Goal: Information Seeking & Learning: Learn about a topic

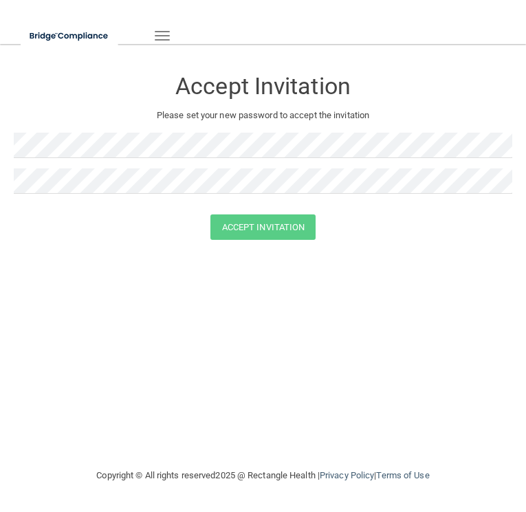
click at [161, 32] on span "button" at bounding box center [162, 31] width 15 height 1
click at [158, 34] on button "Toggle navigation" at bounding box center [162, 35] width 30 height 23
click at [159, 36] on span "button" at bounding box center [162, 35] width 15 height 1
click at [255, 244] on form "Accept Invitation Please set your new password to accept the invitation Accept …" at bounding box center [263, 157] width 498 height 199
click at [265, 239] on button "Accept Invitation" at bounding box center [263, 226] width 106 height 25
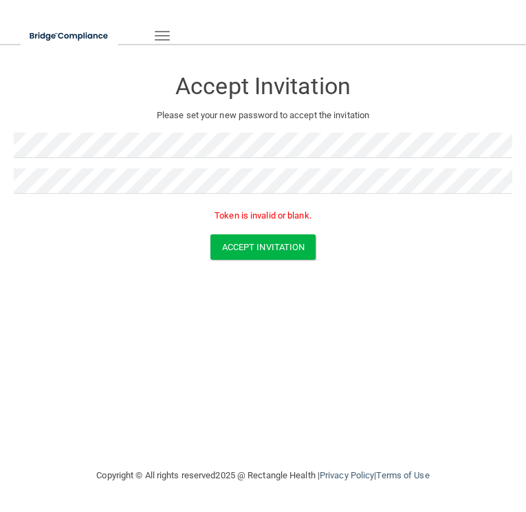
click at [169, 36] on button "Toggle navigation" at bounding box center [162, 35] width 30 height 23
click at [159, 35] on span "button" at bounding box center [162, 35] width 15 height 1
click at [98, 35] on img at bounding box center [70, 36] width 98 height 28
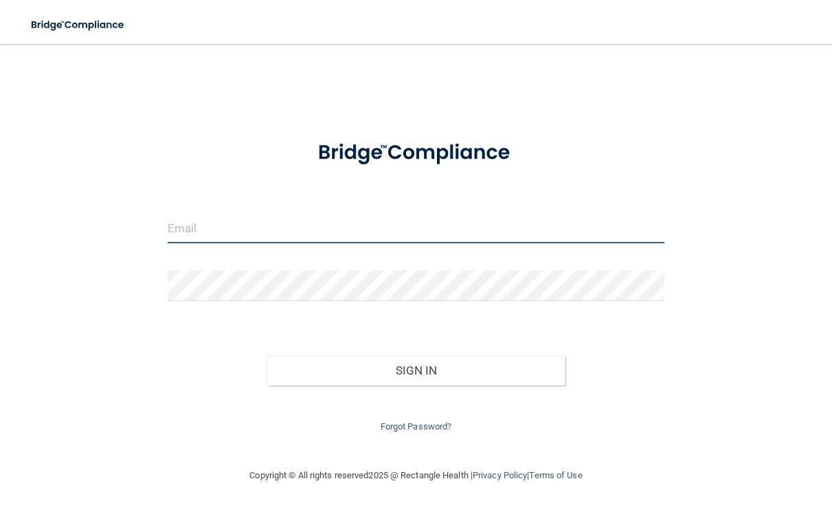
click at [177, 220] on input "email" at bounding box center [416, 227] width 497 height 31
type input "[EMAIL_ADDRESS][DOMAIN_NAME]"
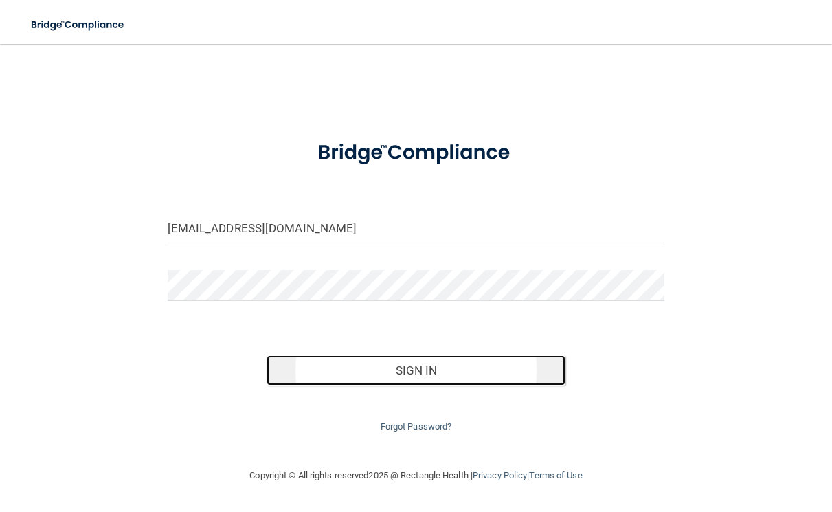
click at [375, 366] on button "Sign In" at bounding box center [416, 370] width 298 height 30
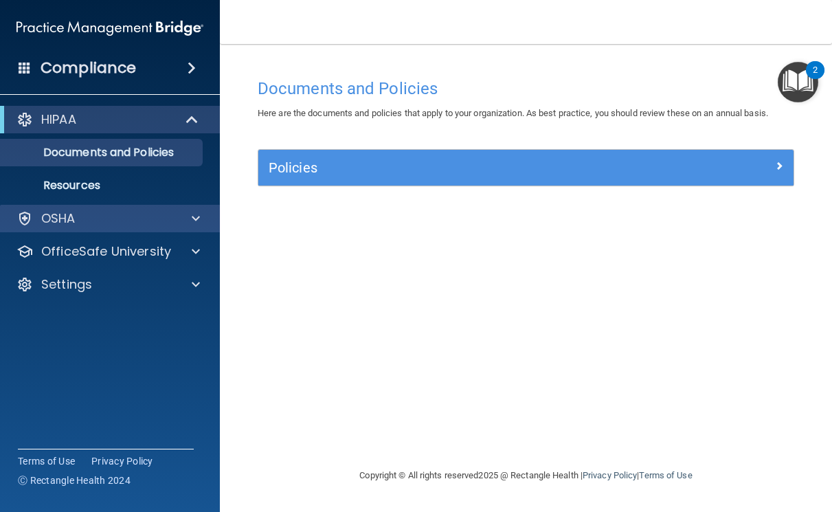
click at [114, 228] on div "OSHA" at bounding box center [110, 218] width 221 height 27
click at [199, 216] on span at bounding box center [196, 218] width 8 height 16
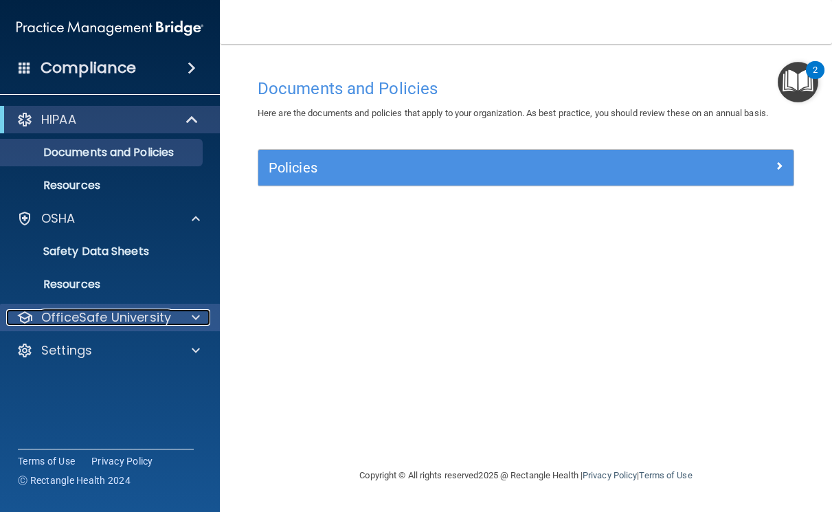
click at [194, 320] on span at bounding box center [196, 317] width 8 height 16
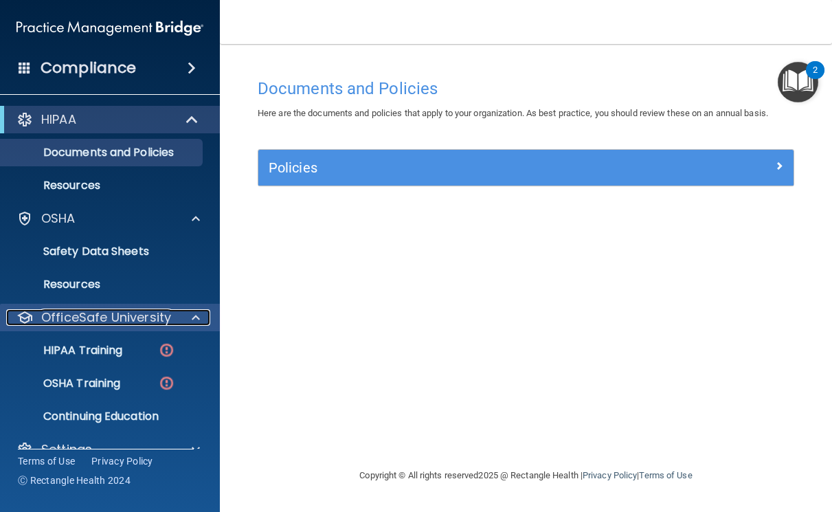
scroll to position [25, 0]
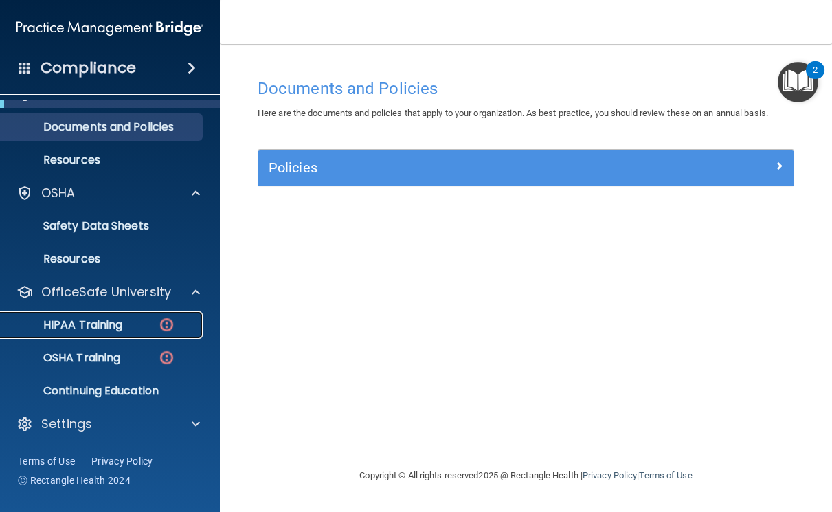
click at [78, 327] on p "HIPAA Training" at bounding box center [65, 325] width 113 height 14
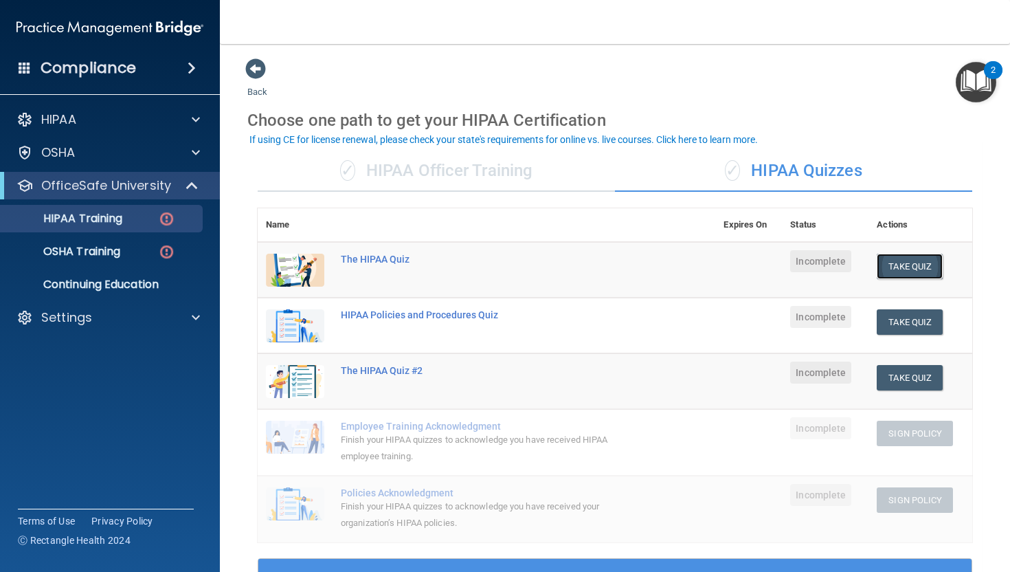
click at [831, 259] on button "Take Quiz" at bounding box center [910, 266] width 66 height 25
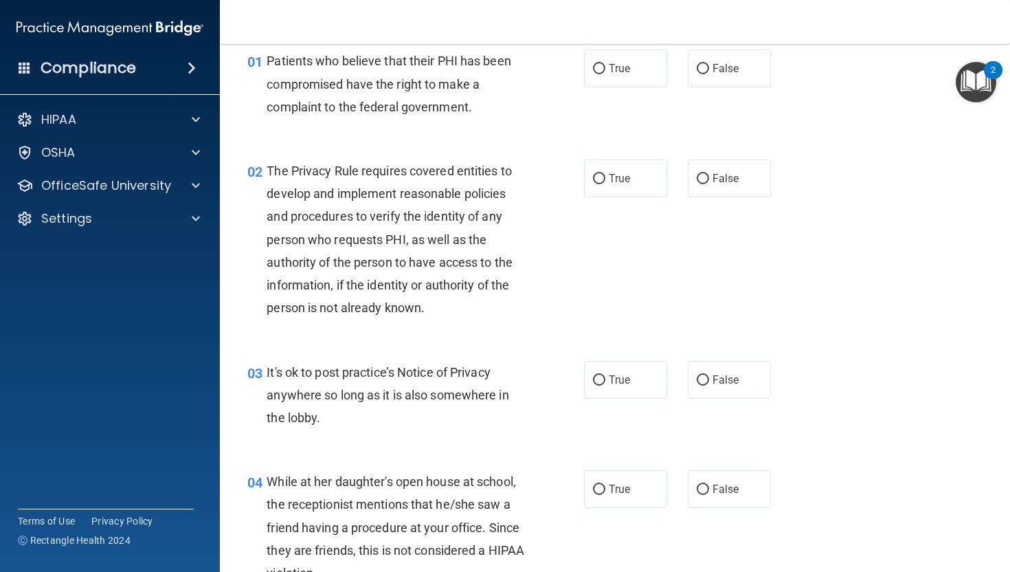
scroll to position [56, 0]
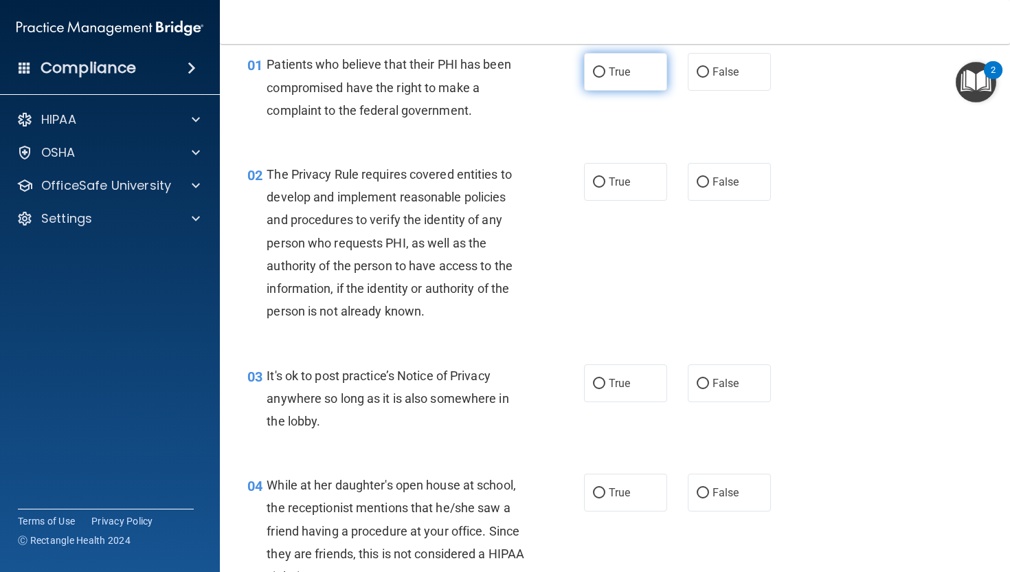
click at [607, 78] on label "True" at bounding box center [625, 72] width 83 height 38
click at [605, 78] on input "True" at bounding box center [599, 72] width 12 height 10
radio input "true"
click at [610, 177] on span "True" at bounding box center [619, 181] width 21 height 13
click at [605, 177] on input "True" at bounding box center [599, 182] width 12 height 10
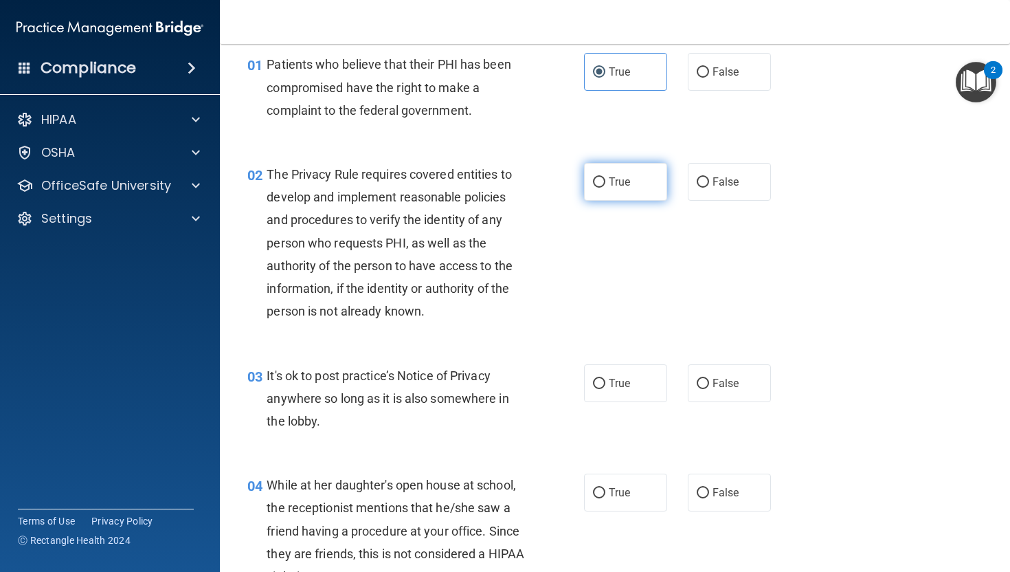
radio input "true"
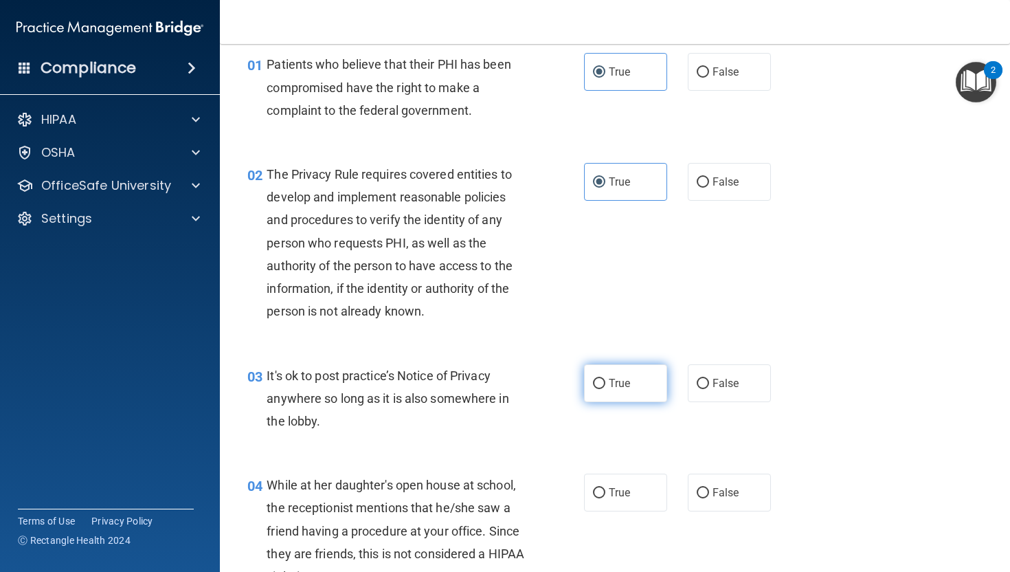
click at [616, 380] on span "True" at bounding box center [619, 383] width 21 height 13
click at [605, 380] on input "True" at bounding box center [599, 384] width 12 height 10
radio input "true"
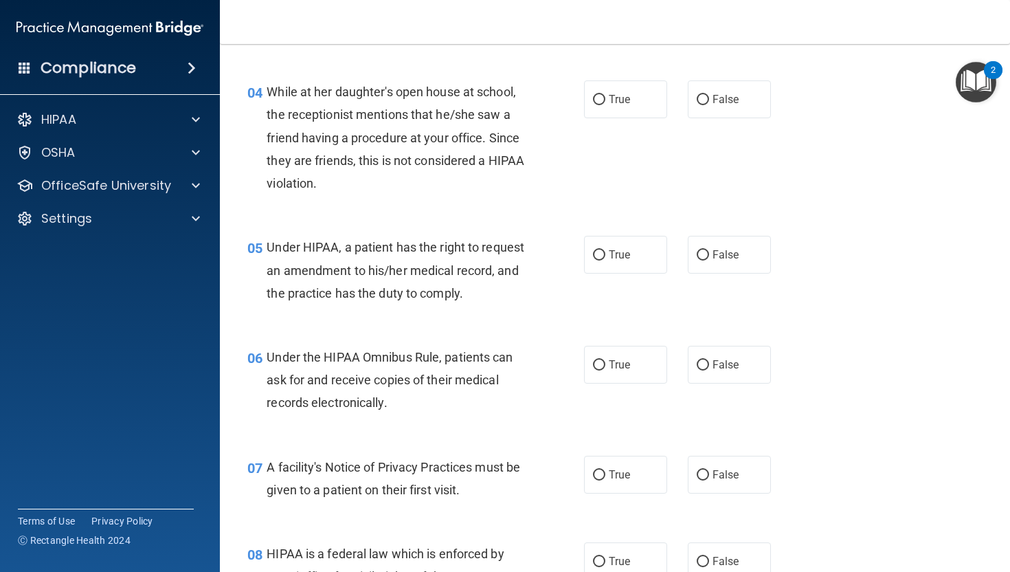
scroll to position [451, 0]
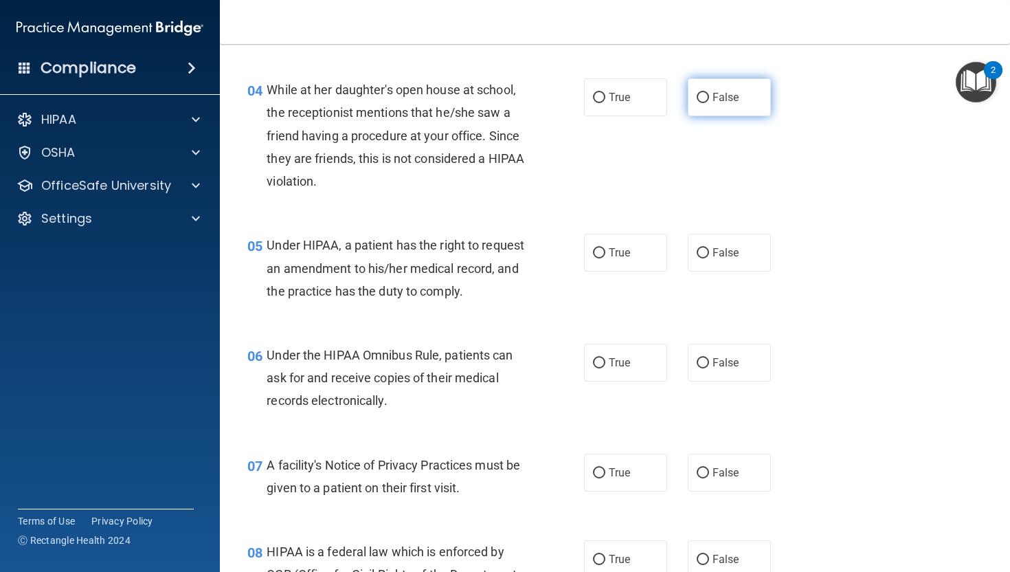
click at [713, 100] on span "False" at bounding box center [726, 97] width 27 height 13
click at [709, 100] on input "False" at bounding box center [703, 98] width 12 height 10
radio input "true"
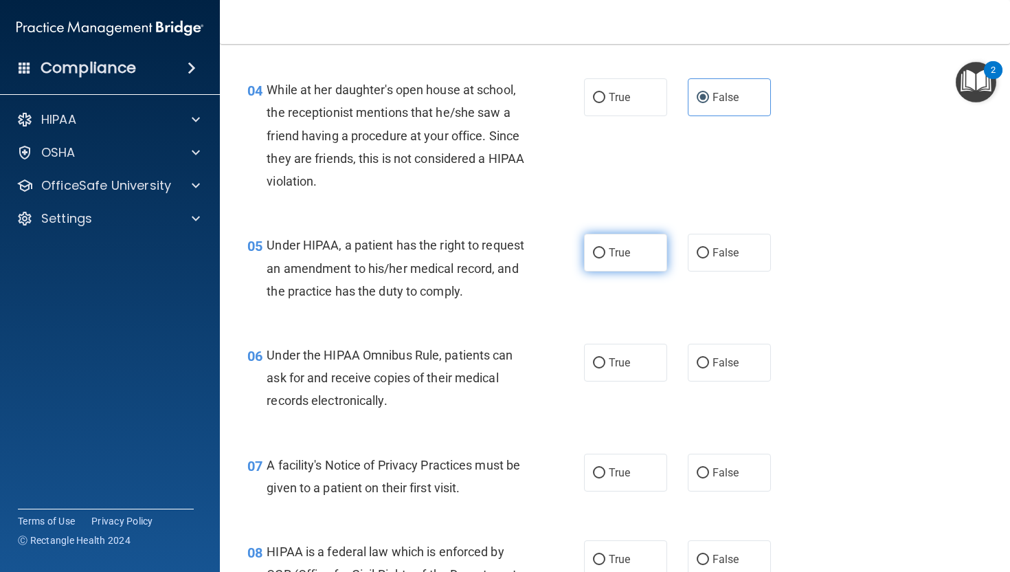
click at [609, 254] on span "True" at bounding box center [619, 252] width 21 height 13
click at [605, 254] on input "True" at bounding box center [599, 253] width 12 height 10
radio input "true"
click at [616, 381] on label "True" at bounding box center [625, 363] width 83 height 38
click at [605, 368] on input "True" at bounding box center [599, 363] width 12 height 10
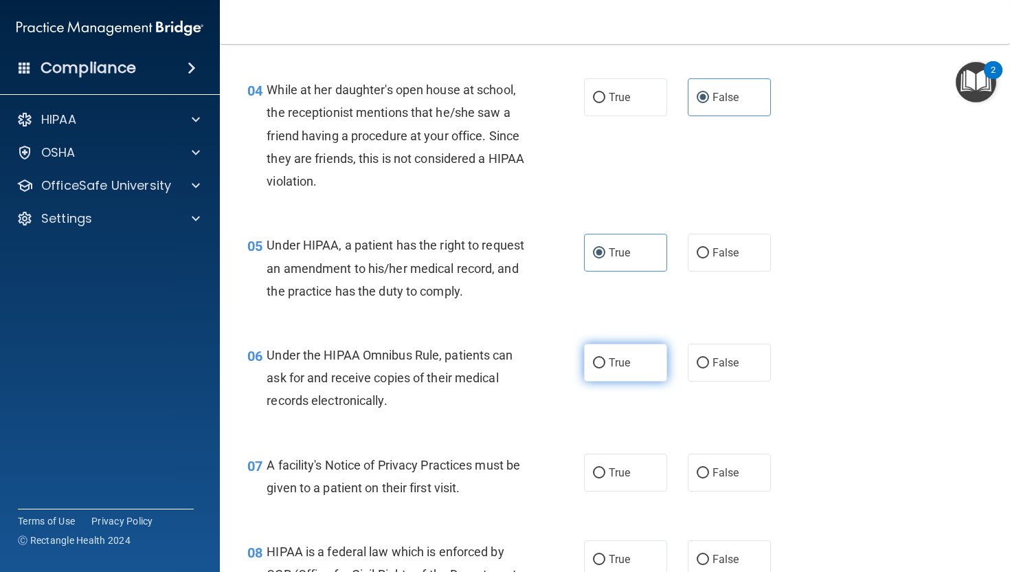
radio input "true"
click at [629, 491] on label "True" at bounding box center [625, 472] width 83 height 38
click at [605, 478] on input "True" at bounding box center [599, 473] width 12 height 10
radio input "true"
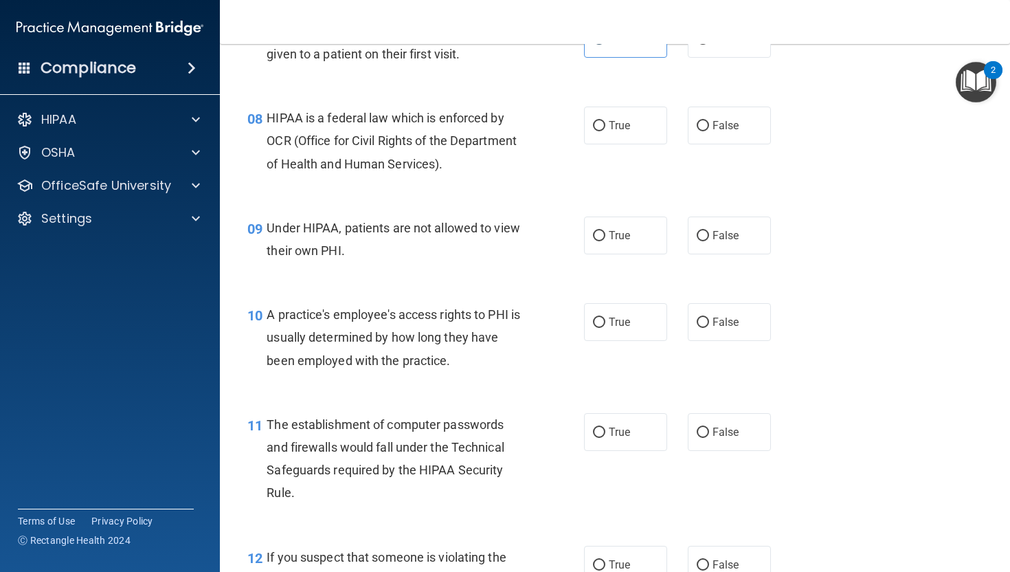
scroll to position [881, 0]
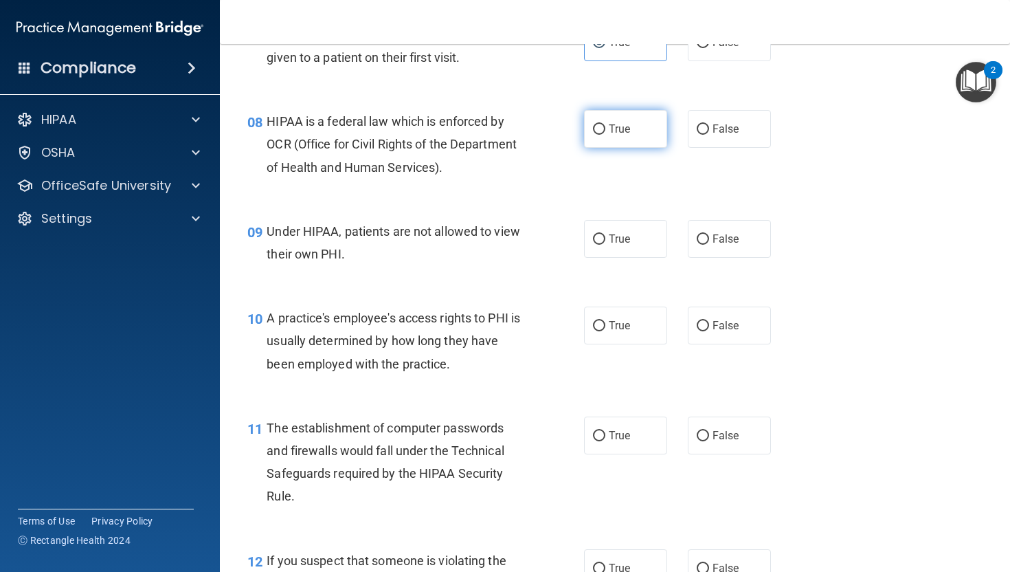
click at [598, 148] on label "True" at bounding box center [625, 129] width 83 height 38
click at [598, 135] on input "True" at bounding box center [599, 129] width 12 height 10
radio input "true"
click at [704, 245] on input "False" at bounding box center [703, 239] width 12 height 10
radio input "true"
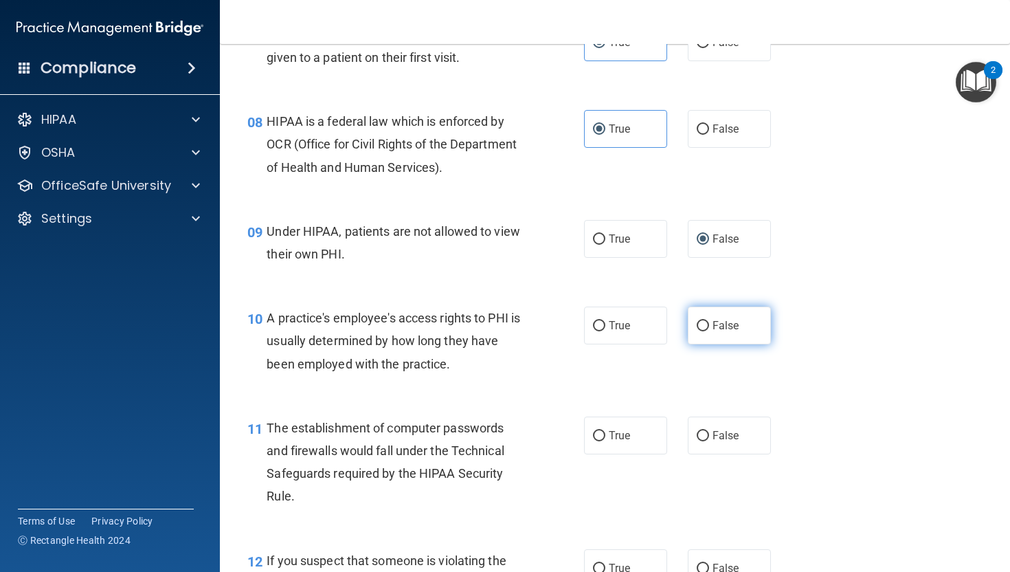
click at [710, 344] on label "False" at bounding box center [729, 325] width 83 height 38
click at [709, 331] on input "False" at bounding box center [703, 326] width 12 height 10
radio input "true"
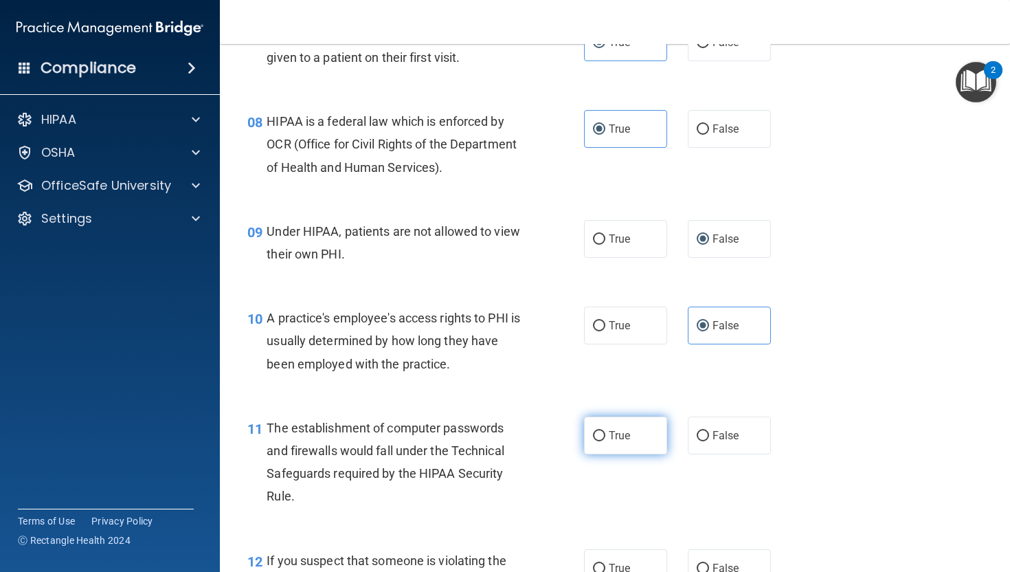
click at [597, 454] on label "True" at bounding box center [625, 435] width 83 height 38
click at [597, 441] on input "True" at bounding box center [599, 436] width 12 height 10
radio input "true"
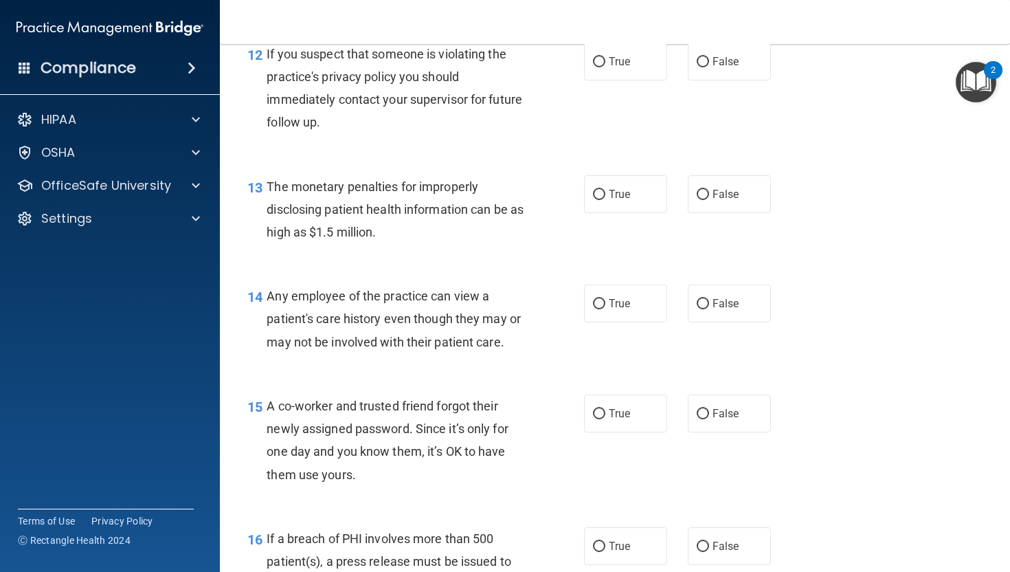
scroll to position [1367, 0]
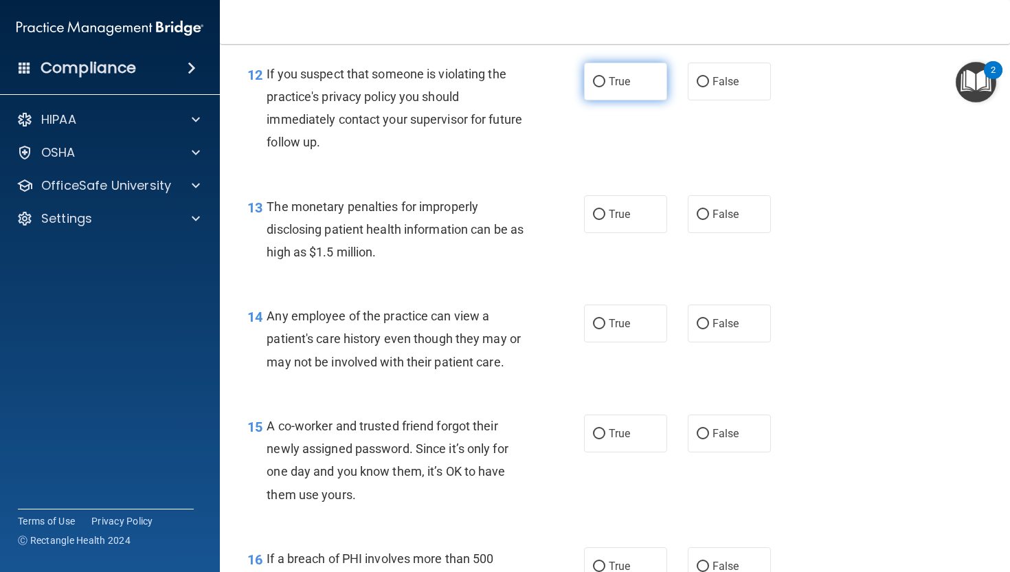
click at [607, 100] on label "True" at bounding box center [625, 82] width 83 height 38
click at [605, 87] on input "True" at bounding box center [599, 82] width 12 height 10
radio input "true"
click at [608, 233] on div "True False" at bounding box center [683, 214] width 199 height 38
click at [615, 221] on span "True" at bounding box center [619, 214] width 21 height 13
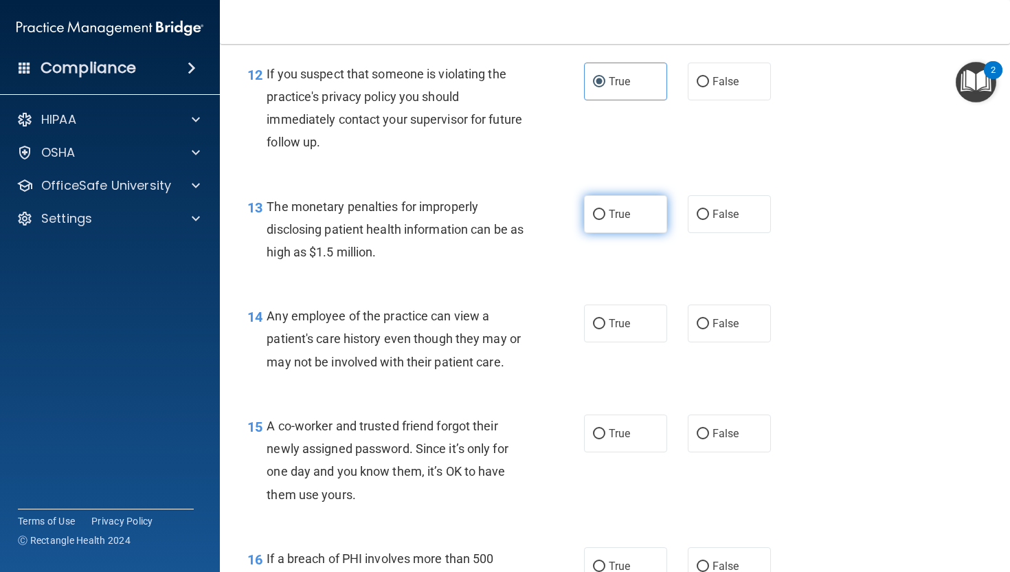
click at [605, 220] on input "True" at bounding box center [599, 215] width 12 height 10
radio input "true"
click at [732, 330] on span "False" at bounding box center [726, 323] width 27 height 13
click at [709, 329] on input "False" at bounding box center [703, 324] width 12 height 10
radio input "true"
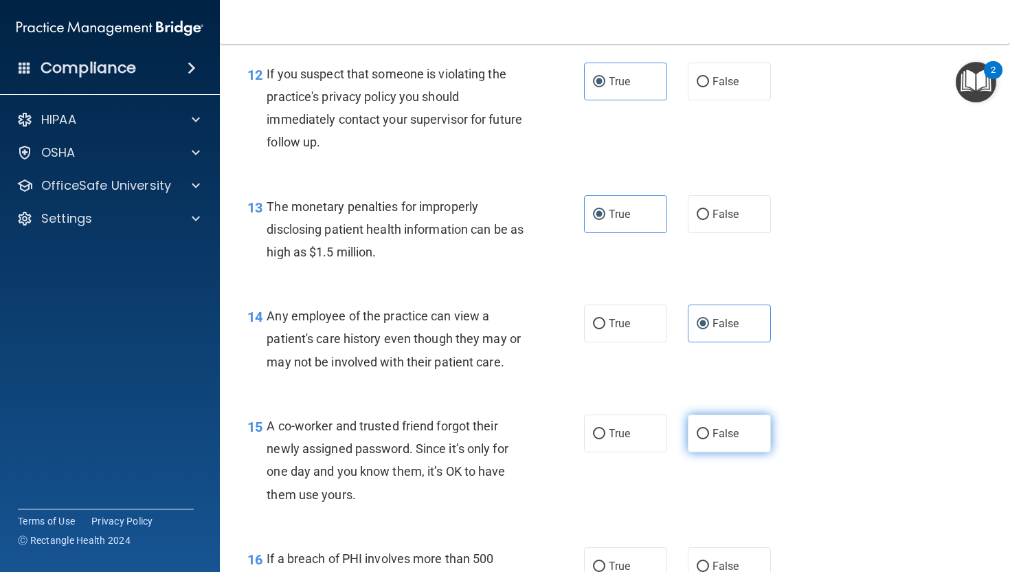
click at [718, 440] on span "False" at bounding box center [726, 433] width 27 height 13
click at [709, 439] on input "False" at bounding box center [703, 434] width 12 height 10
radio input "true"
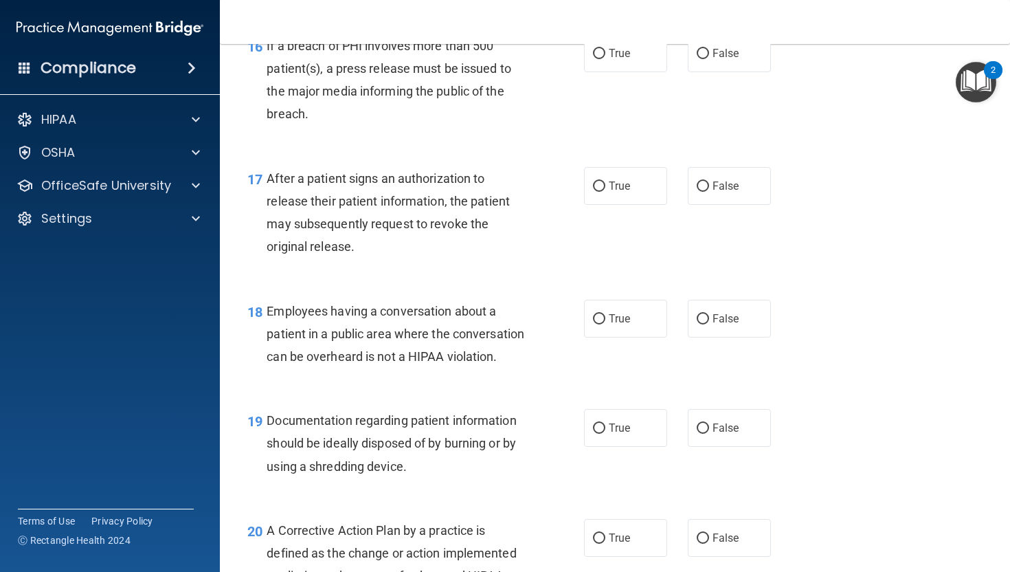
scroll to position [1879, 0]
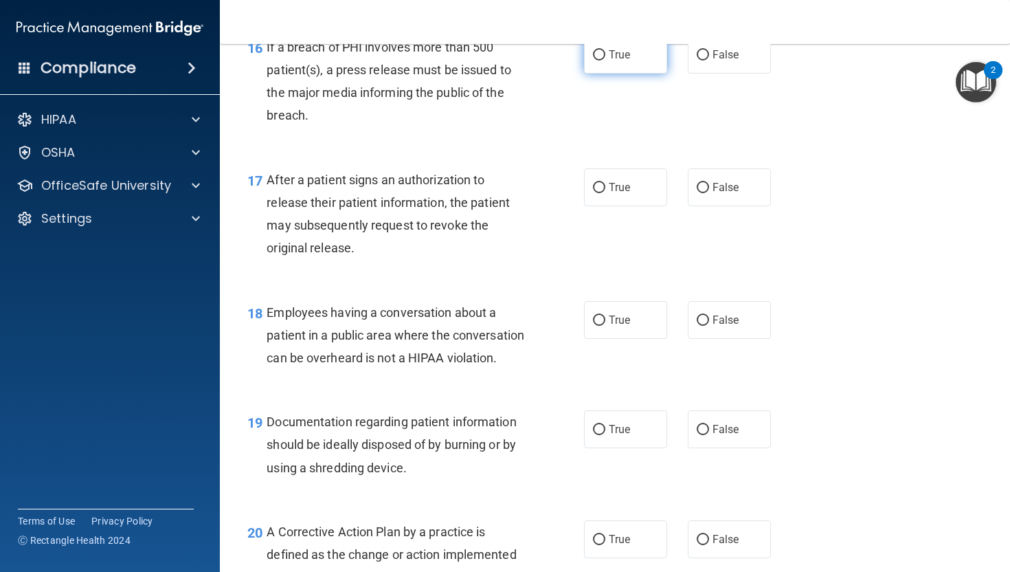
click at [598, 69] on label "True" at bounding box center [625, 55] width 83 height 38
click at [598, 60] on input "True" at bounding box center [599, 55] width 12 height 10
radio input "true"
click at [618, 194] on span "True" at bounding box center [619, 187] width 21 height 13
click at [605, 193] on input "True" at bounding box center [599, 188] width 12 height 10
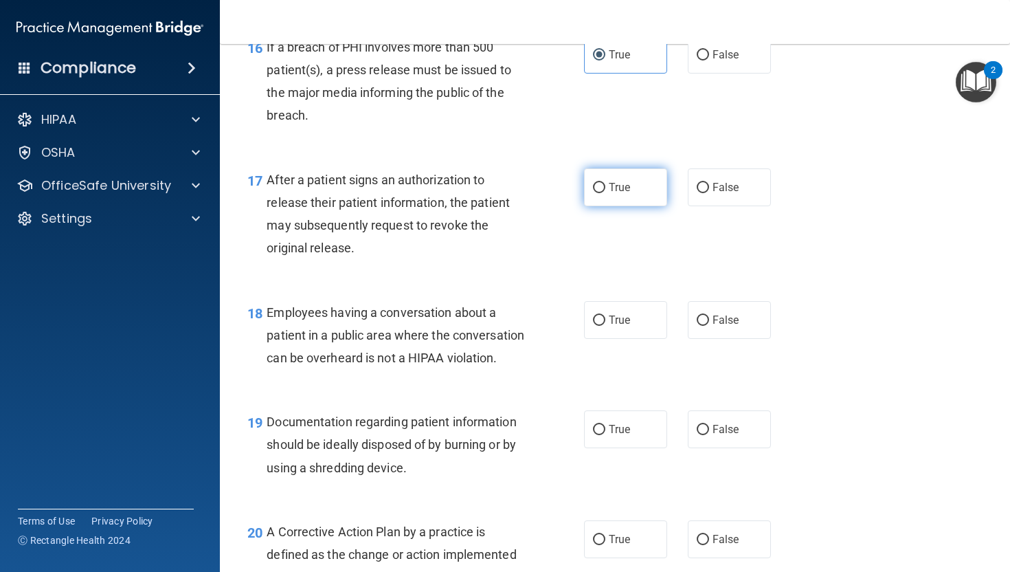
radio input "true"
click at [710, 339] on label "False" at bounding box center [729, 320] width 83 height 38
click at [709, 326] on input "False" at bounding box center [703, 320] width 12 height 10
radio input "true"
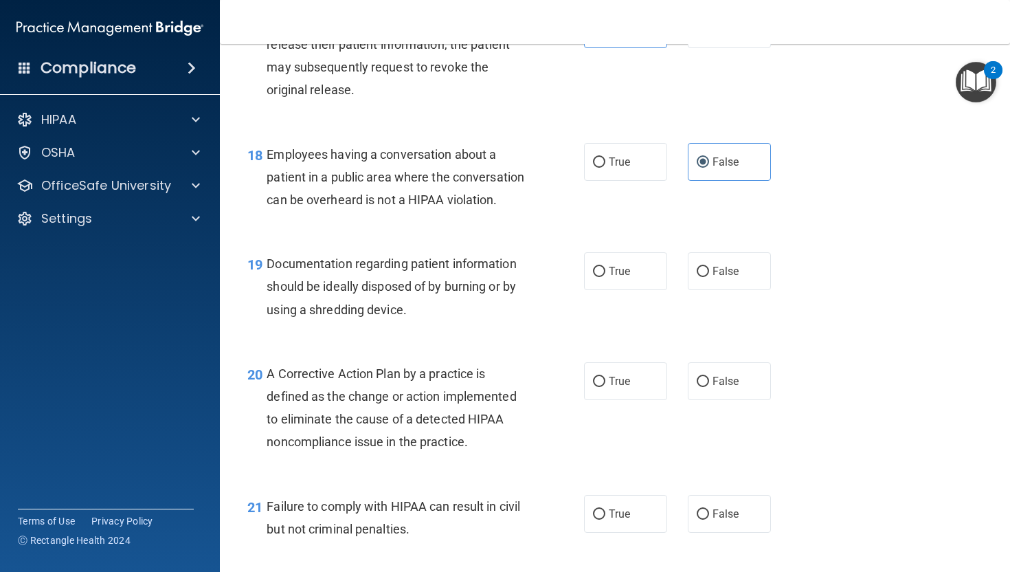
scroll to position [2039, 0]
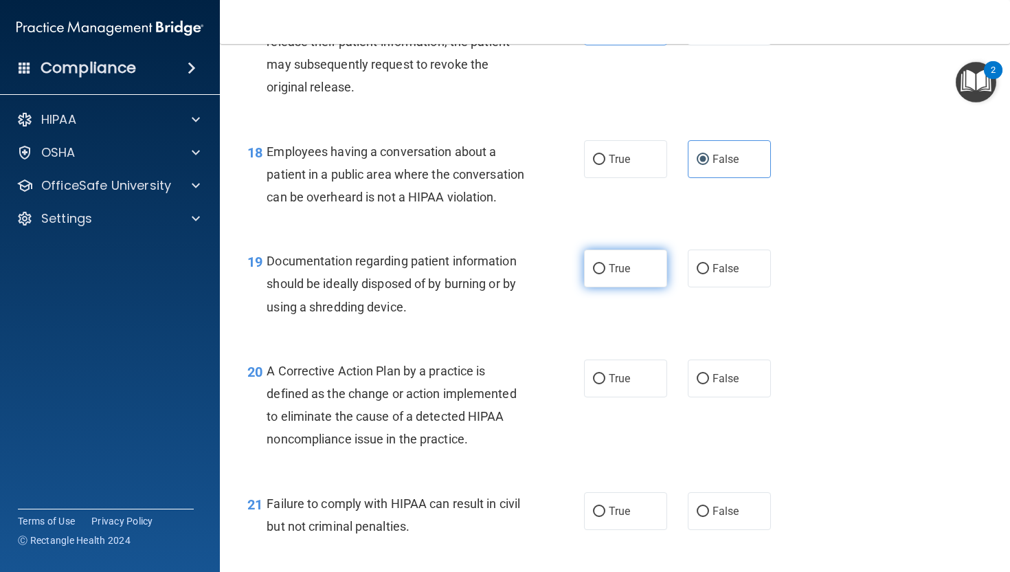
click at [594, 287] on label "True" at bounding box center [625, 268] width 83 height 38
click at [594, 274] on input "True" at bounding box center [599, 269] width 12 height 10
radio input "true"
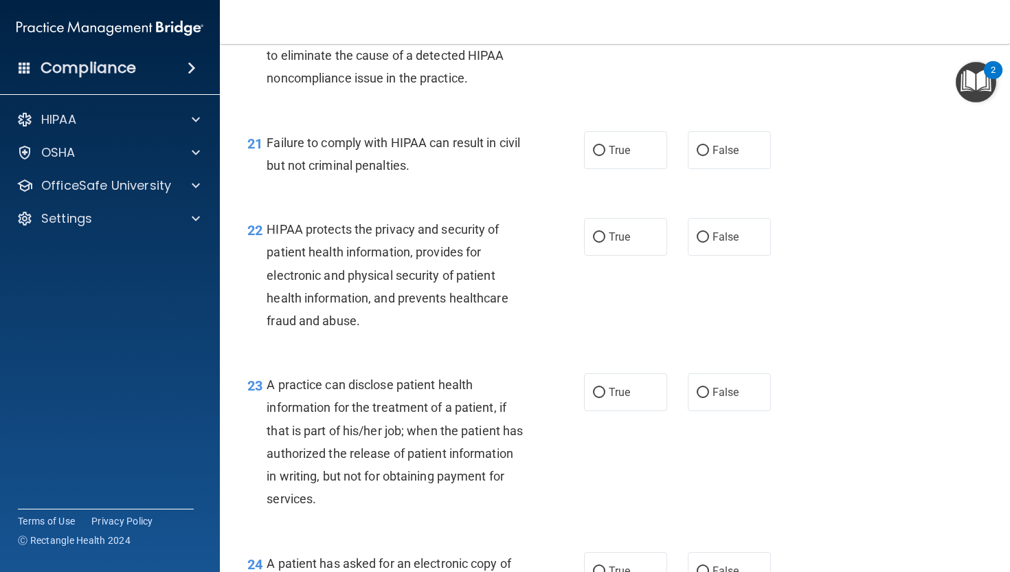
scroll to position [2392, 0]
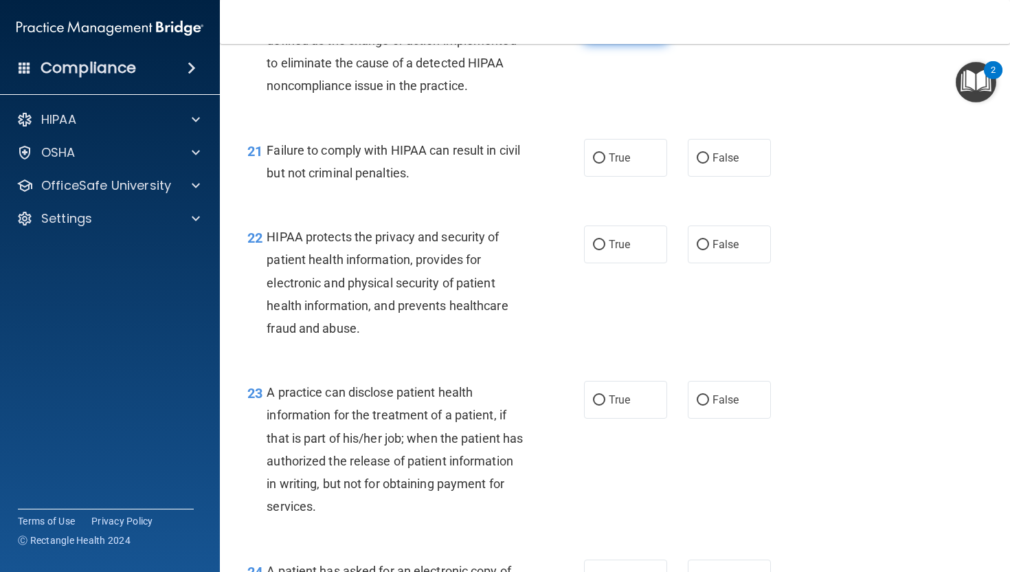
click at [607, 44] on label "True" at bounding box center [625, 25] width 83 height 38
click at [605, 31] on input "True" at bounding box center [599, 26] width 12 height 10
radio input "true"
click at [596, 164] on input "True" at bounding box center [599, 158] width 12 height 10
radio input "true"
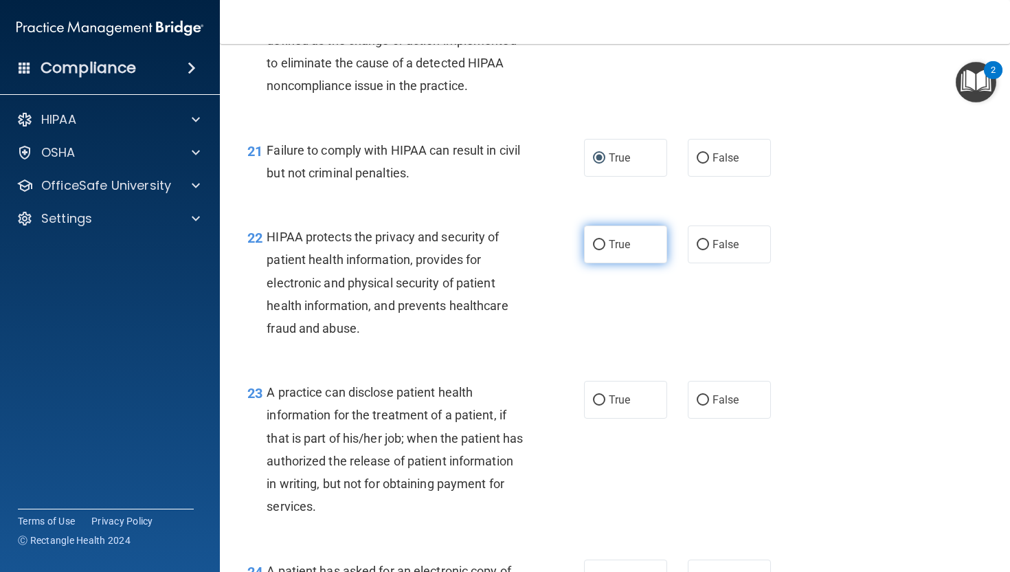
click at [598, 263] on label "True" at bounding box center [625, 244] width 83 height 38
click at [598, 250] on input "True" at bounding box center [599, 245] width 12 height 10
radio input "true"
click at [607, 418] on label "True" at bounding box center [625, 400] width 83 height 38
click at [605, 405] on input "True" at bounding box center [599, 400] width 12 height 10
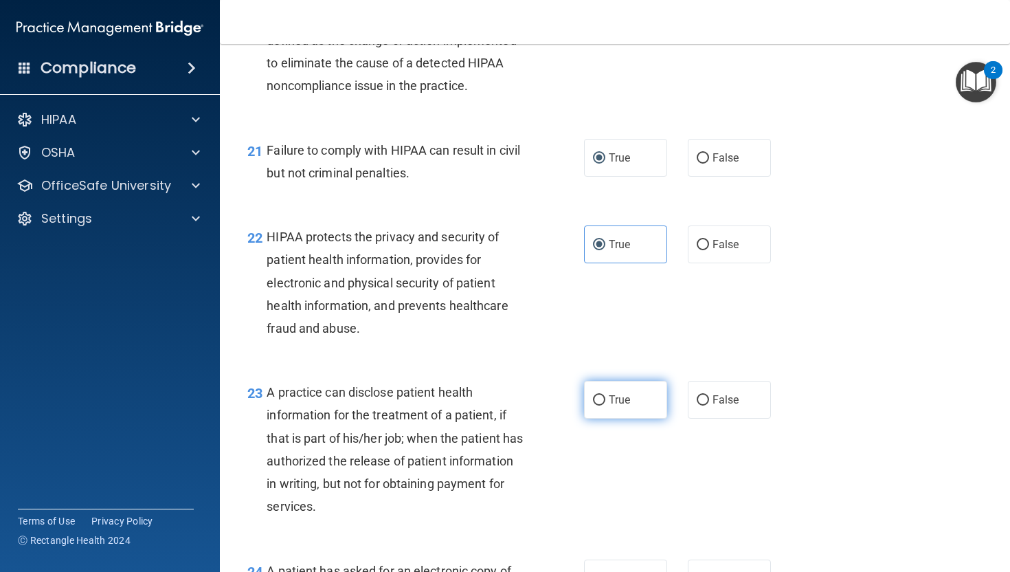
radio input "true"
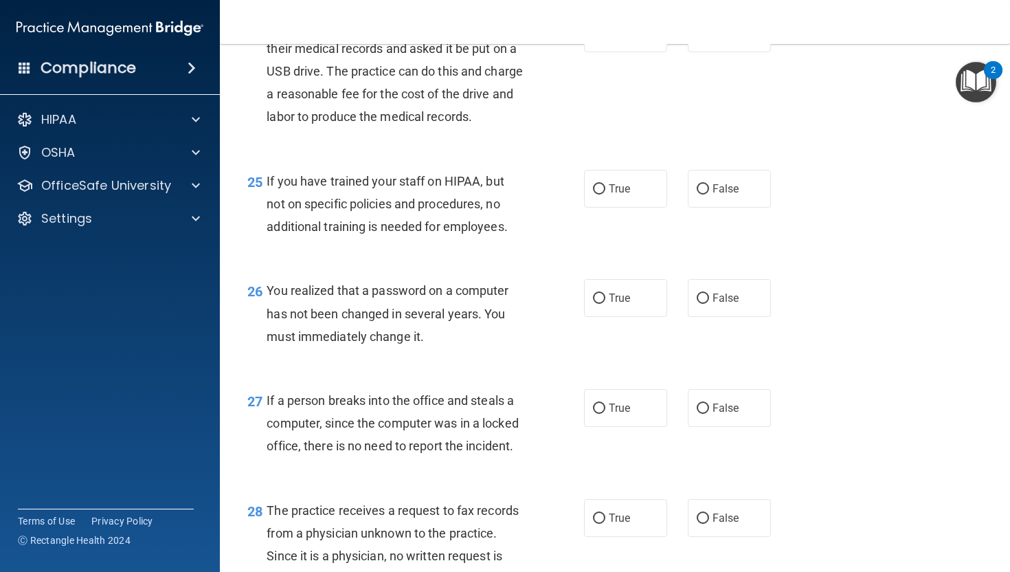
scroll to position [2940, 0]
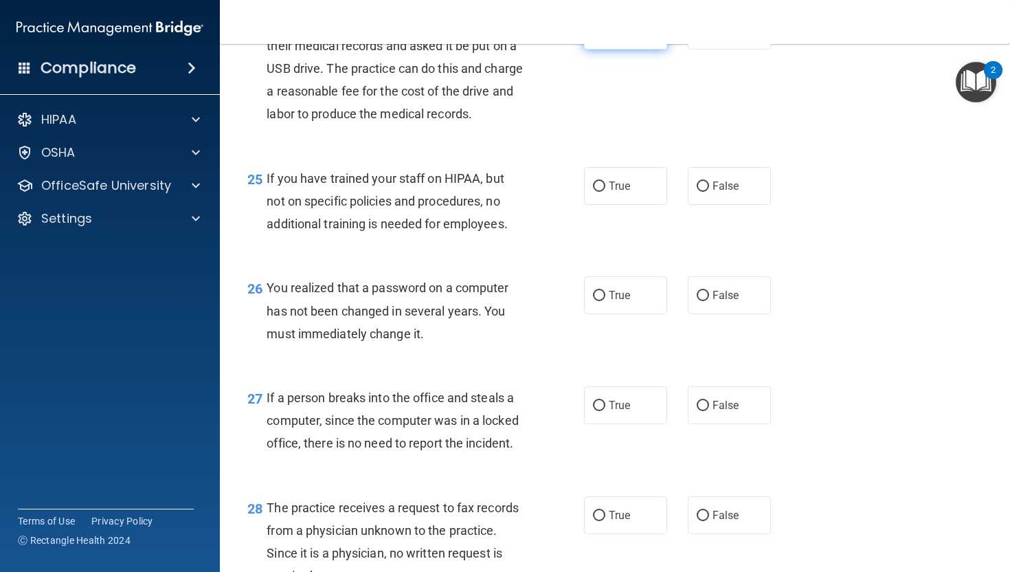
click at [621, 49] on label "True" at bounding box center [625, 31] width 83 height 38
click at [605, 36] on input "True" at bounding box center [599, 31] width 12 height 10
radio input "true"
click at [719, 205] on label "False" at bounding box center [729, 186] width 83 height 38
click at [709, 192] on input "False" at bounding box center [703, 186] width 12 height 10
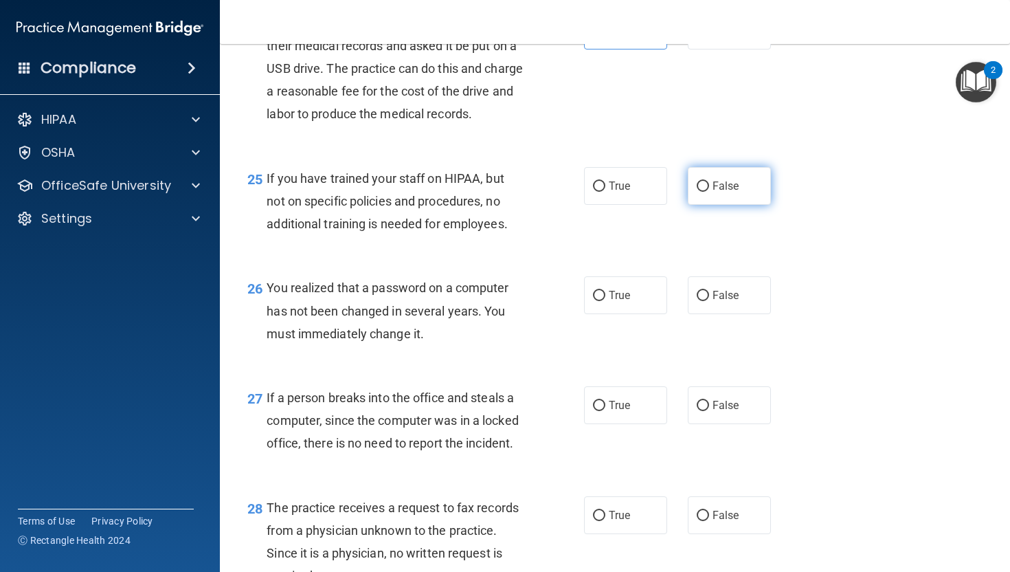
radio input "true"
click at [620, 302] on span "True" at bounding box center [619, 295] width 21 height 13
click at [605, 301] on input "True" at bounding box center [599, 296] width 12 height 10
radio input "true"
click at [728, 412] on span "False" at bounding box center [726, 405] width 27 height 13
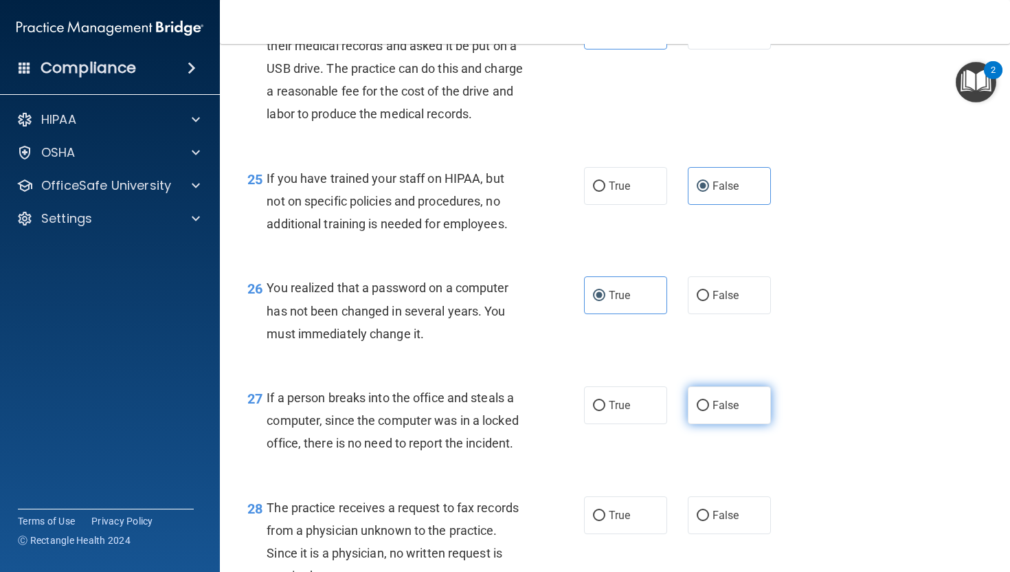
click at [709, 411] on input "False" at bounding box center [703, 406] width 12 height 10
radio input "true"
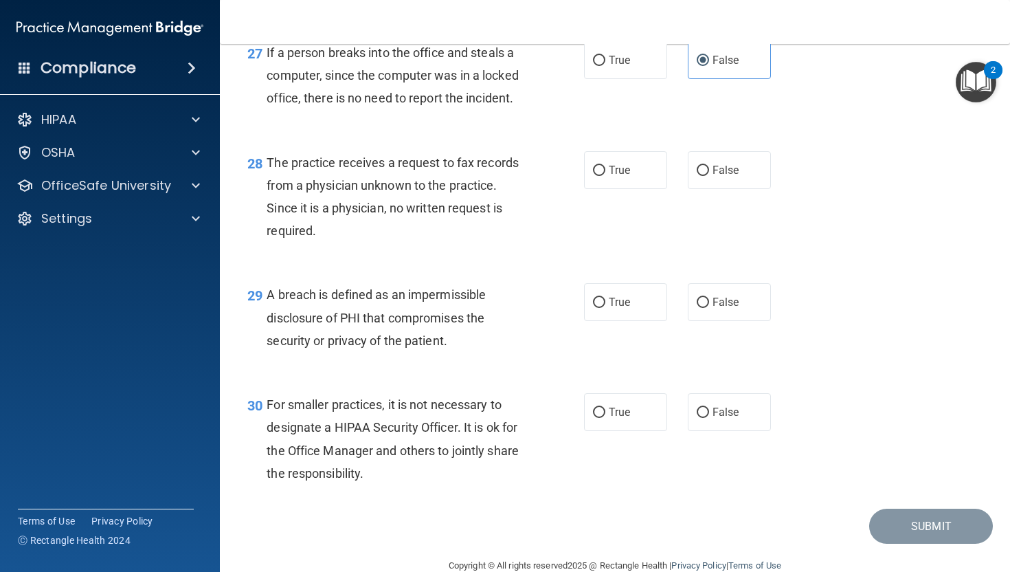
scroll to position [3381, 0]
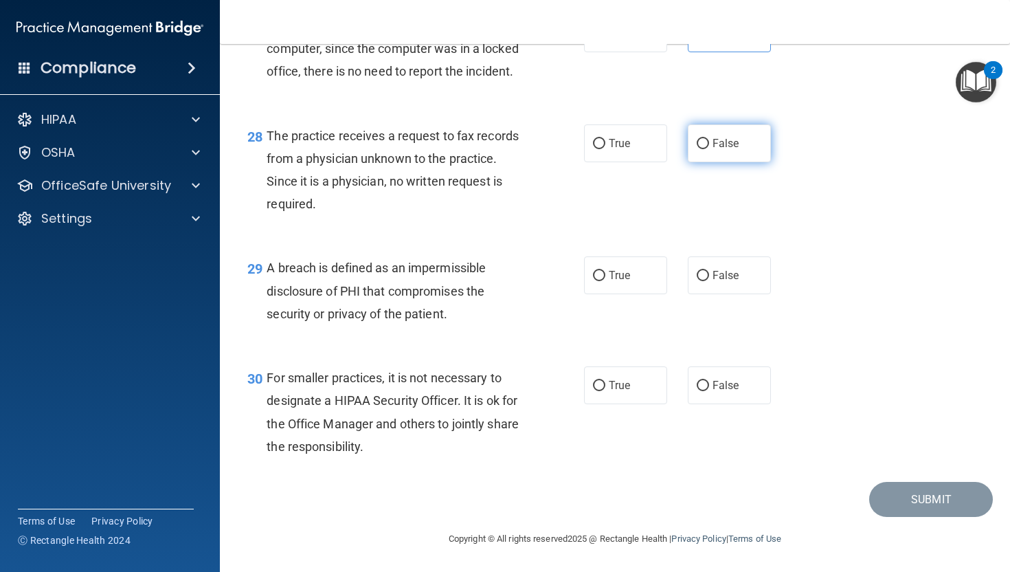
click at [721, 145] on span "False" at bounding box center [726, 143] width 27 height 13
click at [709, 145] on input "False" at bounding box center [703, 144] width 12 height 10
radio input "true"
click at [612, 269] on label "True" at bounding box center [625, 275] width 83 height 38
click at [605, 271] on input "True" at bounding box center [599, 276] width 12 height 10
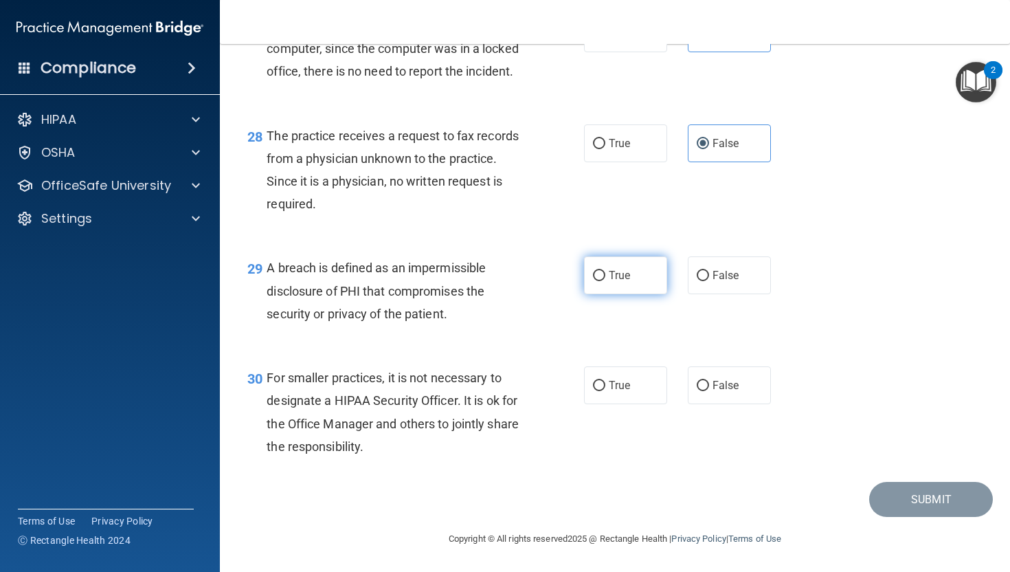
radio input "true"
click at [708, 377] on label "False" at bounding box center [729, 385] width 83 height 38
click at [708, 381] on input "False" at bounding box center [703, 386] width 12 height 10
radio input "true"
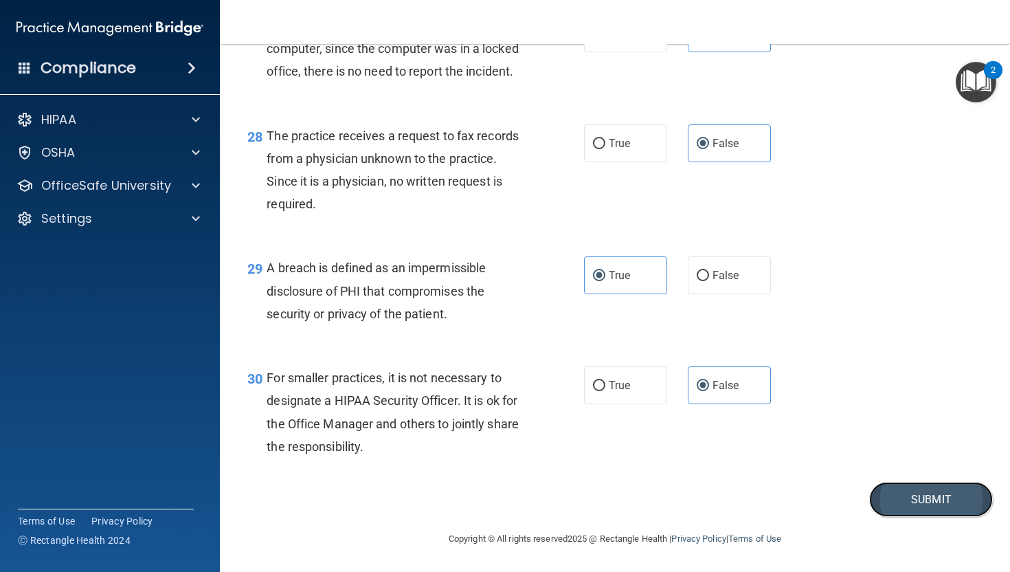
click at [831, 497] on button "Submit" at bounding box center [931, 499] width 124 height 35
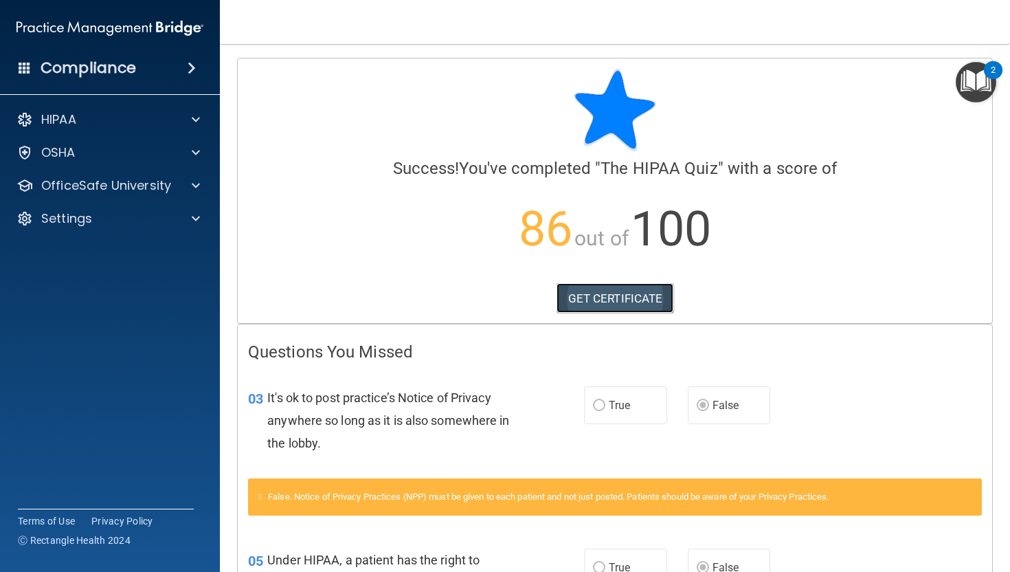
click at [583, 298] on link "GET CERTIFICATE" at bounding box center [615, 298] width 117 height 30
click at [142, 187] on p "OfficeSafe University" at bounding box center [106, 185] width 130 height 16
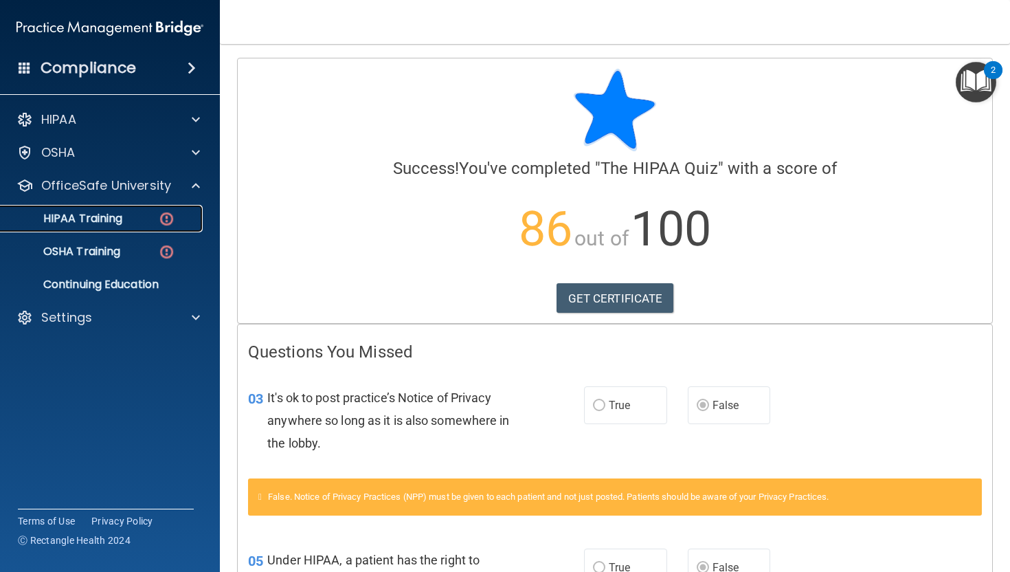
click at [148, 216] on div "HIPAA Training" at bounding box center [103, 219] width 188 height 14
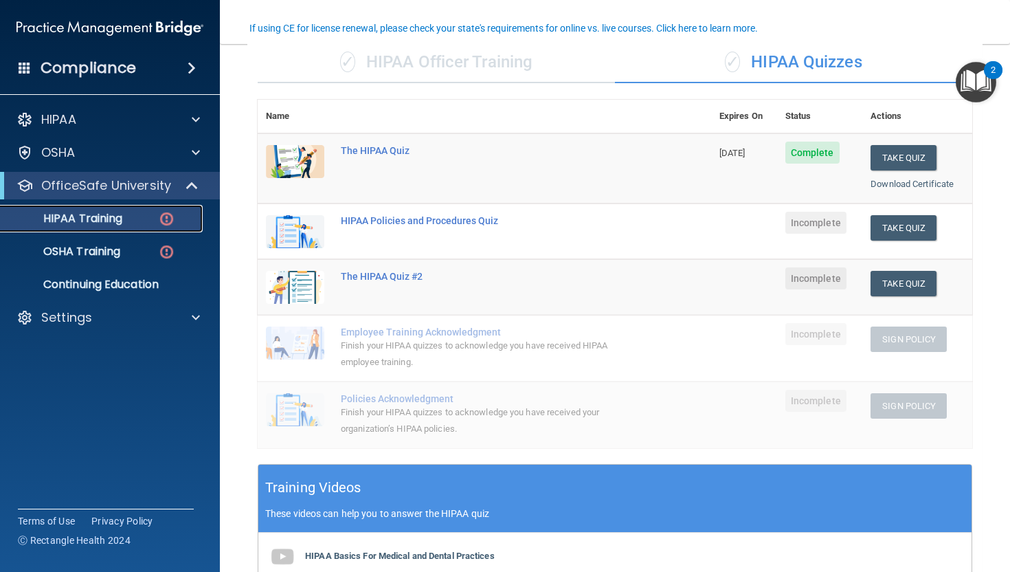
scroll to position [111, 0]
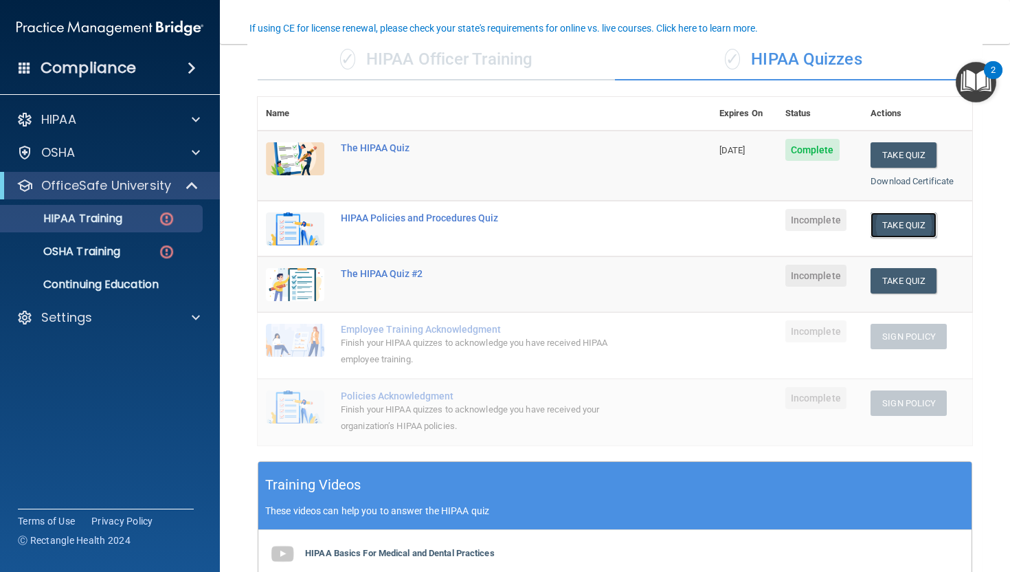
click at [831, 227] on button "Take Quiz" at bounding box center [904, 224] width 66 height 25
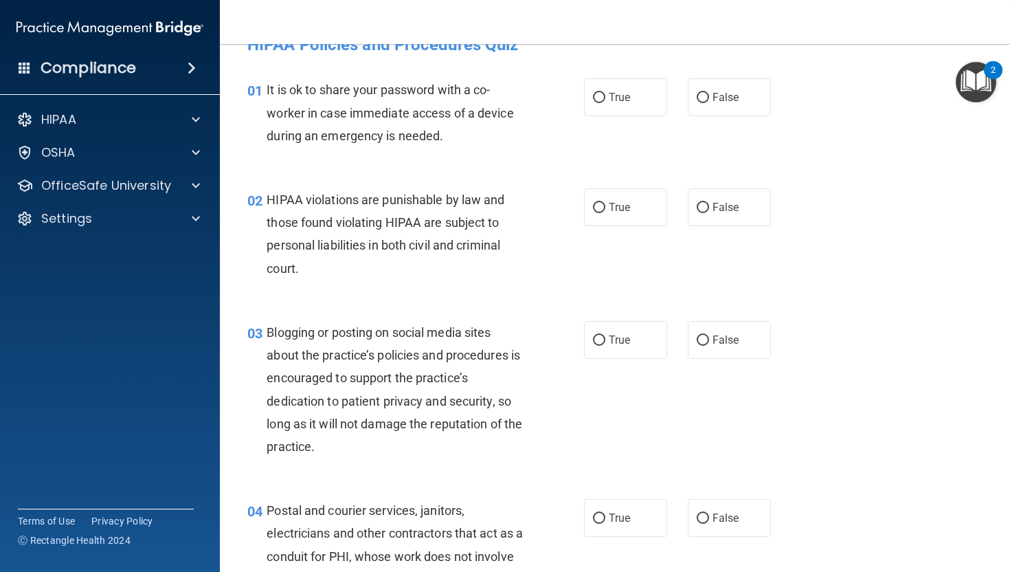
scroll to position [28, 0]
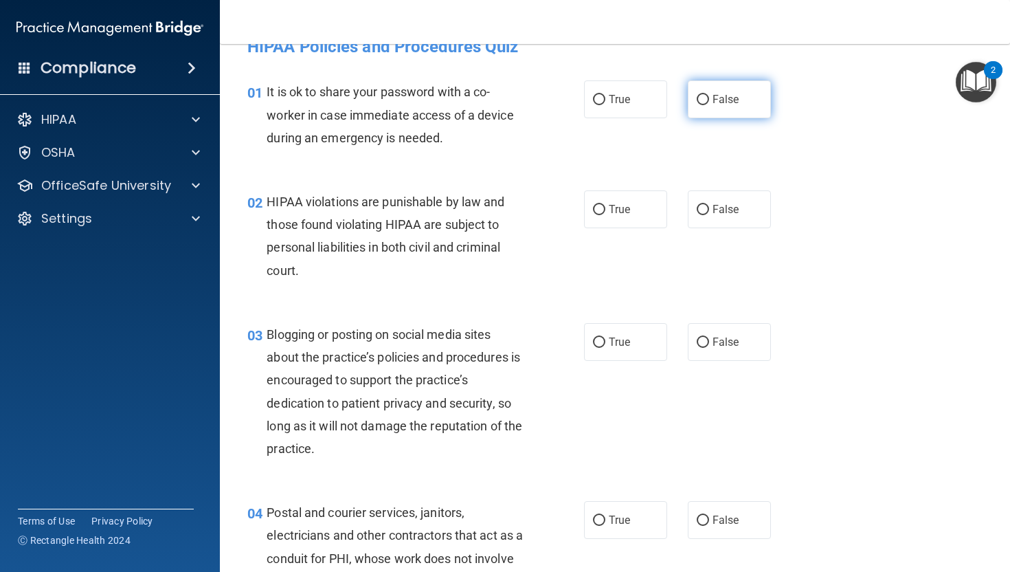
click at [704, 107] on label "False" at bounding box center [729, 99] width 83 height 38
click at [704, 105] on input "False" at bounding box center [703, 100] width 12 height 10
radio input "true"
click at [607, 210] on label "True" at bounding box center [625, 209] width 83 height 38
click at [605, 210] on input "True" at bounding box center [599, 210] width 12 height 10
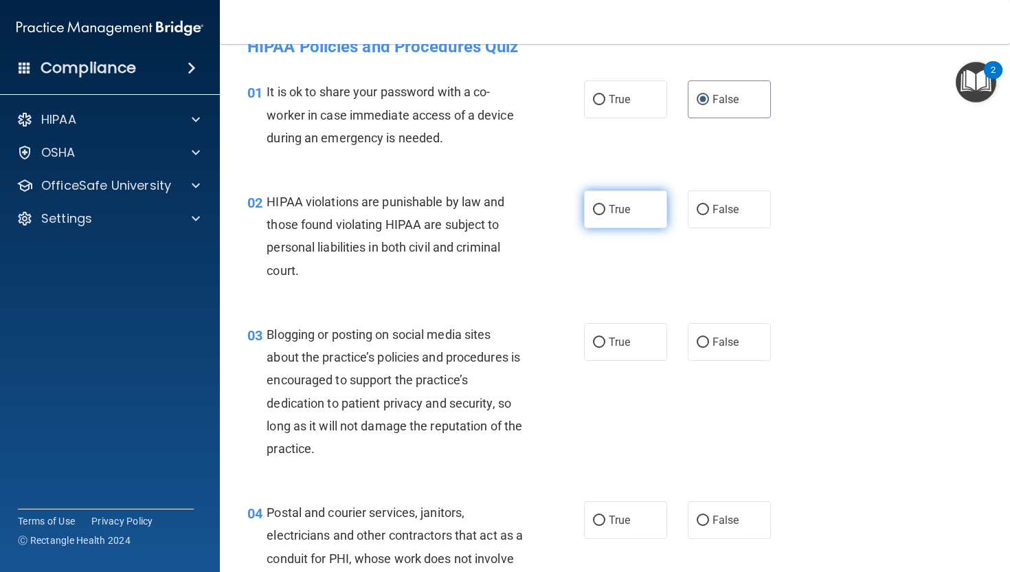
radio input "true"
click at [719, 335] on label "False" at bounding box center [729, 342] width 83 height 38
click at [709, 337] on input "False" at bounding box center [703, 342] width 12 height 10
radio input "true"
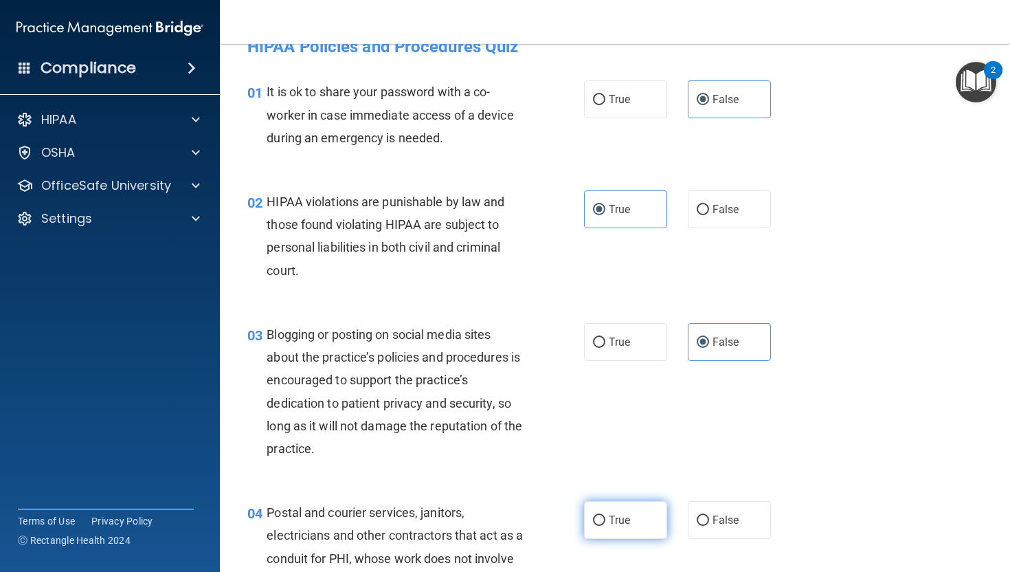
click at [602, 511] on input "True" at bounding box center [599, 520] width 12 height 10
radio input "true"
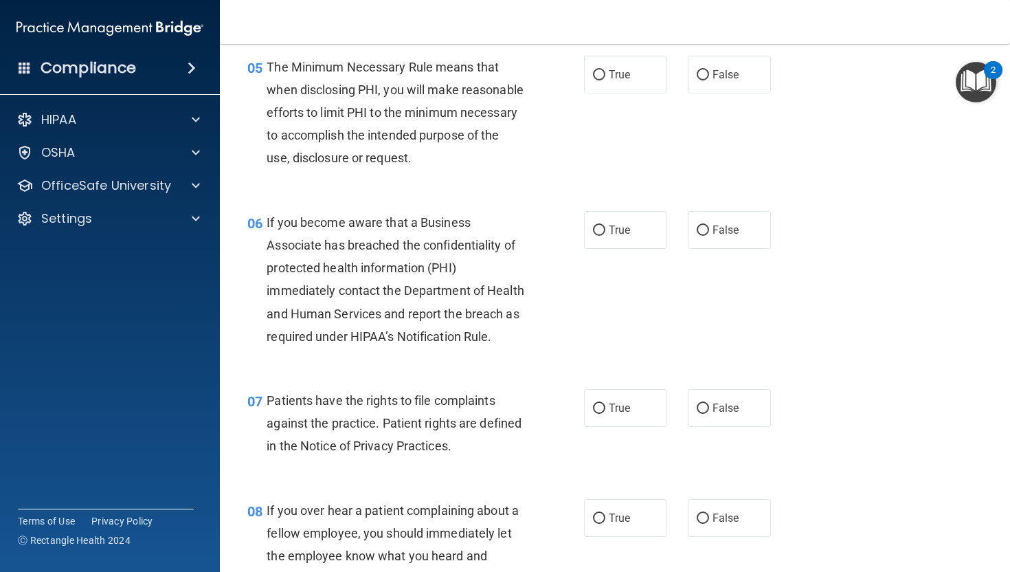
scroll to position [653, 0]
click at [646, 82] on label "True" at bounding box center [625, 74] width 83 height 38
click at [605, 80] on input "True" at bounding box center [599, 74] width 12 height 10
radio input "true"
click at [631, 248] on label "True" at bounding box center [625, 229] width 83 height 38
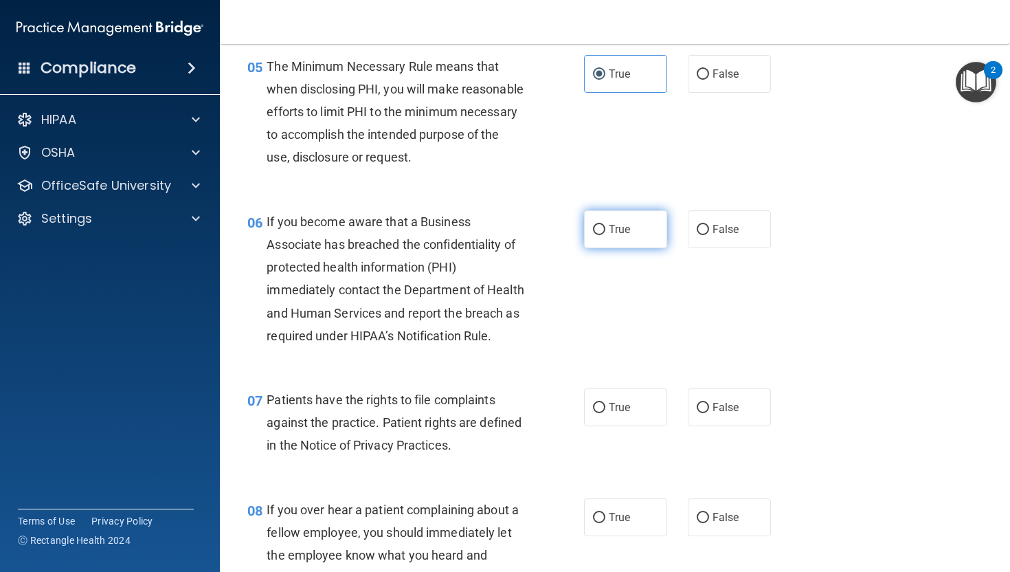
click at [605, 235] on input "True" at bounding box center [599, 230] width 12 height 10
radio input "true"
click at [614, 414] on span "True" at bounding box center [619, 407] width 21 height 13
click at [605, 413] on input "True" at bounding box center [599, 408] width 12 height 10
radio input "true"
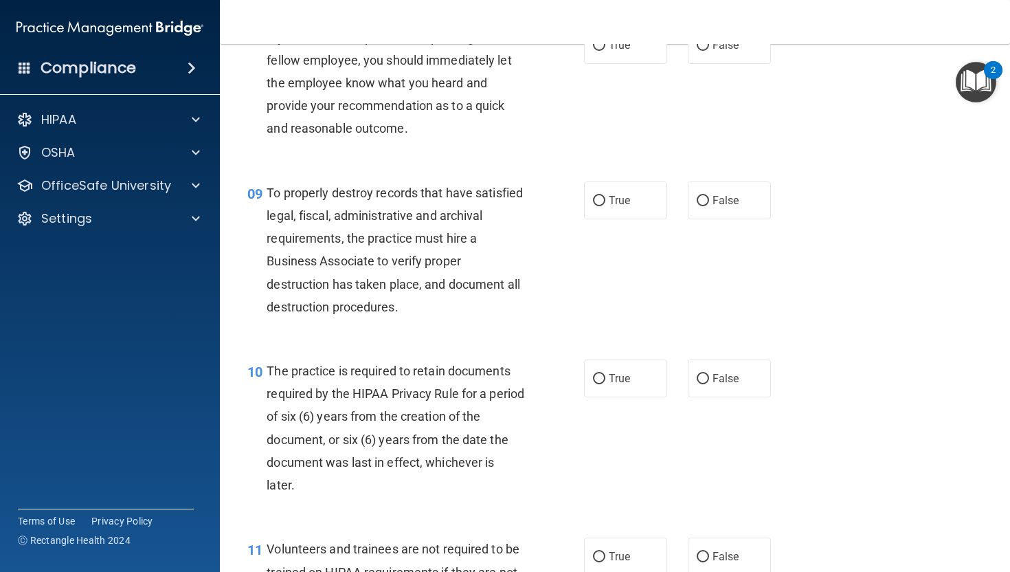
scroll to position [1138, 0]
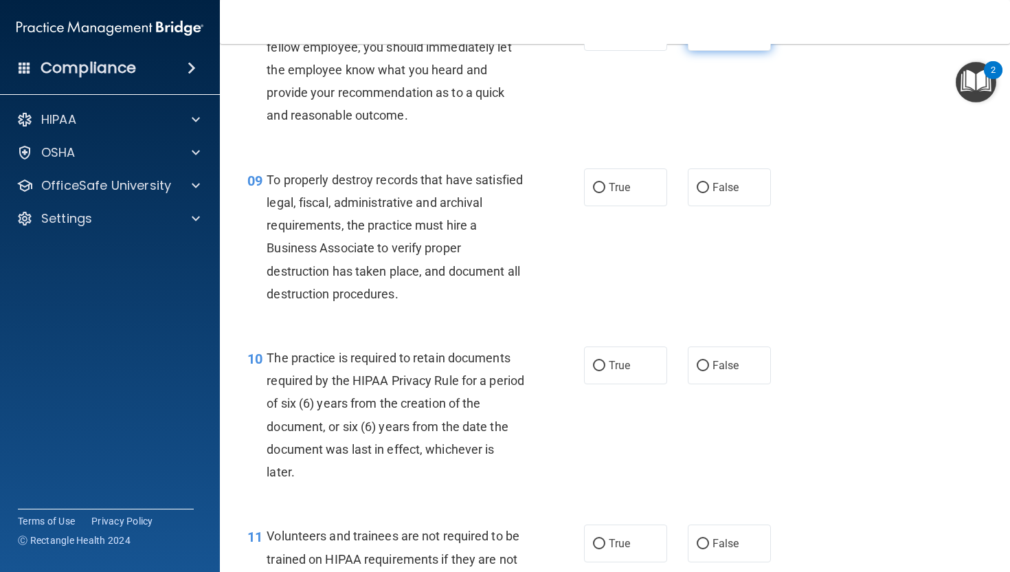
click at [710, 51] on label "False" at bounding box center [729, 32] width 83 height 38
click at [709, 38] on input "False" at bounding box center [703, 32] width 12 height 10
radio input "true"
click at [720, 206] on label "False" at bounding box center [729, 187] width 83 height 38
click at [709, 193] on input "False" at bounding box center [703, 188] width 12 height 10
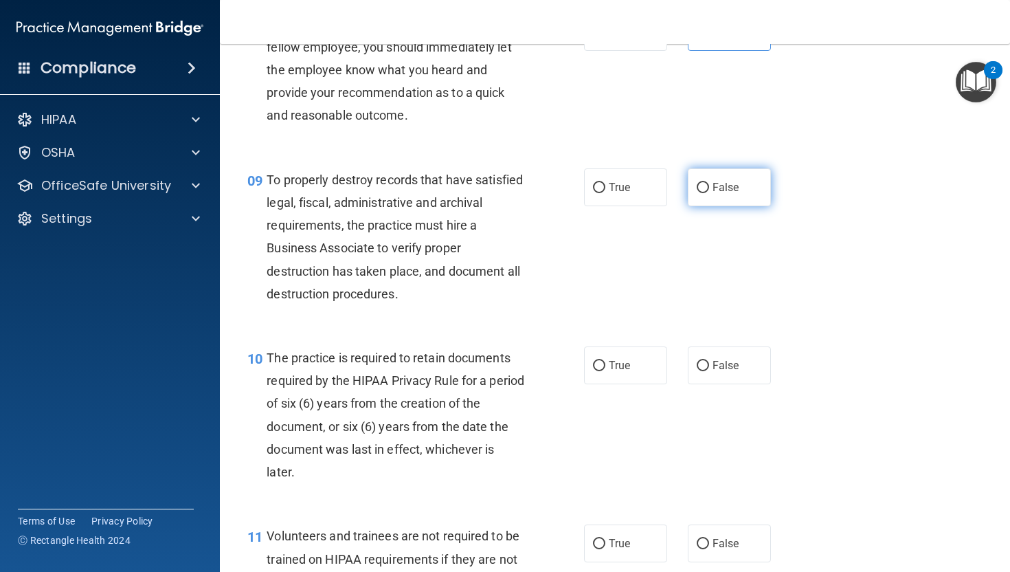
radio input "true"
click at [627, 378] on label "True" at bounding box center [625, 365] width 83 height 38
click at [605, 371] on input "True" at bounding box center [599, 366] width 12 height 10
radio input "true"
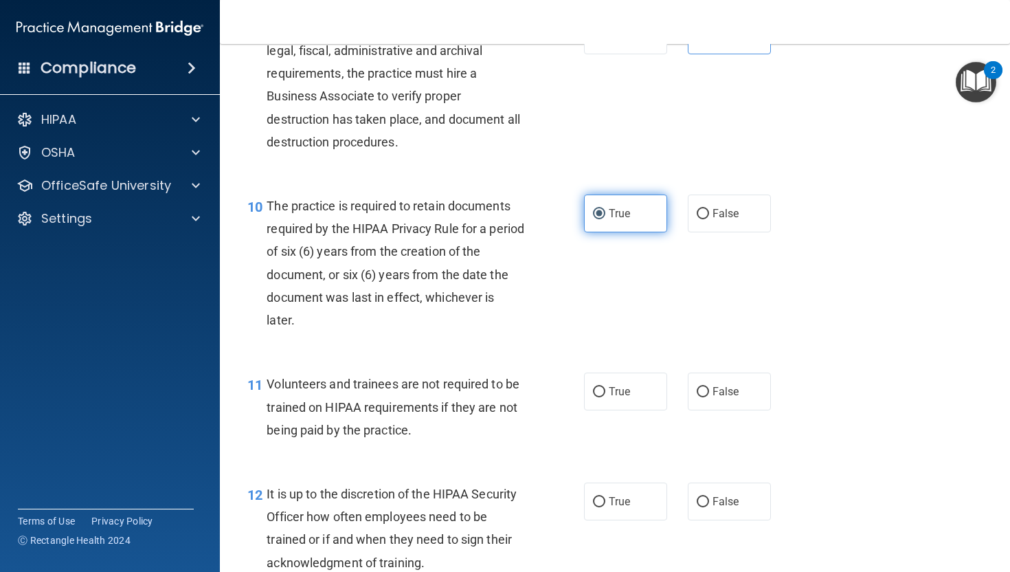
scroll to position [1299, 0]
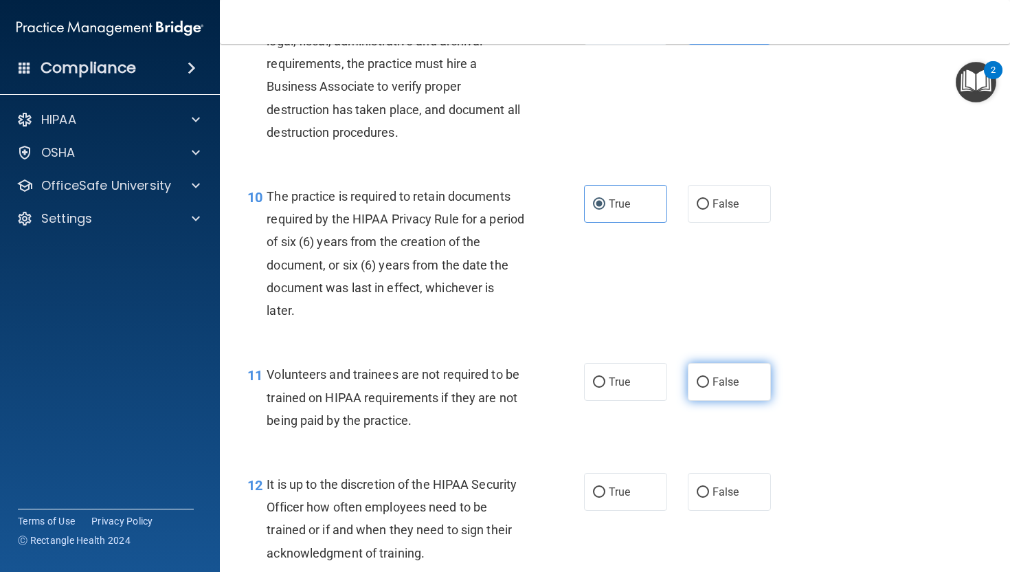
click at [717, 396] on label "False" at bounding box center [729, 382] width 83 height 38
click at [709, 388] on input "False" at bounding box center [703, 382] width 12 height 10
radio input "true"
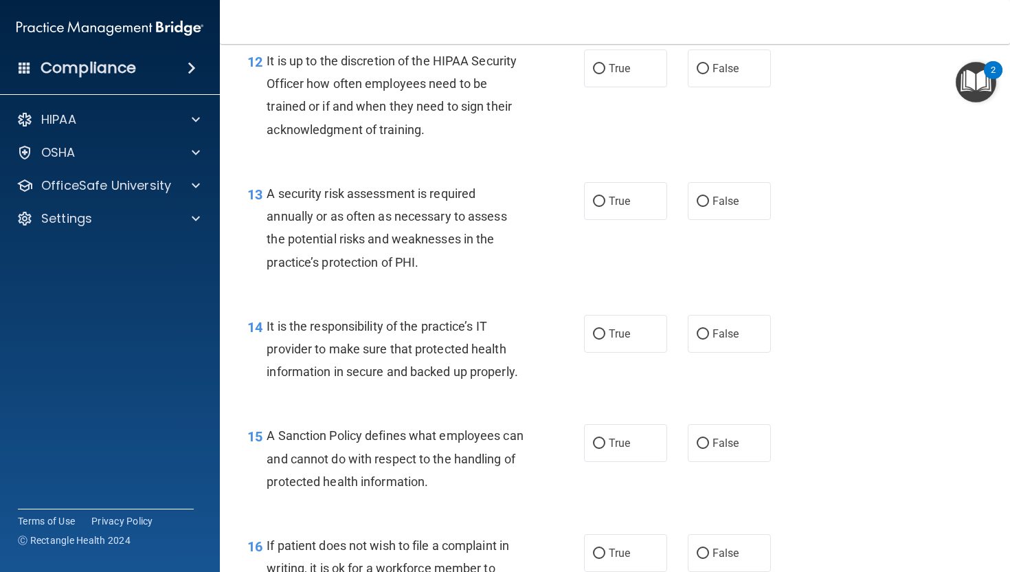
scroll to position [1723, 0]
click at [606, 80] on label "True" at bounding box center [625, 68] width 83 height 38
click at [605, 74] on input "True" at bounding box center [599, 68] width 12 height 10
radio input "true"
click at [615, 219] on label "True" at bounding box center [625, 200] width 83 height 38
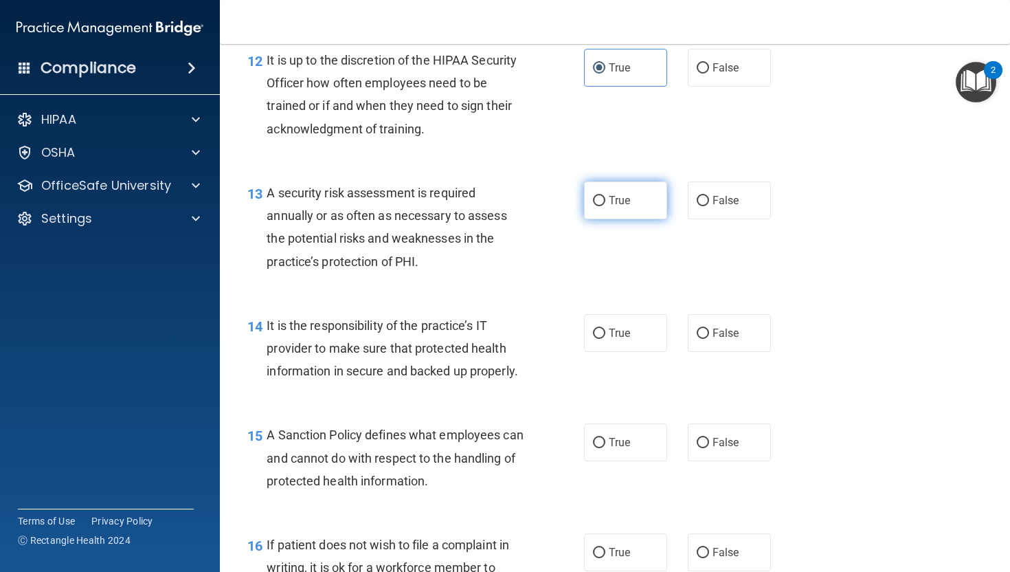
click at [605, 206] on input "True" at bounding box center [599, 201] width 12 height 10
radio input "true"
click at [616, 352] on label "True" at bounding box center [625, 333] width 83 height 38
click at [605, 339] on input "True" at bounding box center [599, 333] width 12 height 10
radio input "true"
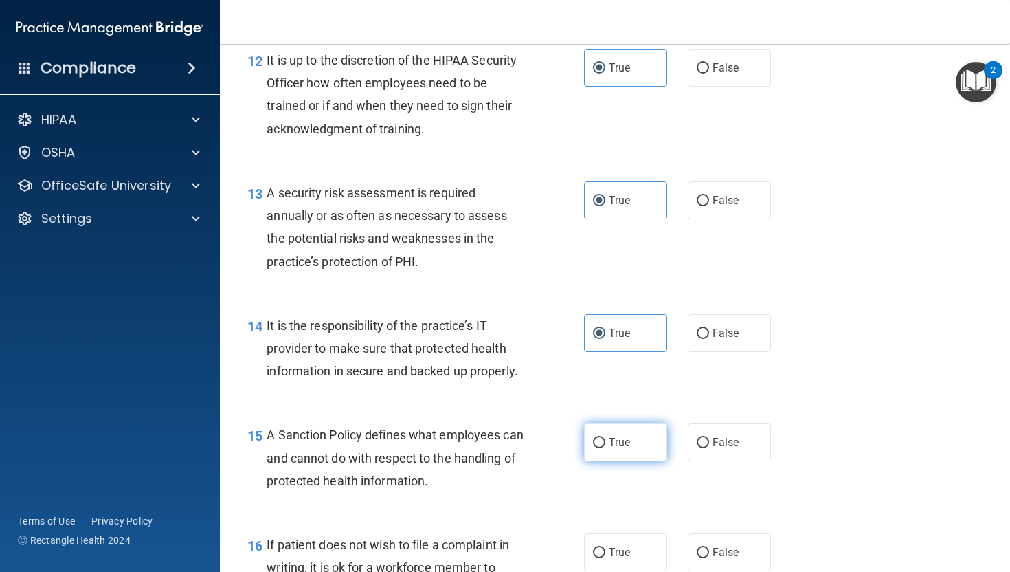
click at [625, 447] on label "True" at bounding box center [625, 442] width 83 height 38
click at [605, 447] on input "True" at bounding box center [599, 443] width 12 height 10
radio input "true"
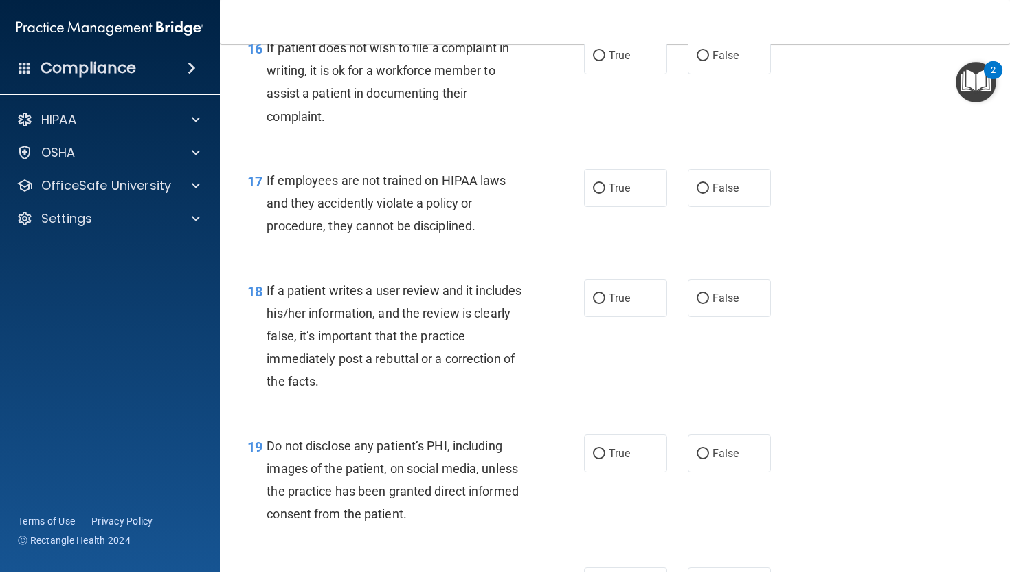
scroll to position [2217, 0]
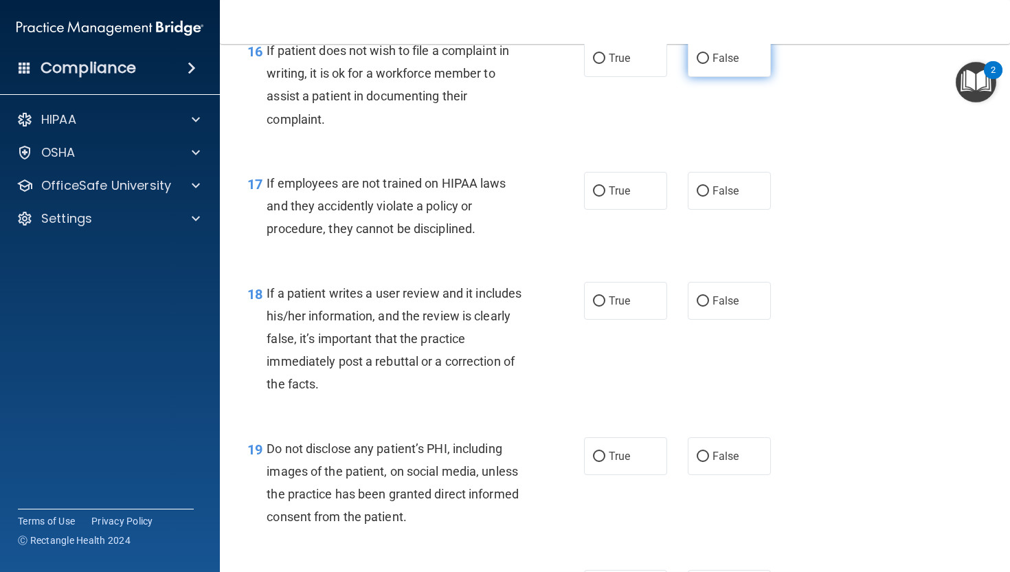
click at [699, 64] on input "False" at bounding box center [703, 59] width 12 height 10
radio input "true"
click at [708, 210] on label "False" at bounding box center [729, 191] width 83 height 38
click at [708, 197] on input "False" at bounding box center [703, 191] width 12 height 10
radio input "true"
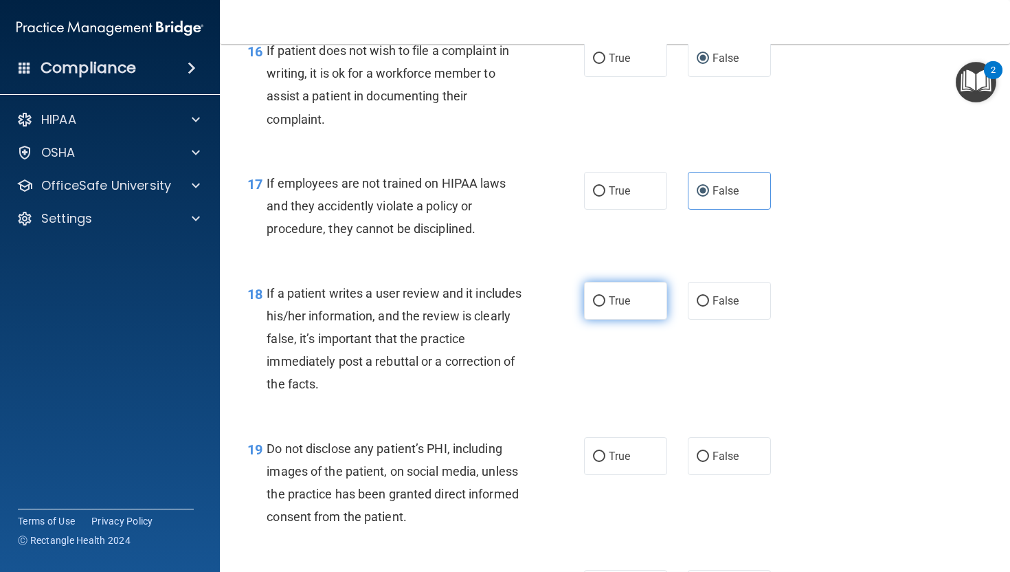
click at [613, 320] on label "True" at bounding box center [625, 301] width 83 height 38
click at [605, 306] on input "True" at bounding box center [599, 301] width 12 height 10
radio input "true"
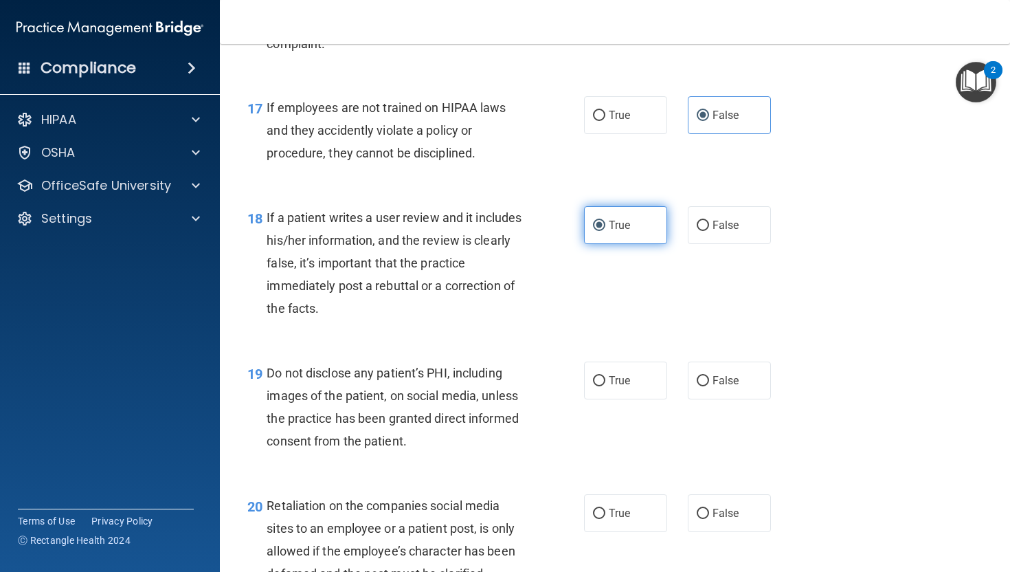
scroll to position [2300, 0]
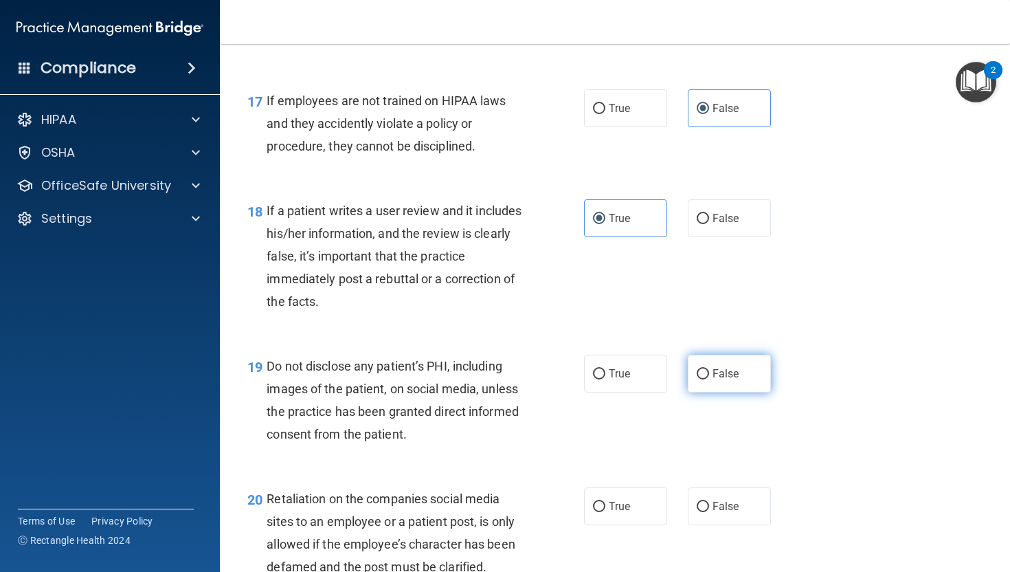
click at [713, 380] on span "False" at bounding box center [726, 373] width 27 height 13
click at [709, 379] on input "False" at bounding box center [703, 374] width 12 height 10
radio input "true"
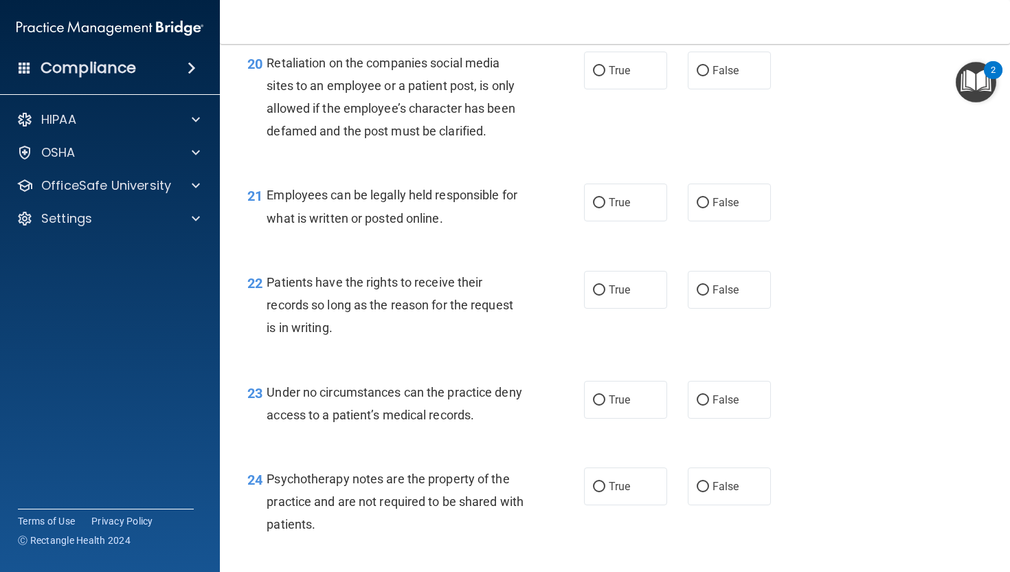
scroll to position [2737, 0]
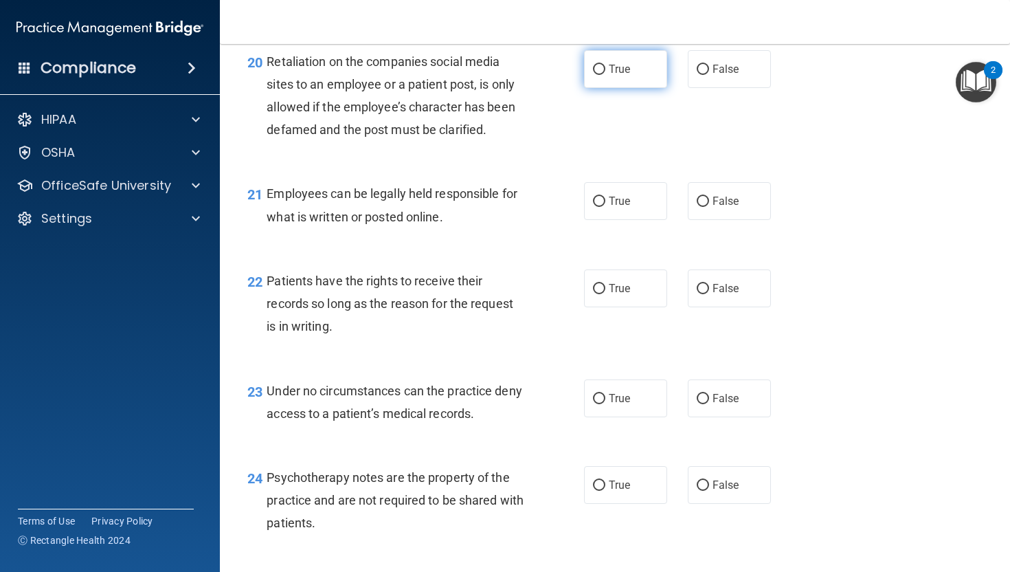
click at [625, 88] on label "True" at bounding box center [625, 69] width 83 height 38
click at [605, 75] on input "True" at bounding box center [599, 70] width 12 height 10
radio input "true"
click at [622, 220] on label "True" at bounding box center [625, 201] width 83 height 38
click at [605, 207] on input "True" at bounding box center [599, 202] width 12 height 10
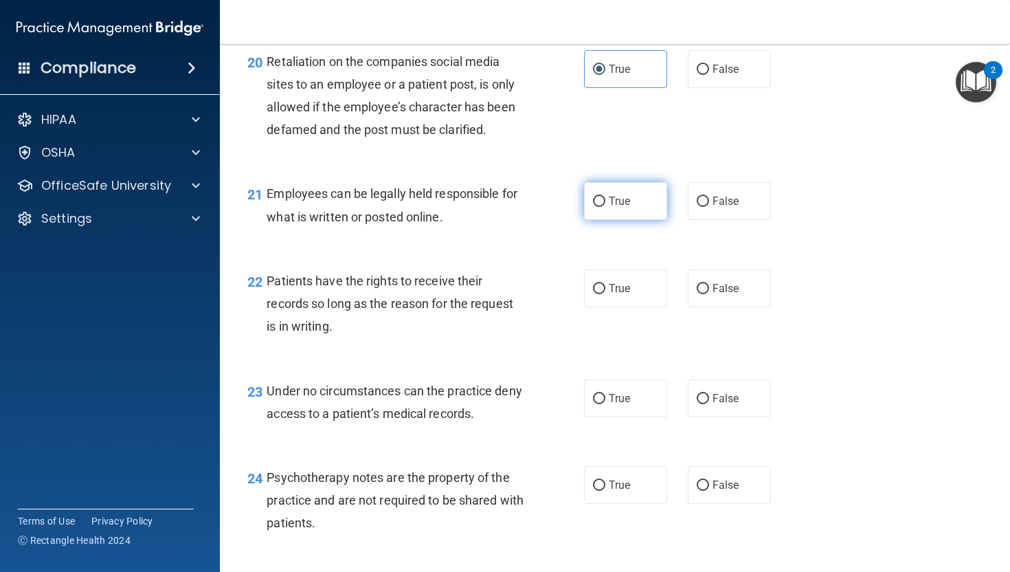
radio input "true"
click at [627, 295] on span "True" at bounding box center [619, 288] width 21 height 13
click at [605, 294] on input "True" at bounding box center [599, 289] width 12 height 10
radio input "true"
click at [709, 416] on label "False" at bounding box center [729, 398] width 83 height 38
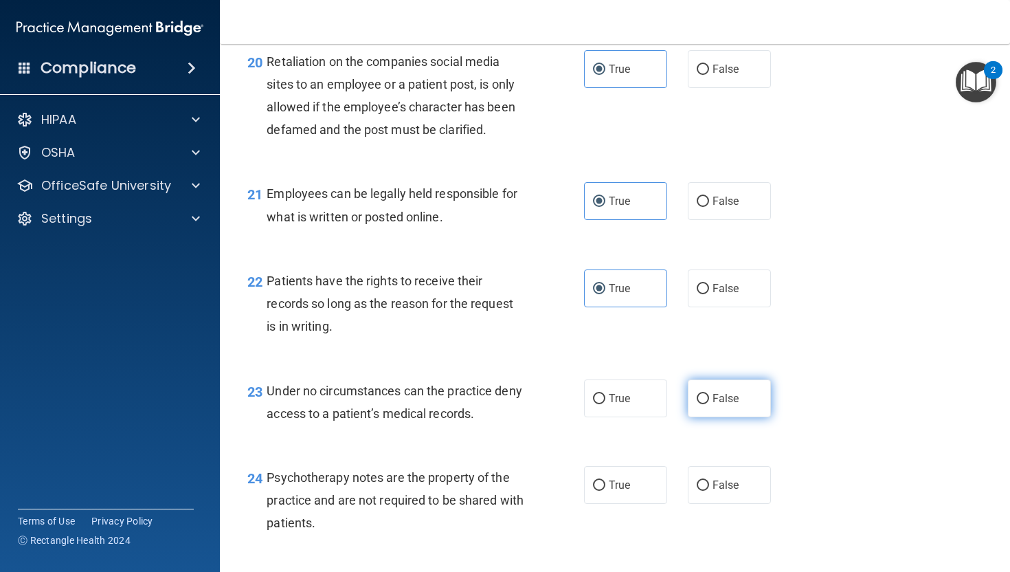
click at [709, 404] on input "False" at bounding box center [703, 399] width 12 height 10
radio input "true"
click at [641, 496] on label "True" at bounding box center [625, 485] width 83 height 38
click at [605, 491] on input "True" at bounding box center [599, 485] width 12 height 10
radio input "true"
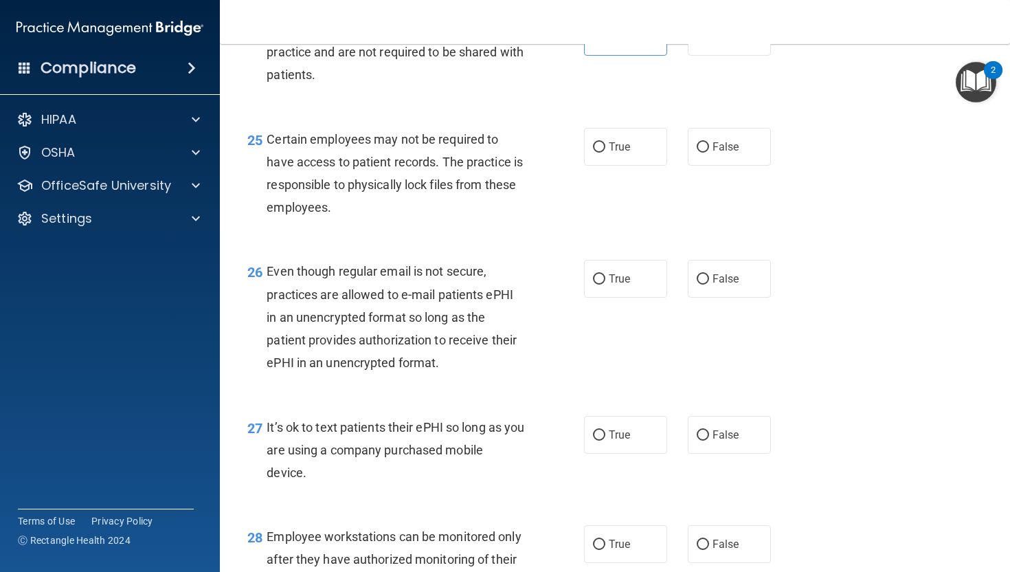
scroll to position [3277, 0]
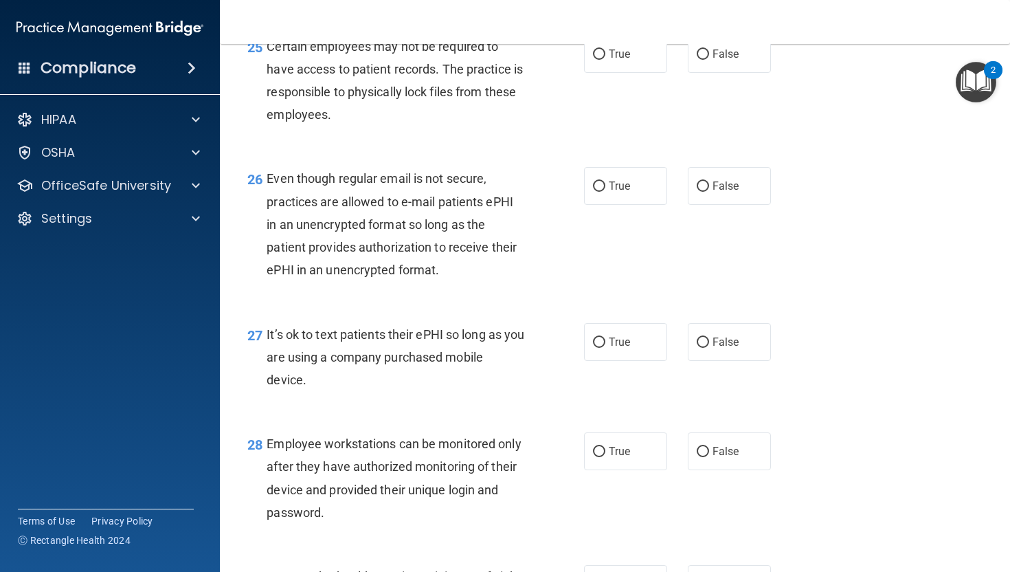
click at [706, 99] on div "25 Certain employees may not be required to have access to patient records. The…" at bounding box center [615, 84] width 756 height 133
click at [710, 73] on label "False" at bounding box center [729, 54] width 83 height 38
click at [709, 60] on input "False" at bounding box center [703, 54] width 12 height 10
radio input "true"
click at [716, 192] on span "False" at bounding box center [726, 185] width 27 height 13
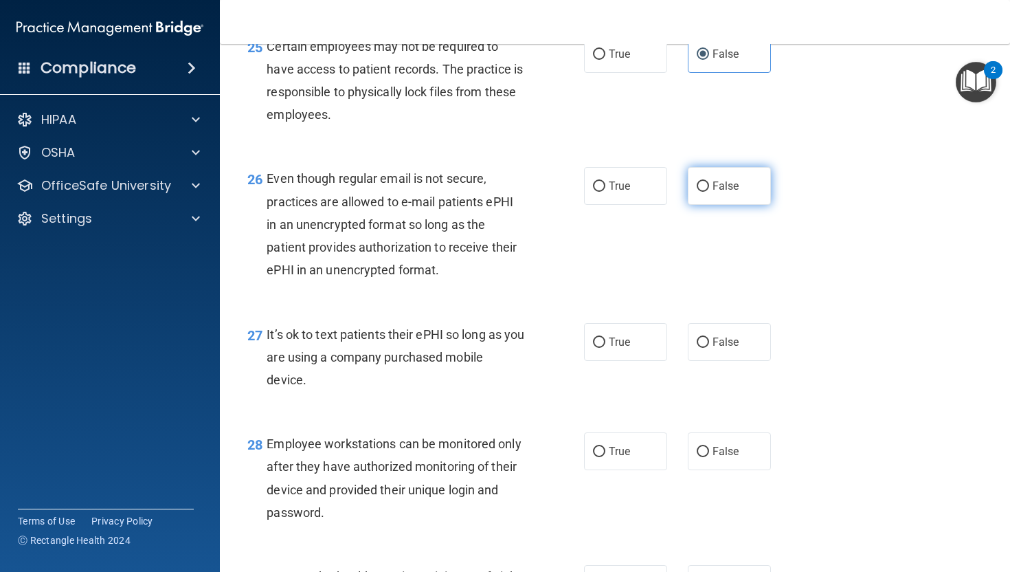
click at [709, 192] on input "False" at bounding box center [703, 186] width 12 height 10
radio input "true"
click at [606, 361] on label "True" at bounding box center [625, 342] width 83 height 38
click at [605, 348] on input "True" at bounding box center [599, 342] width 12 height 10
radio input "true"
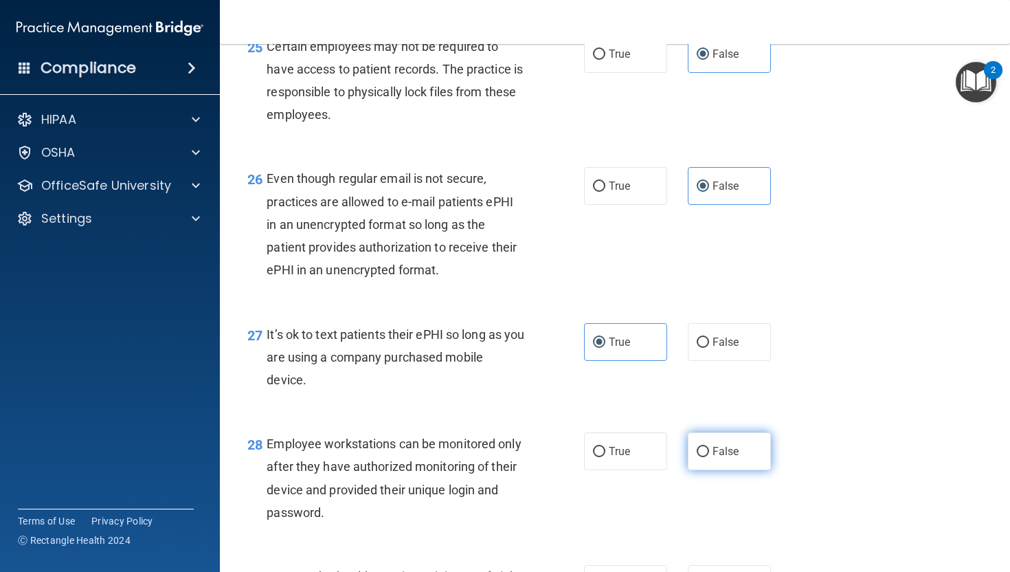
click at [710, 470] on label "False" at bounding box center [729, 451] width 83 height 38
click at [709, 457] on input "False" at bounding box center [703, 452] width 12 height 10
radio input "true"
click at [730, 470] on label "False" at bounding box center [729, 451] width 83 height 38
click at [709, 457] on input "False" at bounding box center [703, 452] width 12 height 10
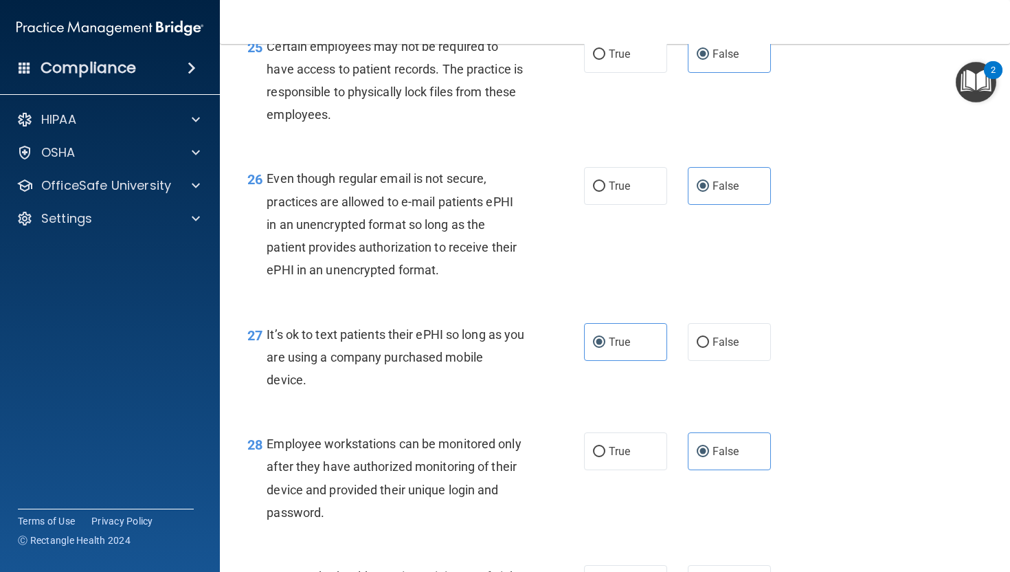
click at [634, 391] on div "27 It’s ok to text patients their ePHI so long as you are using a company purch…" at bounding box center [615, 361] width 756 height 110
click at [634, 361] on label "True" at bounding box center [625, 342] width 83 height 38
click at [605, 348] on input "True" at bounding box center [599, 342] width 12 height 10
click at [737, 361] on label "False" at bounding box center [729, 342] width 83 height 38
click at [709, 348] on input "False" at bounding box center [703, 342] width 12 height 10
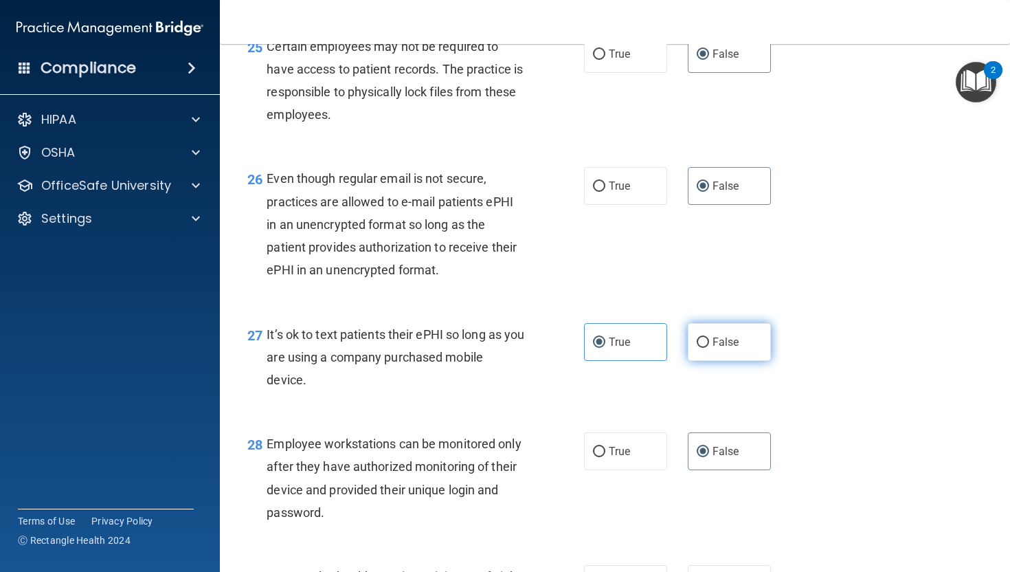
radio input "true"
radio input "false"
click at [630, 458] on span "True" at bounding box center [619, 451] width 21 height 13
click at [605, 457] on input "True" at bounding box center [599, 452] width 12 height 10
radio input "true"
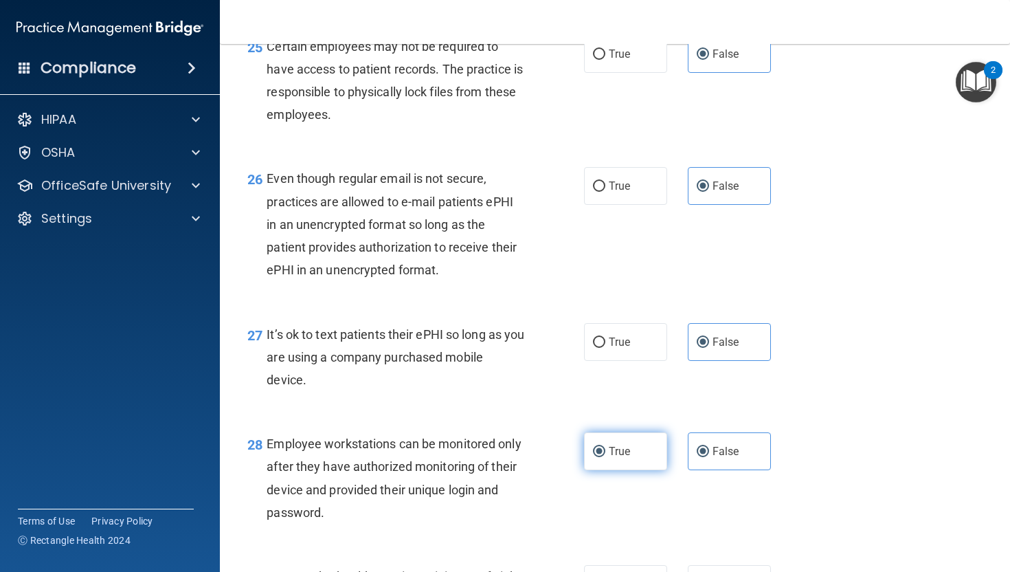
radio input "false"
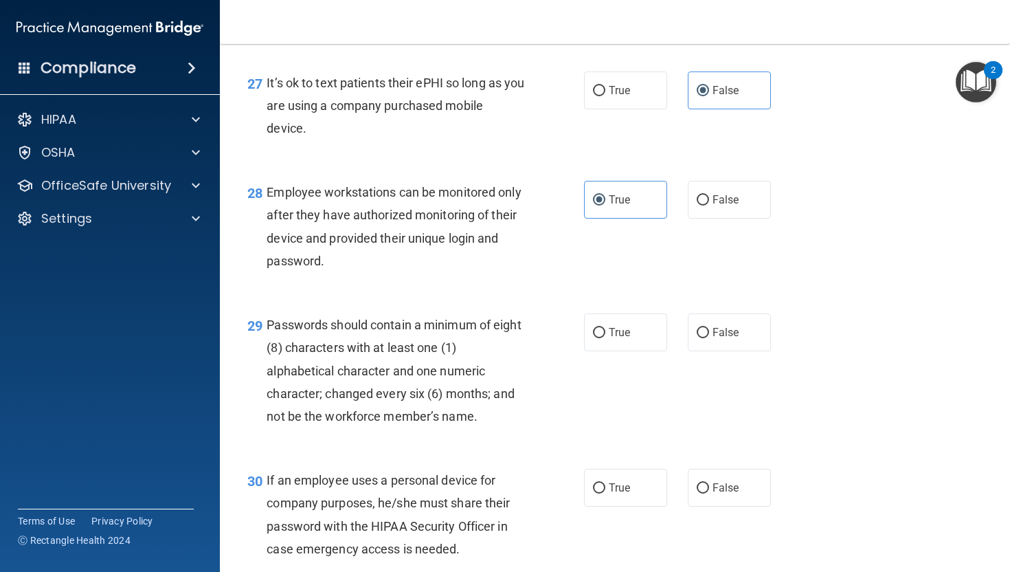
scroll to position [3655, 0]
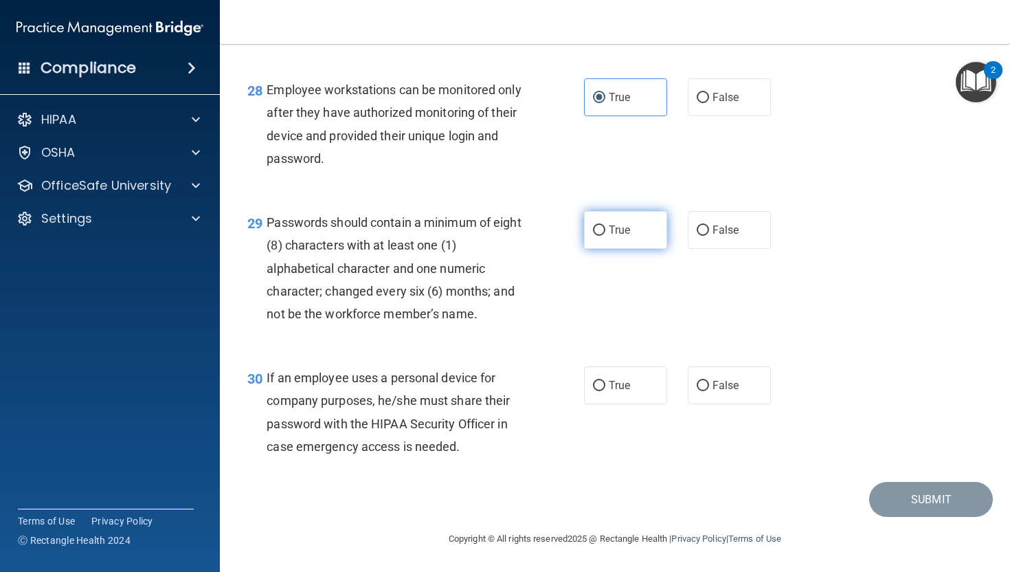
click at [638, 241] on label "True" at bounding box center [625, 230] width 83 height 38
click at [605, 236] on input "True" at bounding box center [599, 230] width 12 height 10
radio input "true"
click at [724, 381] on span "False" at bounding box center [726, 385] width 27 height 13
click at [709, 381] on input "False" at bounding box center [703, 386] width 12 height 10
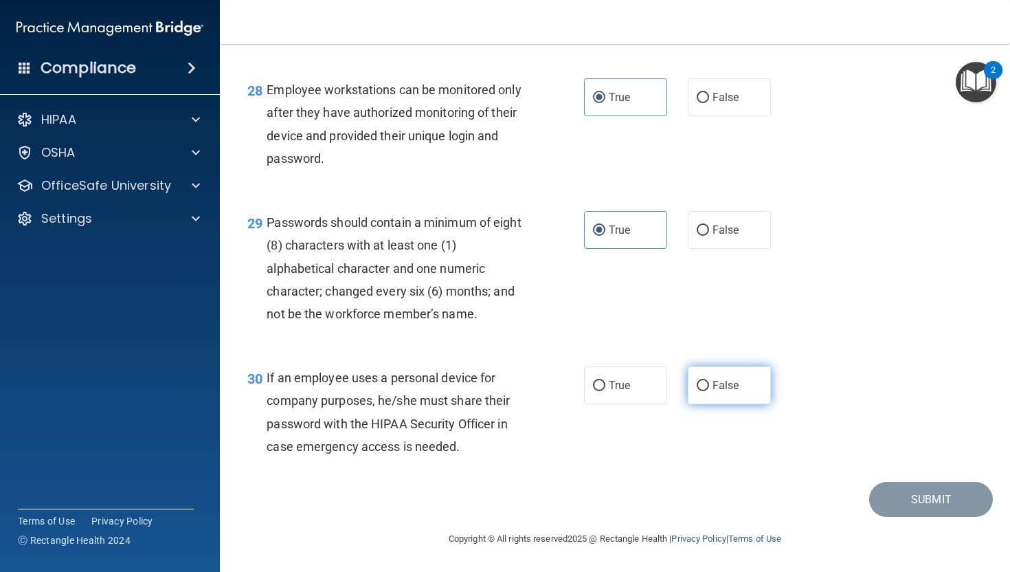
radio input "true"
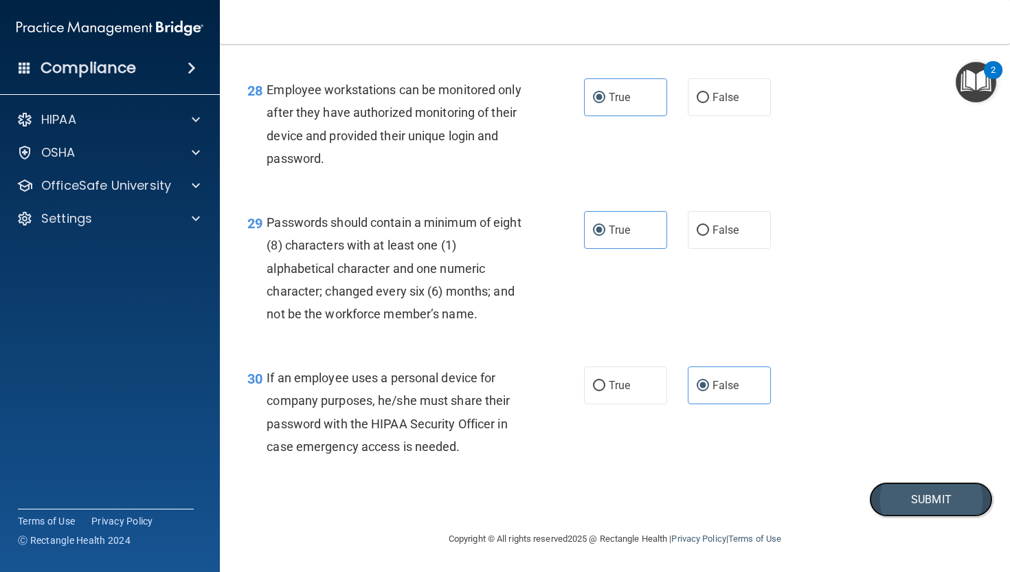
click at [831, 496] on button "Submit" at bounding box center [931, 499] width 124 height 35
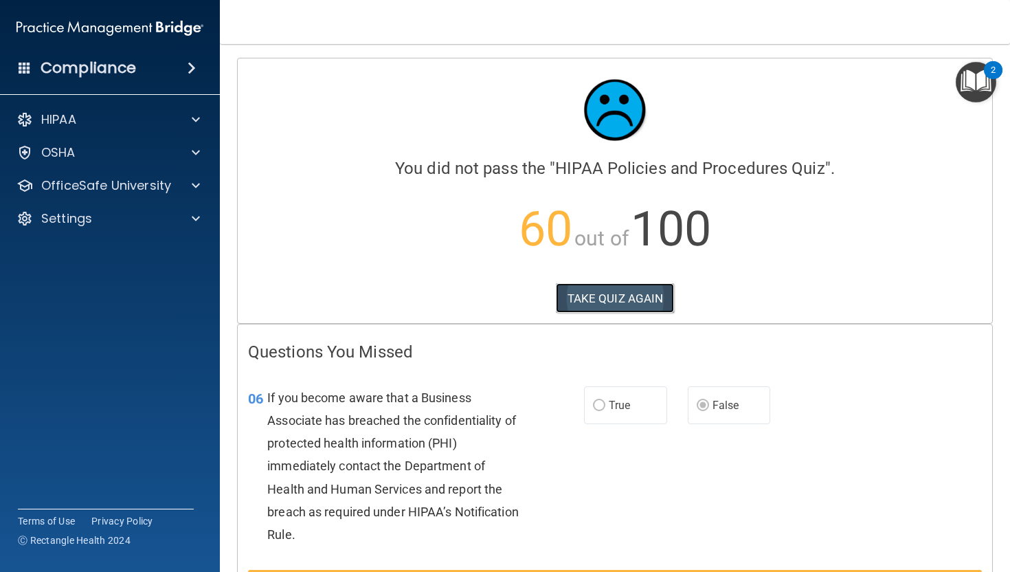
click at [586, 296] on button "TAKE QUIZ AGAIN" at bounding box center [615, 298] width 119 height 30
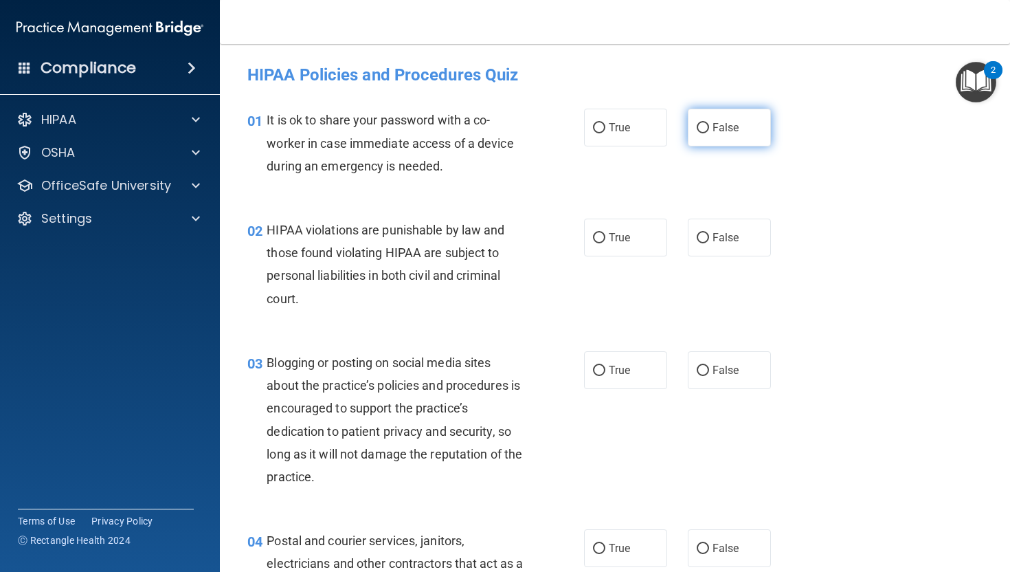
click at [707, 135] on label "False" at bounding box center [729, 128] width 83 height 38
click at [707, 133] on input "False" at bounding box center [703, 128] width 12 height 10
radio input "true"
click at [617, 234] on span "True" at bounding box center [619, 237] width 21 height 13
click at [605, 234] on input "True" at bounding box center [599, 238] width 12 height 10
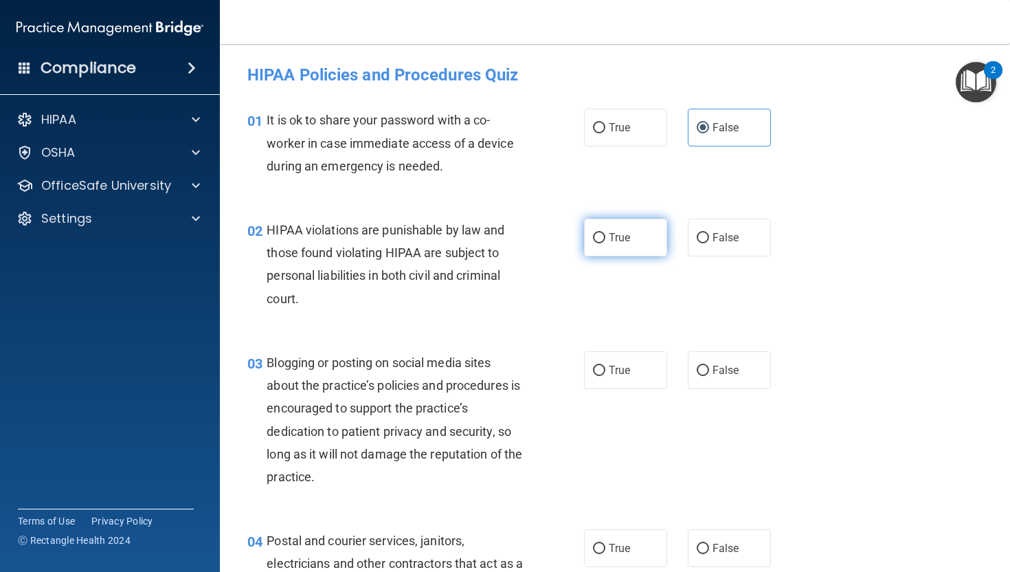
radio input "true"
click at [719, 369] on span "False" at bounding box center [726, 369] width 27 height 13
click at [709, 369] on input "False" at bounding box center [703, 371] width 12 height 10
radio input "true"
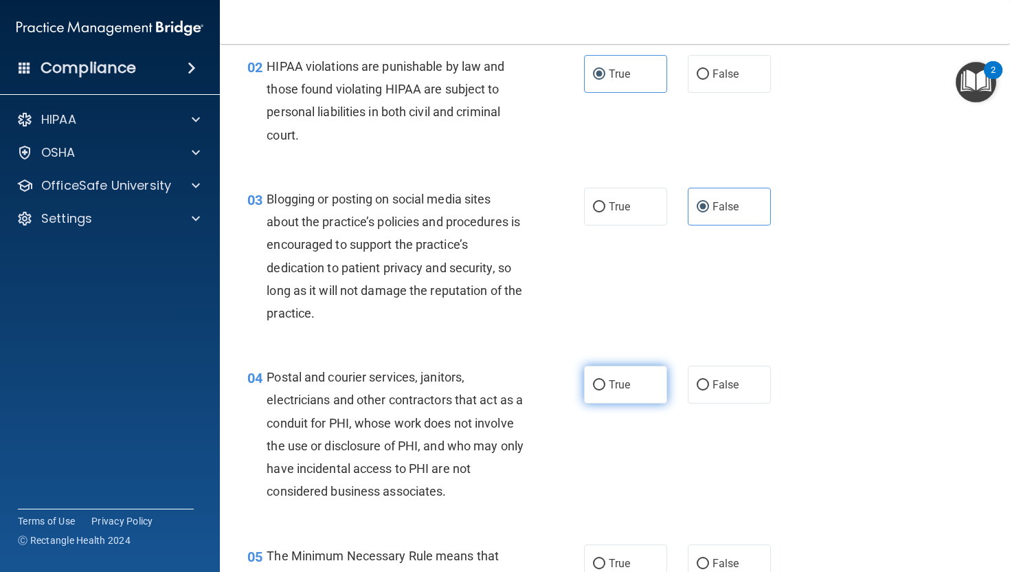
click at [590, 378] on label "True" at bounding box center [625, 385] width 83 height 38
click at [593, 380] on input "True" at bounding box center [599, 385] width 12 height 10
radio input "true"
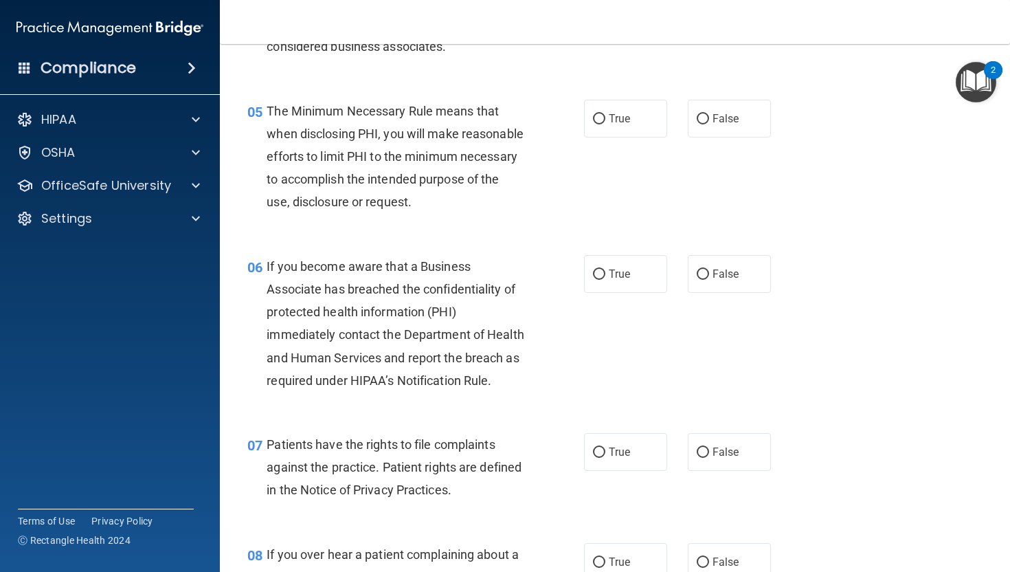
scroll to position [605, 0]
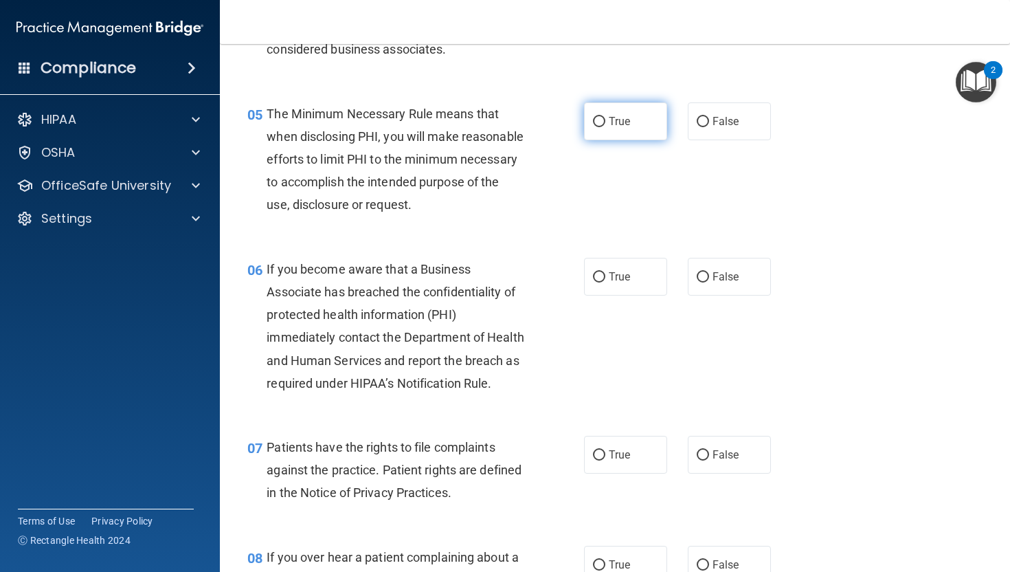
click at [619, 132] on label "True" at bounding box center [625, 121] width 83 height 38
click at [605, 127] on input "True" at bounding box center [599, 122] width 12 height 10
radio input "true"
click at [614, 283] on span "True" at bounding box center [619, 276] width 21 height 13
click at [605, 282] on input "True" at bounding box center [599, 277] width 12 height 10
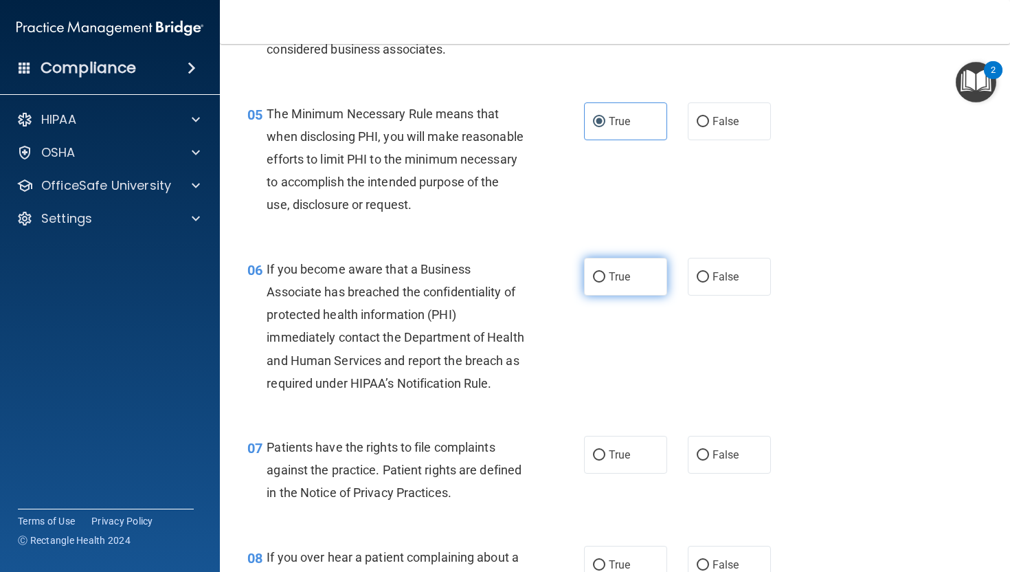
radio input "true"
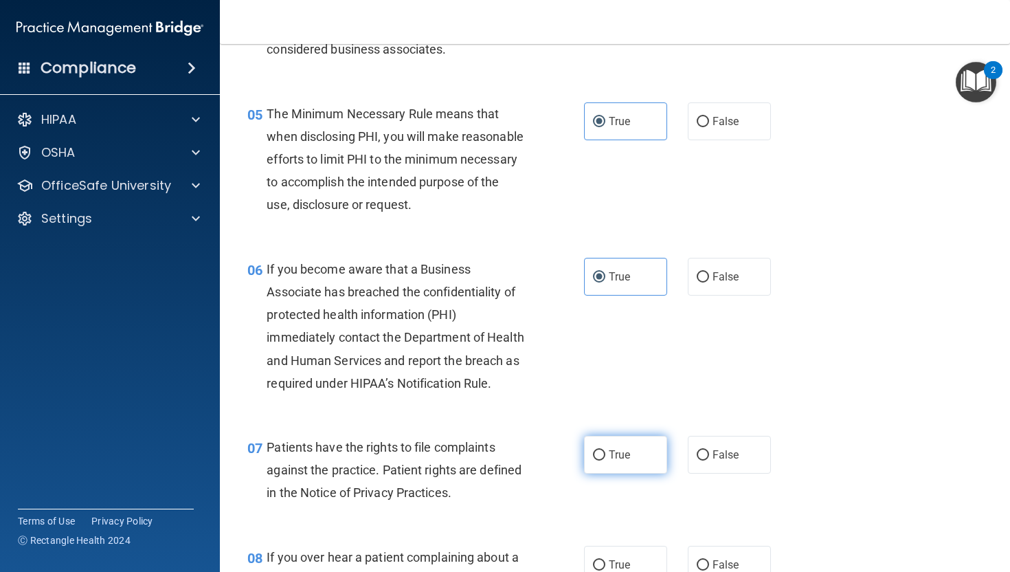
click at [611, 473] on label "True" at bounding box center [625, 455] width 83 height 38
click at [605, 460] on input "True" at bounding box center [599, 455] width 12 height 10
radio input "true"
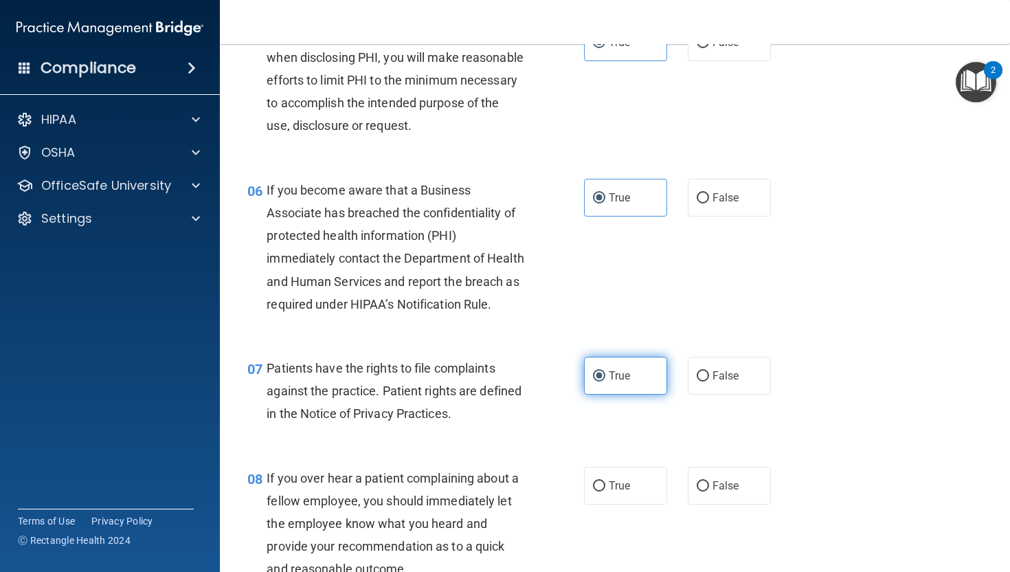
scroll to position [686, 0]
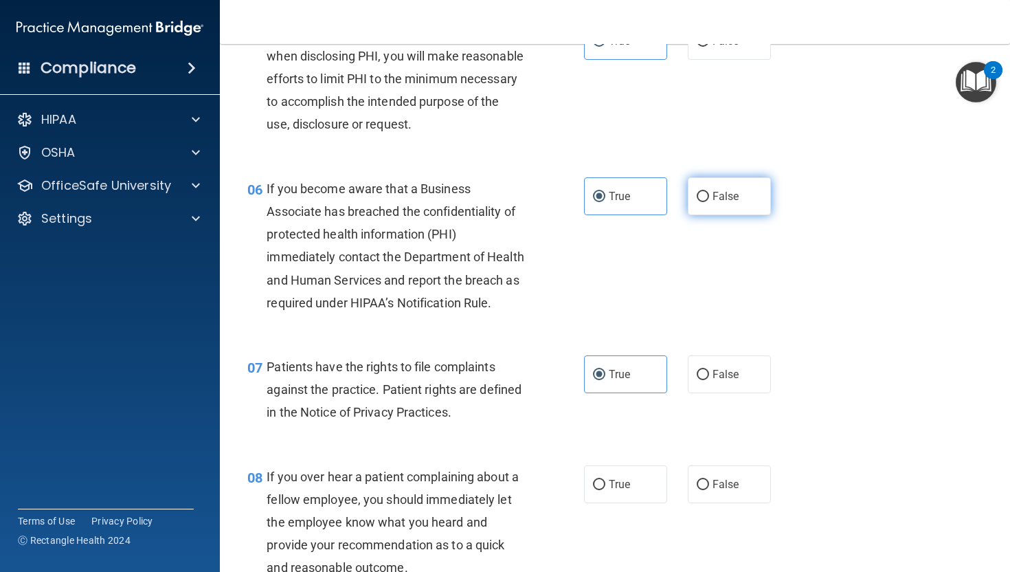
click at [713, 208] on label "False" at bounding box center [729, 196] width 83 height 38
click at [709, 202] on input "False" at bounding box center [703, 197] width 12 height 10
radio input "true"
radio input "false"
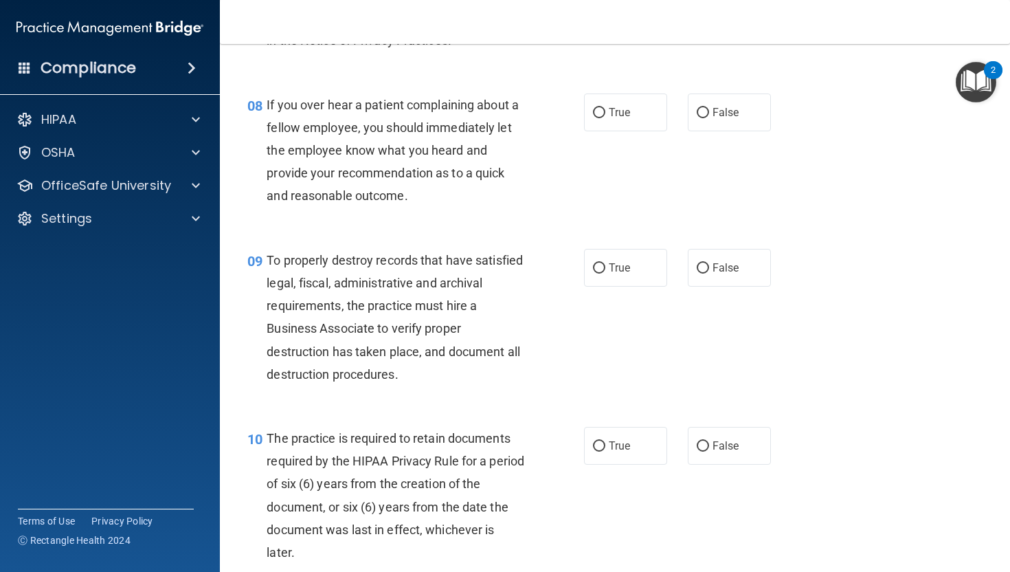
scroll to position [1085, 0]
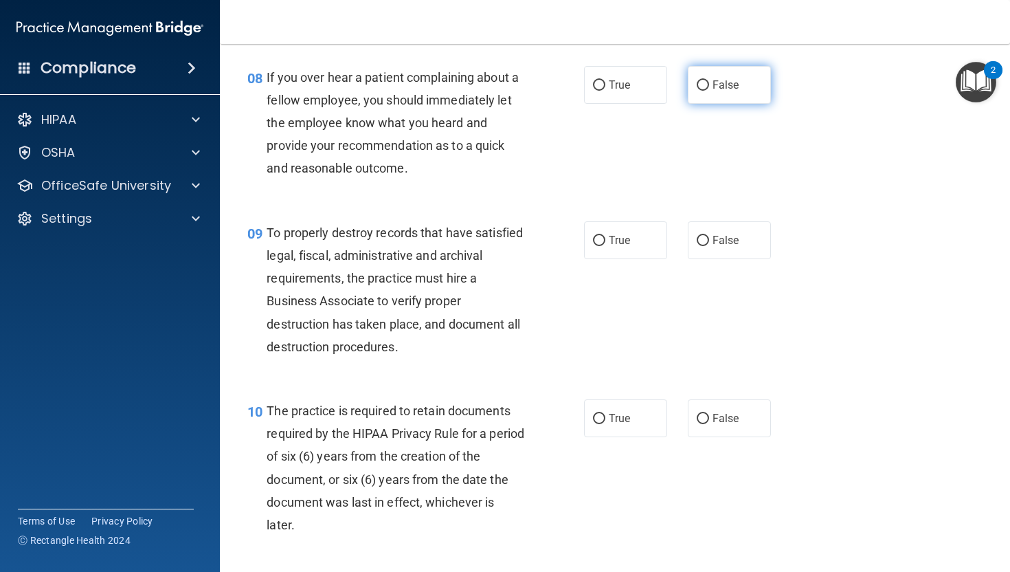
click at [721, 91] on span "False" at bounding box center [726, 84] width 27 height 13
click at [709, 91] on input "False" at bounding box center [703, 85] width 12 height 10
radio input "true"
click at [618, 247] on span "True" at bounding box center [619, 240] width 21 height 13
click at [605, 246] on input "True" at bounding box center [599, 241] width 12 height 10
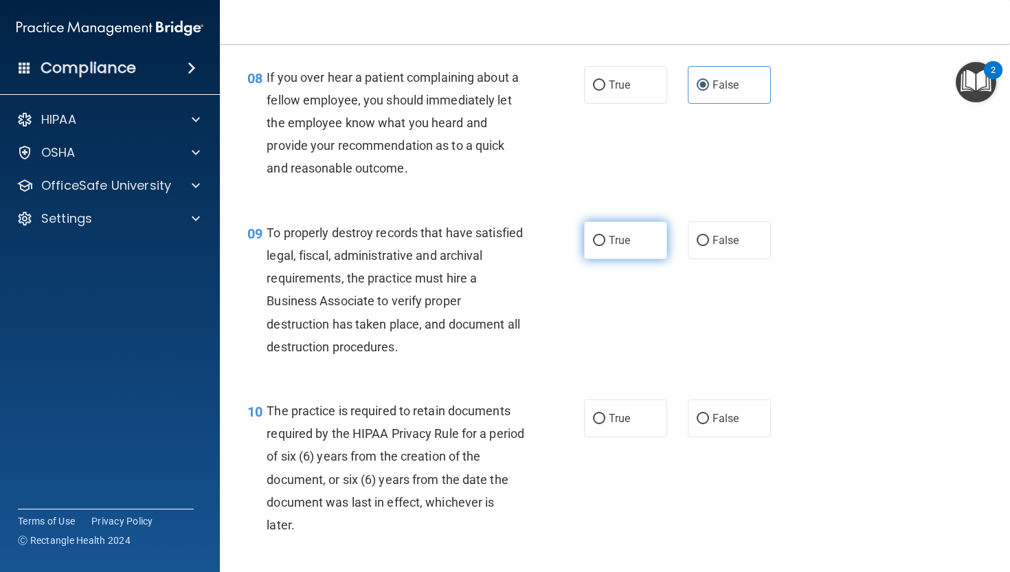
radio input "true"
click at [600, 437] on label "True" at bounding box center [625, 418] width 83 height 38
click at [600, 424] on input "True" at bounding box center [599, 419] width 12 height 10
radio input "true"
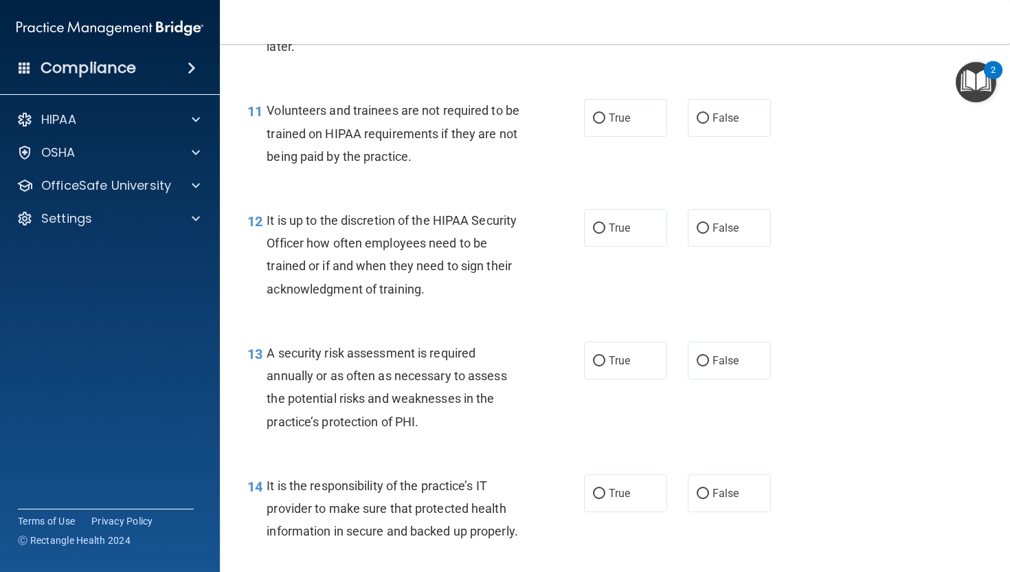
scroll to position [1564, 0]
click at [710, 136] on label "False" at bounding box center [729, 117] width 83 height 38
click at [709, 123] on input "False" at bounding box center [703, 118] width 12 height 10
radio input "true"
click at [597, 246] on label "True" at bounding box center [625, 227] width 83 height 38
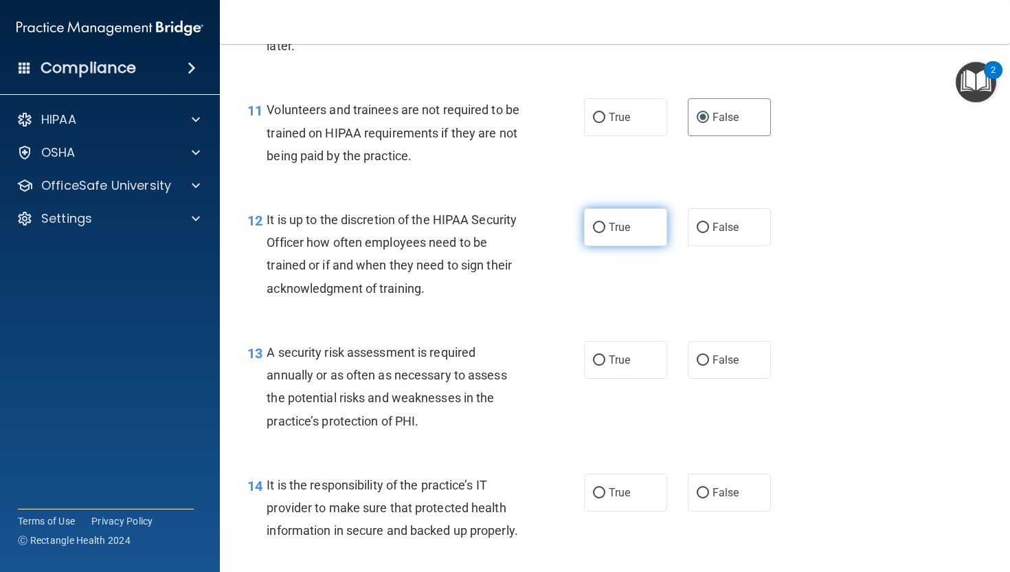
click at [597, 233] on input "True" at bounding box center [599, 228] width 12 height 10
radio input "true"
click at [611, 379] on label "True" at bounding box center [625, 360] width 83 height 38
click at [605, 366] on input "True" at bounding box center [599, 360] width 12 height 10
radio input "true"
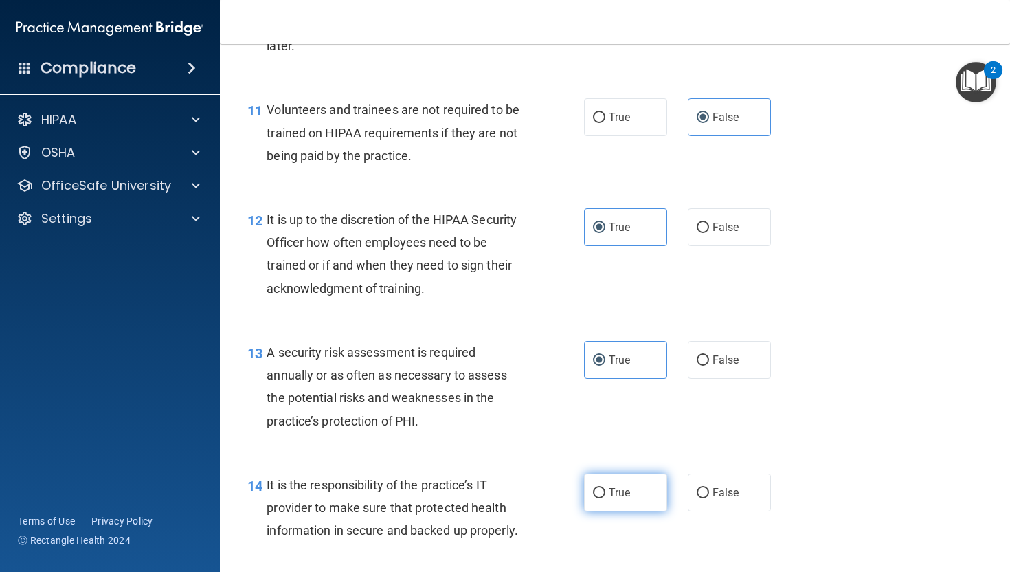
click at [620, 499] on span "True" at bounding box center [619, 492] width 21 height 13
click at [605, 498] on input "True" at bounding box center [599, 493] width 12 height 10
radio input "true"
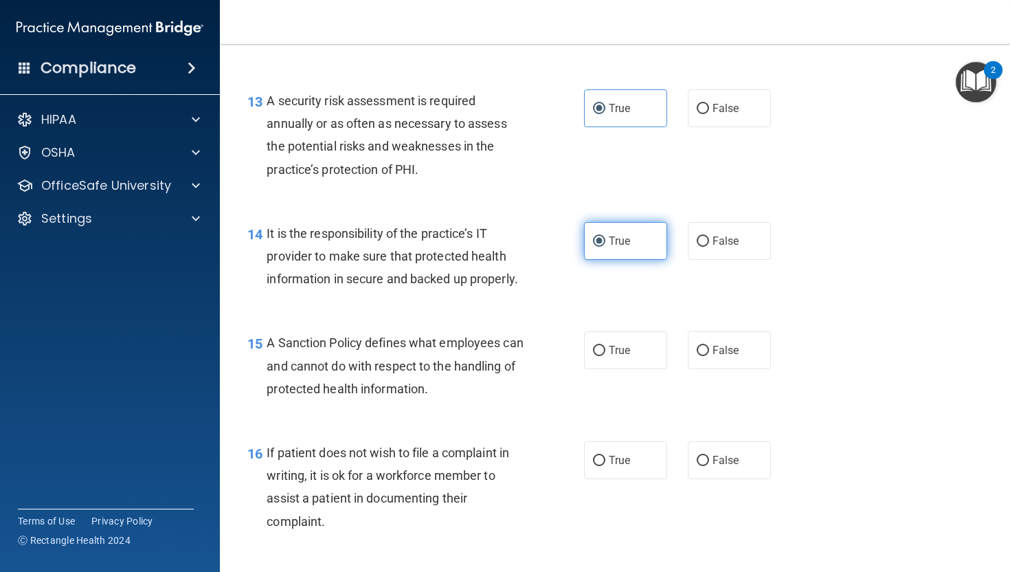
scroll to position [1888, 0]
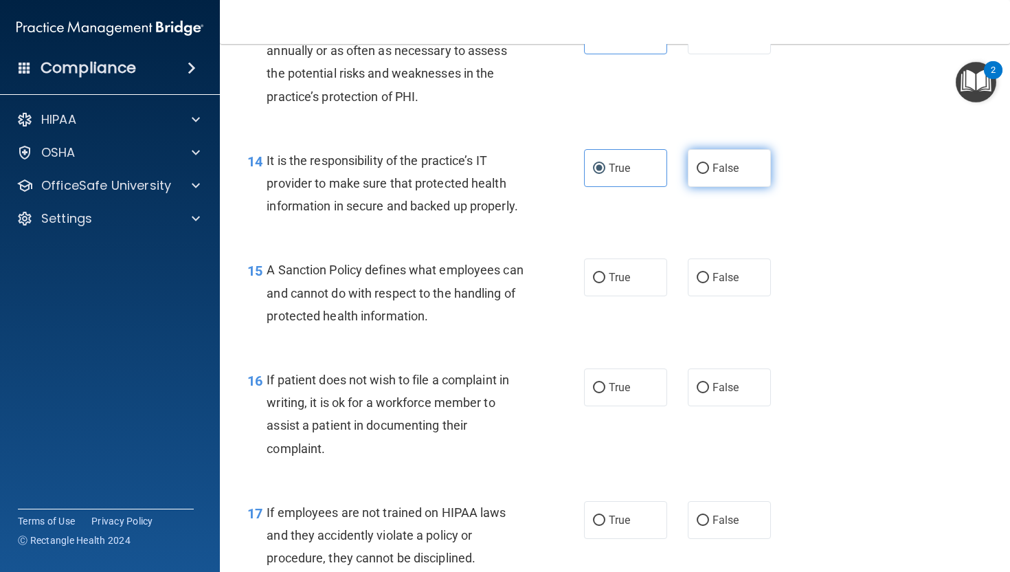
click at [730, 187] on label "False" at bounding box center [729, 168] width 83 height 38
click at [709, 174] on input "False" at bounding box center [703, 169] width 12 height 10
radio input "true"
radio input "false"
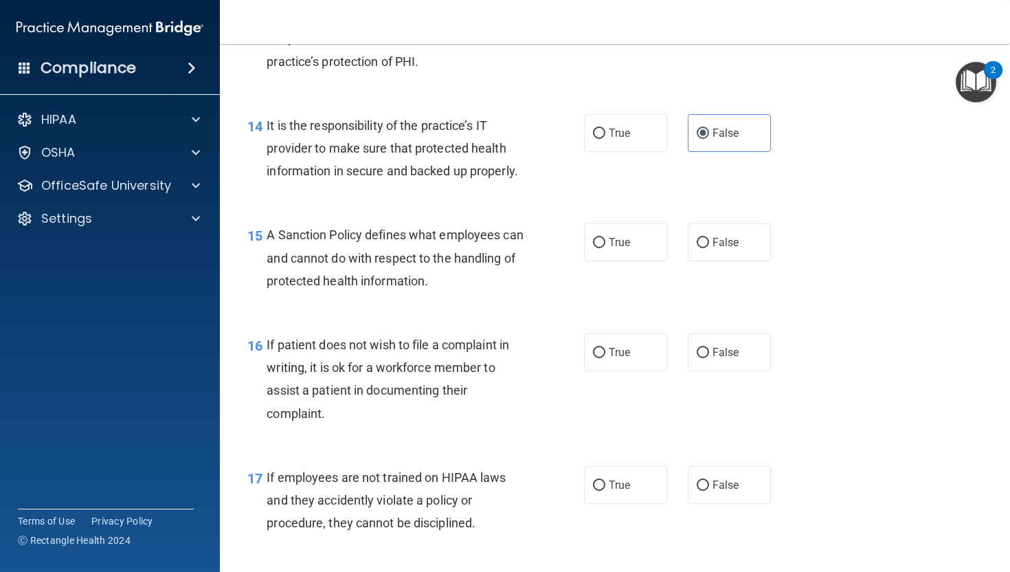
scroll to position [1927, 0]
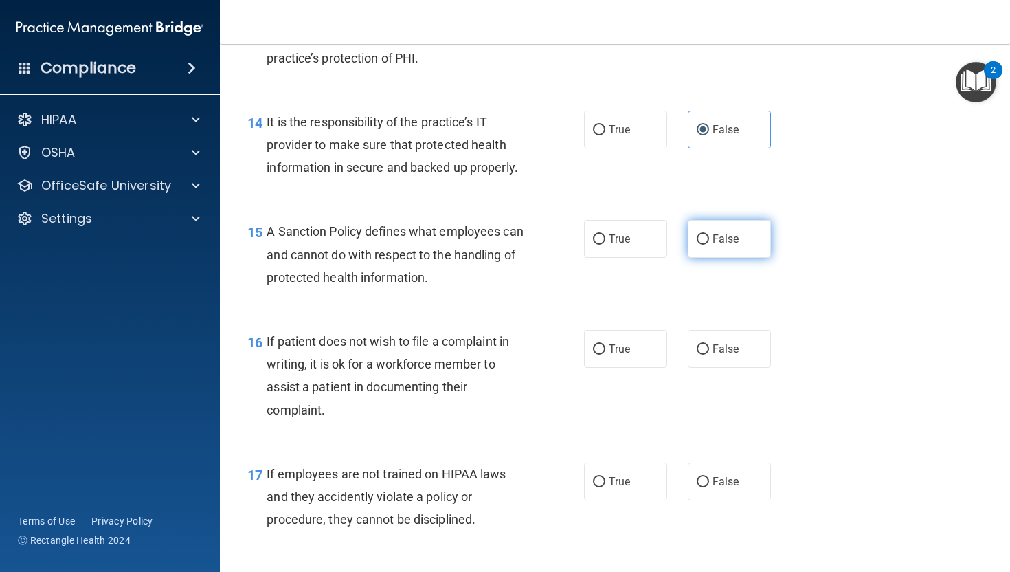
click at [733, 245] on span "False" at bounding box center [726, 238] width 27 height 13
click at [709, 245] on input "False" at bounding box center [703, 239] width 12 height 10
radio input "true"
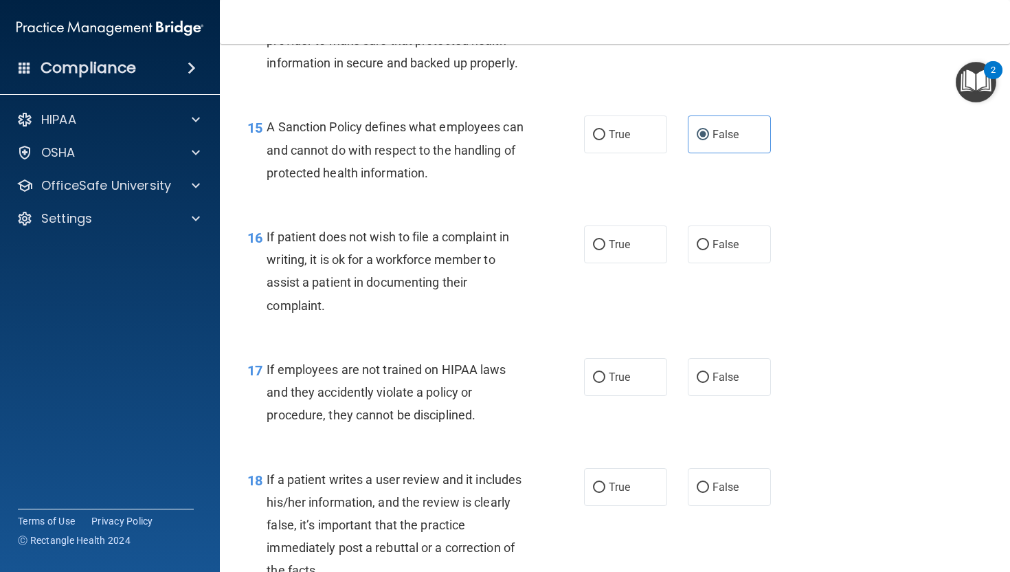
scroll to position [2045, 0]
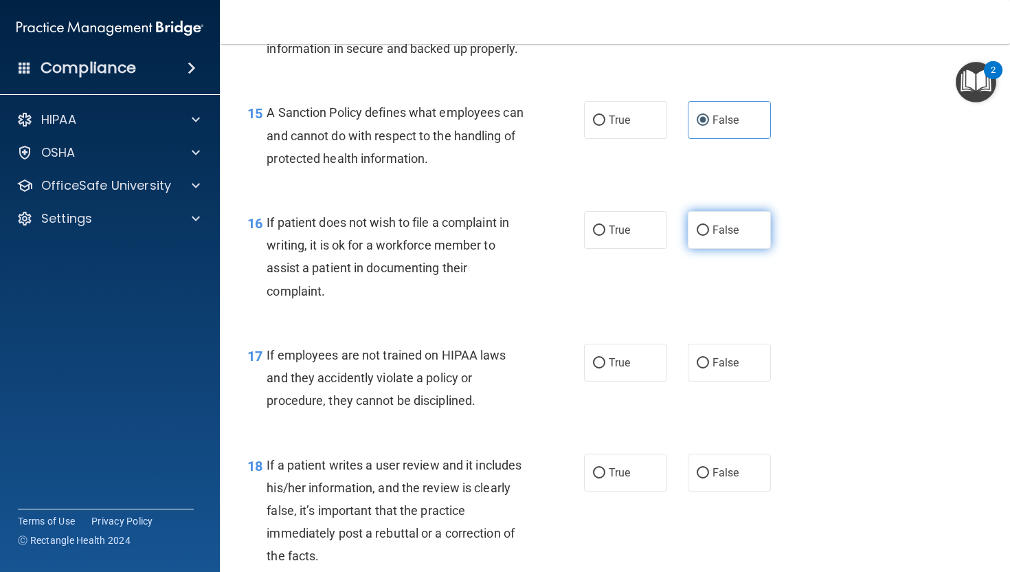
click at [728, 236] on span "False" at bounding box center [726, 229] width 27 height 13
click at [709, 236] on input "False" at bounding box center [703, 230] width 12 height 10
radio input "true"
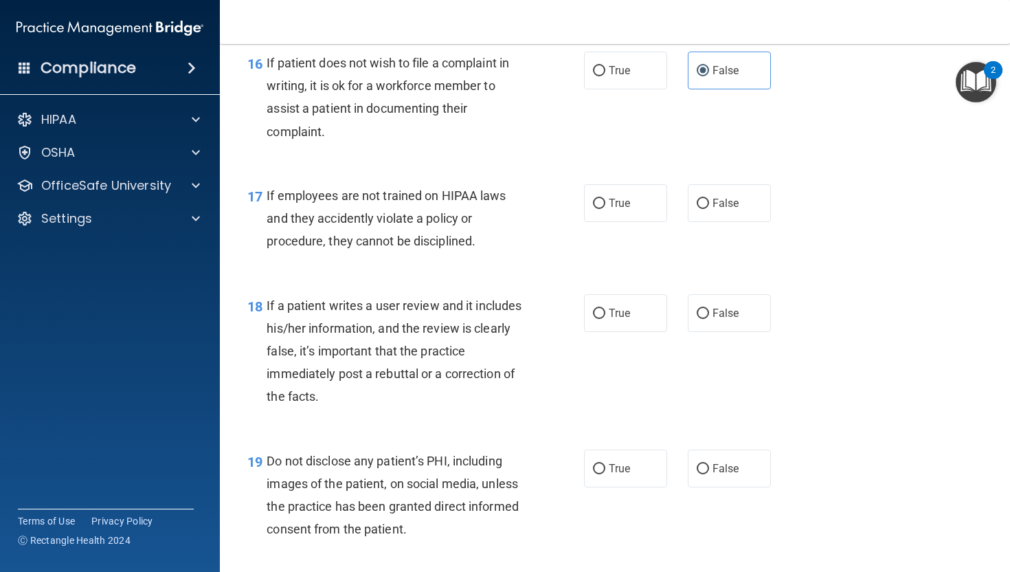
scroll to position [2243, 0]
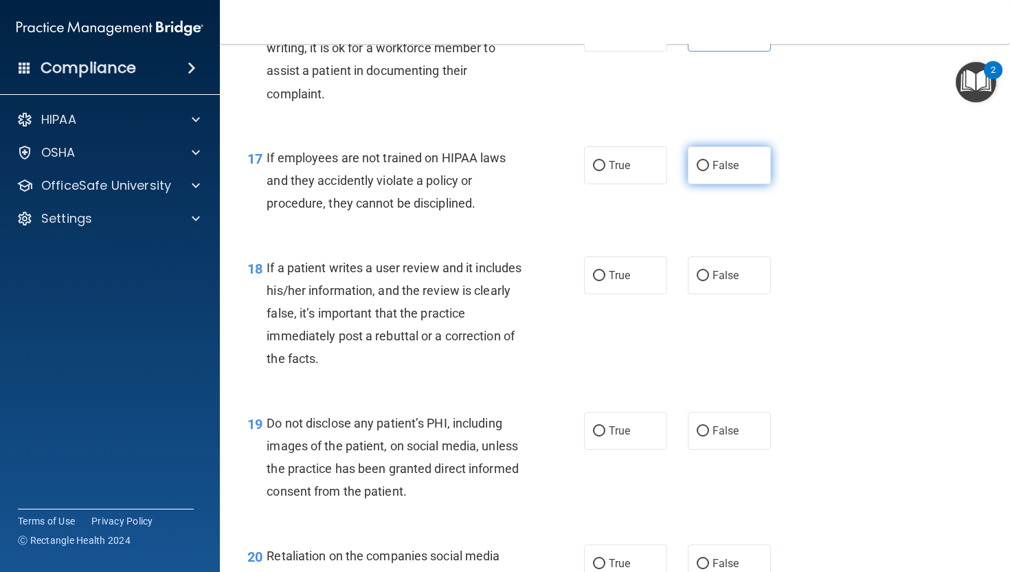
click at [710, 184] on label "False" at bounding box center [729, 165] width 83 height 38
click at [709, 171] on input "False" at bounding box center [703, 166] width 12 height 10
radio input "true"
click at [734, 294] on label "False" at bounding box center [729, 275] width 83 height 38
click at [709, 281] on input "False" at bounding box center [703, 276] width 12 height 10
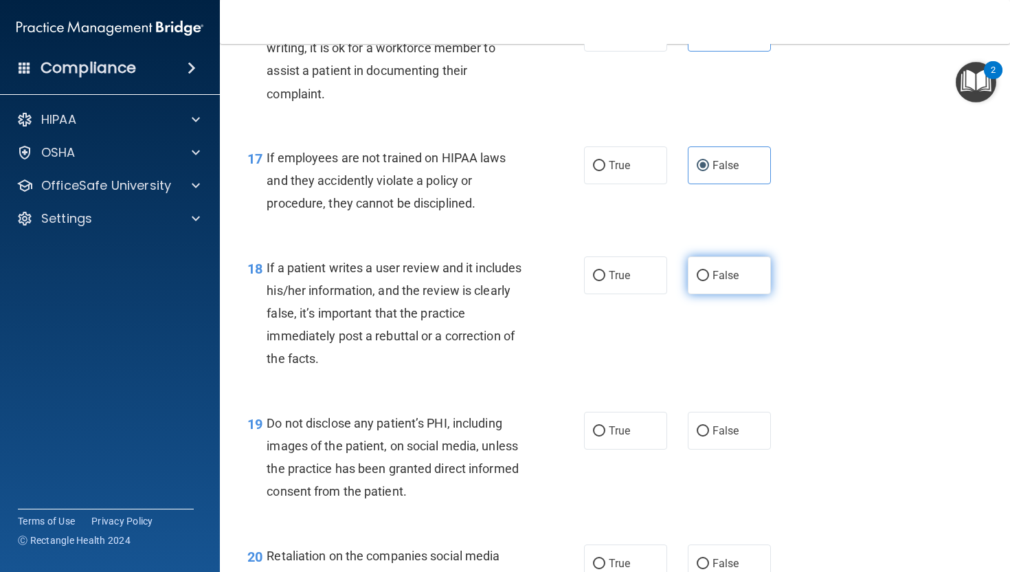
radio input "true"
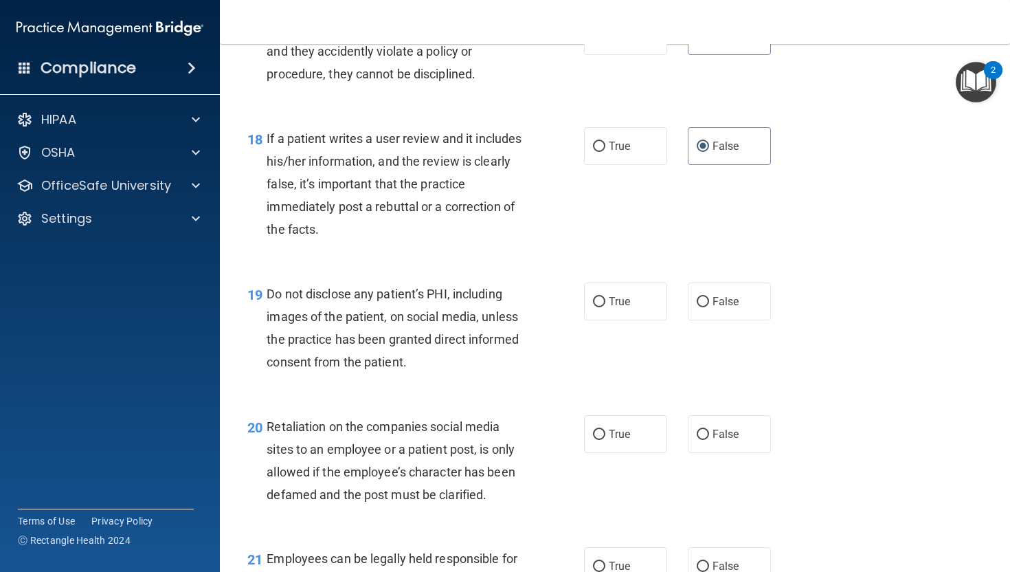
scroll to position [2389, 0]
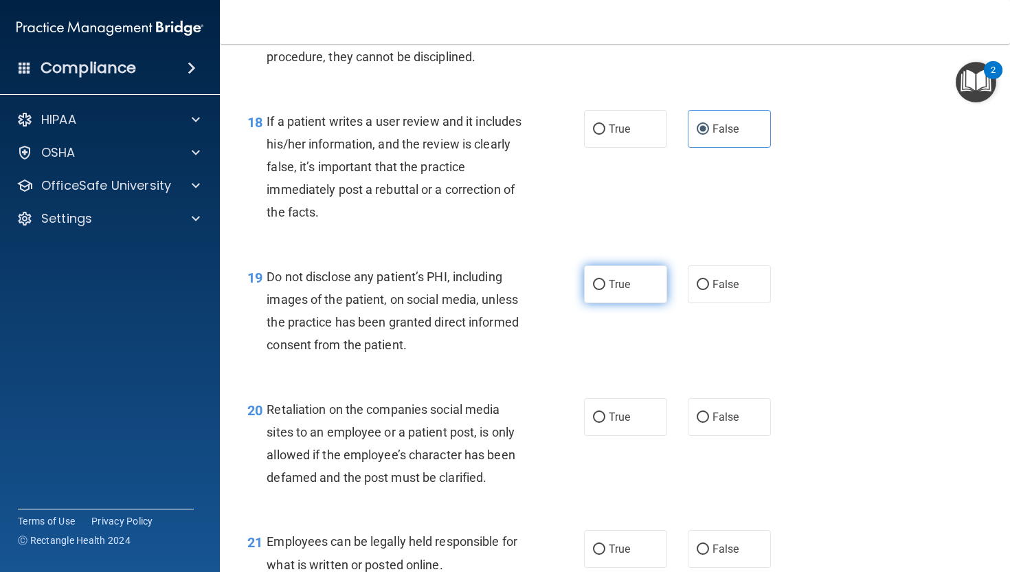
click at [595, 299] on label "True" at bounding box center [625, 284] width 83 height 38
click at [595, 290] on input "True" at bounding box center [599, 285] width 12 height 10
radio input "true"
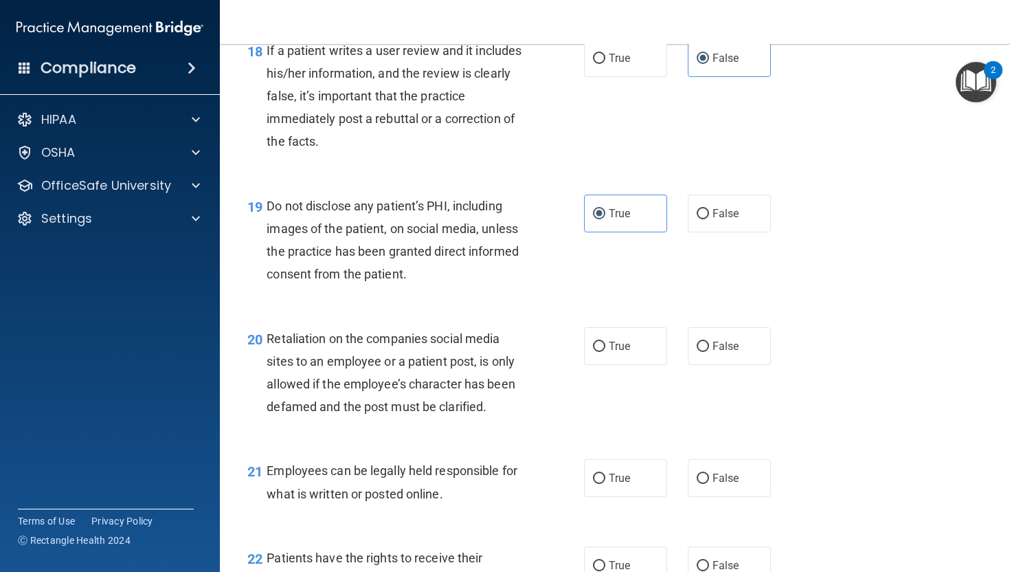
scroll to position [2493, 0]
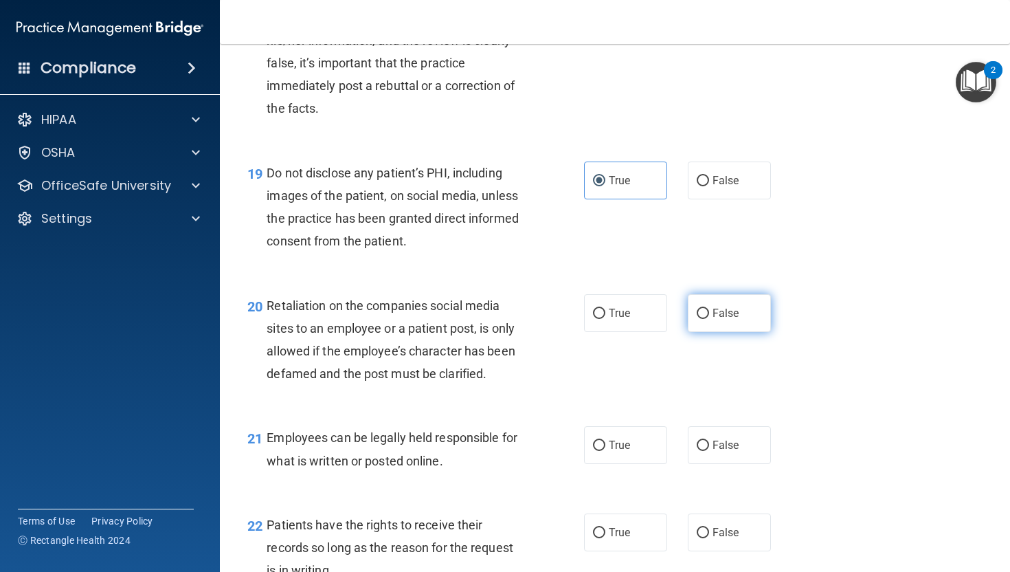
click at [717, 320] on span "False" at bounding box center [726, 312] width 27 height 13
click at [709, 319] on input "False" at bounding box center [703, 314] width 12 height 10
radio input "true"
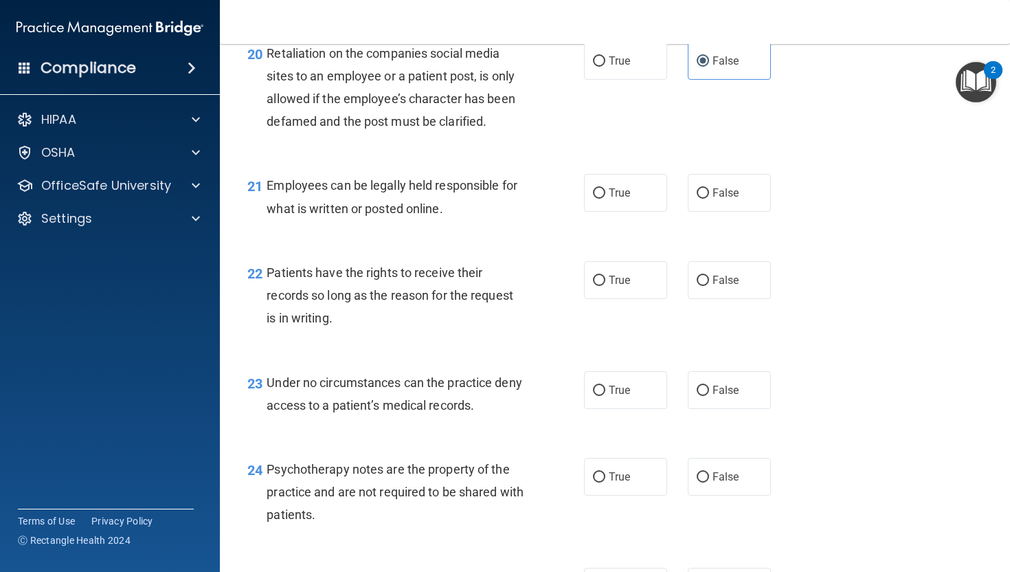
scroll to position [2799, 0]
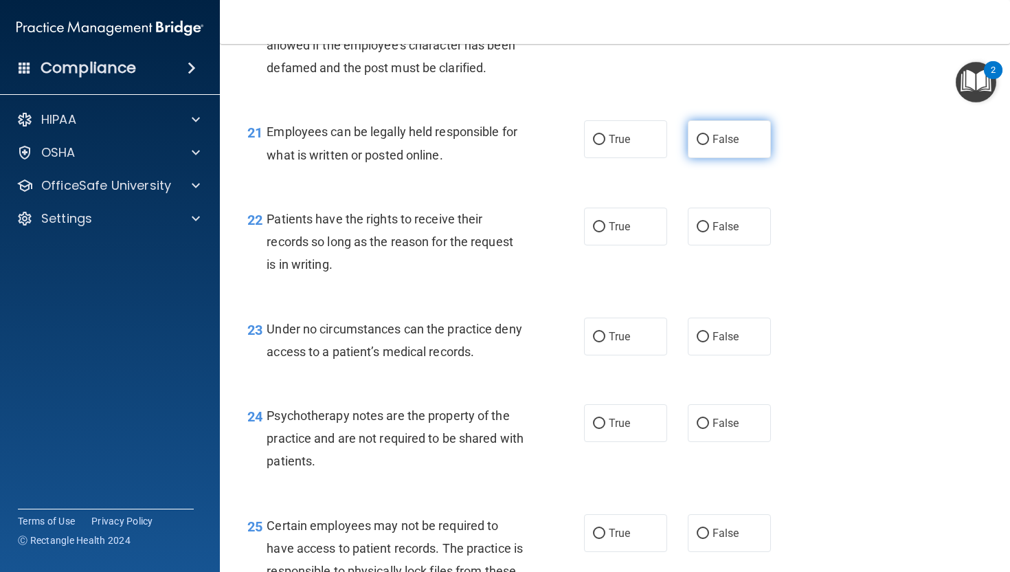
click at [730, 146] on span "False" at bounding box center [726, 139] width 27 height 13
click at [709, 145] on input "False" at bounding box center [703, 140] width 12 height 10
radio input "true"
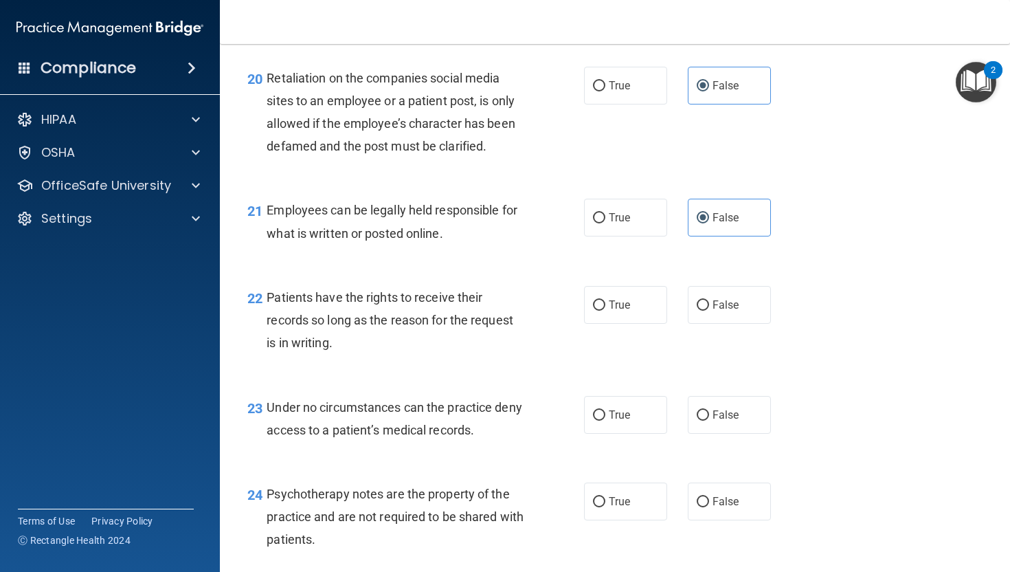
scroll to position [2718, 0]
click at [709, 238] on label "False" at bounding box center [729, 220] width 83 height 38
click at [709, 225] on input "False" at bounding box center [703, 220] width 12 height 10
click at [624, 238] on label "True" at bounding box center [625, 220] width 83 height 38
click at [605, 225] on input "True" at bounding box center [599, 220] width 12 height 10
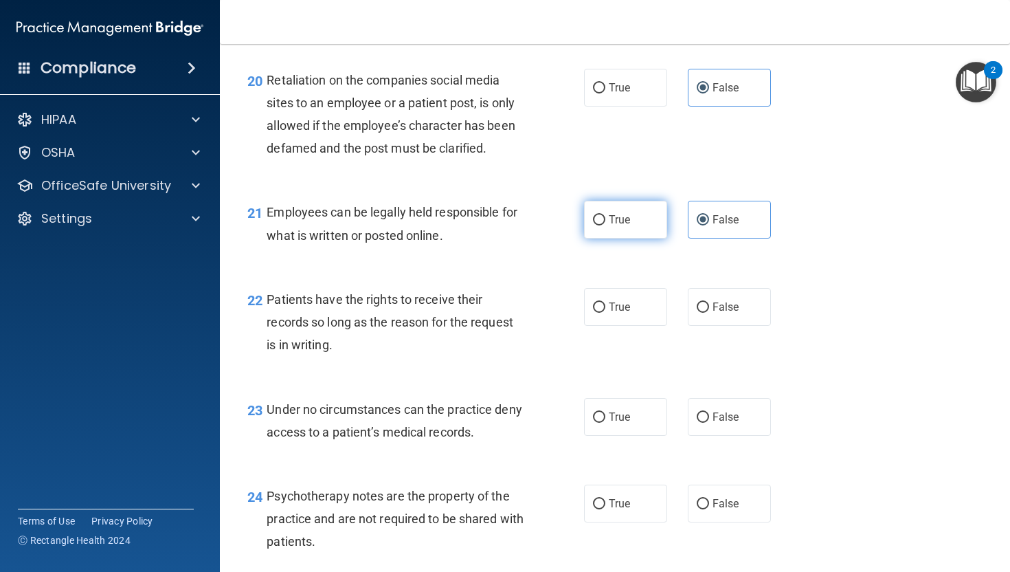
radio input "true"
radio input "false"
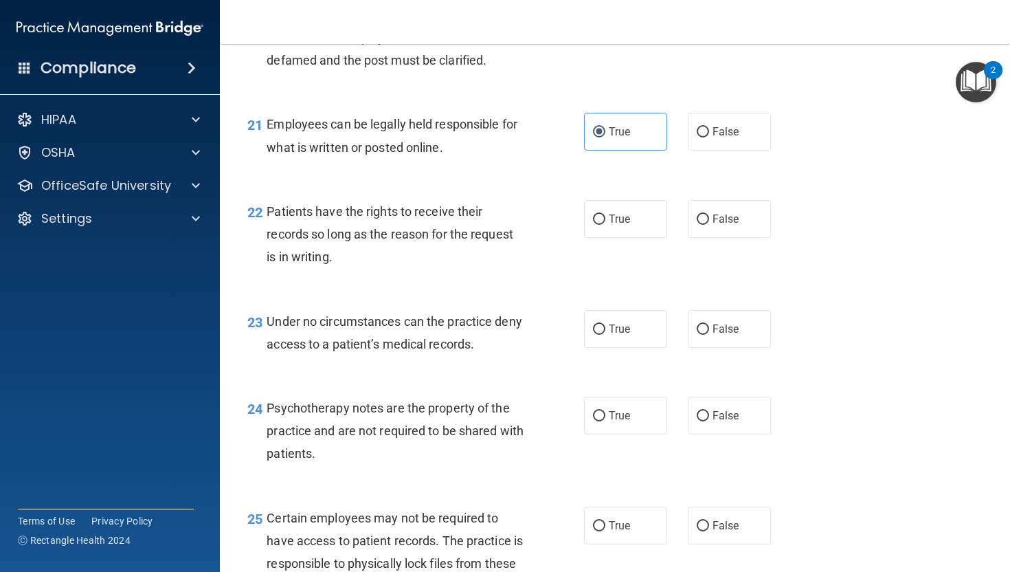
scroll to position [2807, 0]
click at [704, 232] on label "False" at bounding box center [729, 218] width 83 height 38
click at [704, 224] on input "False" at bounding box center [703, 219] width 12 height 10
radio input "true"
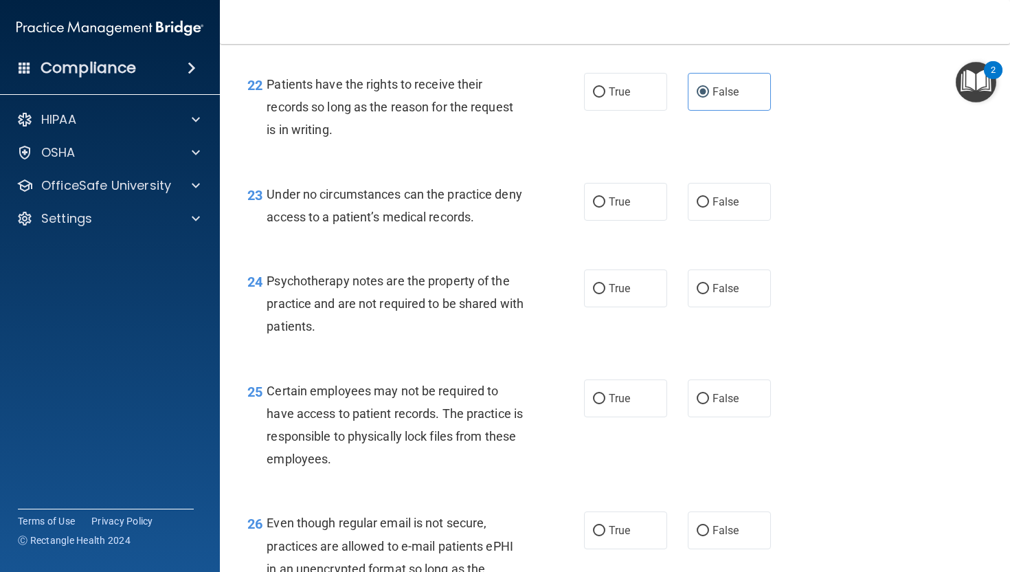
scroll to position [2970, 0]
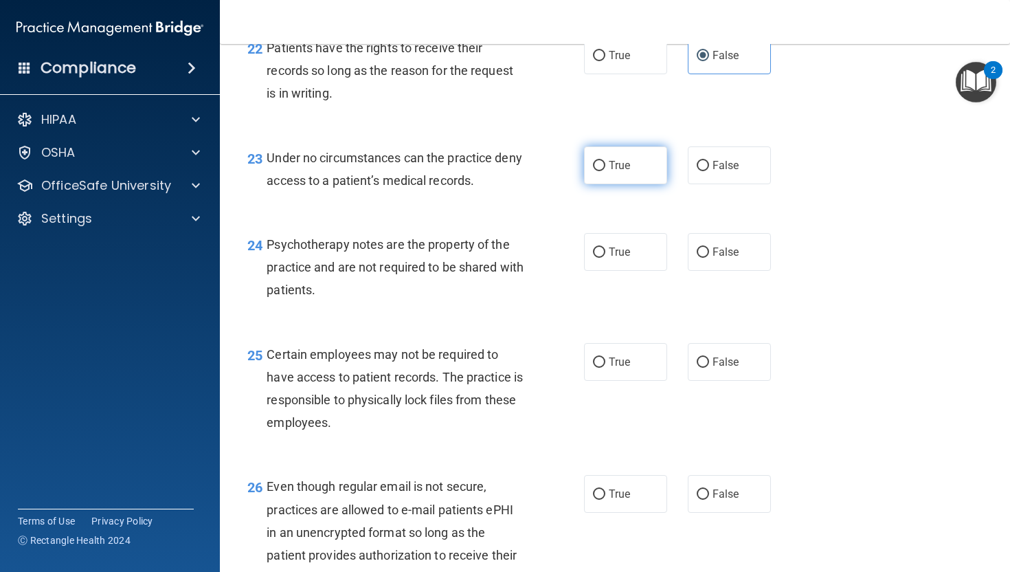
click at [620, 172] on span "True" at bounding box center [619, 165] width 21 height 13
click at [605, 171] on input "True" at bounding box center [599, 166] width 12 height 10
radio input "true"
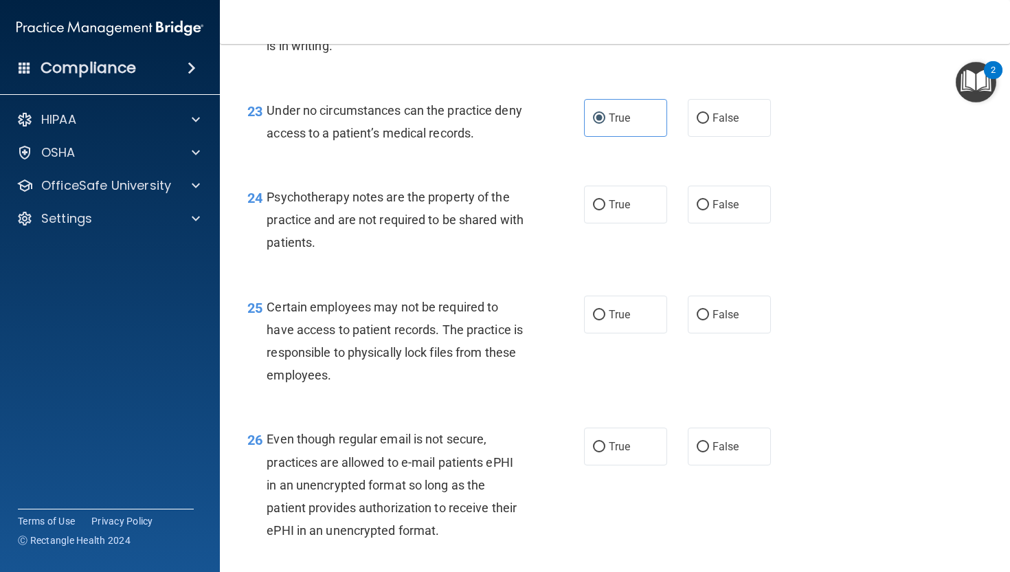
scroll to position [3024, 0]
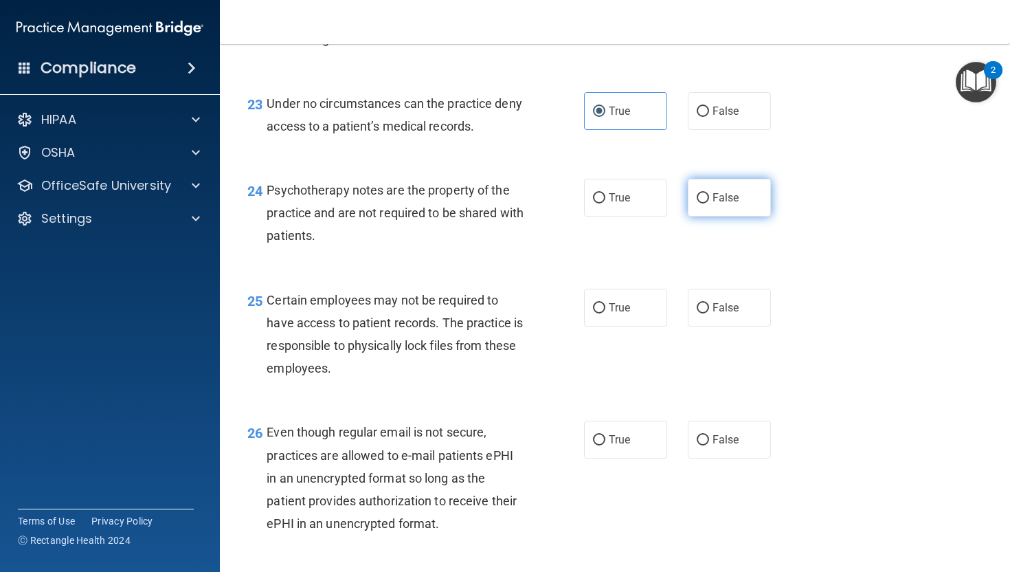
click at [737, 204] on span "False" at bounding box center [726, 197] width 27 height 13
click at [709, 203] on input "False" at bounding box center [703, 198] width 12 height 10
radio input "true"
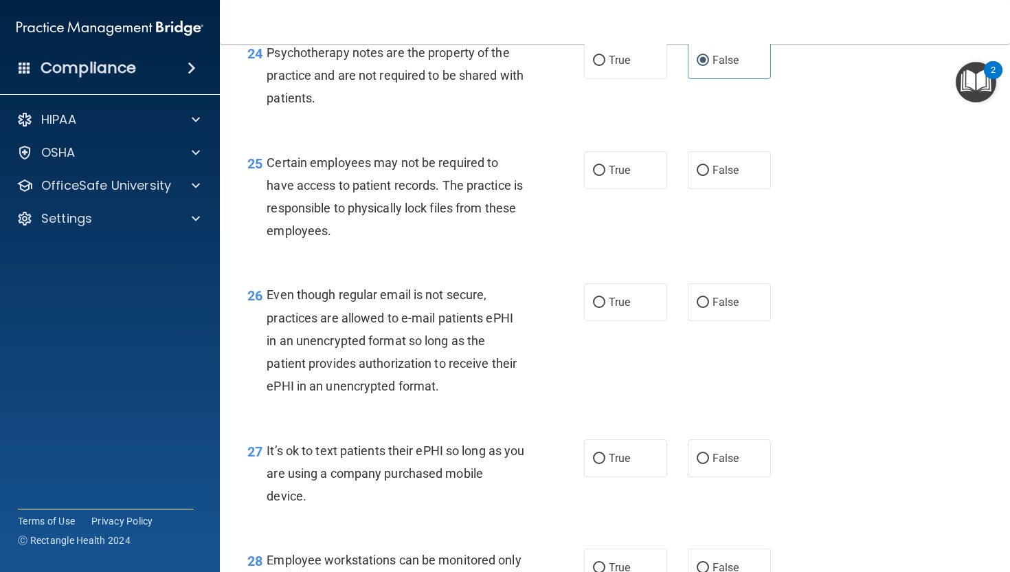
scroll to position [3162, 0]
click at [624, 175] on label "True" at bounding box center [625, 169] width 83 height 38
click at [605, 175] on input "True" at bounding box center [599, 170] width 12 height 10
radio input "true"
click at [634, 318] on label "True" at bounding box center [625, 301] width 83 height 38
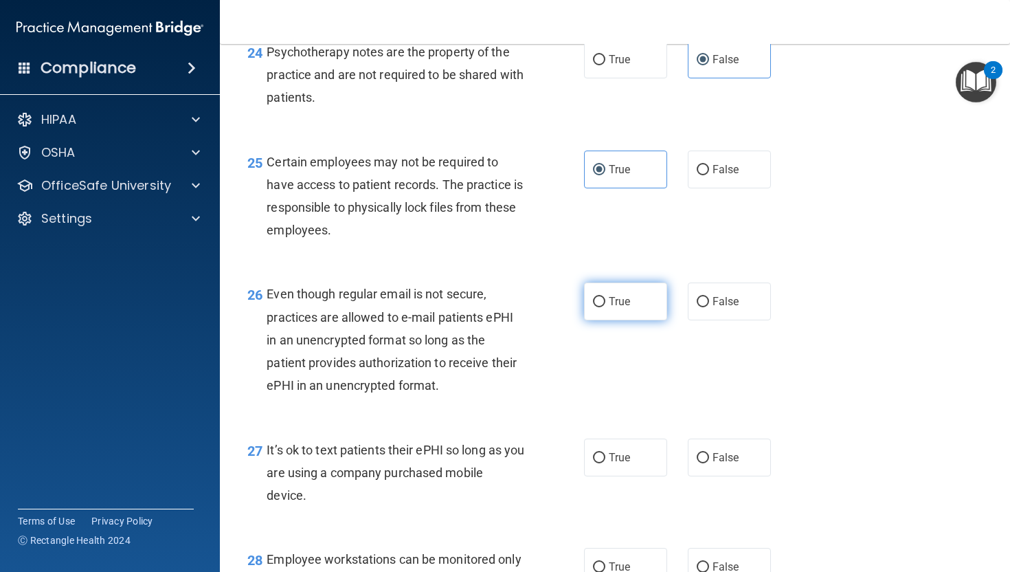
click at [605, 307] on input "True" at bounding box center [599, 302] width 12 height 10
radio input "true"
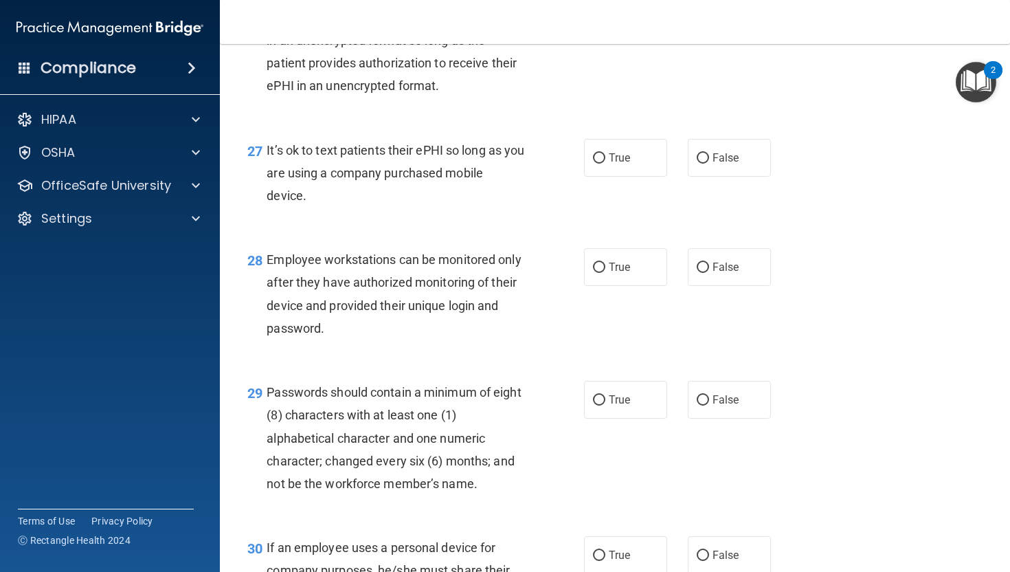
scroll to position [3462, 0]
click at [759, 176] on label "False" at bounding box center [729, 157] width 83 height 38
click at [709, 163] on input "False" at bounding box center [703, 158] width 12 height 10
radio input "true"
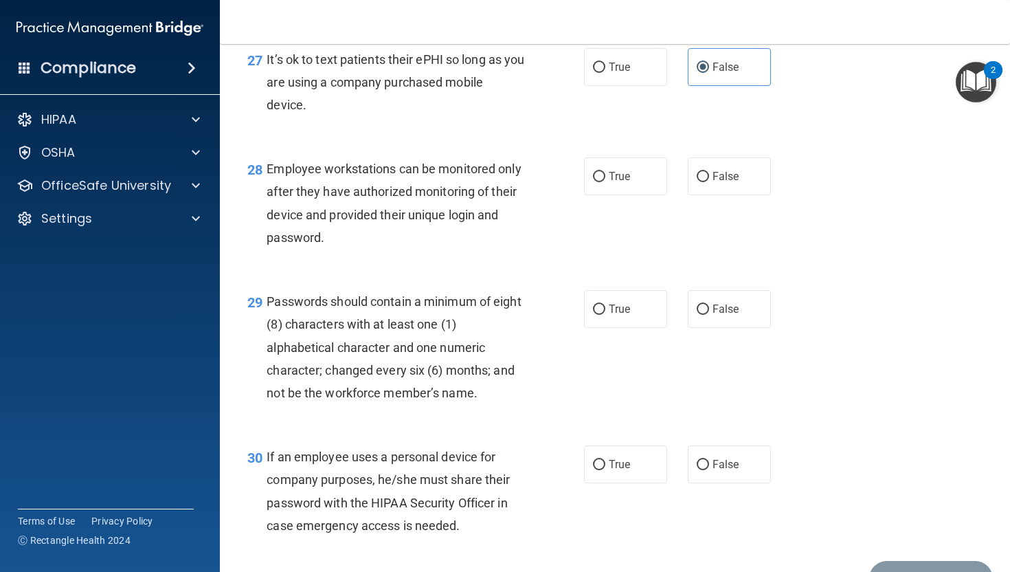
scroll to position [3558, 0]
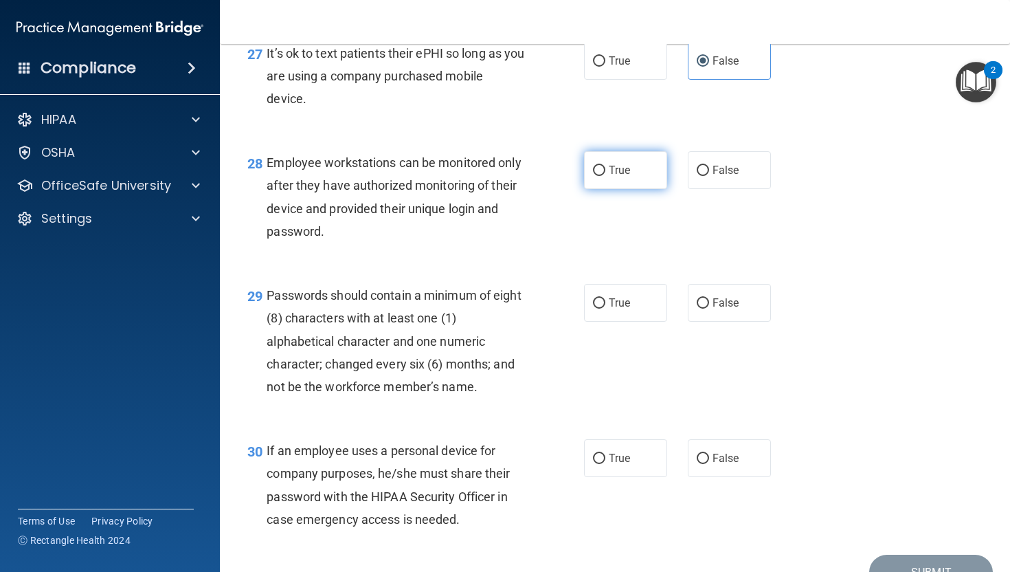
click at [601, 176] on input "True" at bounding box center [599, 171] width 12 height 10
radio input "true"
click at [613, 309] on span "True" at bounding box center [619, 302] width 21 height 13
click at [605, 309] on input "True" at bounding box center [599, 303] width 12 height 10
radio input "true"
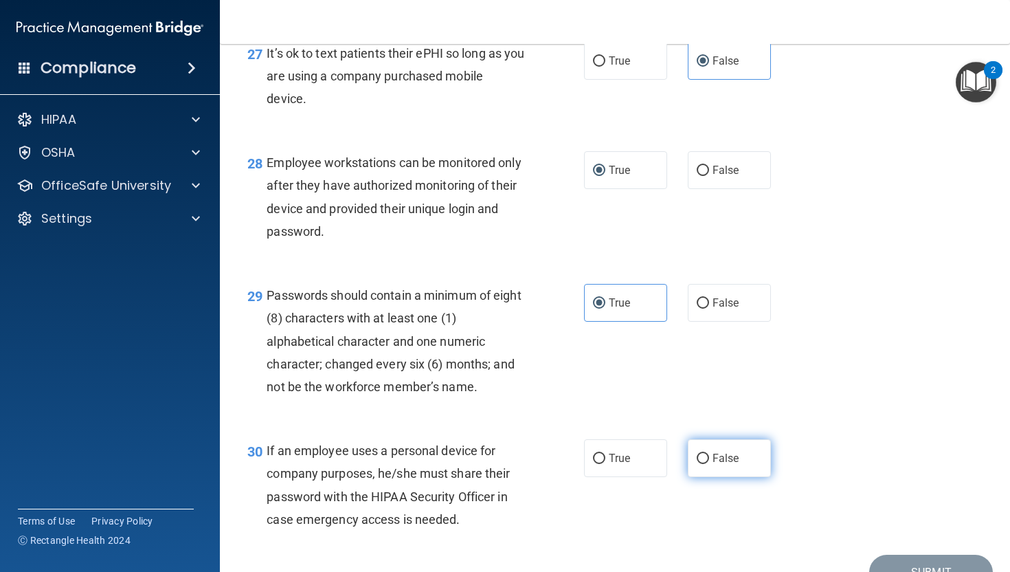
click at [710, 472] on label "False" at bounding box center [729, 458] width 83 height 38
click at [709, 464] on input "False" at bounding box center [703, 458] width 12 height 10
radio input "true"
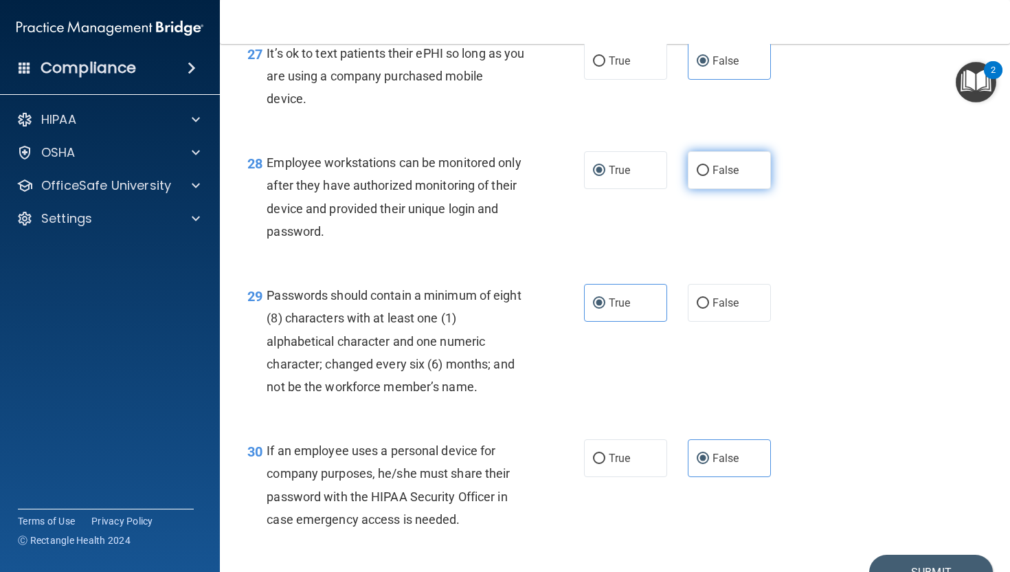
click at [742, 189] on label "False" at bounding box center [729, 170] width 83 height 38
click at [709, 176] on input "False" at bounding box center [703, 171] width 12 height 10
radio input "true"
radio input "false"
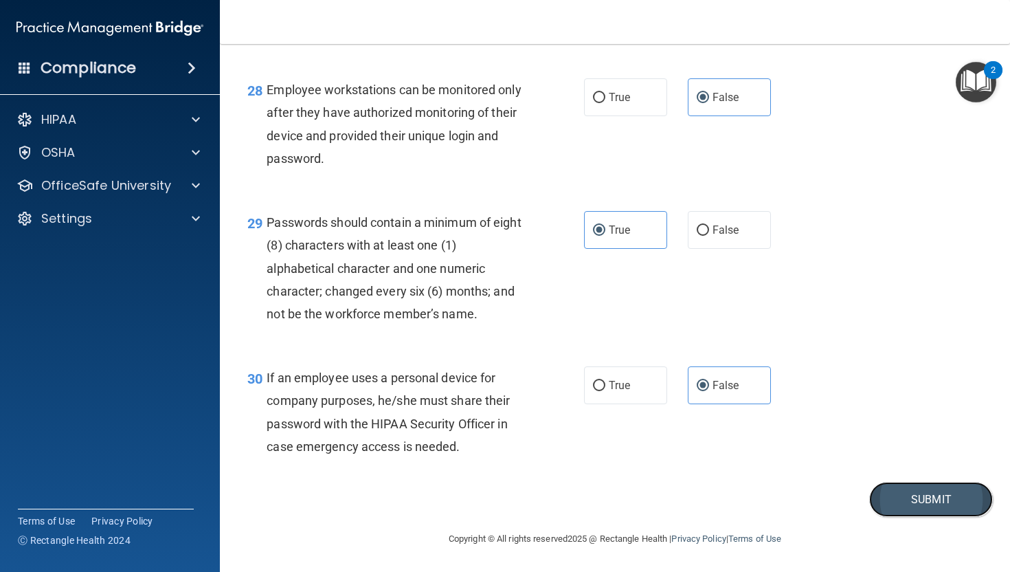
click at [831, 496] on button "Submit" at bounding box center [931, 499] width 124 height 35
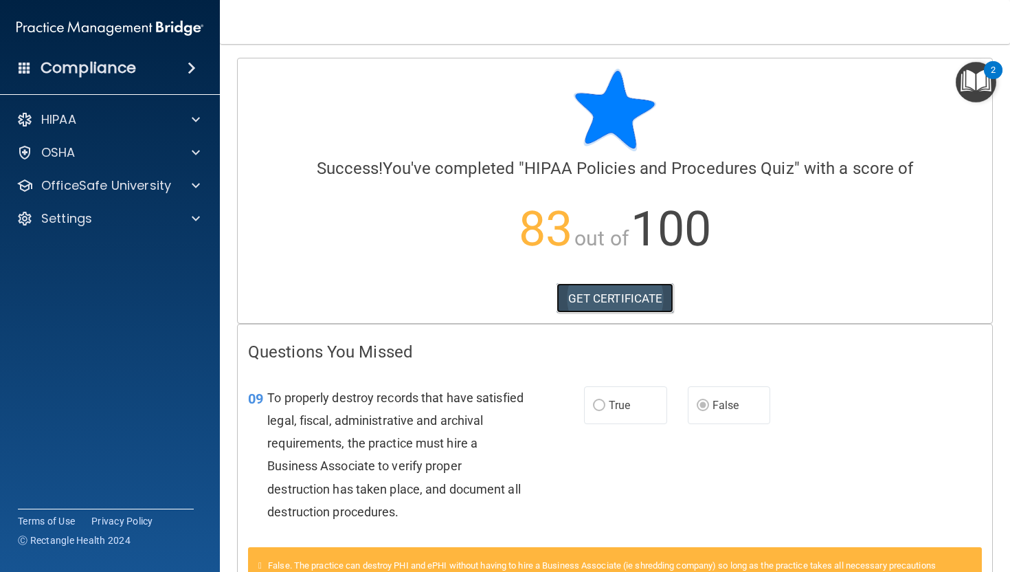
click at [603, 302] on link "GET CERTIFICATE" at bounding box center [615, 298] width 117 height 30
click at [195, 187] on span at bounding box center [196, 185] width 8 height 16
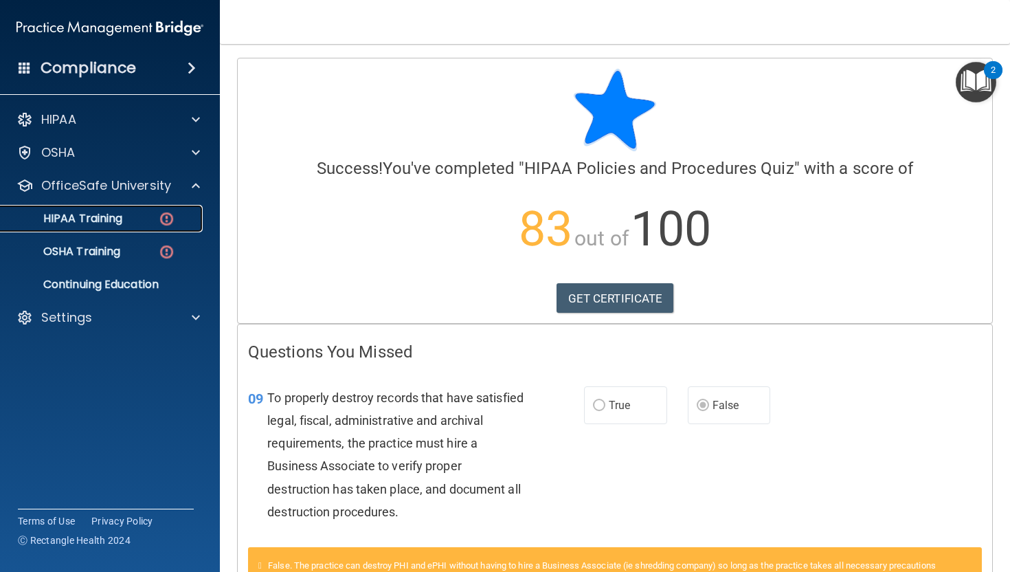
click at [144, 220] on div "HIPAA Training" at bounding box center [103, 219] width 188 height 14
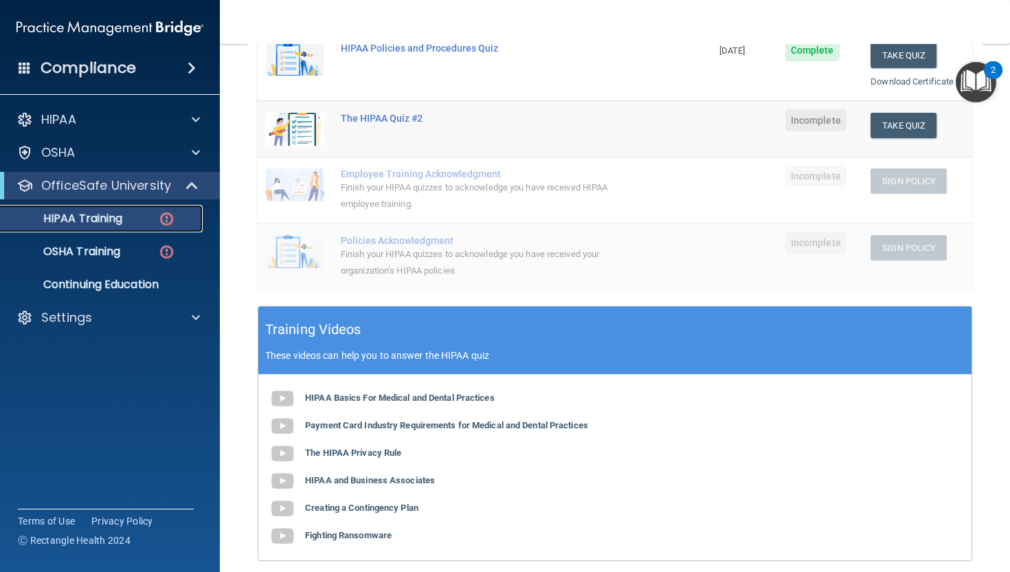
scroll to position [165, 0]
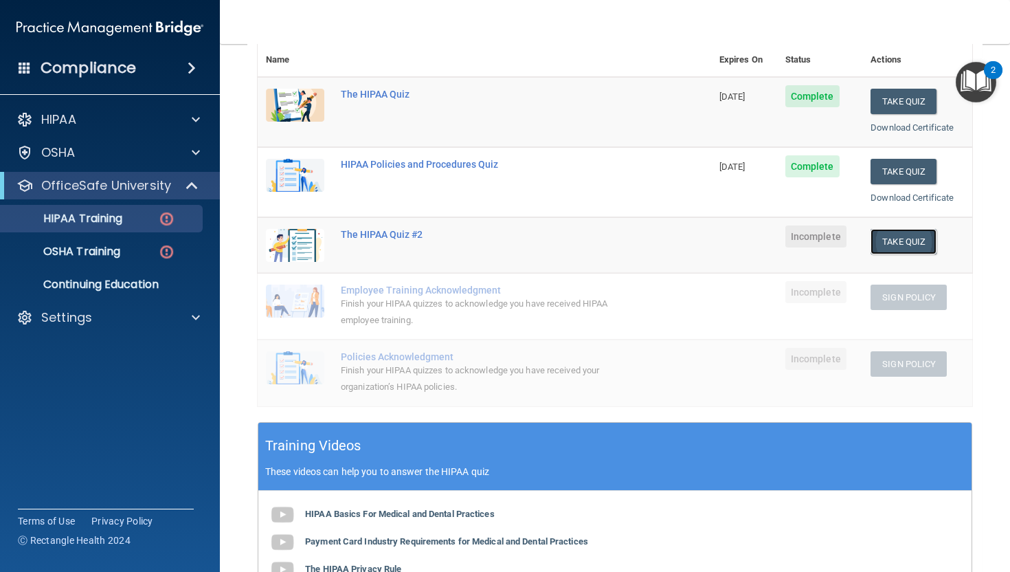
click at [831, 238] on button "Take Quiz" at bounding box center [904, 241] width 66 height 25
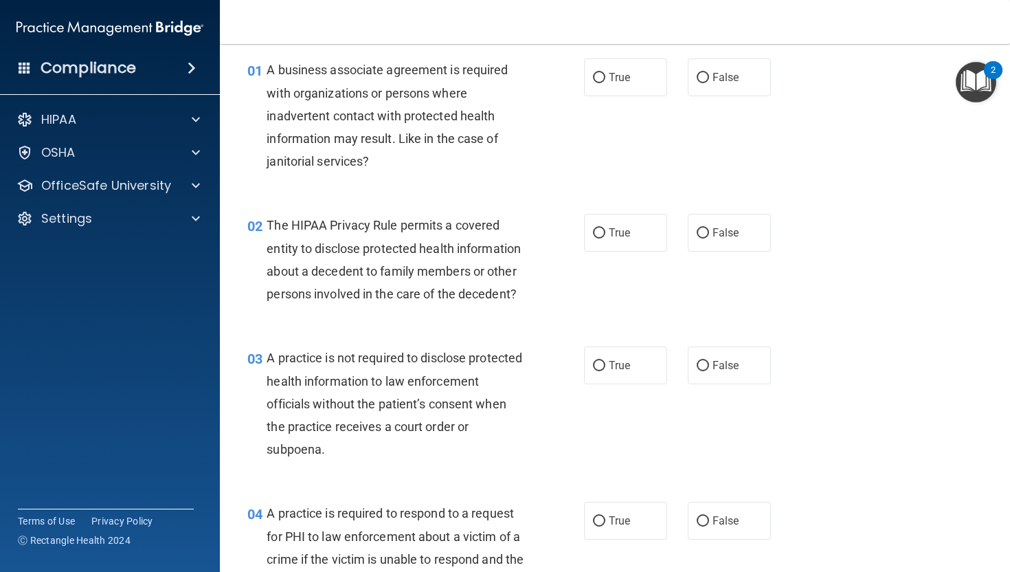
scroll to position [48, 0]
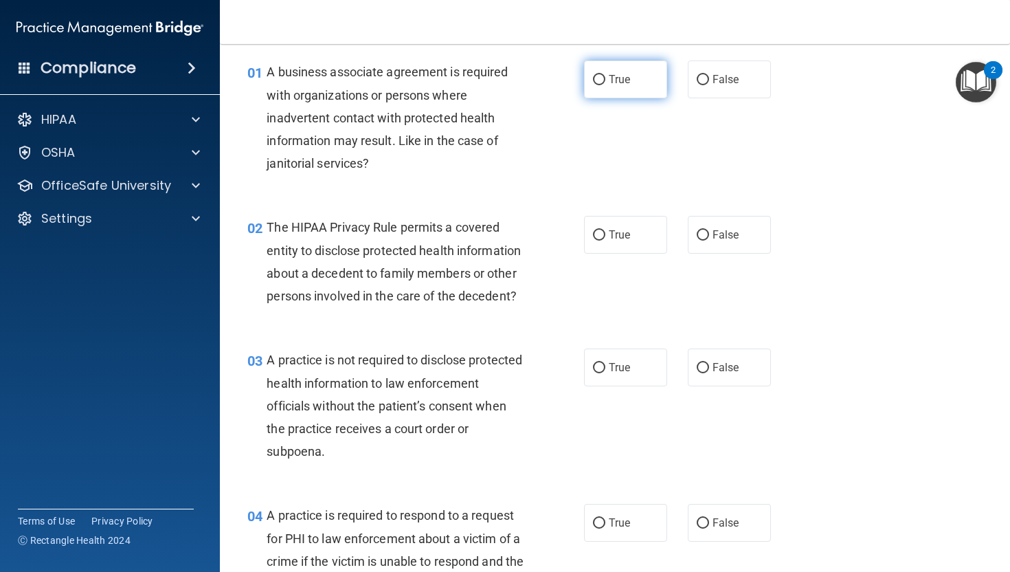
click at [597, 77] on input "True" at bounding box center [599, 80] width 12 height 10
radio input "true"
click at [638, 225] on label "True" at bounding box center [625, 235] width 83 height 38
click at [605, 230] on input "True" at bounding box center [599, 235] width 12 height 10
radio input "true"
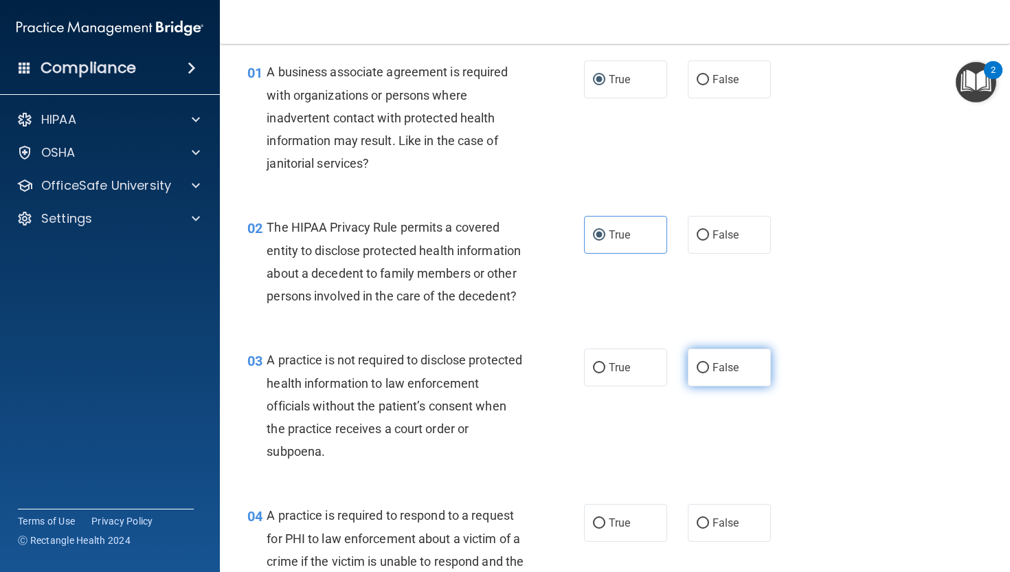
click at [716, 380] on label "False" at bounding box center [729, 367] width 83 height 38
click at [709, 373] on input "False" at bounding box center [703, 368] width 12 height 10
radio input "true"
click at [619, 511] on span "True" at bounding box center [619, 522] width 21 height 13
click at [605, 511] on input "True" at bounding box center [599, 523] width 12 height 10
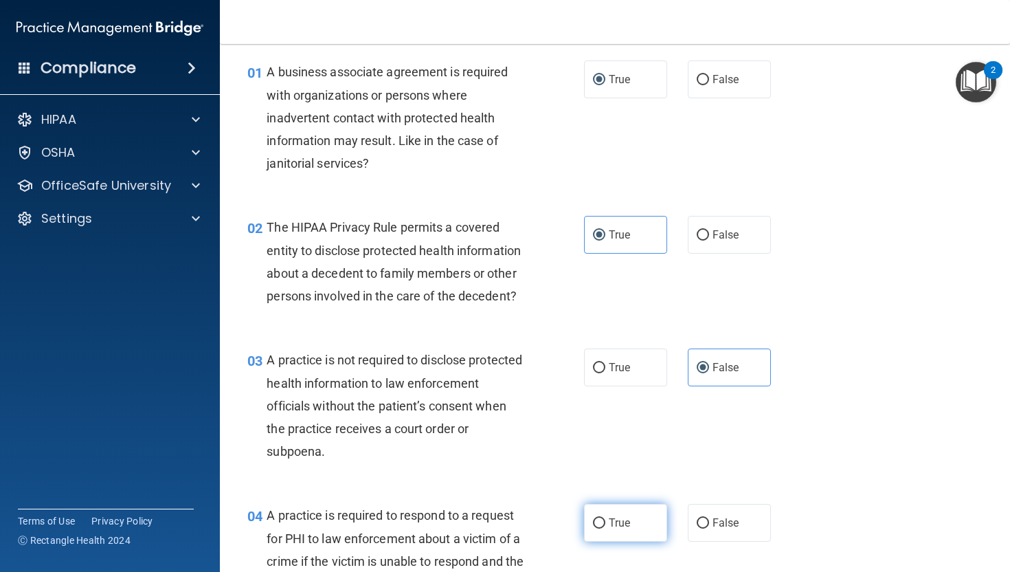
radio input "true"
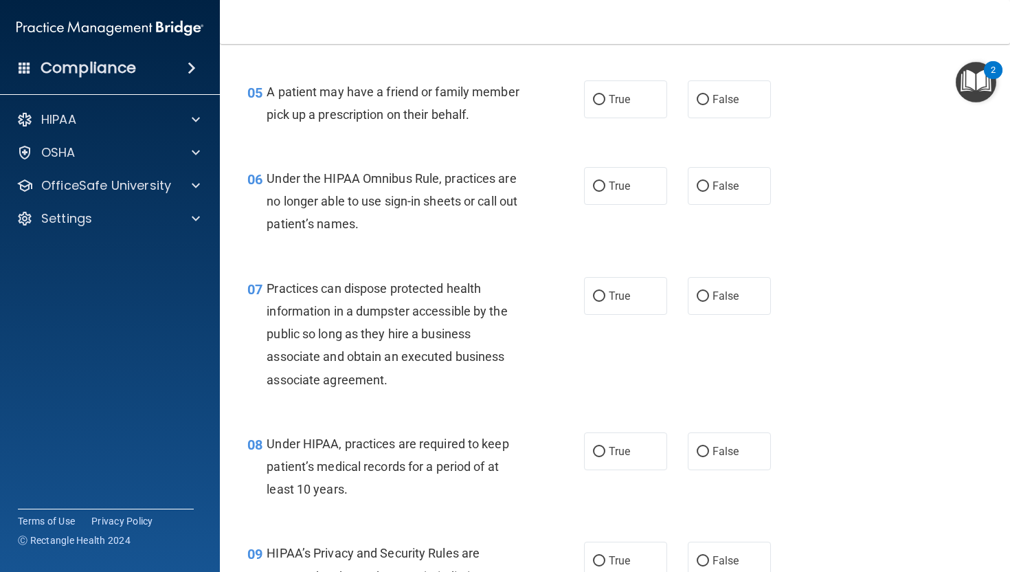
scroll to position [650, 0]
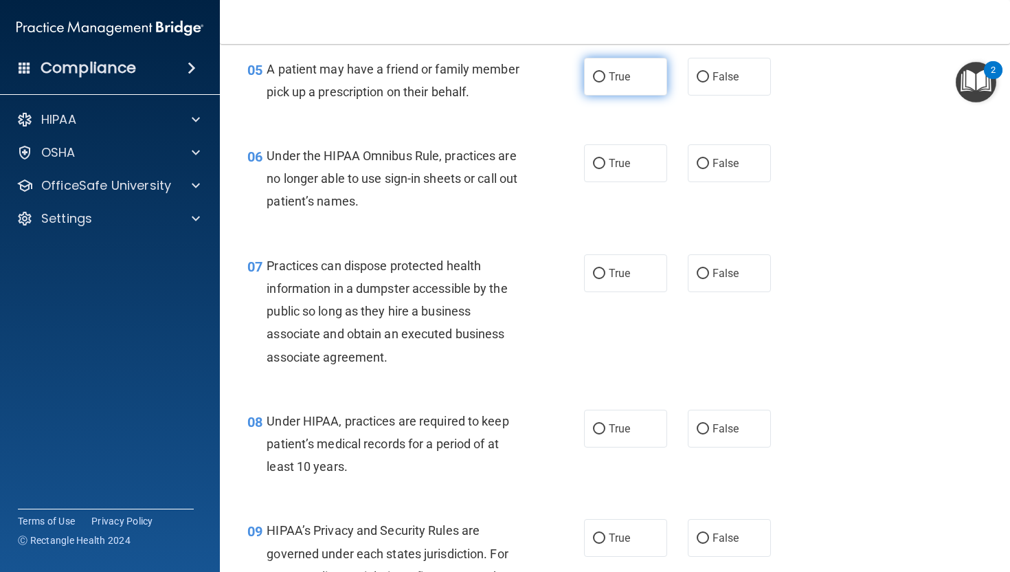
click at [604, 93] on label "True" at bounding box center [625, 77] width 83 height 38
click at [604, 82] on input "True" at bounding box center [599, 77] width 12 height 10
radio input "true"
click at [700, 153] on label "False" at bounding box center [729, 163] width 83 height 38
click at [700, 159] on input "False" at bounding box center [703, 164] width 12 height 10
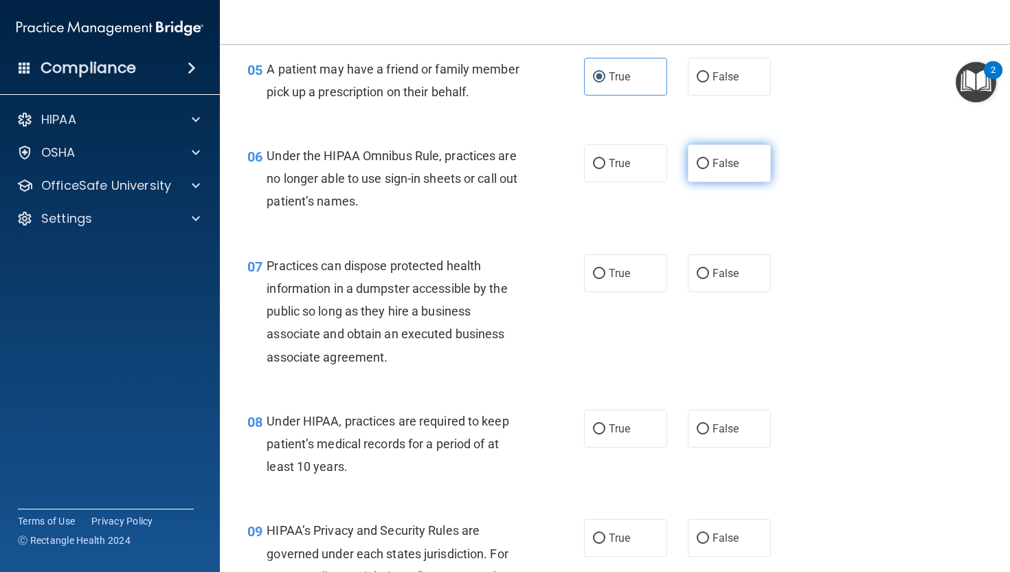
radio input "true"
click at [712, 282] on label "False" at bounding box center [729, 273] width 83 height 38
click at [709, 279] on input "False" at bounding box center [703, 274] width 12 height 10
radio input "true"
click at [602, 424] on input "True" at bounding box center [599, 429] width 12 height 10
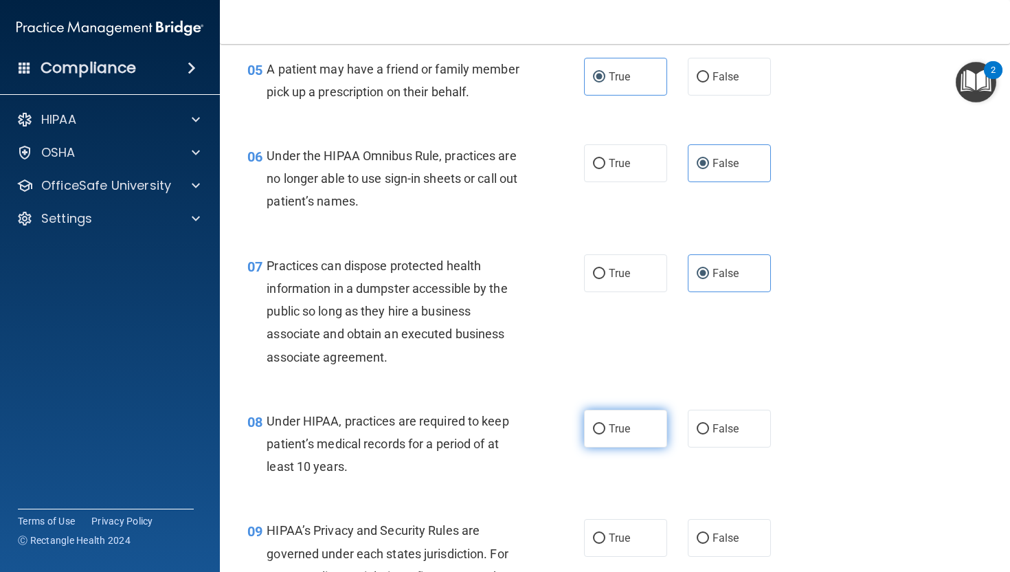
radio input "true"
click at [740, 511] on label "False" at bounding box center [729, 538] width 83 height 38
click at [709, 511] on input "False" at bounding box center [703, 538] width 12 height 10
radio input "true"
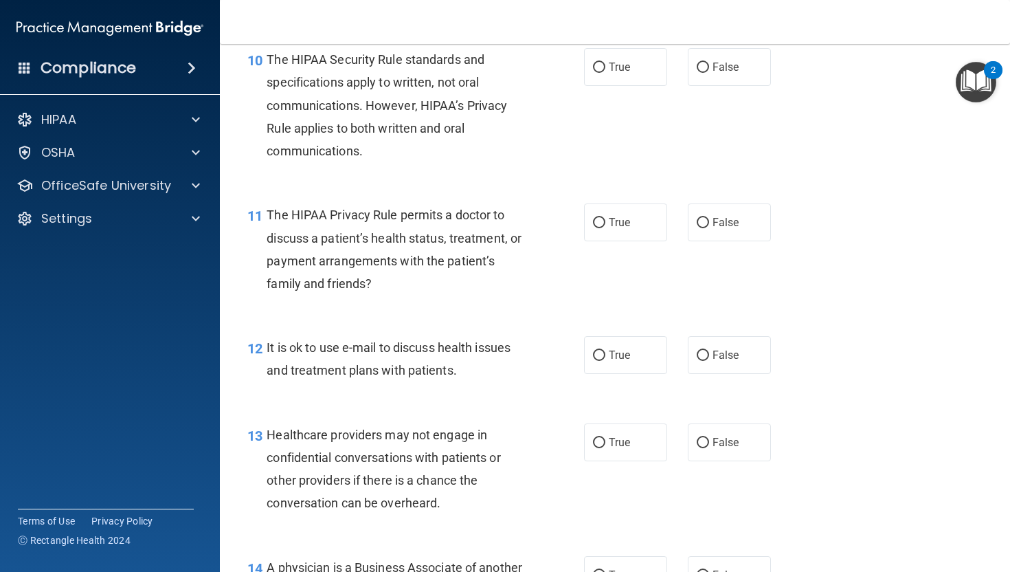
scroll to position [1248, 0]
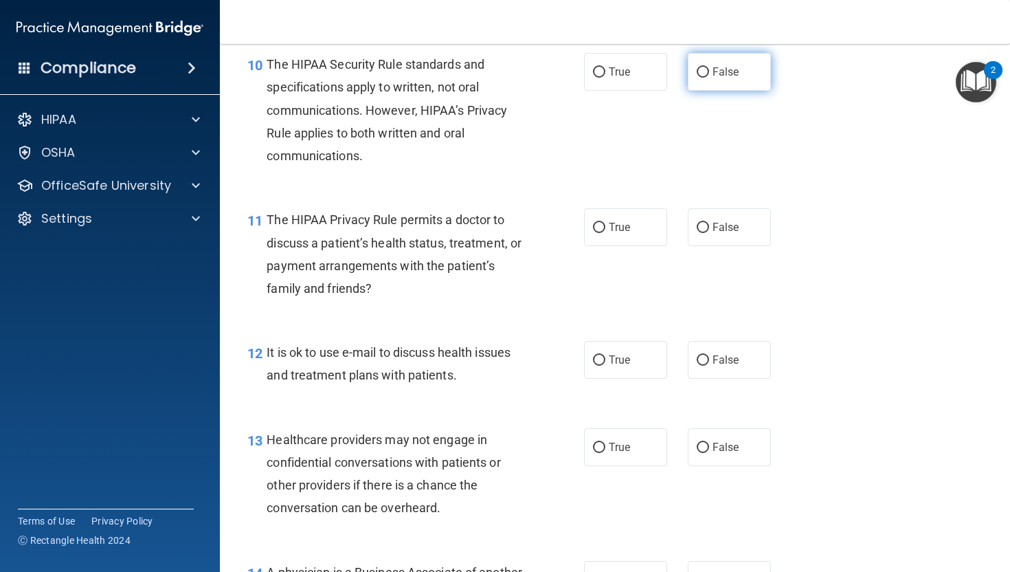
click at [712, 76] on label "False" at bounding box center [729, 72] width 83 height 38
click at [709, 76] on input "False" at bounding box center [703, 72] width 12 height 10
radio input "true"
click at [625, 227] on span "True" at bounding box center [619, 227] width 21 height 13
click at [605, 227] on input "True" at bounding box center [599, 228] width 12 height 10
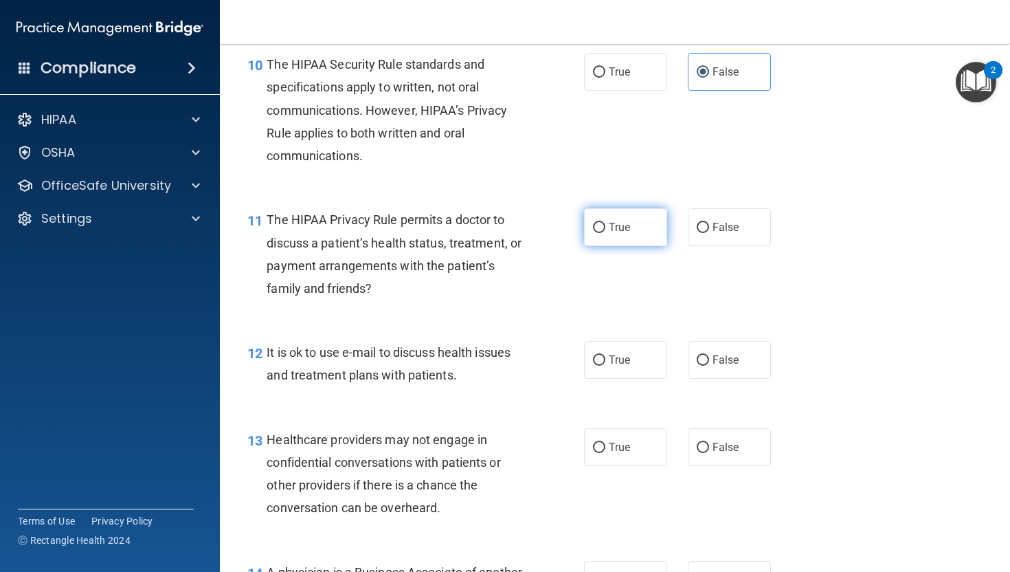
radio input "true"
click at [719, 370] on label "False" at bounding box center [729, 360] width 83 height 38
click at [709, 366] on input "False" at bounding box center [703, 360] width 12 height 10
radio input "true"
click at [714, 465] on label "False" at bounding box center [729, 447] width 83 height 38
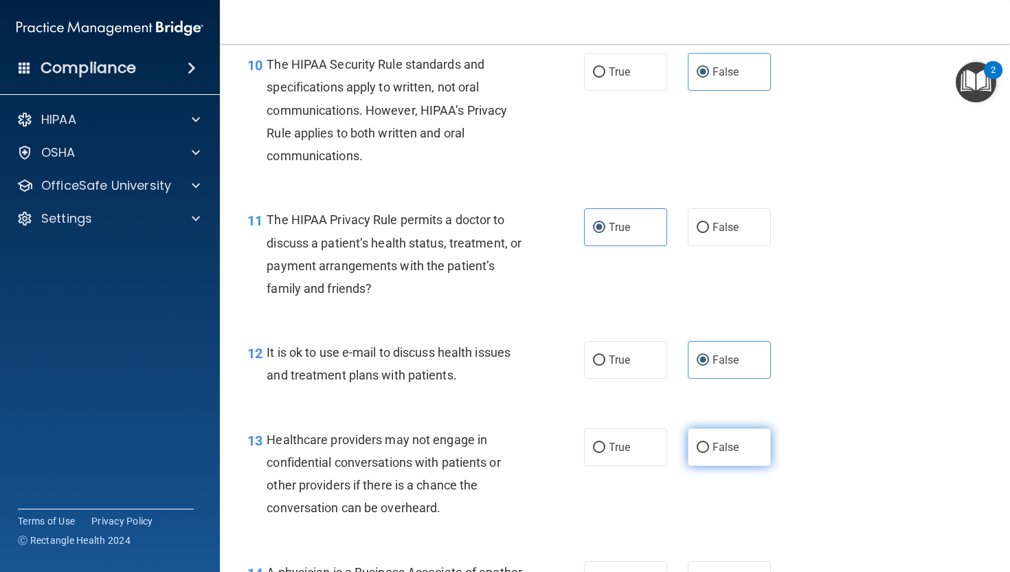
click at [709, 453] on input "False" at bounding box center [703, 447] width 12 height 10
radio input "true"
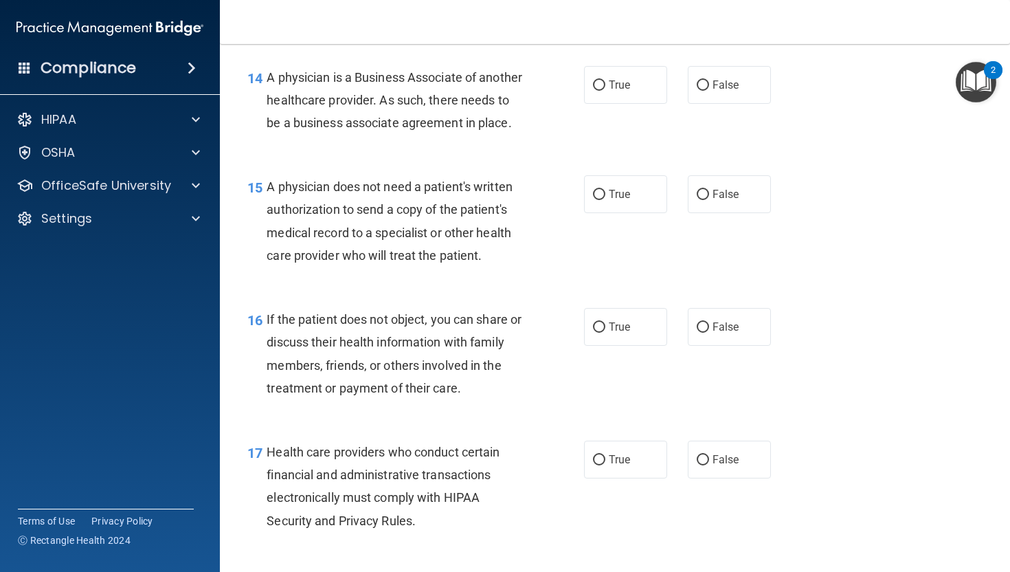
scroll to position [1742, 0]
click at [603, 85] on input "True" at bounding box center [599, 86] width 12 height 10
radio input "true"
click at [715, 214] on label "False" at bounding box center [729, 195] width 83 height 38
click at [709, 201] on input "False" at bounding box center [703, 195] width 12 height 10
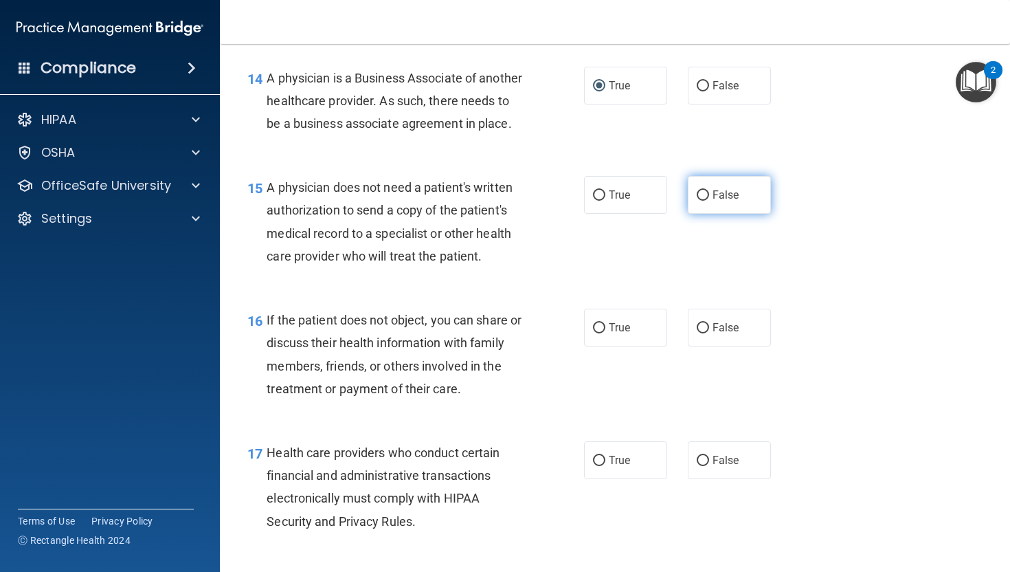
radio input "true"
click at [603, 370] on div "16 If the patient does not object, you can share or discuss their health inform…" at bounding box center [416, 358] width 378 height 98
click at [605, 346] on label "True" at bounding box center [625, 328] width 83 height 38
click at [605, 333] on input "True" at bounding box center [599, 328] width 12 height 10
radio input "true"
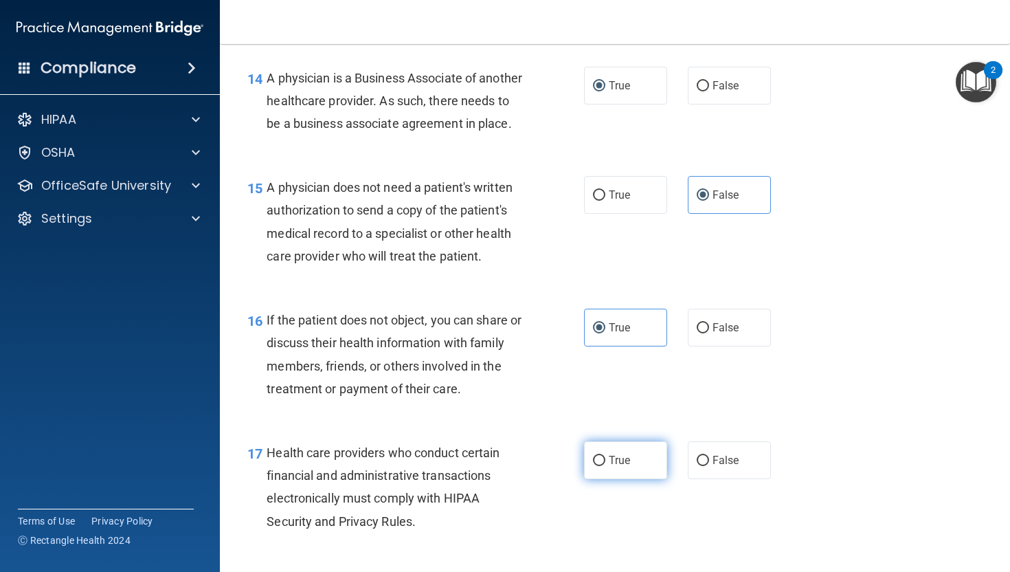
click at [612, 467] on span "True" at bounding box center [619, 459] width 21 height 13
click at [605, 466] on input "True" at bounding box center [599, 461] width 12 height 10
radio input "true"
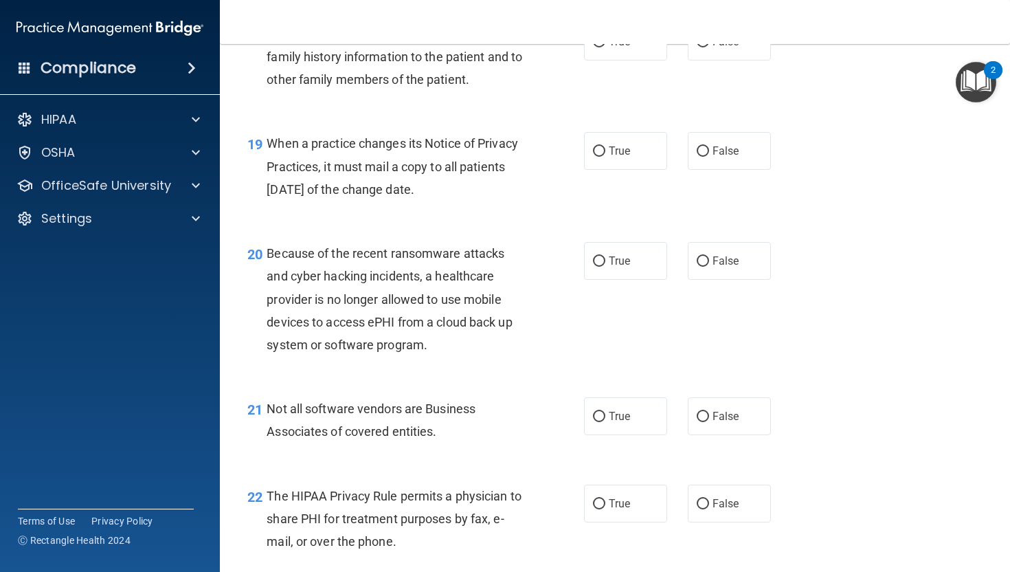
scroll to position [2293, 0]
click at [714, 61] on label "False" at bounding box center [729, 42] width 83 height 38
click at [709, 48] on input "False" at bounding box center [703, 43] width 12 height 10
radio input "true"
click at [604, 84] on div "18 Healthcare providers may communicate family history information to the patie…" at bounding box center [416, 61] width 378 height 76
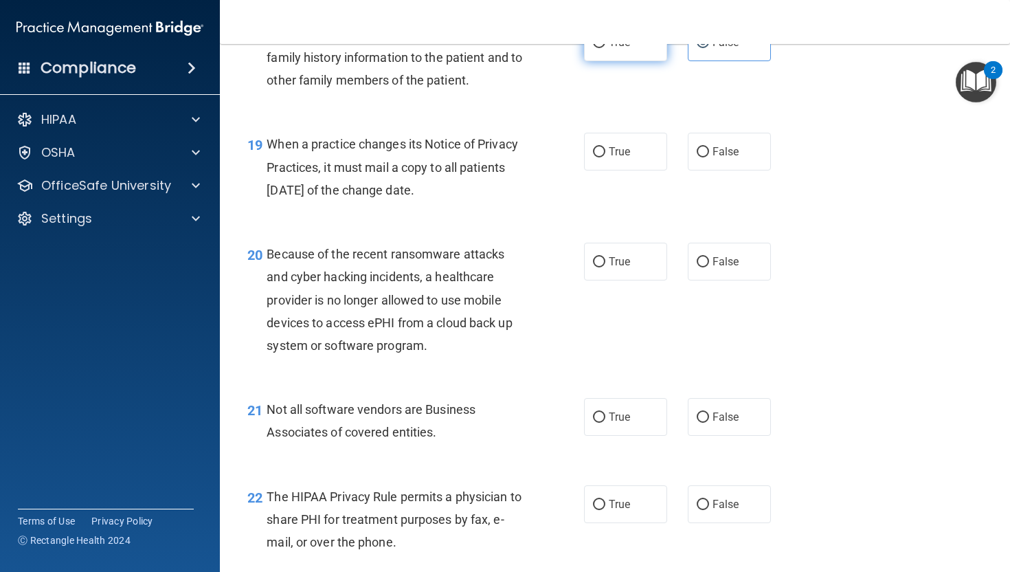
click at [612, 49] on span "True" at bounding box center [619, 42] width 21 height 13
click at [605, 48] on input "True" at bounding box center [599, 43] width 12 height 10
radio input "true"
radio input "false"
click at [694, 170] on label "False" at bounding box center [729, 152] width 83 height 38
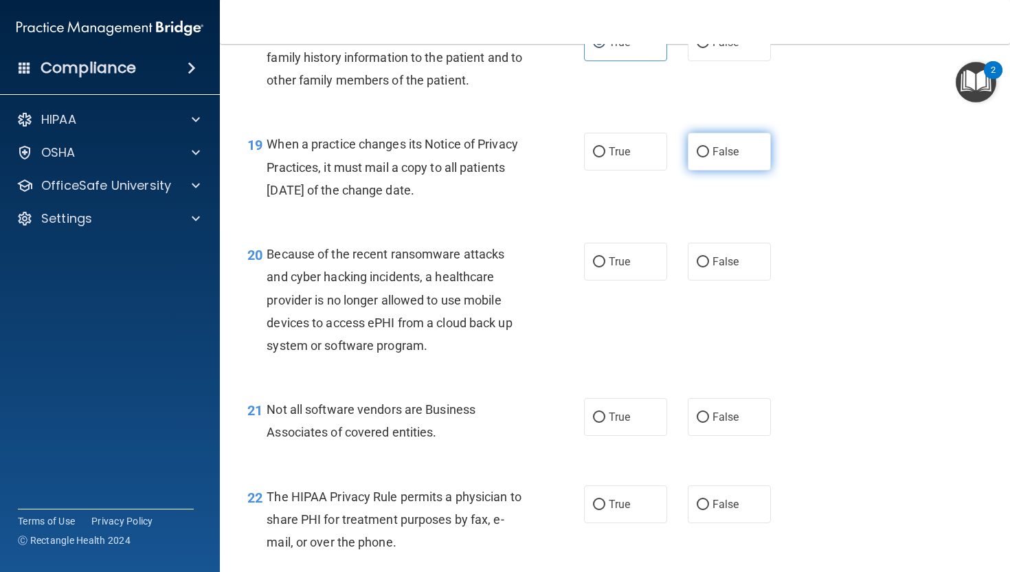
click at [697, 157] on input "False" at bounding box center [703, 152] width 12 height 10
radio input "true"
click at [704, 267] on input "False" at bounding box center [703, 262] width 12 height 10
radio input "true"
click at [605, 436] on label "True" at bounding box center [625, 417] width 83 height 38
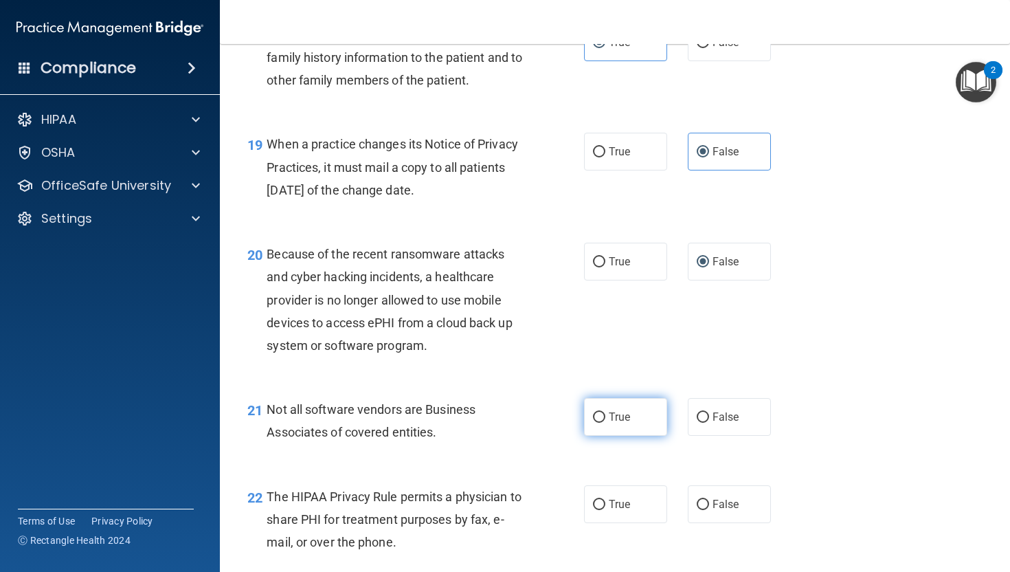
click at [605, 423] on input "True" at bounding box center [599, 417] width 12 height 10
radio input "true"
click at [605, 510] on input "True" at bounding box center [599, 505] width 12 height 10
radio input "true"
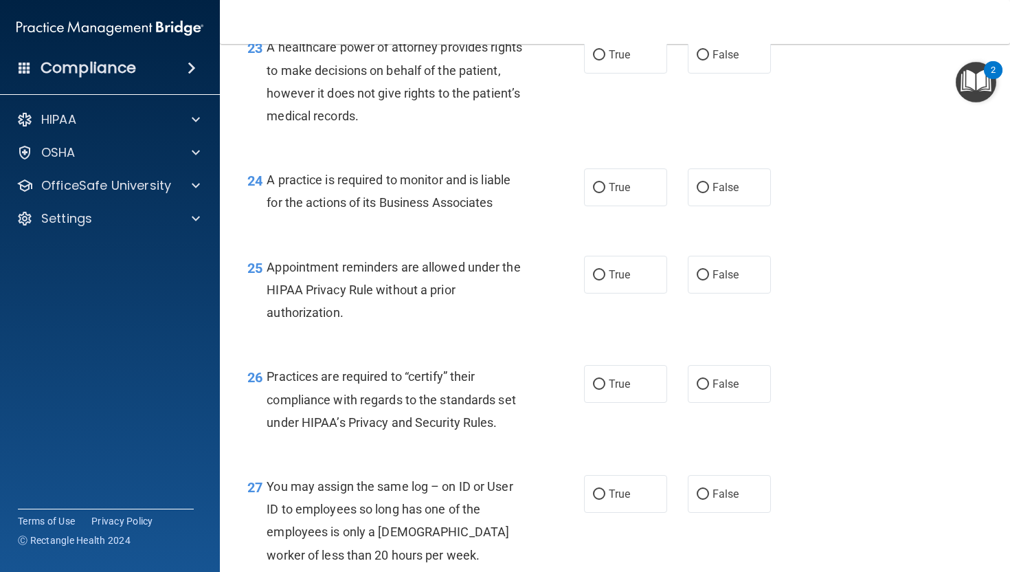
scroll to position [2851, 0]
click at [704, 74] on label "False" at bounding box center [729, 55] width 83 height 38
click at [704, 61] on input "False" at bounding box center [703, 56] width 12 height 10
radio input "true"
click at [613, 207] on label "True" at bounding box center [625, 188] width 83 height 38
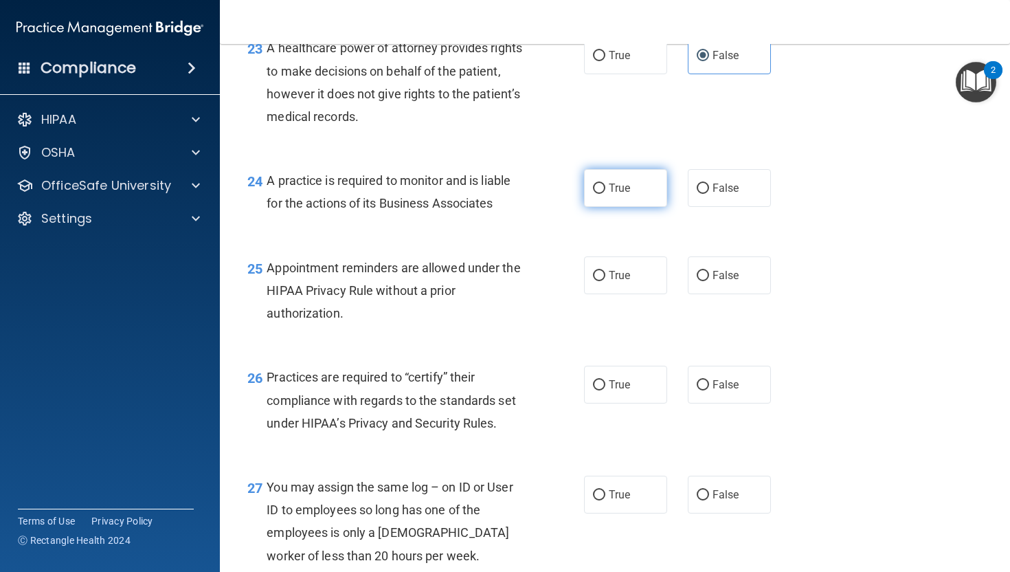
click at [605, 194] on input "True" at bounding box center [599, 188] width 12 height 10
radio input "true"
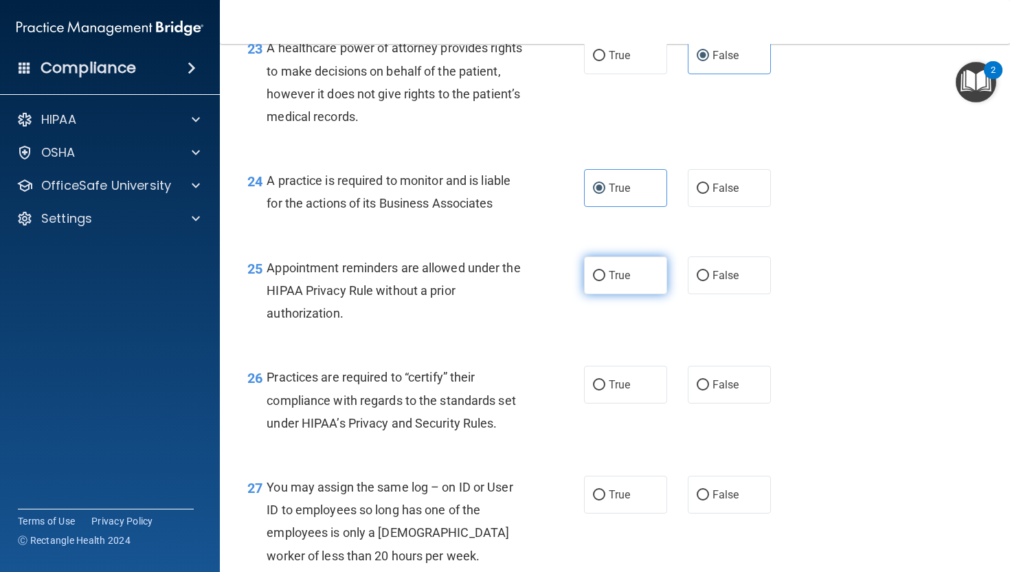
click at [612, 282] on span "True" at bounding box center [619, 275] width 21 height 13
click at [605, 281] on input "True" at bounding box center [599, 276] width 12 height 10
radio input "true"
click at [719, 399] on label "False" at bounding box center [729, 385] width 83 height 38
click at [709, 390] on input "False" at bounding box center [703, 385] width 12 height 10
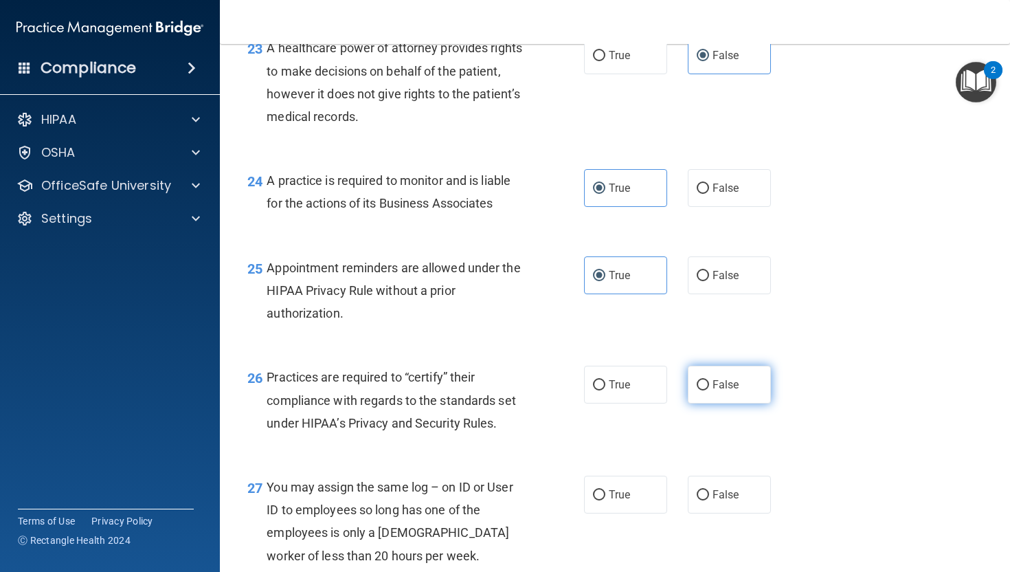
radio input "true"
click at [721, 510] on label "False" at bounding box center [729, 494] width 83 height 38
click at [709, 500] on input "False" at bounding box center [703, 495] width 12 height 10
radio input "true"
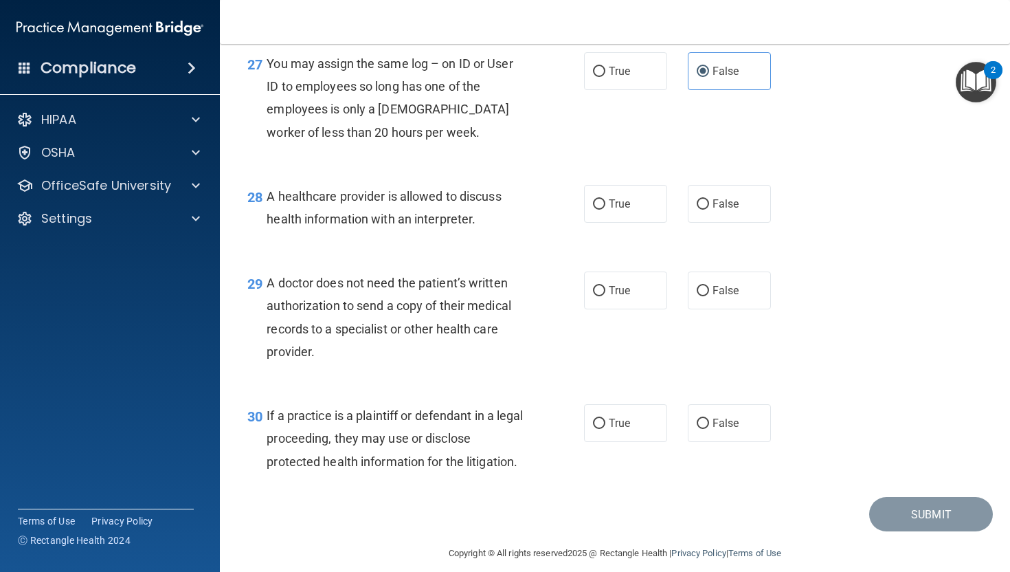
scroll to position [3312, 0]
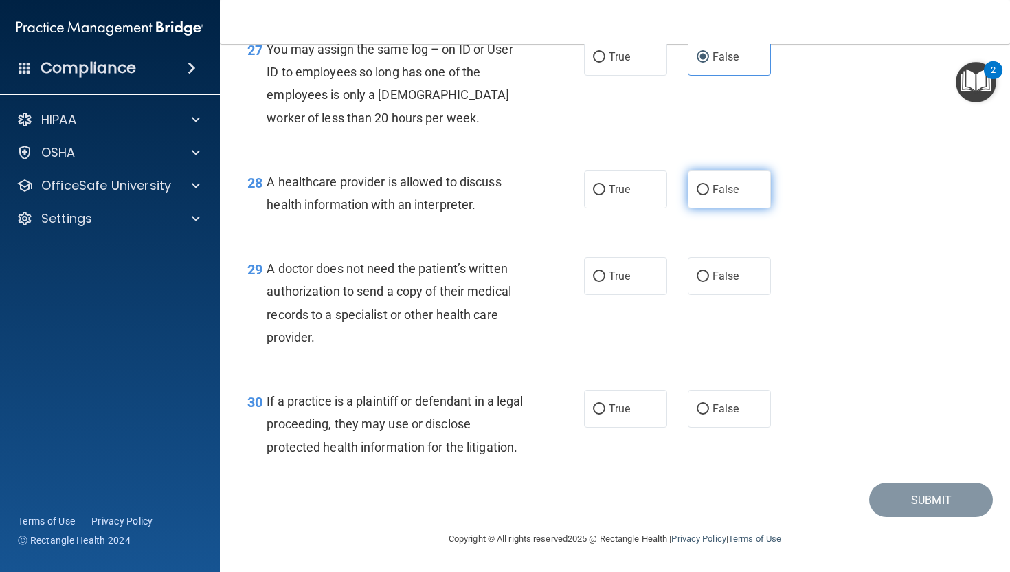
click at [704, 198] on label "False" at bounding box center [729, 189] width 83 height 38
click at [704, 195] on input "False" at bounding box center [703, 190] width 12 height 10
radio input "true"
click at [713, 195] on label "False" at bounding box center [729, 189] width 83 height 38
click at [709, 195] on input "False" at bounding box center [703, 190] width 12 height 10
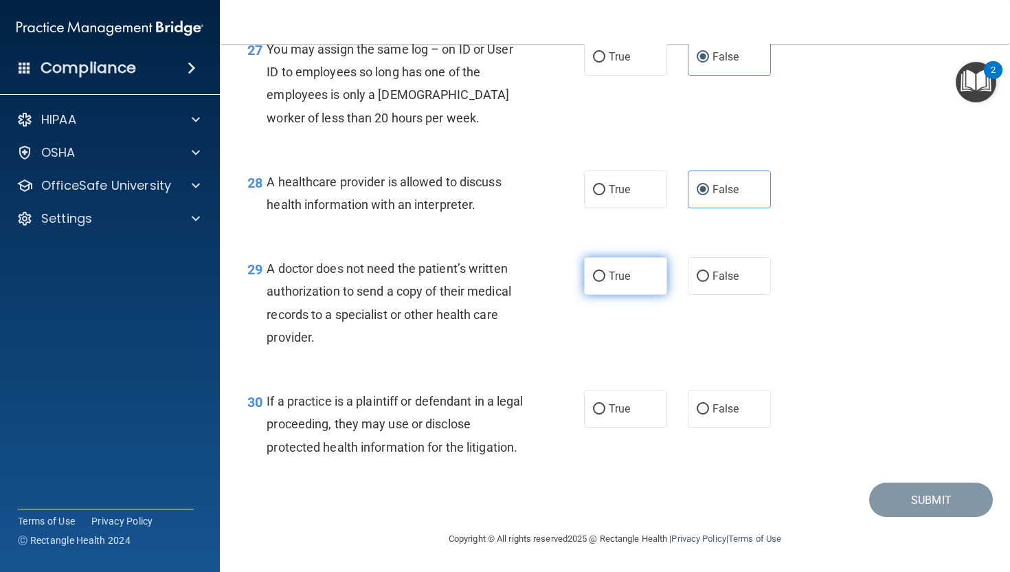
click at [623, 262] on label "True" at bounding box center [625, 276] width 83 height 38
click at [605, 271] on input "True" at bounding box center [599, 276] width 12 height 10
radio input "true"
click at [619, 193] on span "True" at bounding box center [619, 189] width 21 height 13
click at [605, 193] on input "True" at bounding box center [599, 190] width 12 height 10
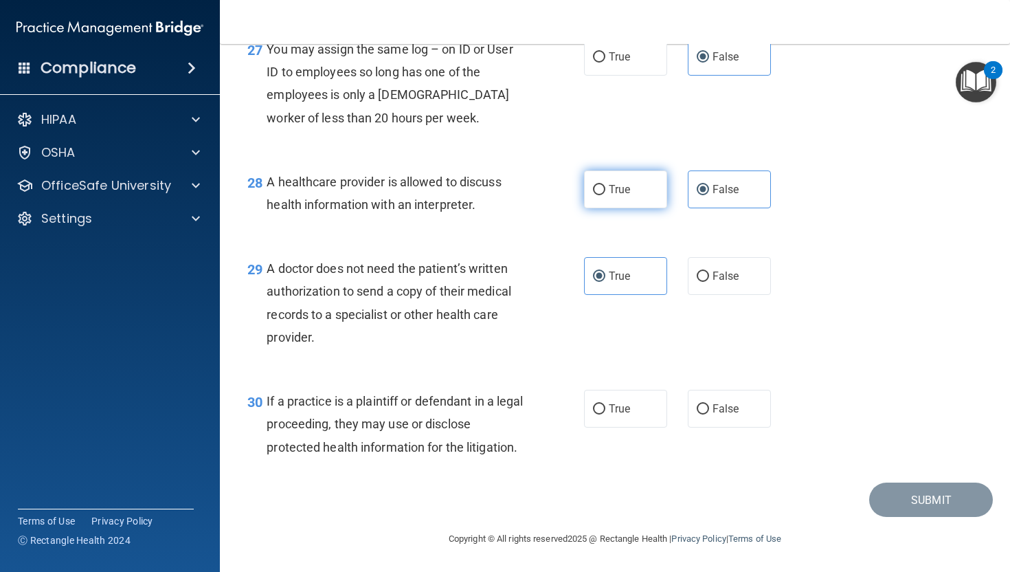
radio input "true"
radio input "false"
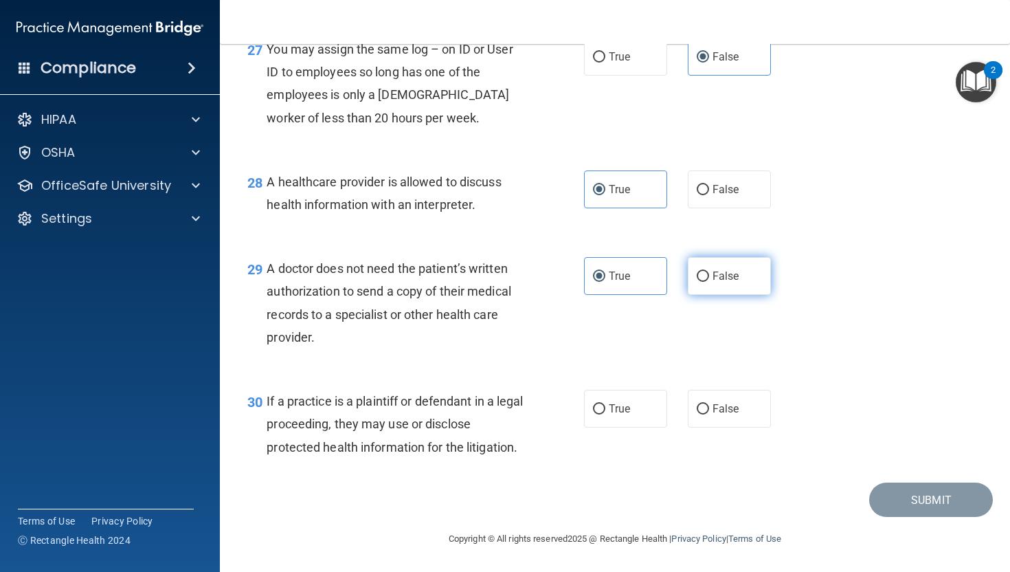
click at [718, 289] on label "False" at bounding box center [729, 276] width 83 height 38
click at [709, 282] on input "False" at bounding box center [703, 276] width 12 height 10
radio input "true"
radio input "false"
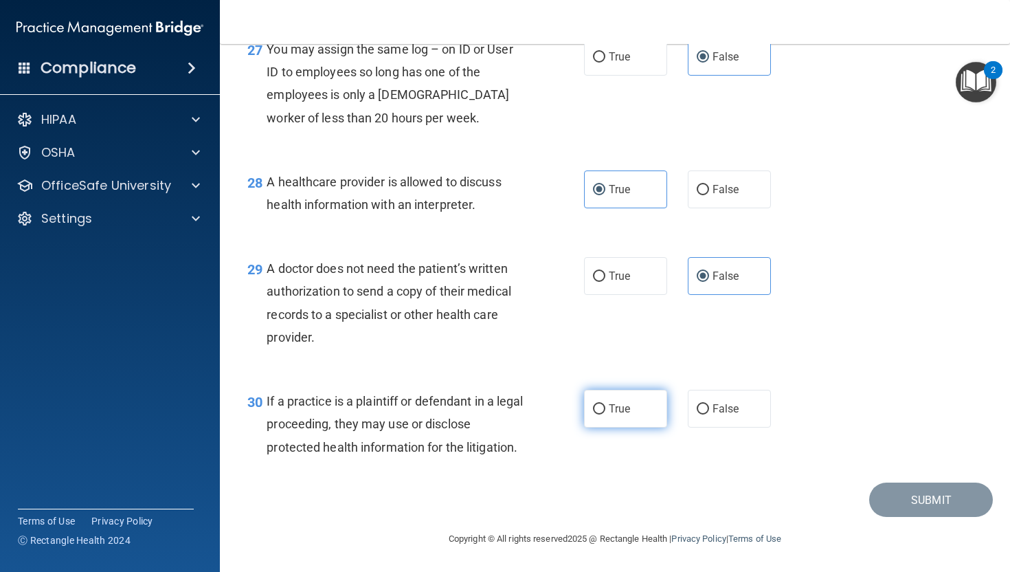
click at [614, 399] on label "True" at bounding box center [625, 409] width 83 height 38
click at [605, 404] on input "True" at bounding box center [599, 409] width 12 height 10
radio input "true"
click at [831, 491] on button "Submit" at bounding box center [931, 499] width 124 height 35
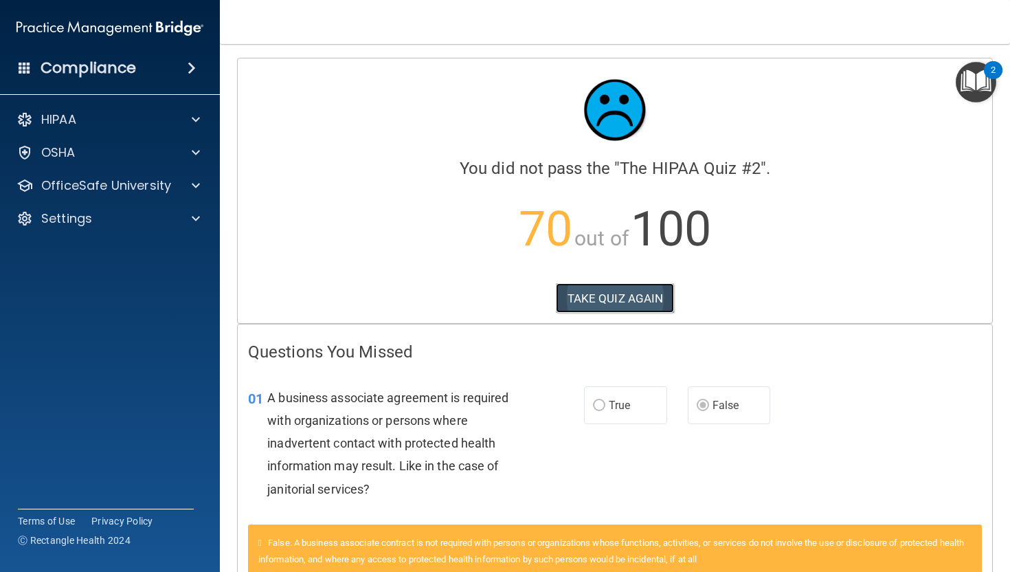
click at [587, 307] on button "TAKE QUIZ AGAIN" at bounding box center [615, 298] width 119 height 30
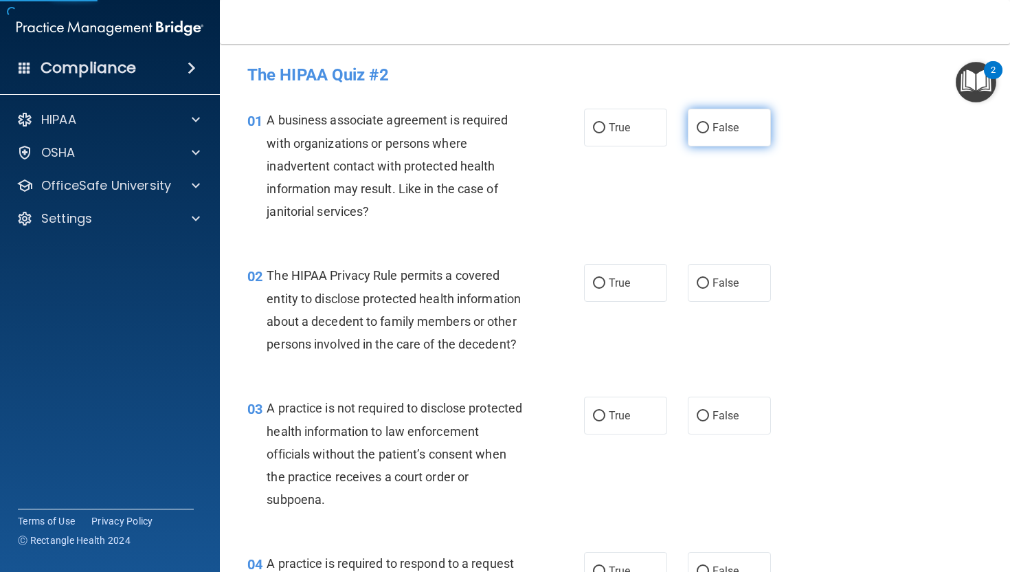
click at [744, 135] on label "False" at bounding box center [729, 128] width 83 height 38
click at [709, 133] on input "False" at bounding box center [703, 128] width 12 height 10
radio input "true"
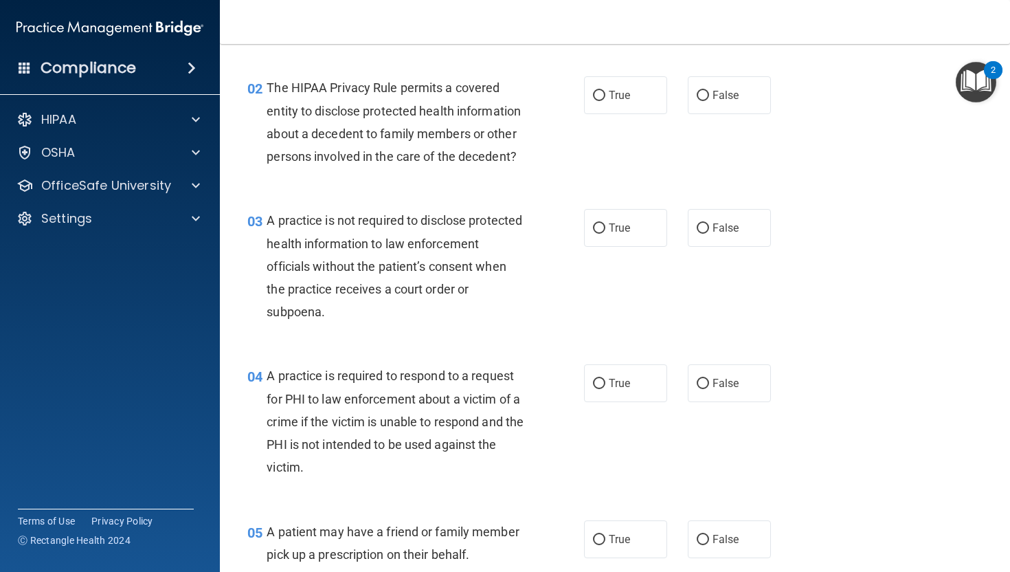
scroll to position [193, 0]
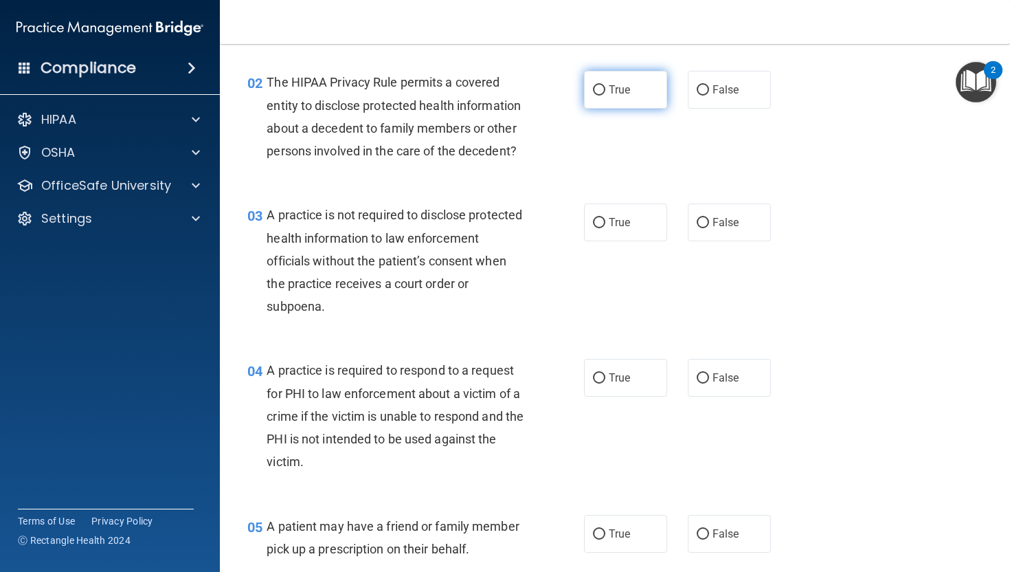
click at [605, 95] on input "True" at bounding box center [599, 90] width 12 height 10
radio input "true"
click at [719, 223] on span "False" at bounding box center [726, 222] width 27 height 13
click at [709, 223] on input "False" at bounding box center [703, 223] width 12 height 10
radio input "true"
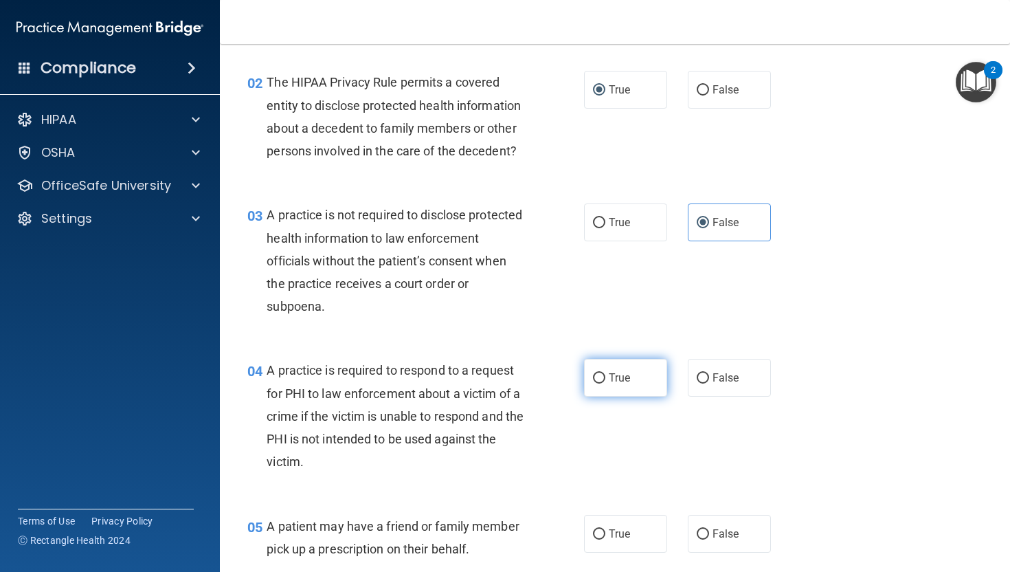
click at [616, 376] on span "True" at bounding box center [619, 377] width 21 height 13
click at [605, 376] on input "True" at bounding box center [599, 378] width 12 height 10
radio input "true"
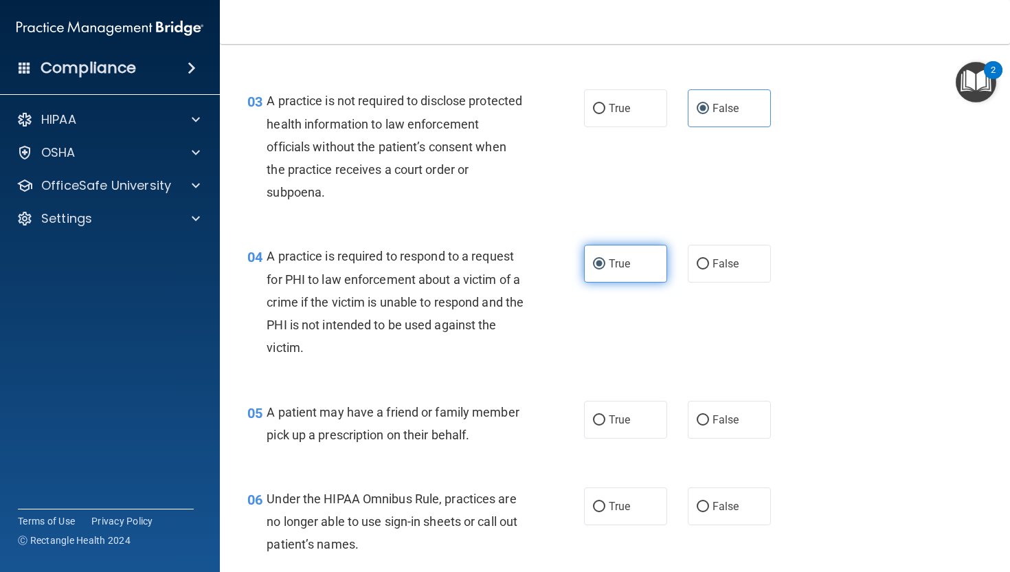
scroll to position [311, 0]
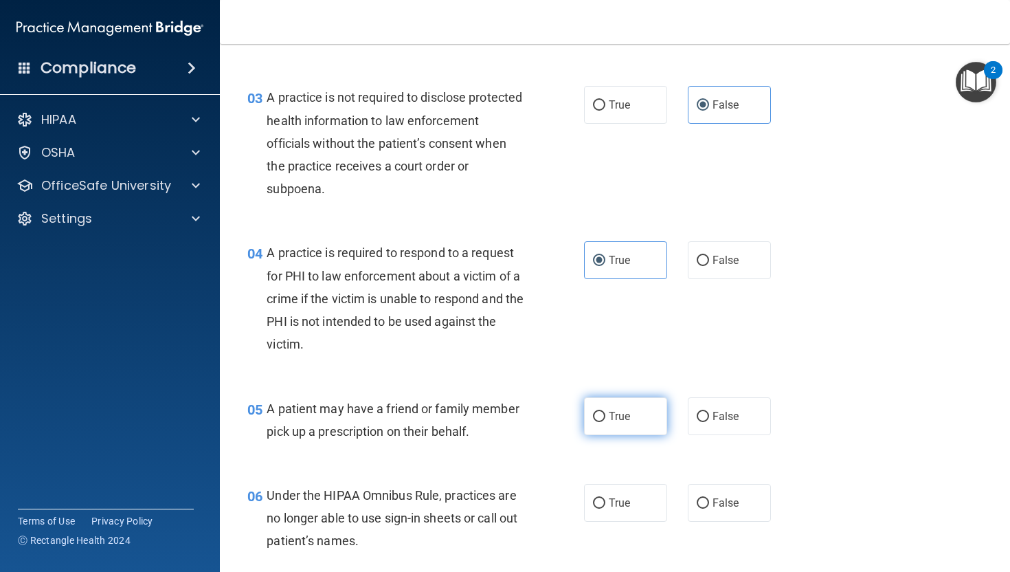
click at [625, 423] on label "True" at bounding box center [625, 416] width 83 height 38
click at [605, 422] on input "True" at bounding box center [599, 417] width 12 height 10
radio input "true"
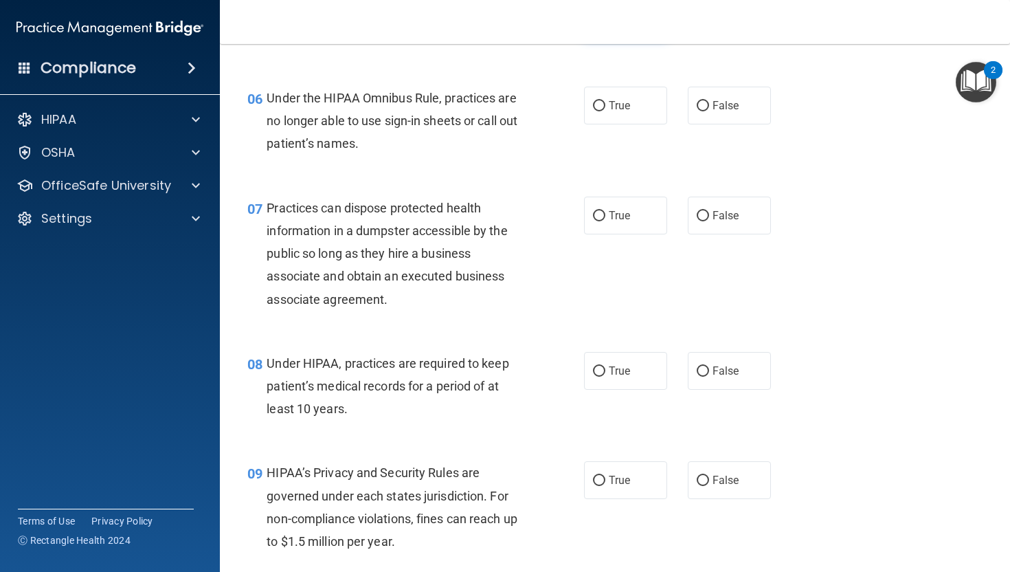
scroll to position [708, 0]
click at [714, 107] on span "False" at bounding box center [726, 104] width 27 height 13
click at [709, 107] on input "False" at bounding box center [703, 105] width 12 height 10
radio input "true"
click at [709, 232] on label "False" at bounding box center [729, 215] width 83 height 38
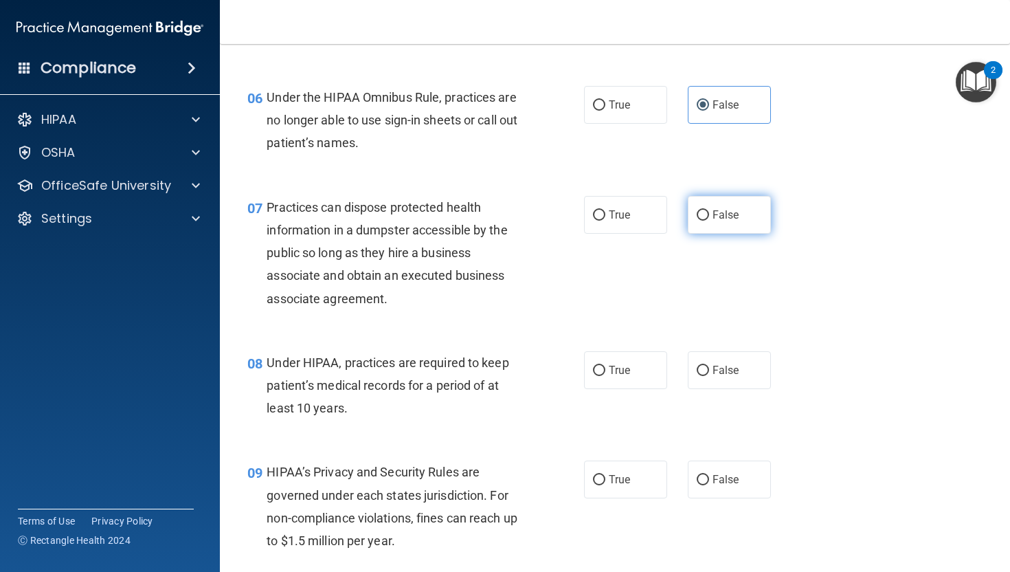
click at [709, 221] on input "False" at bounding box center [703, 215] width 12 height 10
radio input "true"
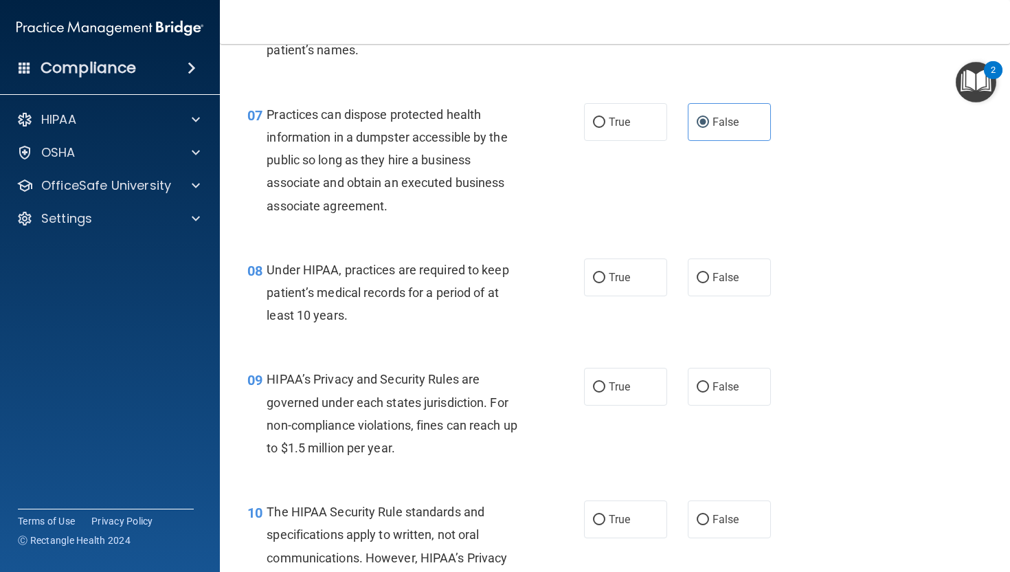
scroll to position [834, 0]
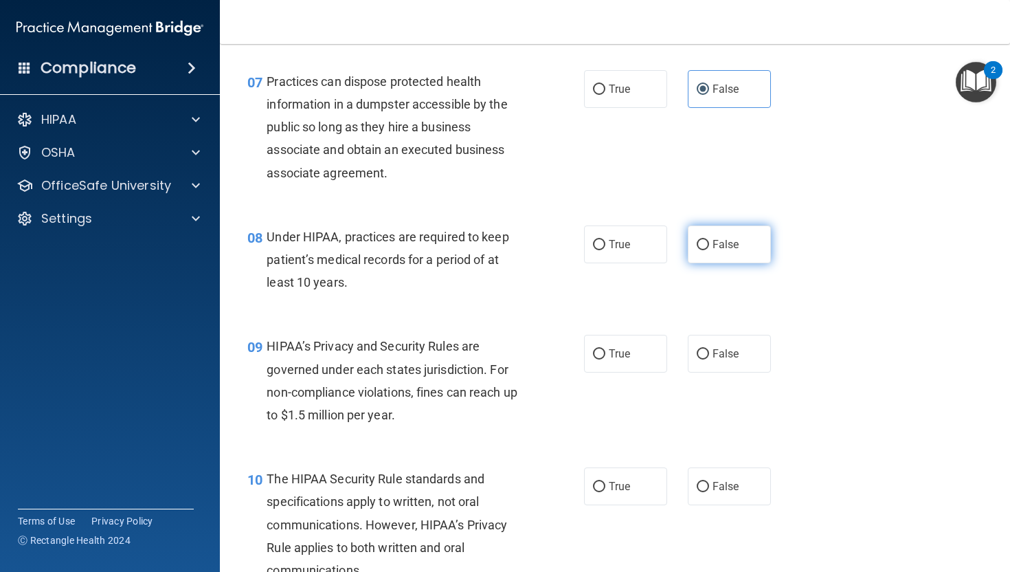
click at [721, 241] on span "False" at bounding box center [726, 244] width 27 height 13
click at [709, 241] on input "False" at bounding box center [703, 245] width 12 height 10
radio input "true"
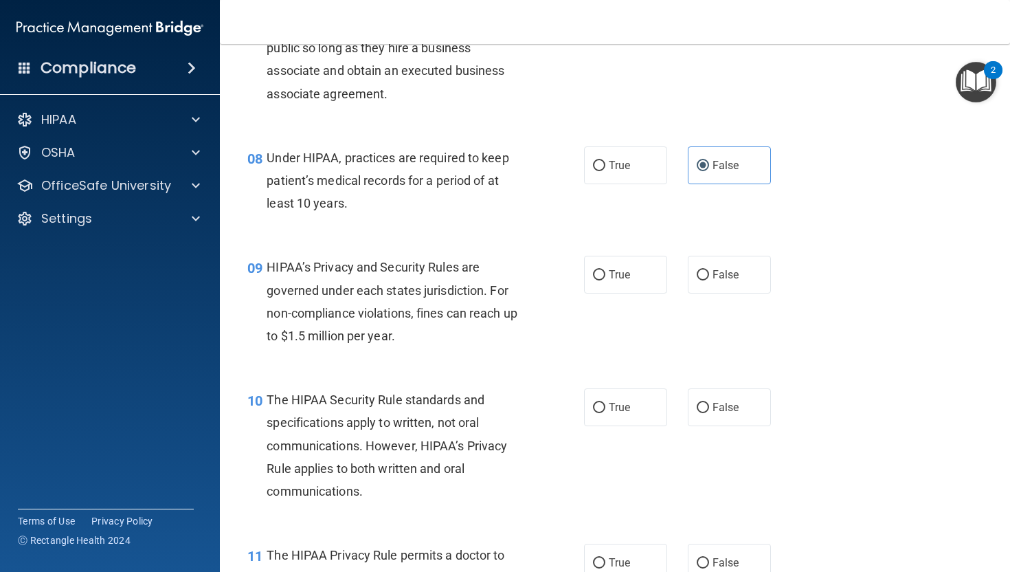
scroll to position [916, 0]
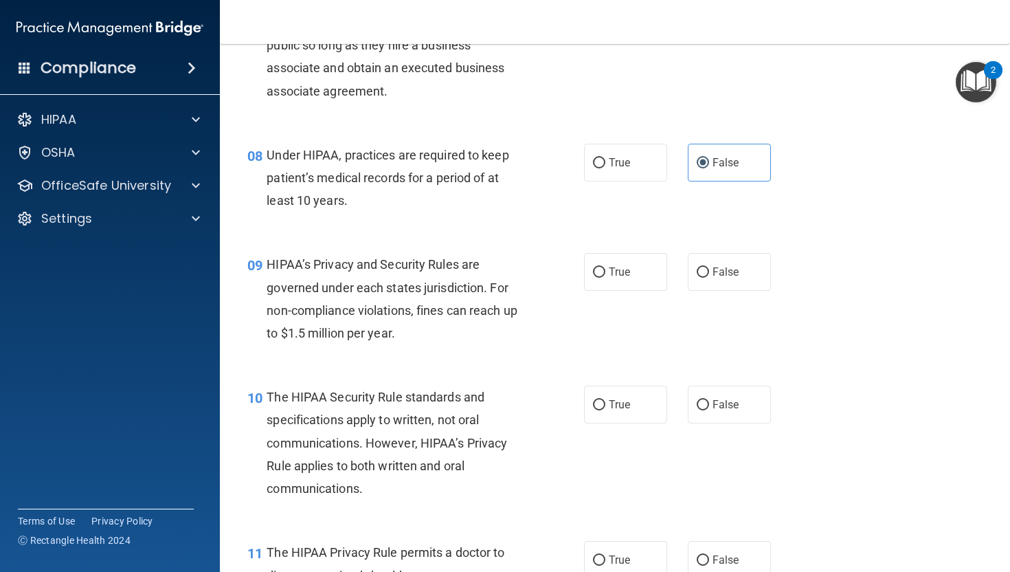
click at [592, 280] on label "True" at bounding box center [625, 272] width 83 height 38
click at [593, 278] on input "True" at bounding box center [599, 272] width 12 height 10
radio input "true"
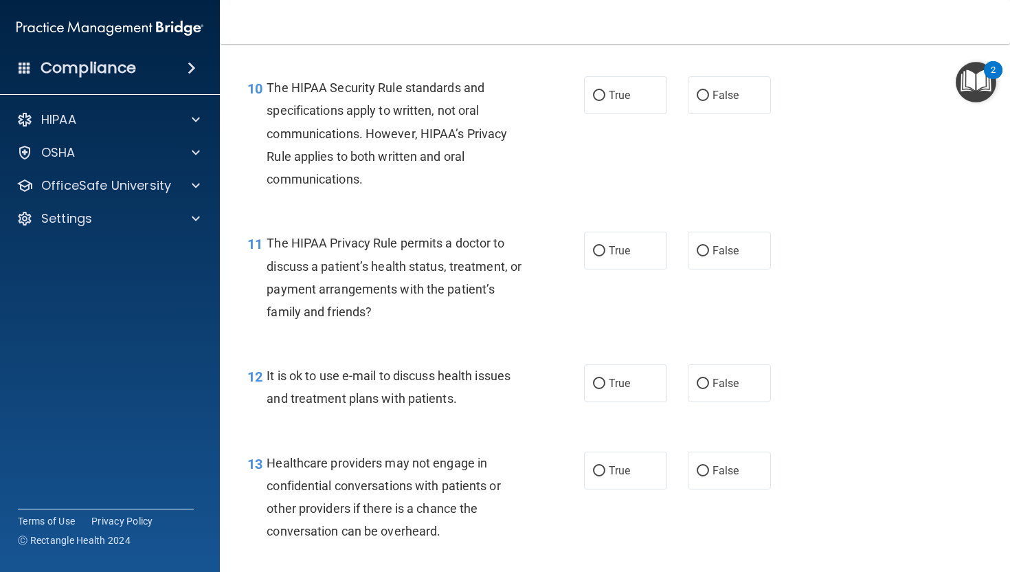
scroll to position [1230, 0]
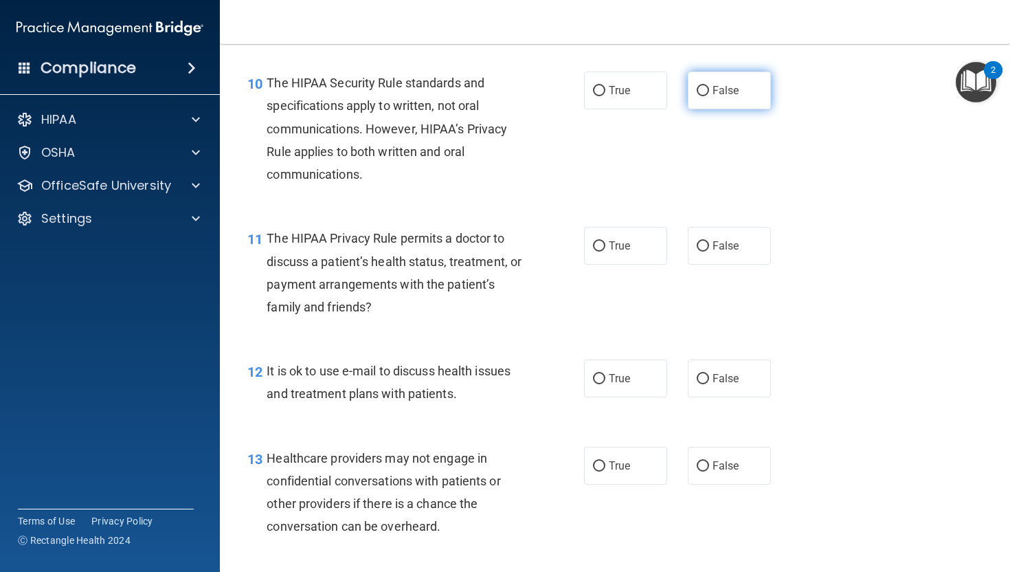
click at [730, 98] on label "False" at bounding box center [729, 90] width 83 height 38
click at [709, 96] on input "False" at bounding box center [703, 91] width 12 height 10
radio input "true"
click at [600, 249] on input "True" at bounding box center [599, 246] width 12 height 10
radio input "true"
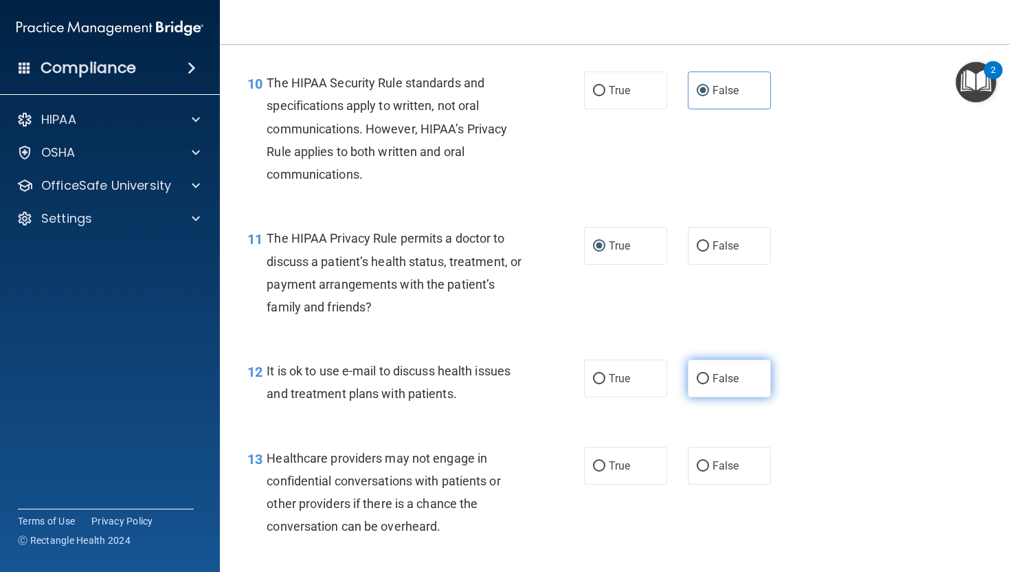
click at [717, 371] on label "False" at bounding box center [729, 378] width 83 height 38
click at [709, 374] on input "False" at bounding box center [703, 379] width 12 height 10
radio input "true"
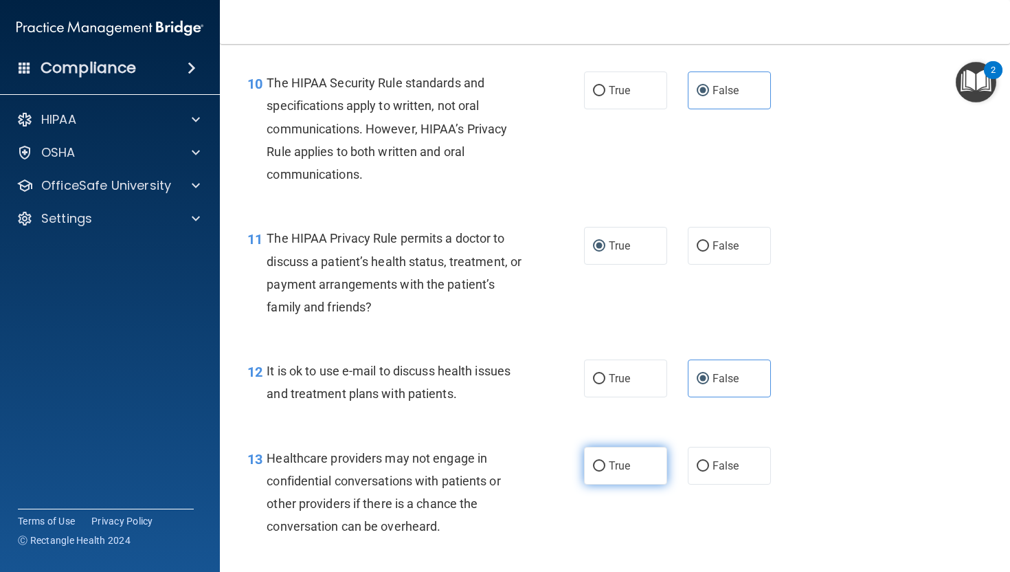
click at [622, 474] on label "True" at bounding box center [625, 466] width 83 height 38
click at [605, 471] on input "True" at bounding box center [599, 466] width 12 height 10
radio input "true"
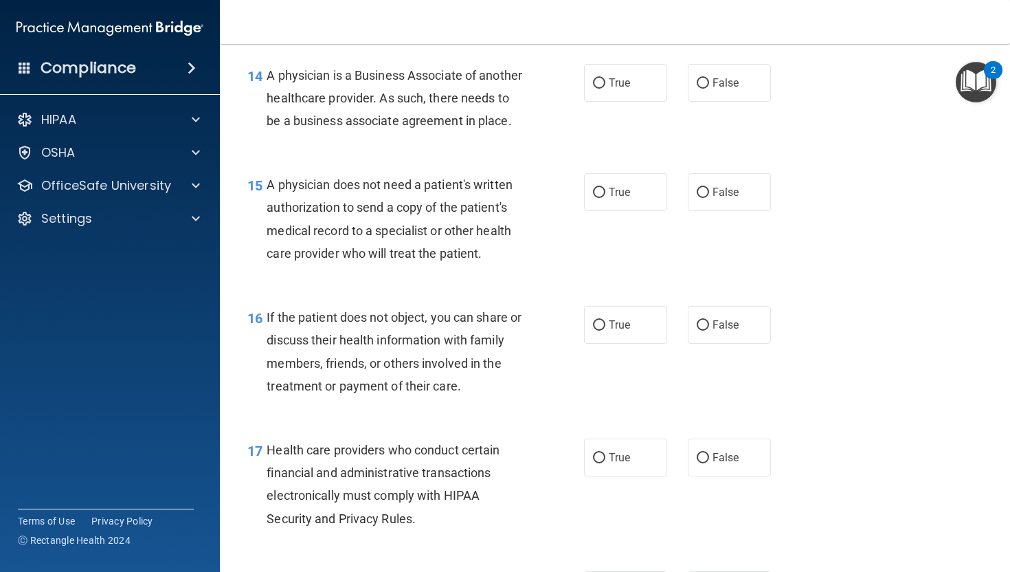
scroll to position [1747, 0]
click at [618, 104] on div "14 A physician is a Business Associate of another healthcare provider. As such,…" at bounding box center [615, 100] width 756 height 110
click at [621, 84] on span "True" at bounding box center [619, 81] width 21 height 13
click at [605, 84] on input "True" at bounding box center [599, 82] width 12 height 10
radio input "true"
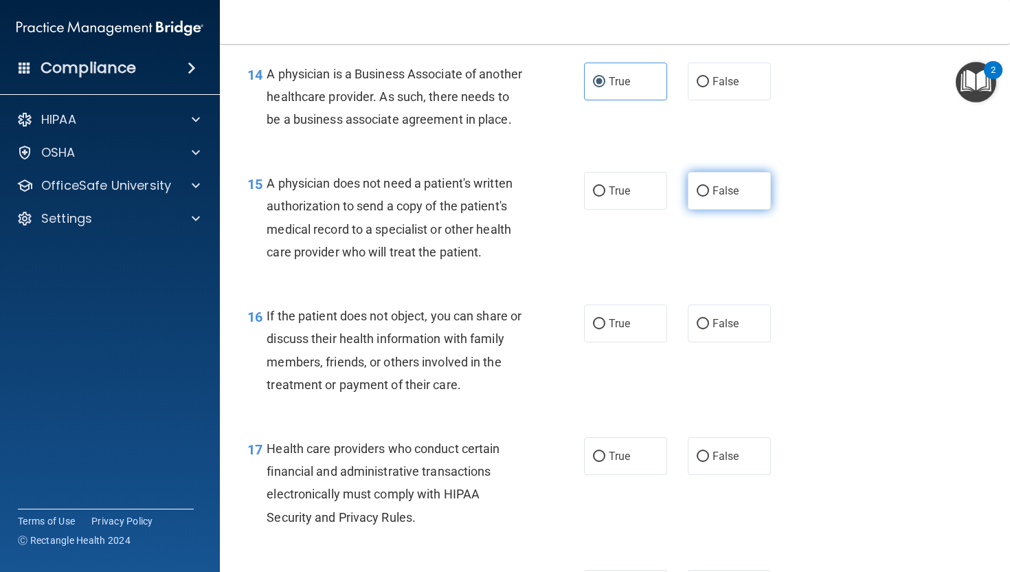
click at [754, 210] on label "False" at bounding box center [729, 191] width 83 height 38
click at [709, 197] on input "False" at bounding box center [703, 191] width 12 height 10
radio input "true"
click at [630, 342] on label "True" at bounding box center [625, 323] width 83 height 38
click at [605, 329] on input "True" at bounding box center [599, 324] width 12 height 10
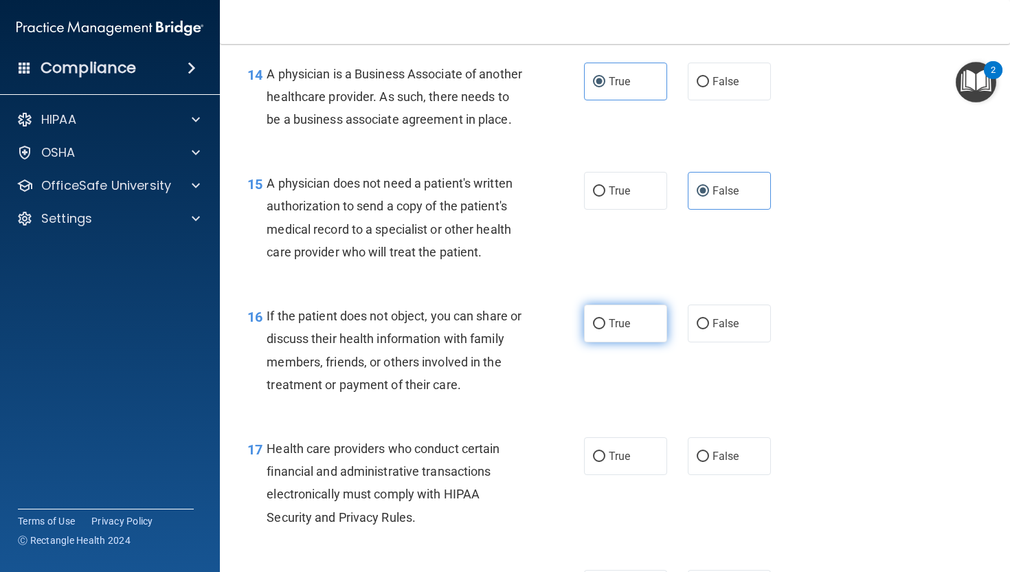
radio input "true"
click at [620, 462] on span "True" at bounding box center [619, 455] width 21 height 13
click at [605, 462] on input "True" at bounding box center [599, 456] width 12 height 10
radio input "true"
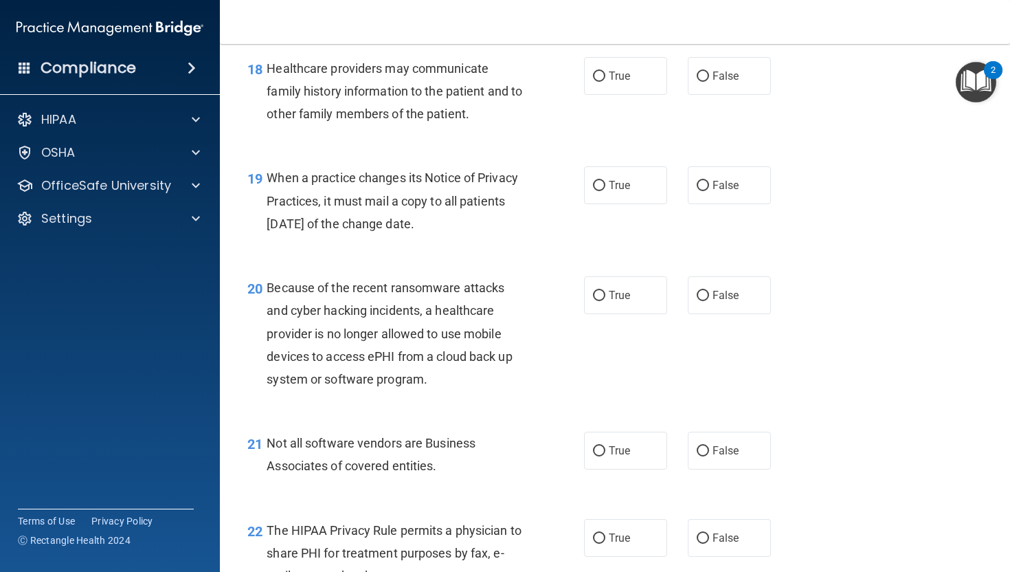
scroll to position [2263, 0]
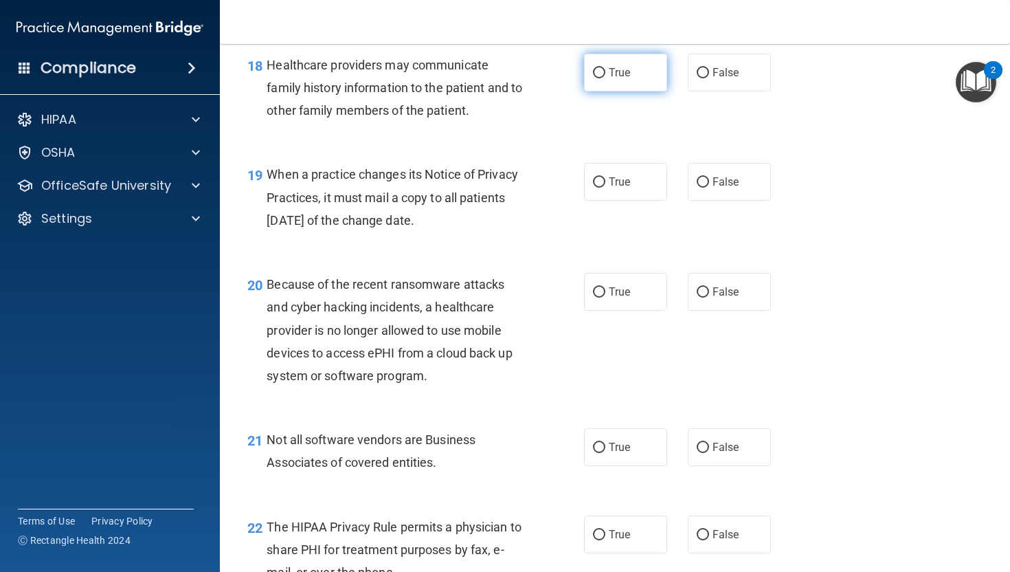
click at [612, 79] on span "True" at bounding box center [619, 72] width 21 height 13
click at [605, 78] on input "True" at bounding box center [599, 73] width 12 height 10
radio input "true"
click at [629, 201] on label "True" at bounding box center [625, 182] width 83 height 38
click at [605, 188] on input "True" at bounding box center [599, 182] width 12 height 10
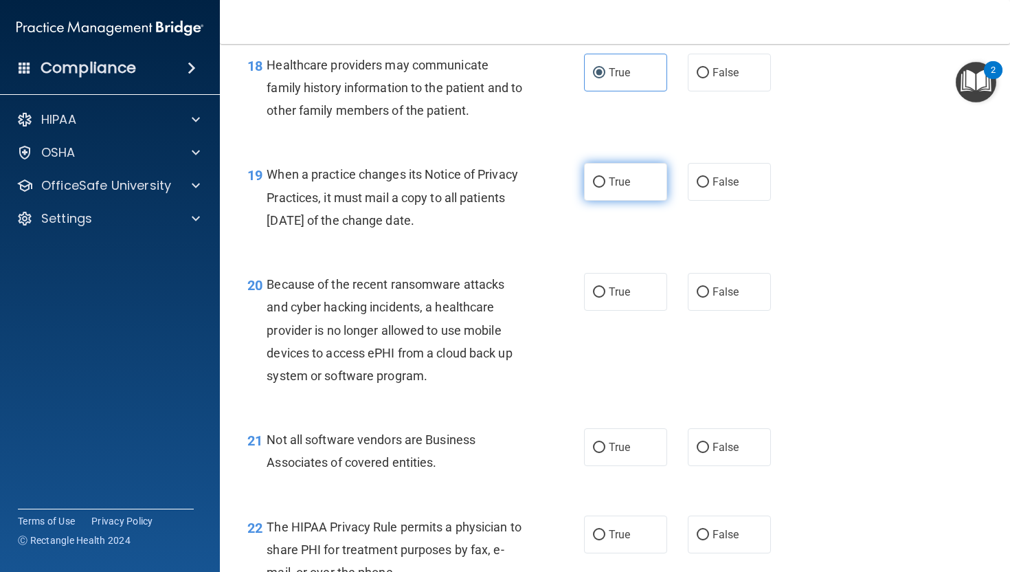
radio input "true"
click at [705, 302] on label "False" at bounding box center [729, 292] width 83 height 38
click at [705, 298] on input "False" at bounding box center [703, 292] width 12 height 10
radio input "true"
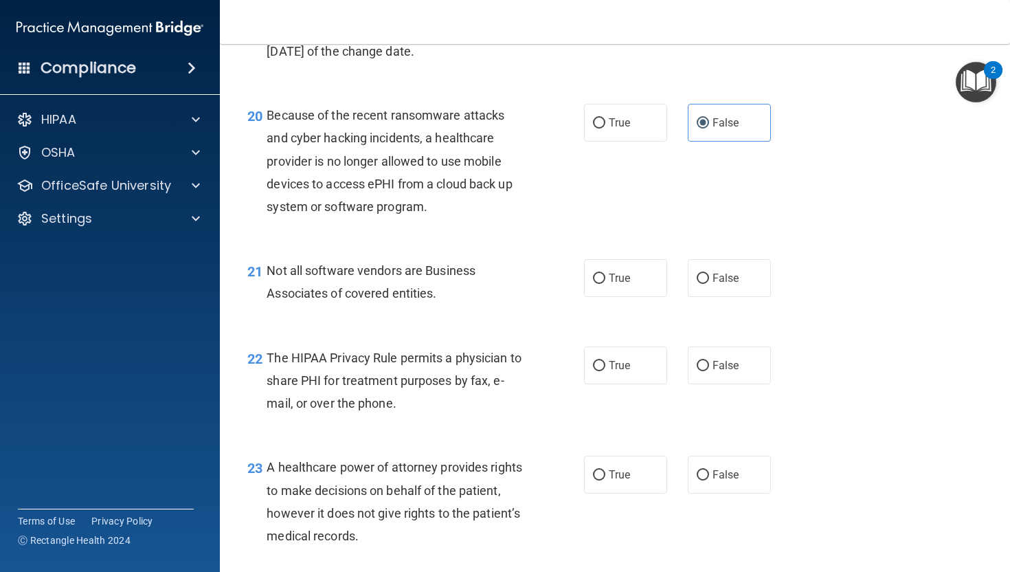
scroll to position [2433, 0]
click at [602, 271] on div "21 Not all software vendors are Business Associates of covered entities. True F…" at bounding box center [615, 283] width 756 height 87
click at [618, 284] on label "True" at bounding box center [625, 277] width 83 height 38
click at [605, 282] on input "True" at bounding box center [599, 277] width 12 height 10
radio input "true"
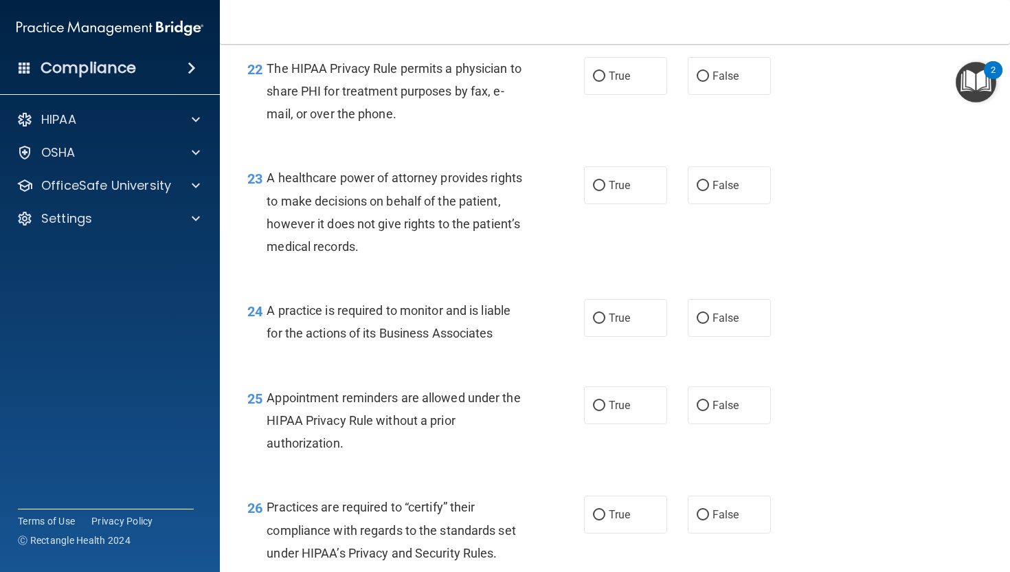
scroll to position [2731, 0]
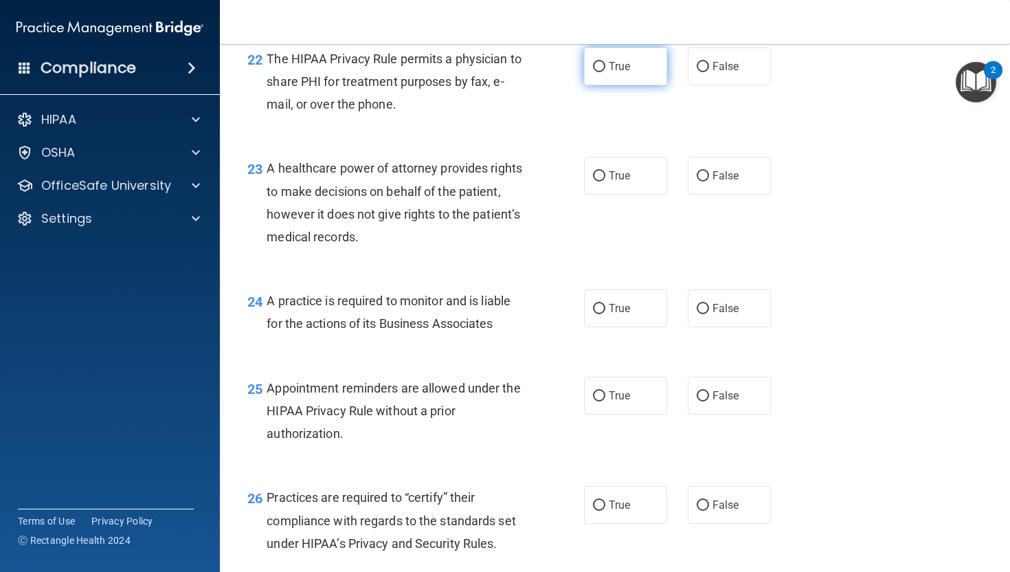
click at [609, 85] on label "True" at bounding box center [625, 66] width 83 height 38
click at [605, 72] on input "True" at bounding box center [599, 67] width 12 height 10
radio input "true"
click at [725, 194] on label "False" at bounding box center [729, 176] width 83 height 38
click at [709, 181] on input "False" at bounding box center [703, 176] width 12 height 10
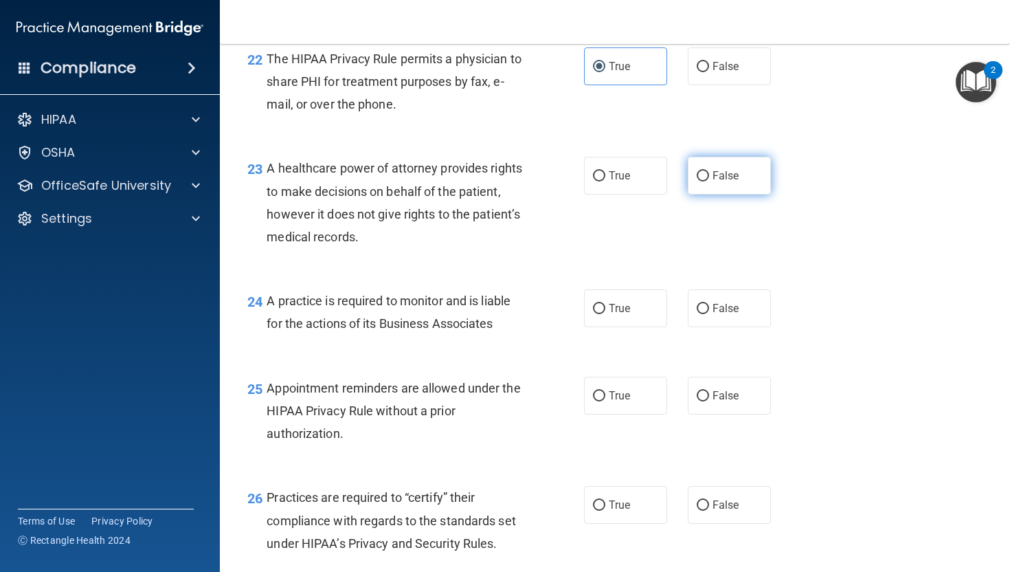
radio input "true"
click at [617, 327] on label "True" at bounding box center [625, 308] width 83 height 38
click at [605, 314] on input "True" at bounding box center [599, 309] width 12 height 10
radio input "true"
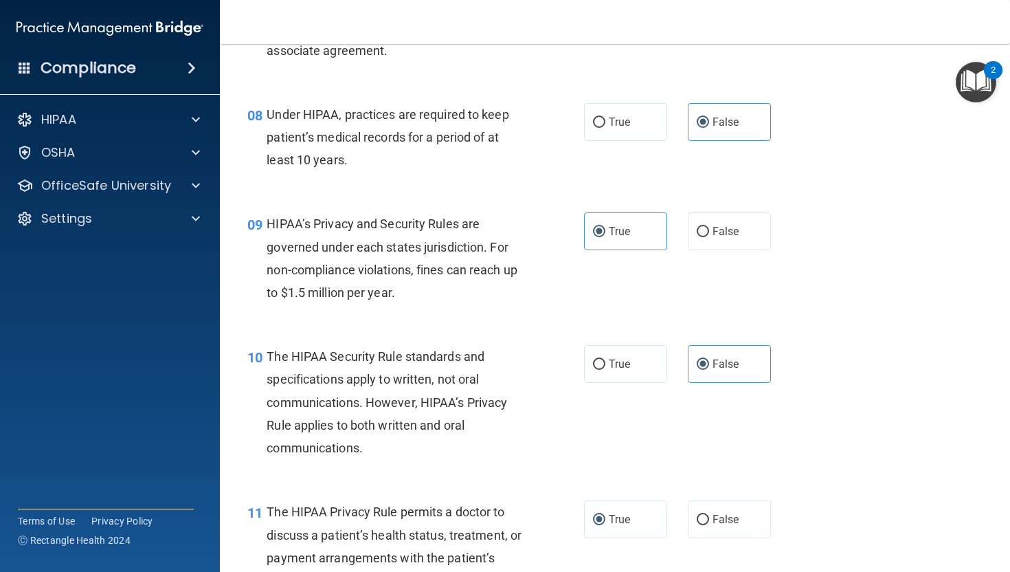
scroll to position [963, 0]
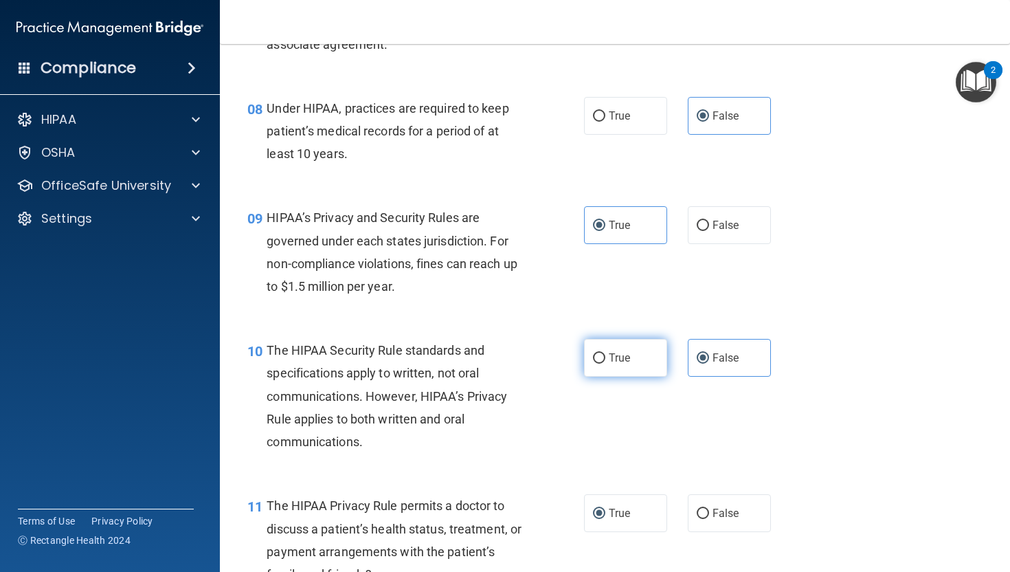
click at [614, 342] on label "True" at bounding box center [625, 358] width 83 height 38
click at [605, 353] on input "True" at bounding box center [599, 358] width 12 height 10
radio input "true"
radio input "false"
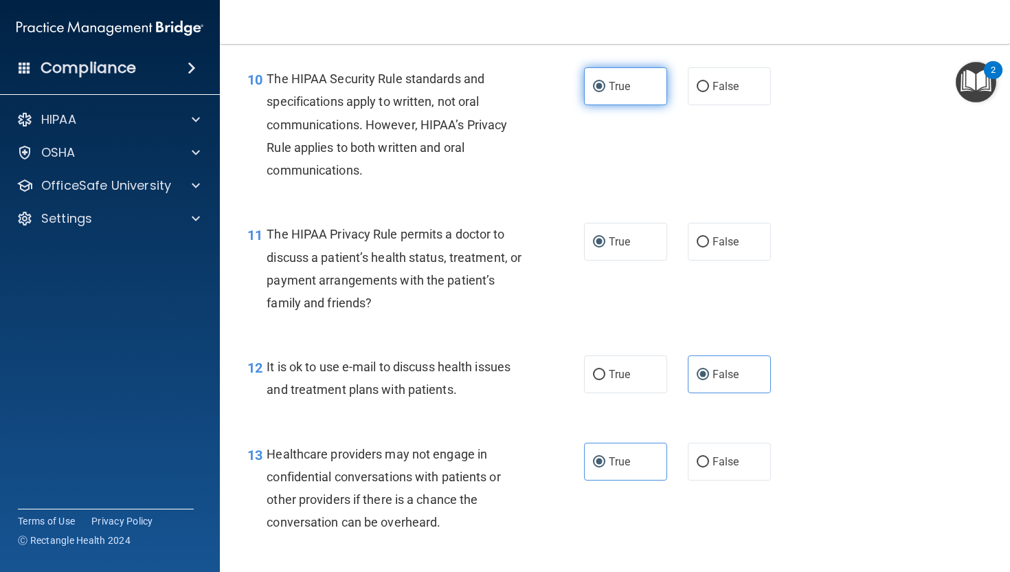
scroll to position [1235, 0]
click at [629, 379] on span "True" at bounding box center [619, 373] width 21 height 13
click at [605, 379] on input "True" at bounding box center [599, 374] width 12 height 10
radio input "true"
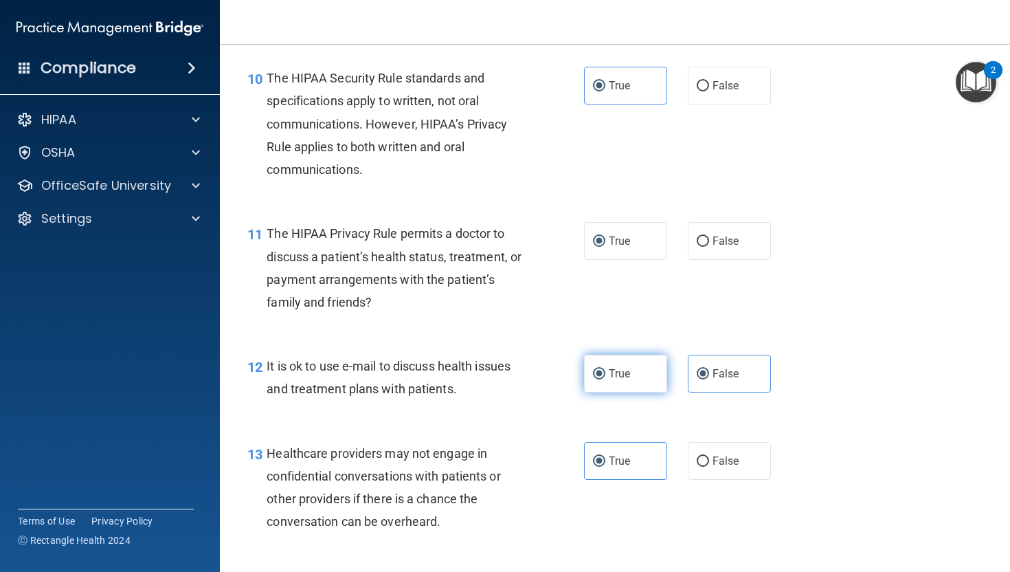
radio input "false"
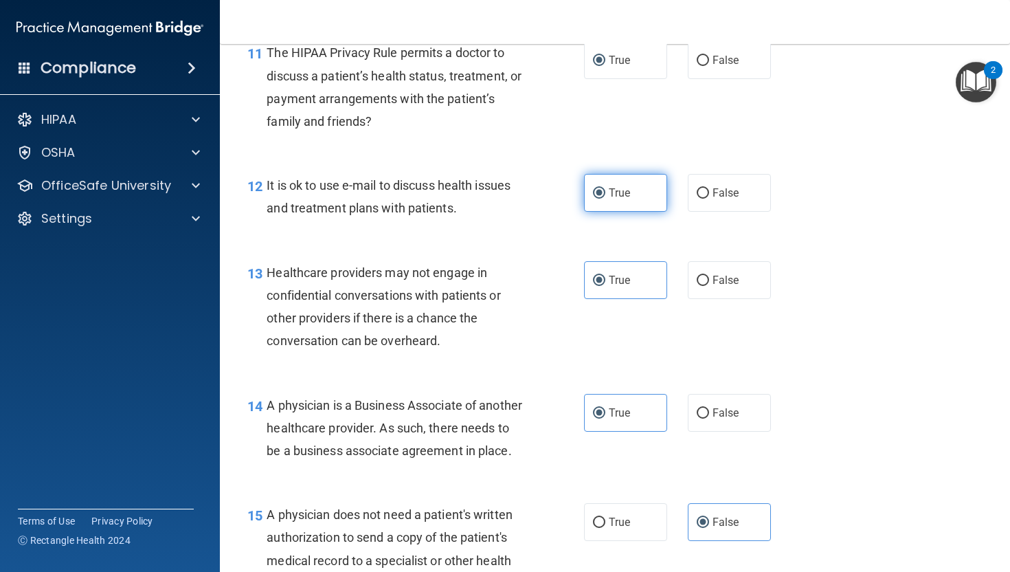
scroll to position [1514, 0]
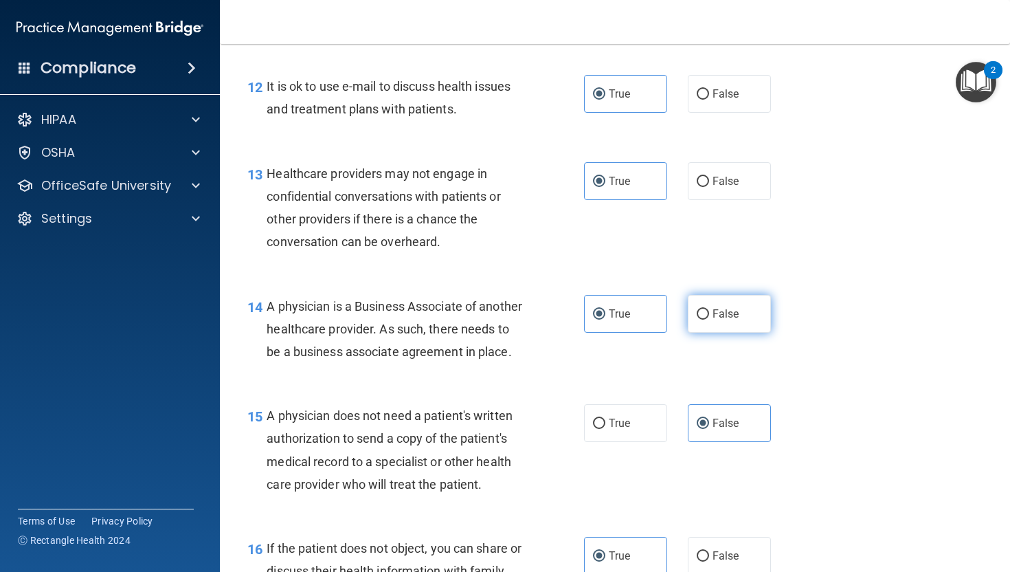
click at [711, 320] on label "False" at bounding box center [729, 314] width 83 height 38
click at [709, 320] on input "False" at bounding box center [703, 314] width 12 height 10
radio input "true"
radio input "false"
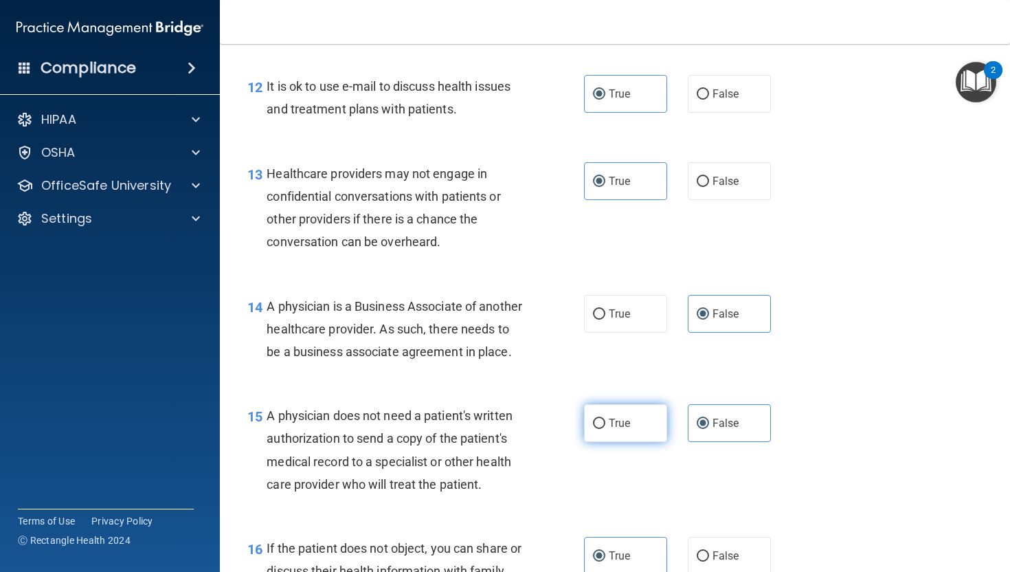
click at [629, 442] on label "True" at bounding box center [625, 423] width 83 height 38
click at [605, 429] on input "True" at bounding box center [599, 423] width 12 height 10
radio input "true"
radio input "false"
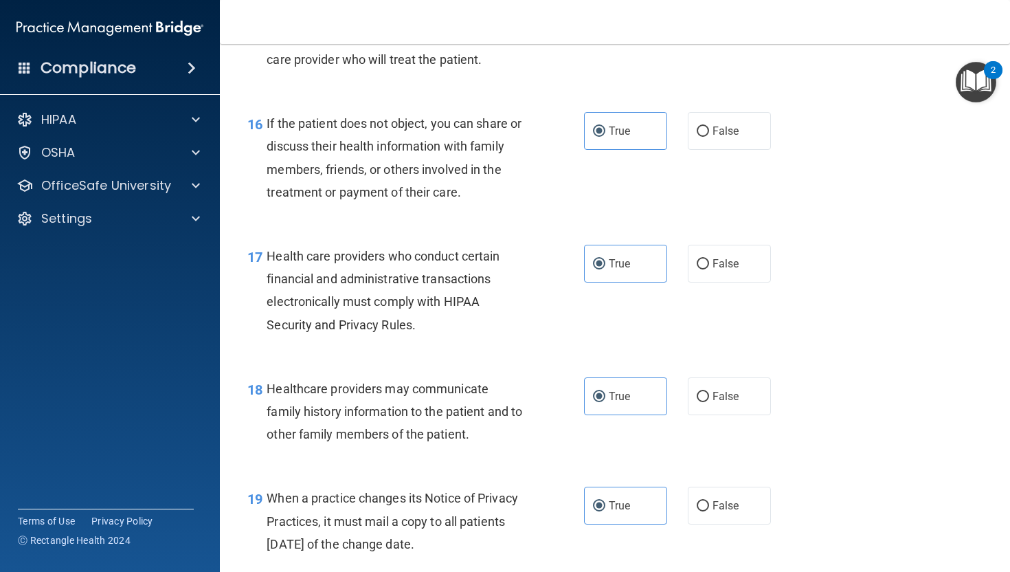
scroll to position [1958, 0]
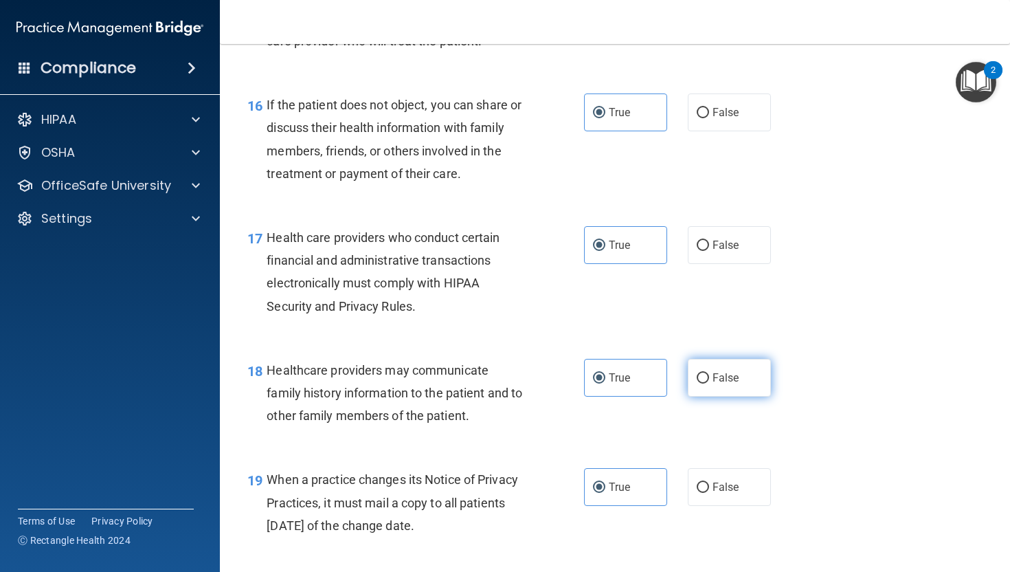
click at [715, 384] on span "False" at bounding box center [726, 377] width 27 height 13
click at [709, 383] on input "False" at bounding box center [703, 378] width 12 height 10
radio input "true"
radio input "false"
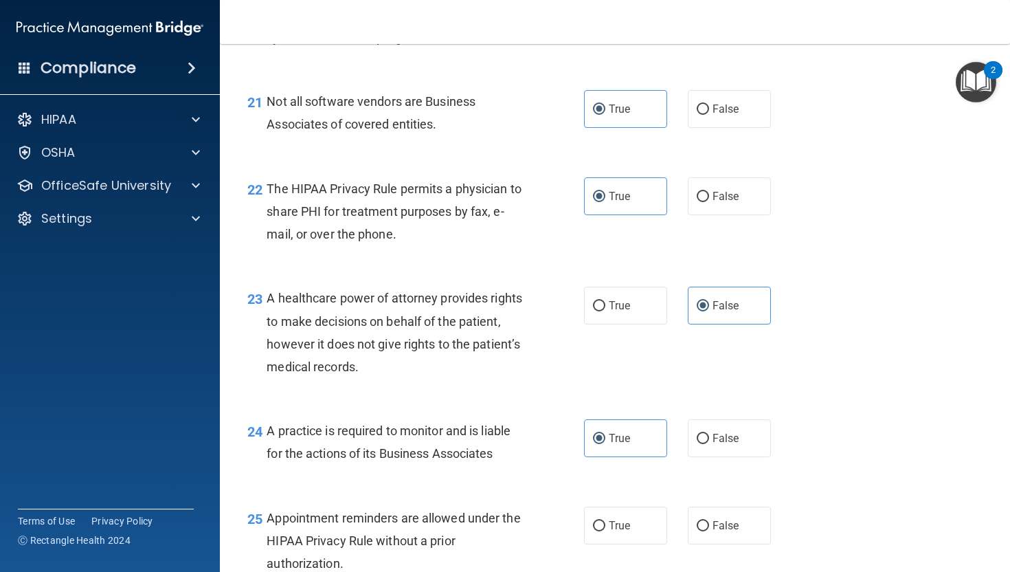
scroll to position [2617, 0]
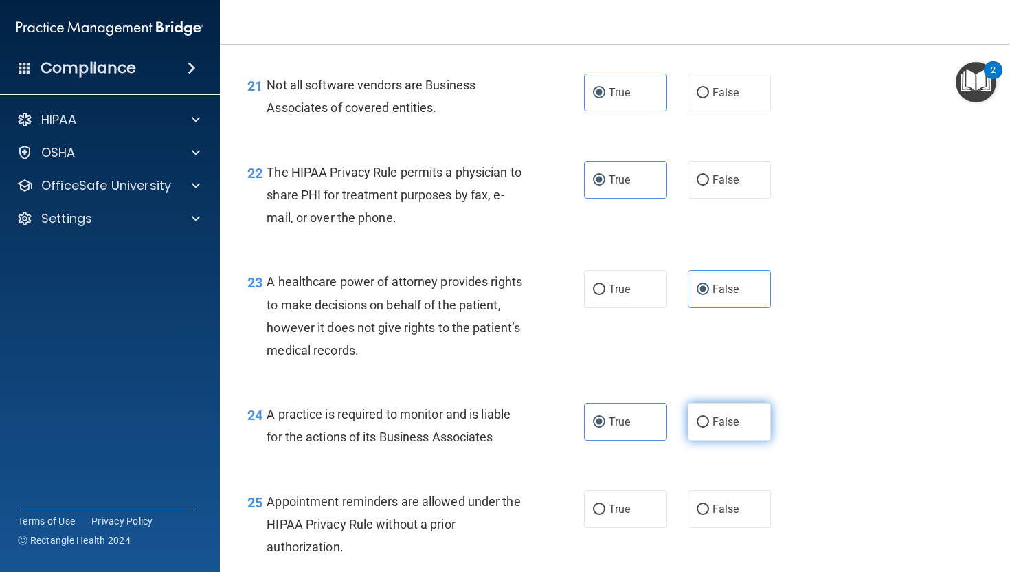
click at [717, 428] on span "False" at bounding box center [726, 421] width 27 height 13
click at [709, 427] on input "False" at bounding box center [703, 422] width 12 height 10
radio input "true"
radio input "false"
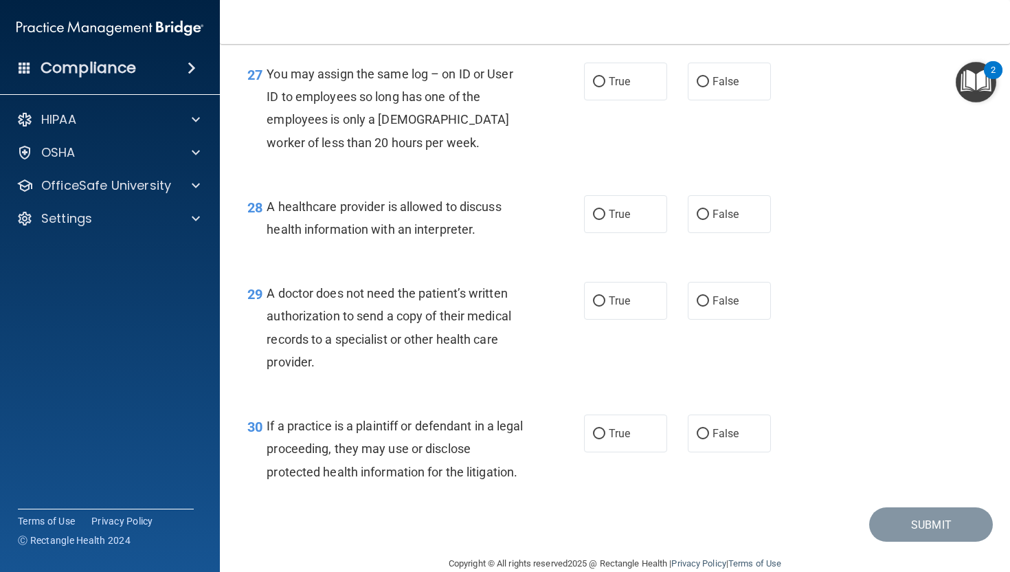
scroll to position [3282, 0]
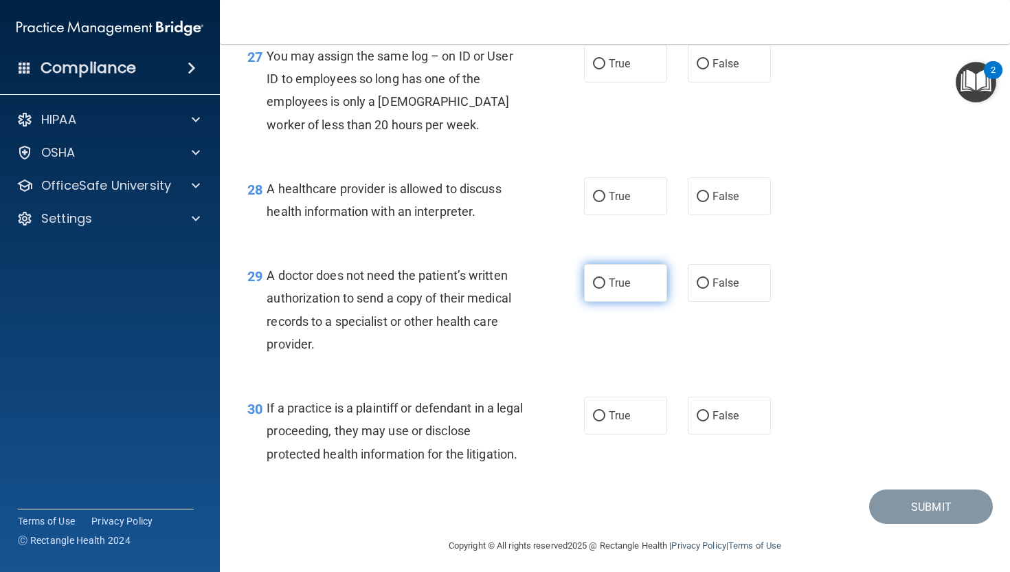
click at [619, 289] on span "True" at bounding box center [619, 282] width 21 height 13
click at [605, 289] on input "True" at bounding box center [599, 283] width 12 height 10
radio input "true"
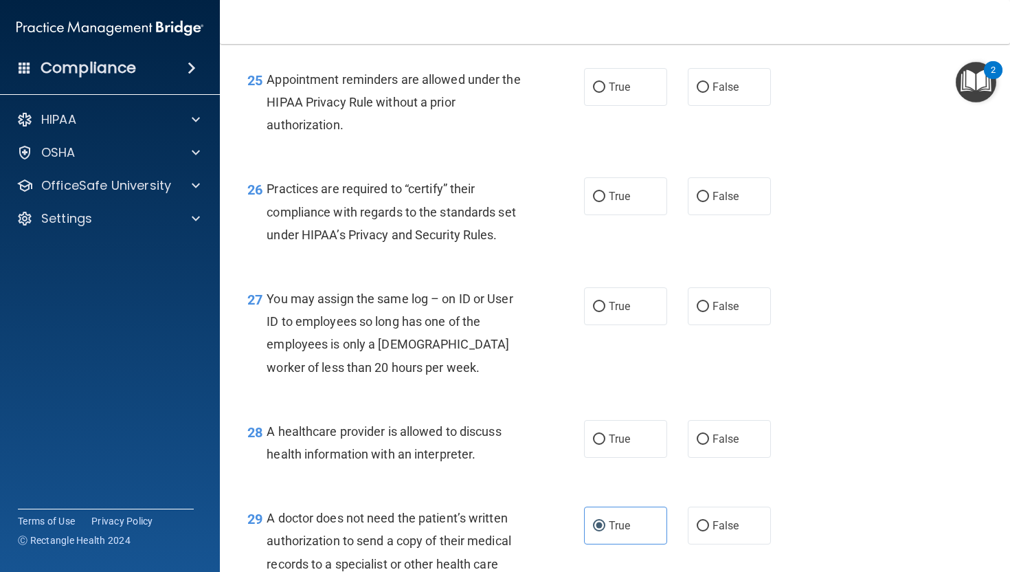
scroll to position [3060, 0]
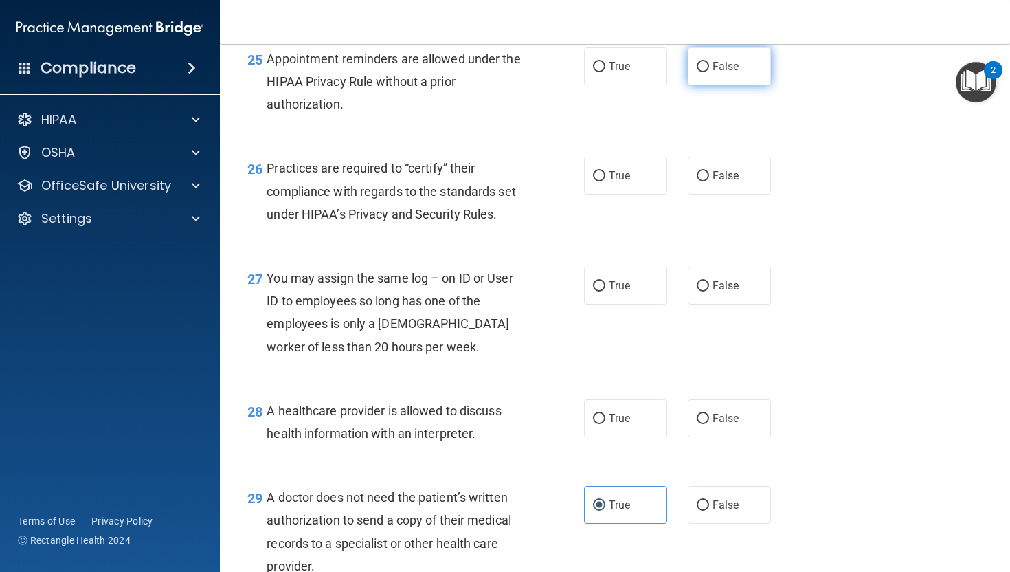
click at [710, 85] on label "False" at bounding box center [729, 66] width 83 height 38
click at [709, 72] on input "False" at bounding box center [703, 67] width 12 height 10
radio input "true"
click at [631, 189] on label "True" at bounding box center [625, 176] width 83 height 38
click at [605, 181] on input "True" at bounding box center [599, 176] width 12 height 10
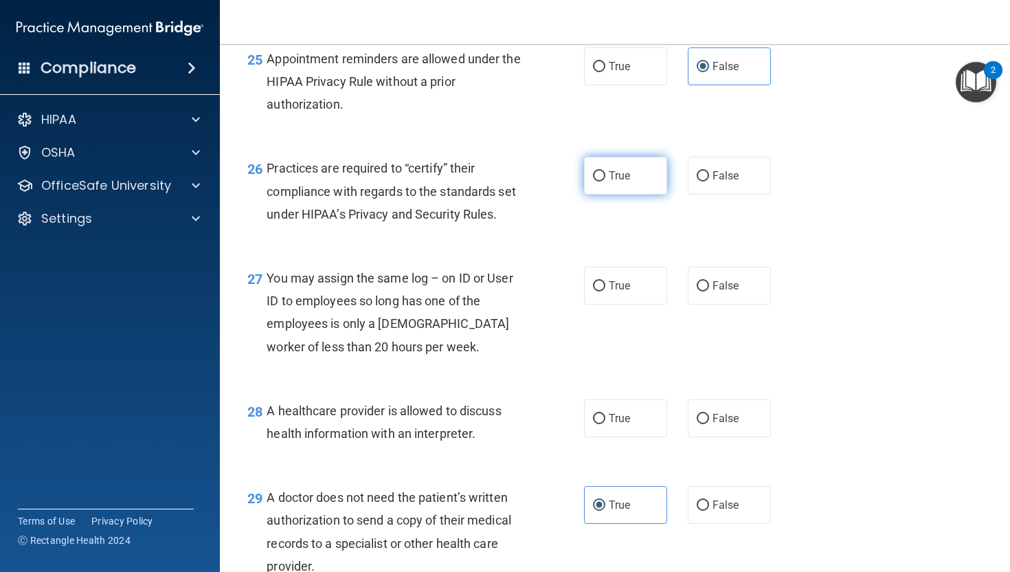
radio input "true"
click at [730, 292] on span "False" at bounding box center [726, 285] width 27 height 13
click at [709, 291] on input "False" at bounding box center [703, 286] width 12 height 10
radio input "true"
click at [624, 425] on span "True" at bounding box center [619, 418] width 21 height 13
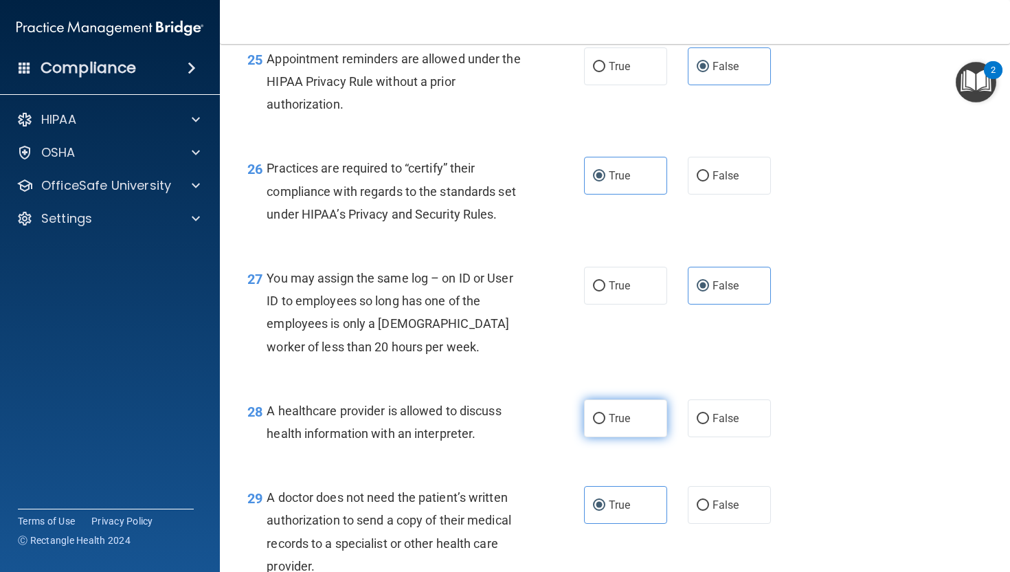
click at [605, 424] on input "True" at bounding box center [599, 419] width 12 height 10
radio input "true"
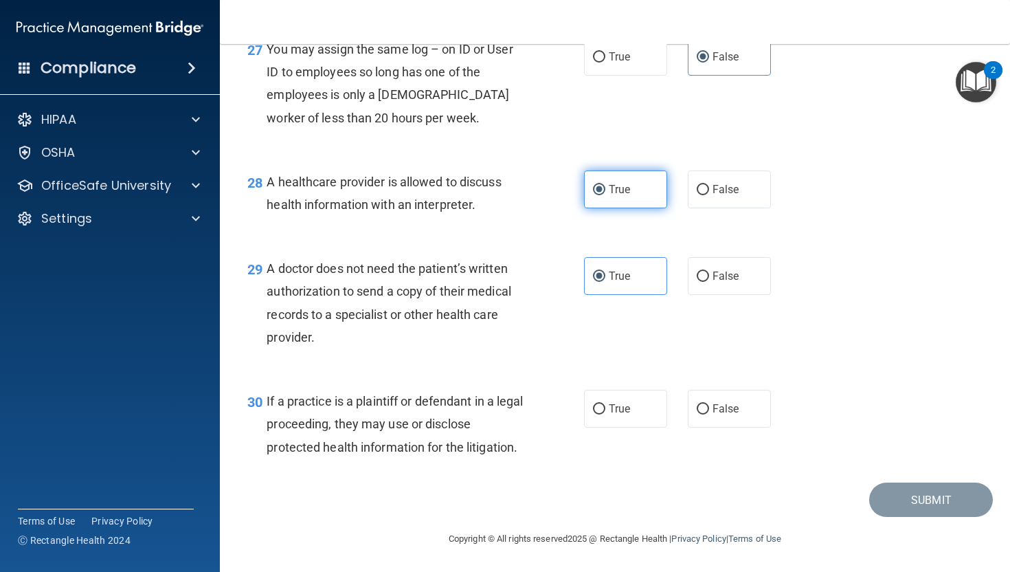
scroll to position [3311, 0]
click at [618, 418] on label "True" at bounding box center [625, 409] width 83 height 38
click at [605, 414] on input "True" at bounding box center [599, 409] width 12 height 10
radio input "true"
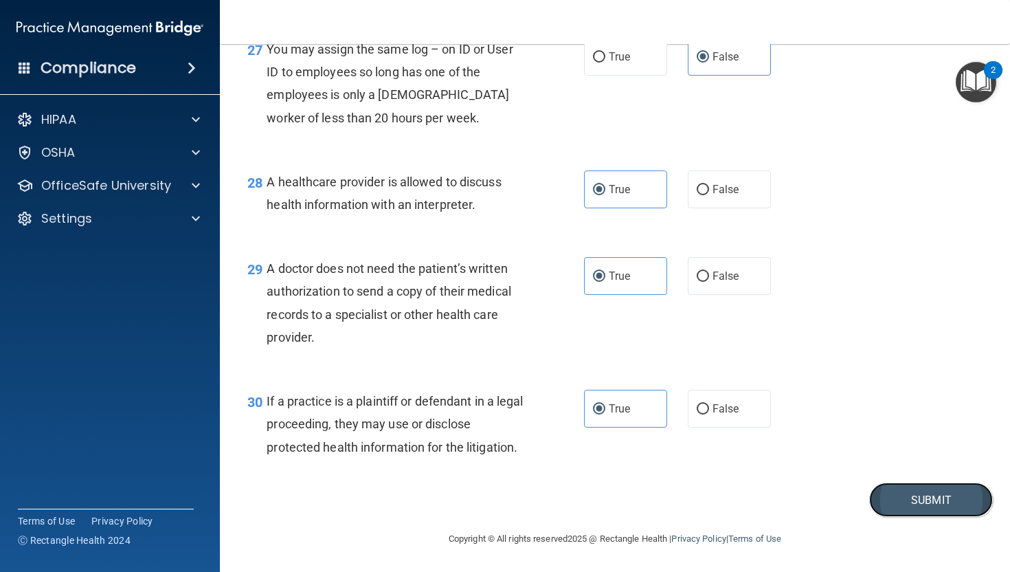
click at [831, 498] on button "Submit" at bounding box center [931, 499] width 124 height 35
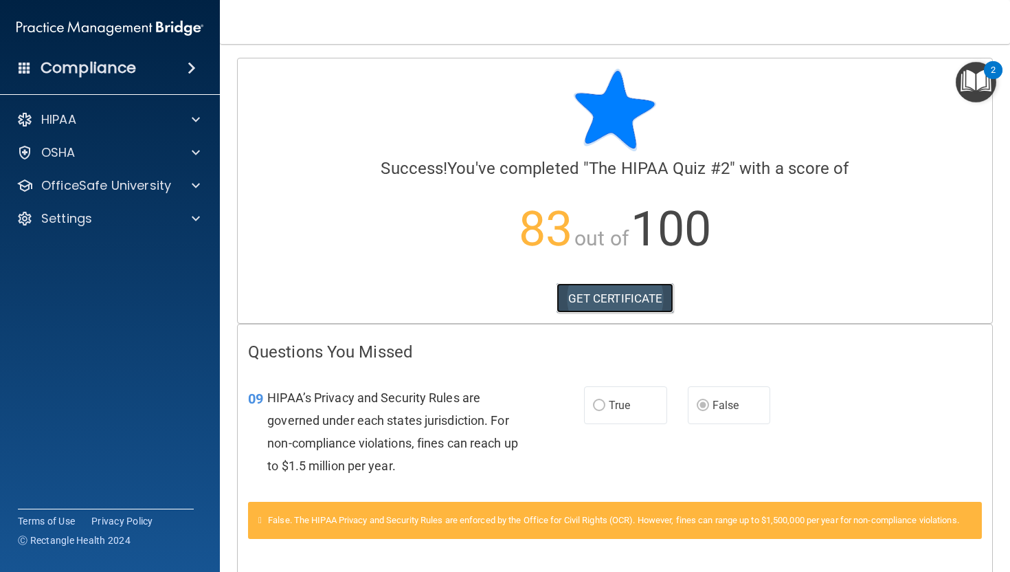
click at [605, 304] on link "GET CERTIFICATE" at bounding box center [615, 298] width 117 height 30
click at [113, 177] on p "OfficeSafe University" at bounding box center [106, 185] width 130 height 16
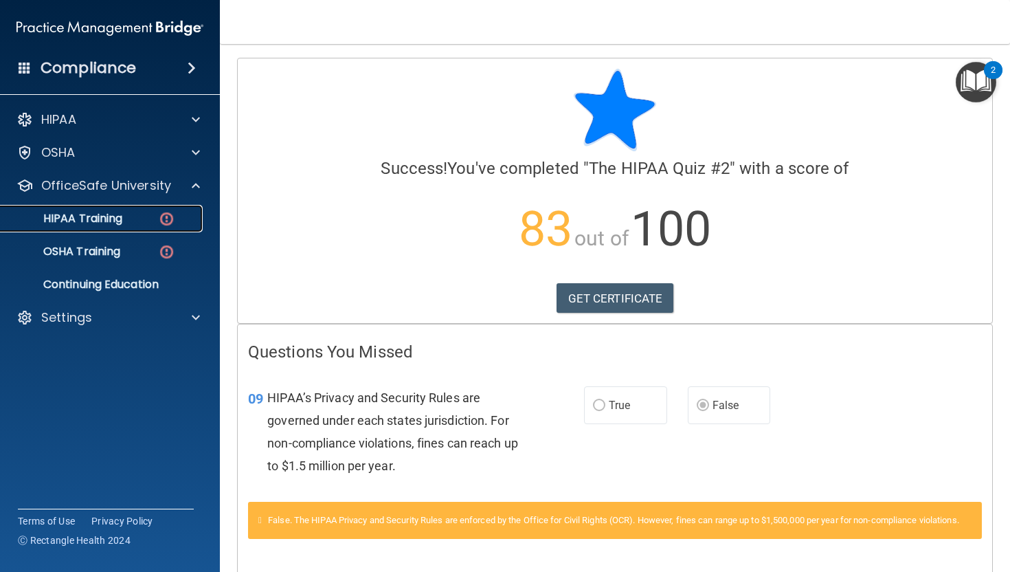
click at [138, 222] on div "HIPAA Training" at bounding box center [103, 219] width 188 height 14
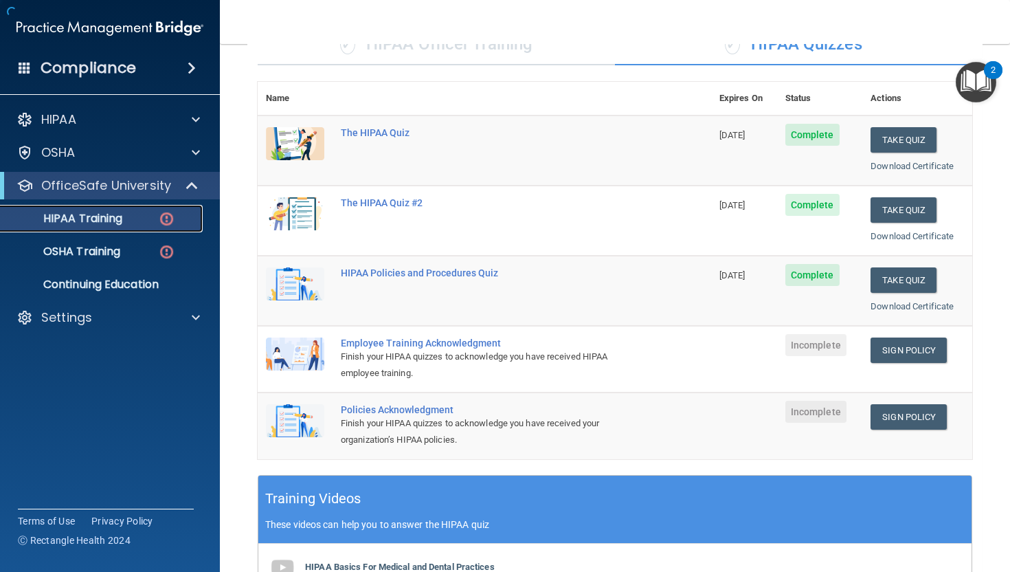
scroll to position [168, 0]
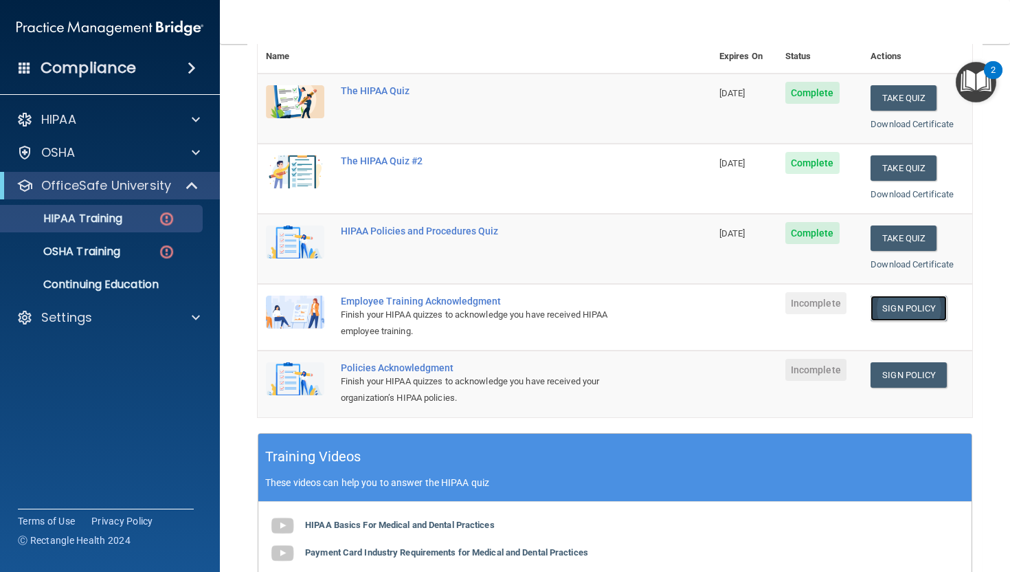
click at [831, 311] on link "Sign Policy" at bounding box center [909, 307] width 76 height 25
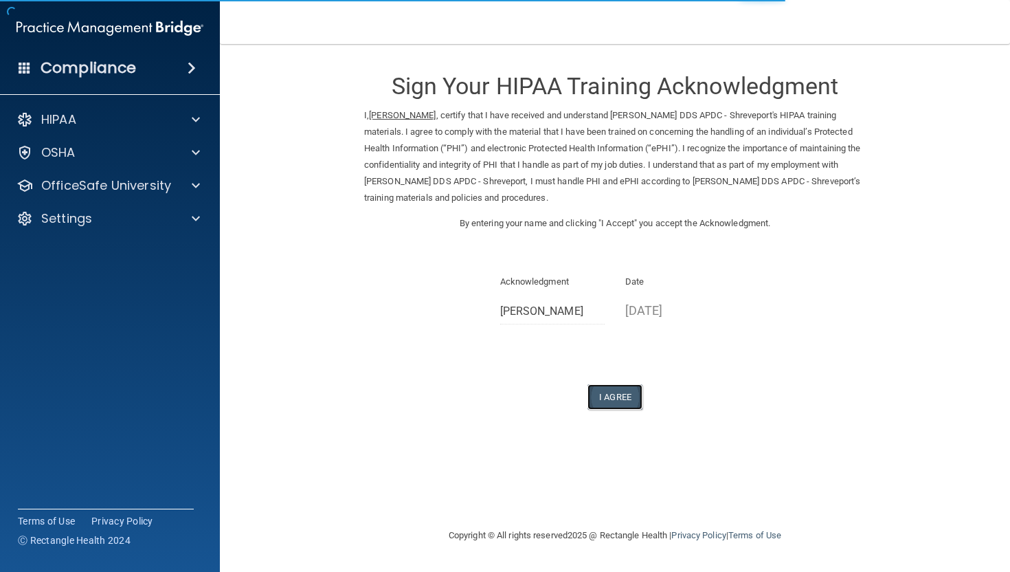
click at [620, 400] on button "I Agree" at bounding box center [614, 396] width 55 height 25
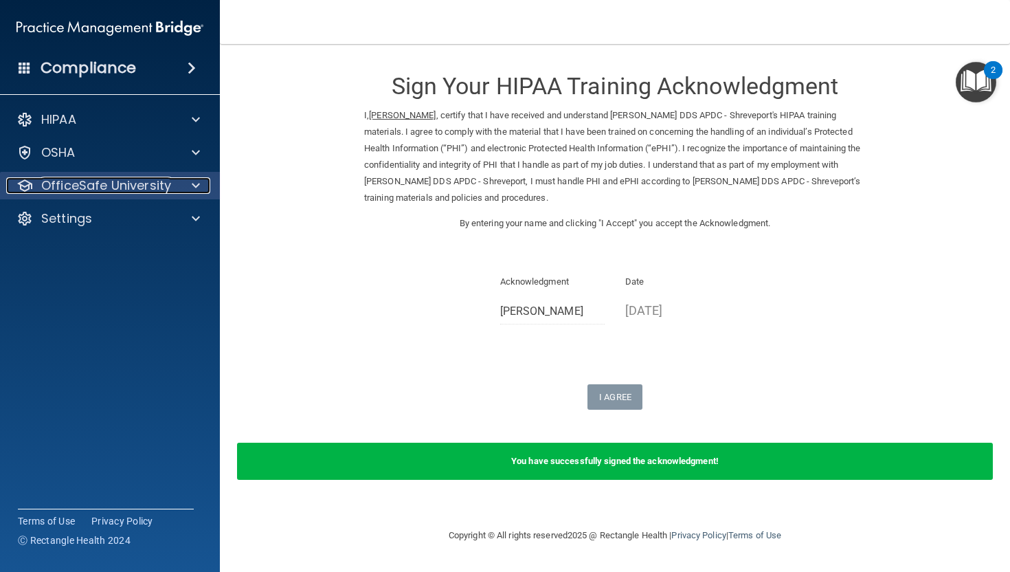
click at [135, 190] on p "OfficeSafe University" at bounding box center [106, 185] width 130 height 16
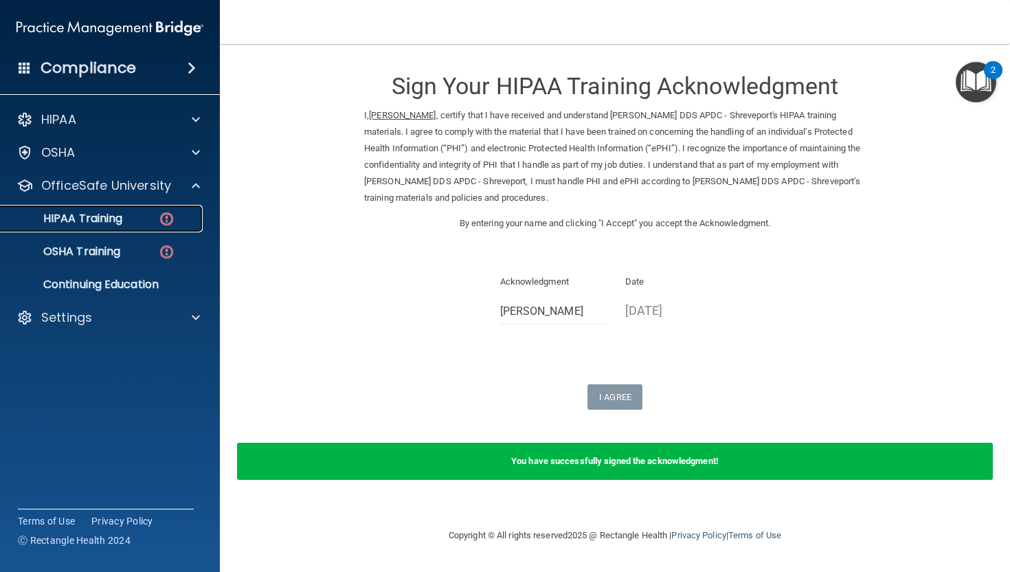
click at [127, 216] on div "HIPAA Training" at bounding box center [103, 219] width 188 height 14
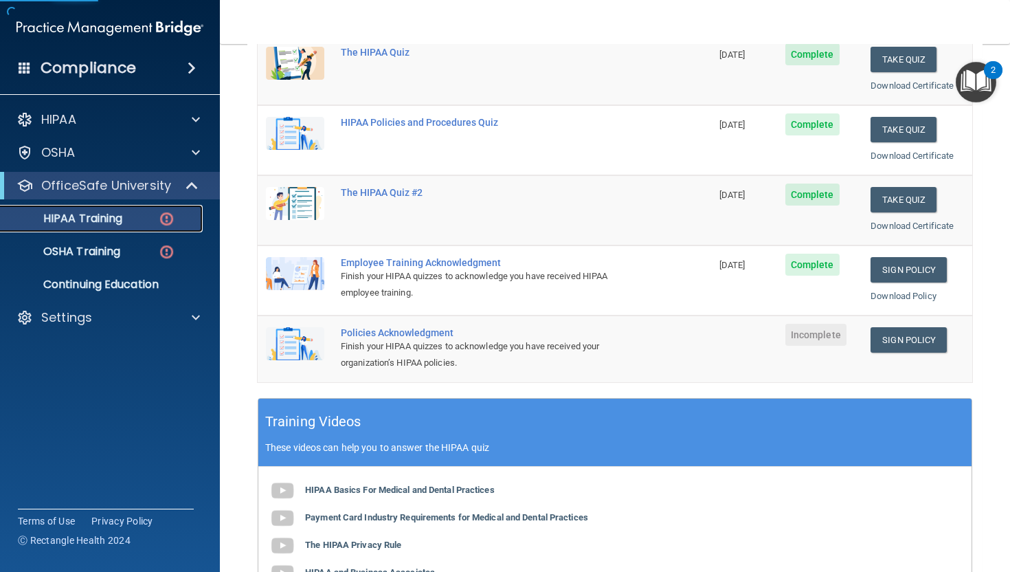
scroll to position [208, 0]
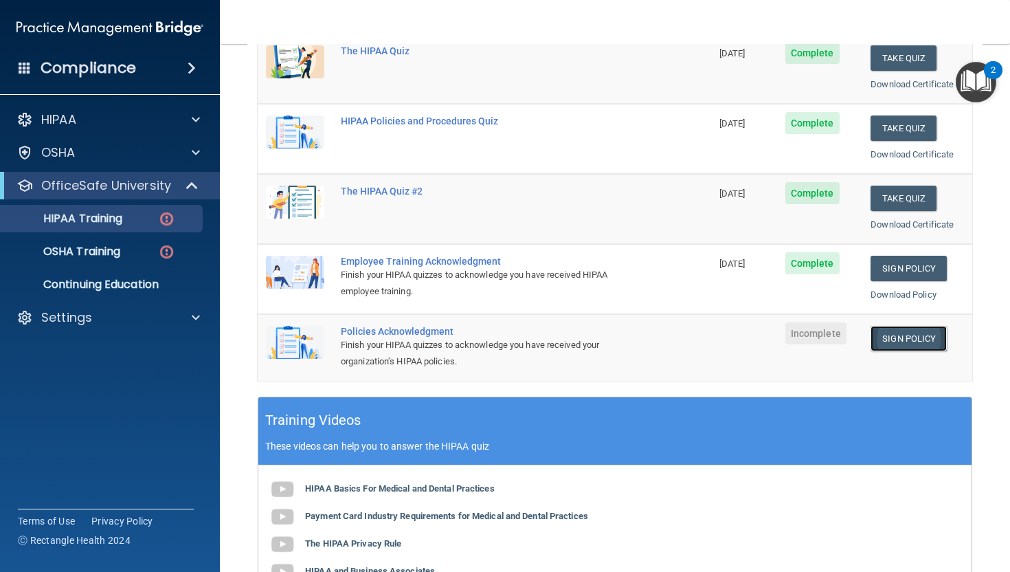
click at [897, 341] on link "Sign Policy" at bounding box center [909, 338] width 76 height 25
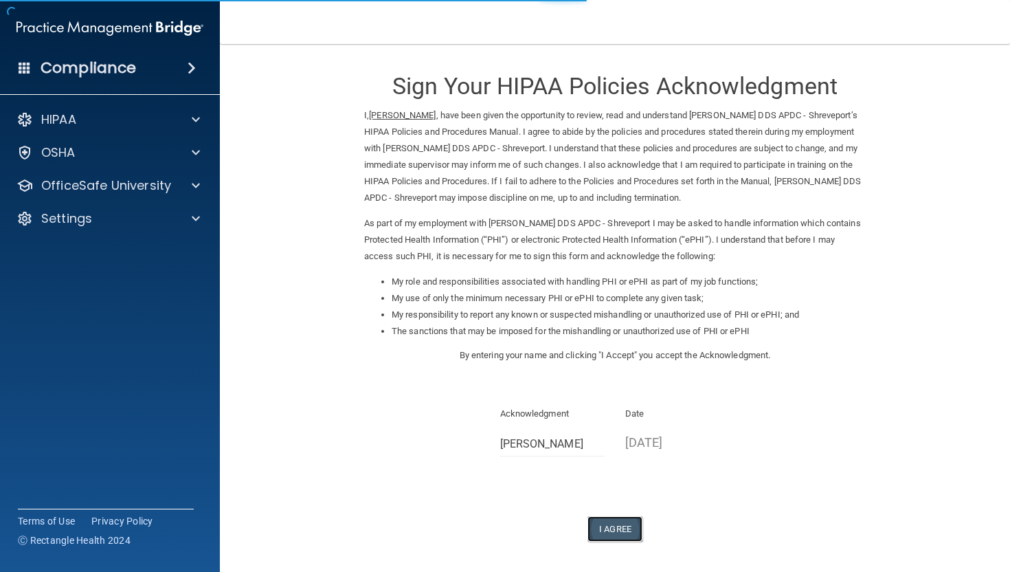
click at [617, 526] on button "I Agree" at bounding box center [614, 528] width 55 height 25
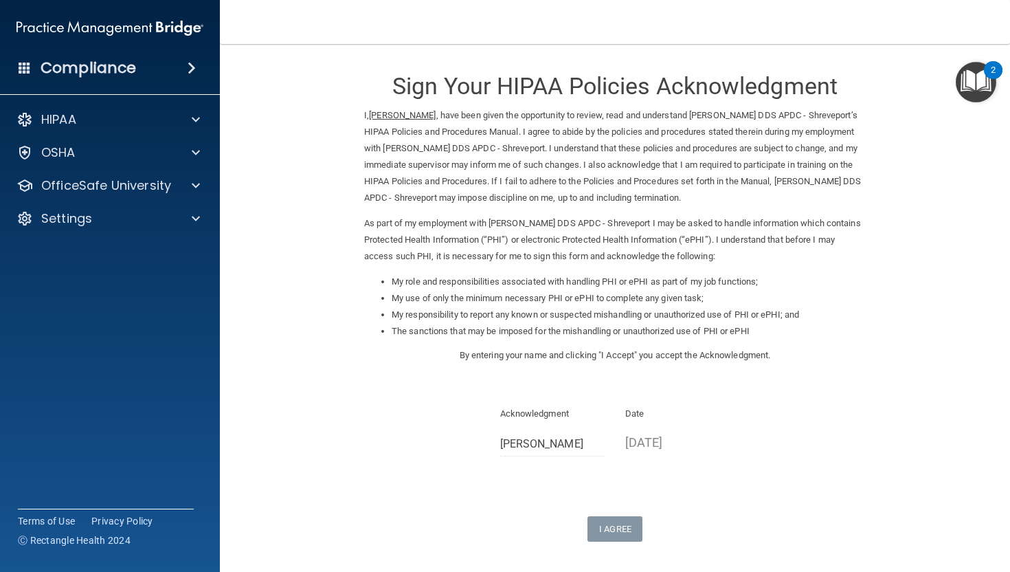
click at [603, 502] on div "Sign Your HIPAA Policies Acknowledgment I, [PERSON_NAME] , have been given the …" at bounding box center [615, 300] width 502 height 484
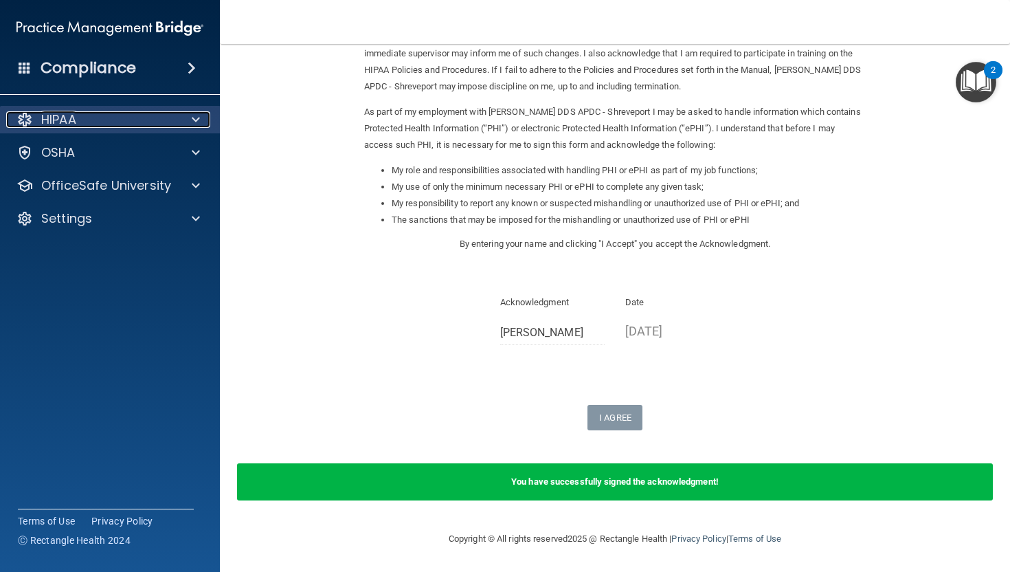
click at [95, 123] on div "HIPAA" at bounding box center [91, 119] width 170 height 16
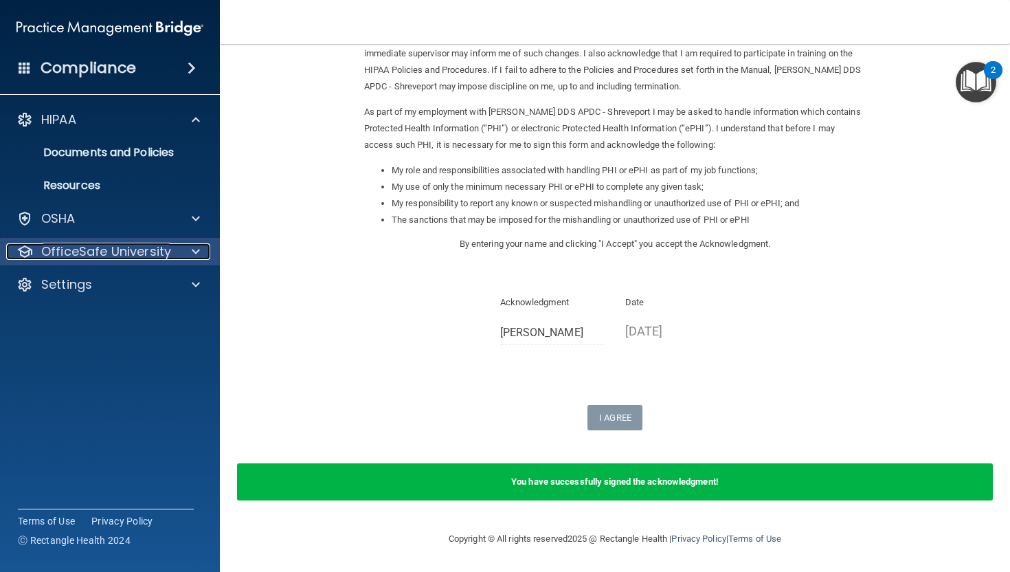
click at [91, 246] on p "OfficeSafe University" at bounding box center [106, 251] width 130 height 16
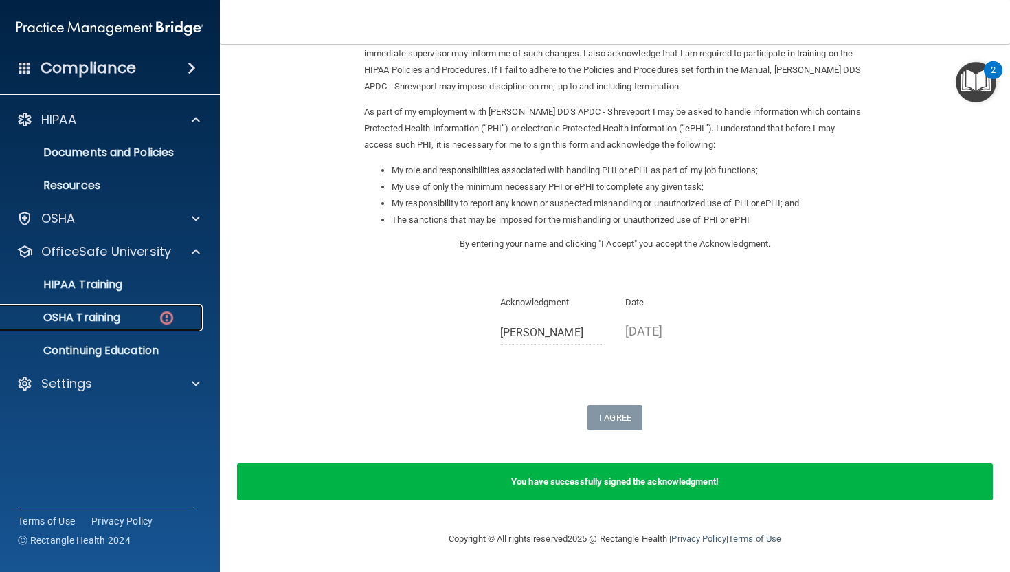
click at [101, 306] on link "OSHA Training" at bounding box center [94, 317] width 216 height 27
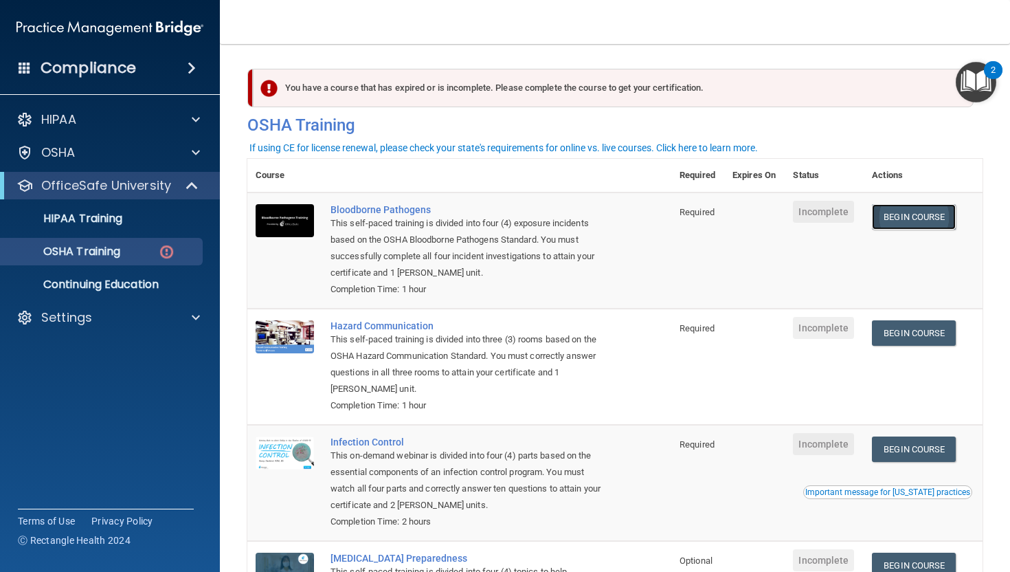
click at [911, 217] on link "Begin Course" at bounding box center [914, 216] width 84 height 25
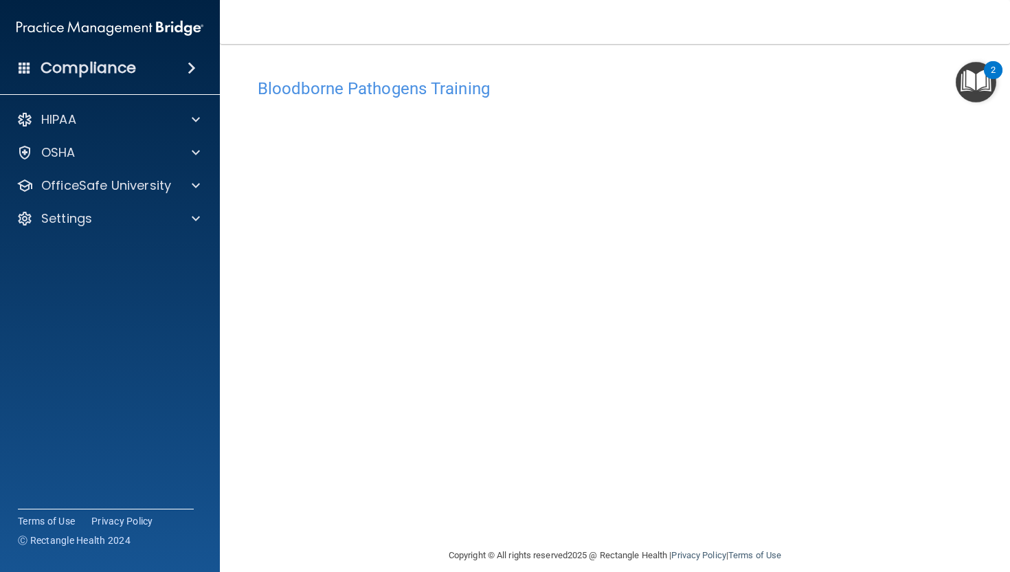
scroll to position [16, 0]
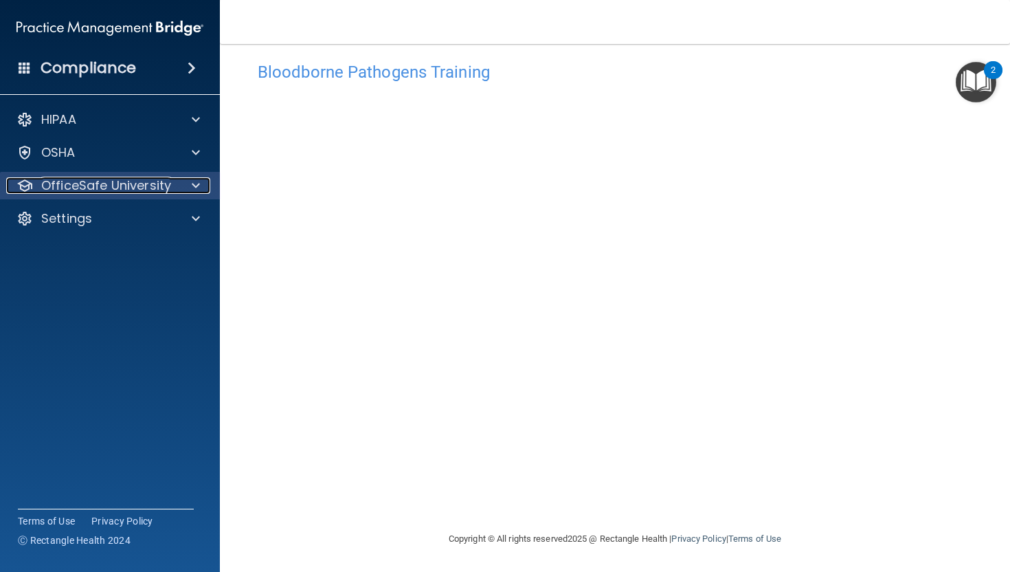
click at [175, 193] on div "OfficeSafe University" at bounding box center [91, 185] width 170 height 16
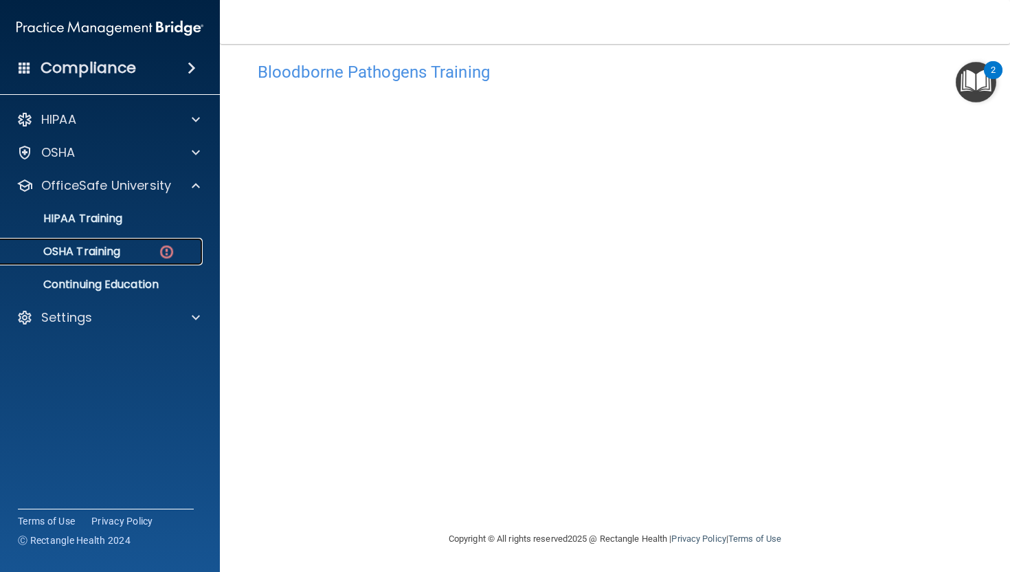
click at [107, 258] on p "OSHA Training" at bounding box center [64, 252] width 111 height 14
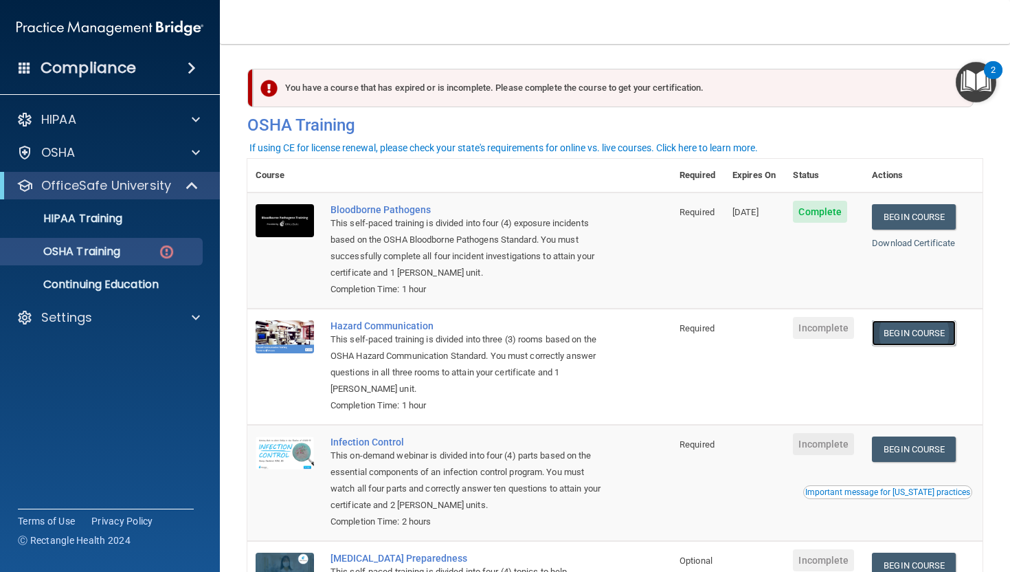
click at [932, 340] on link "Begin Course" at bounding box center [914, 332] width 84 height 25
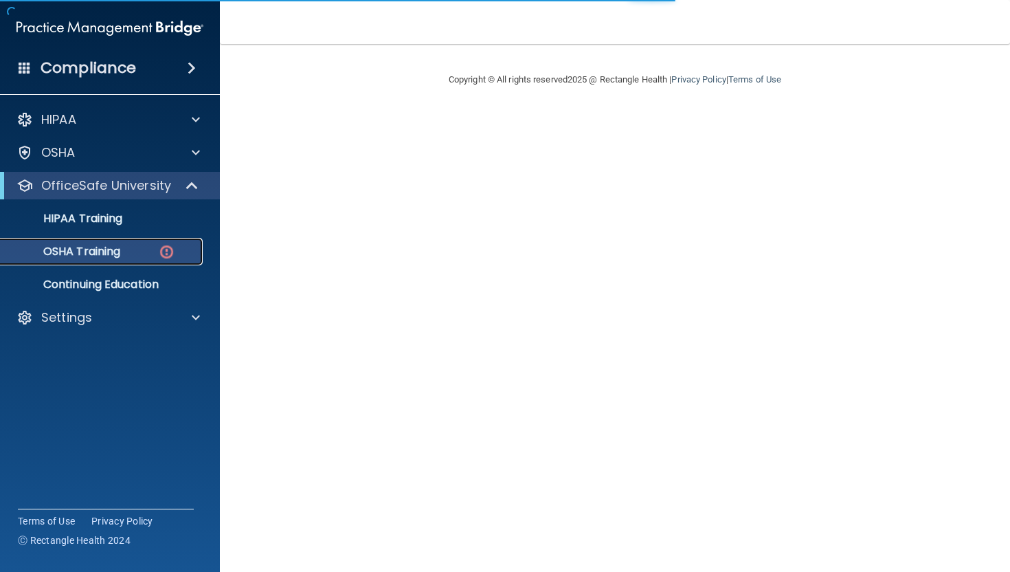
click at [53, 247] on p "OSHA Training" at bounding box center [64, 252] width 111 height 14
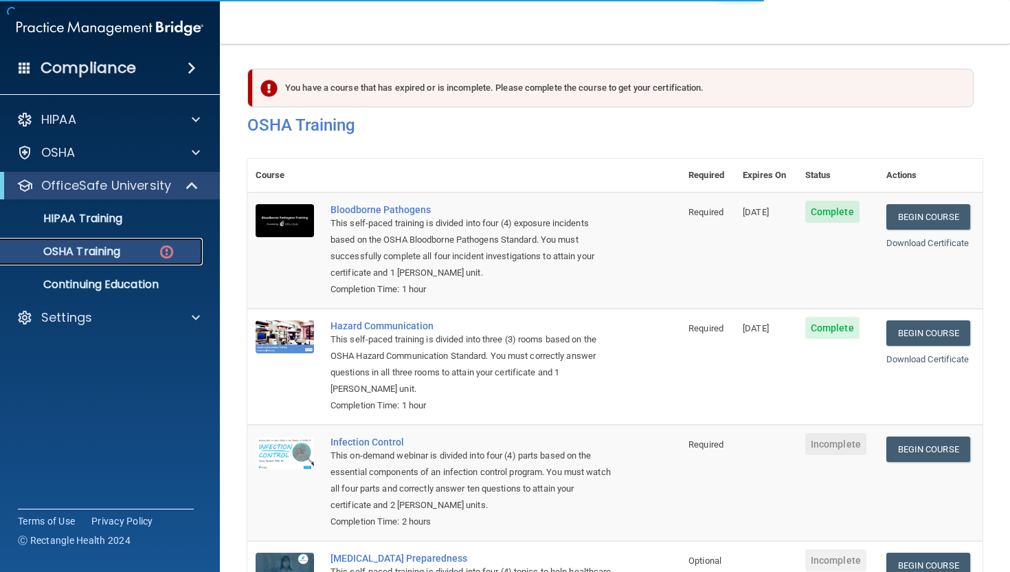
scroll to position [141, 0]
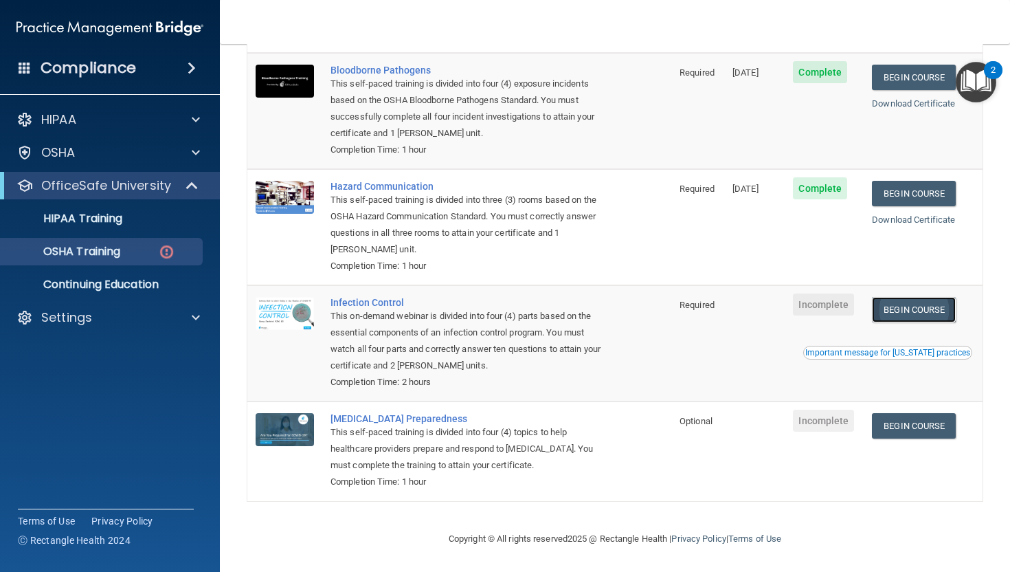
click at [908, 314] on link "Begin Course" at bounding box center [914, 309] width 84 height 25
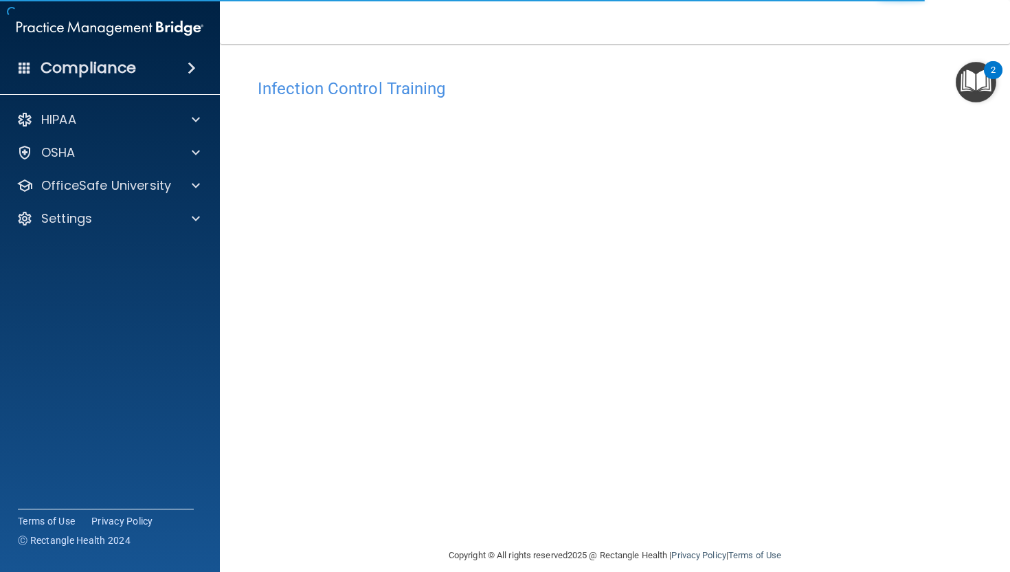
scroll to position [16, 0]
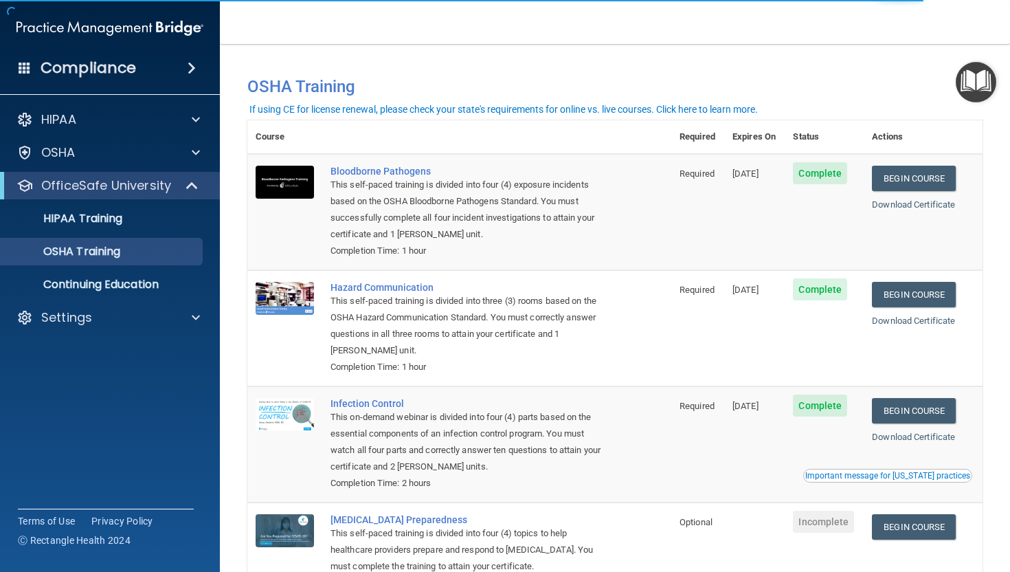
scroll to position [102, 0]
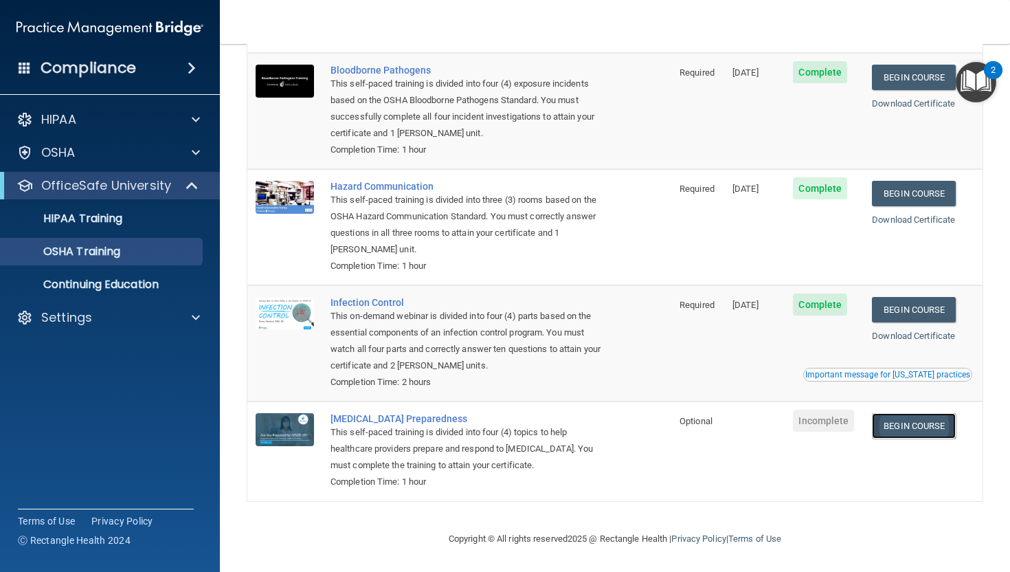
click at [926, 420] on link "Begin Course" at bounding box center [914, 425] width 84 height 25
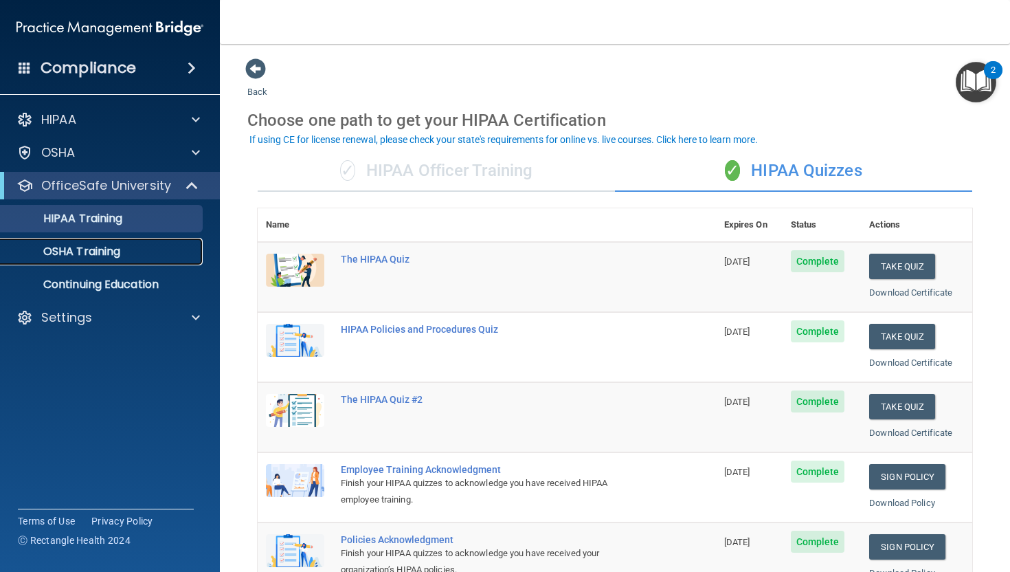
click at [99, 256] on p "OSHA Training" at bounding box center [64, 252] width 111 height 14
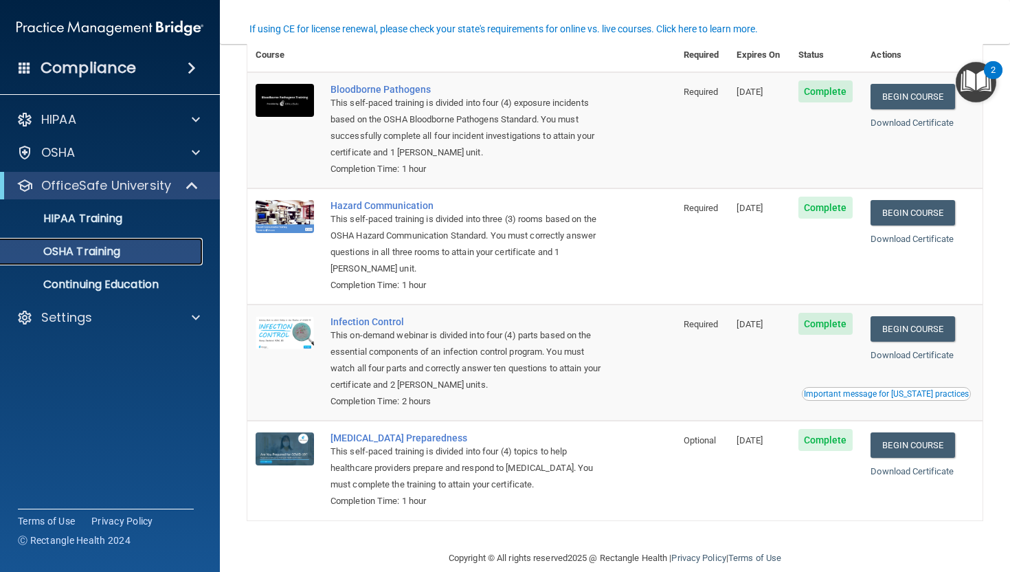
scroll to position [80, 0]
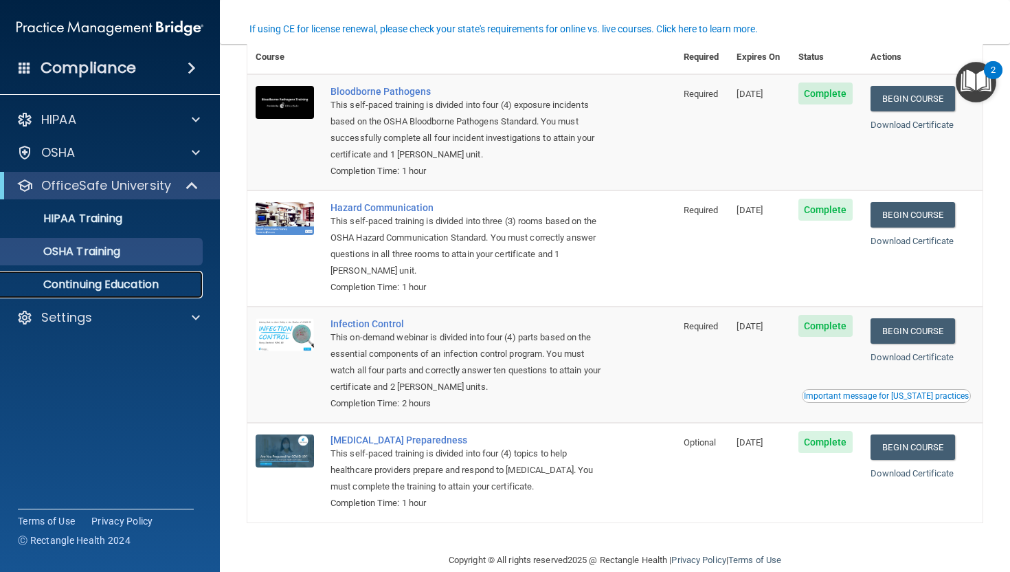
click at [57, 287] on p "Continuing Education" at bounding box center [103, 285] width 188 height 14
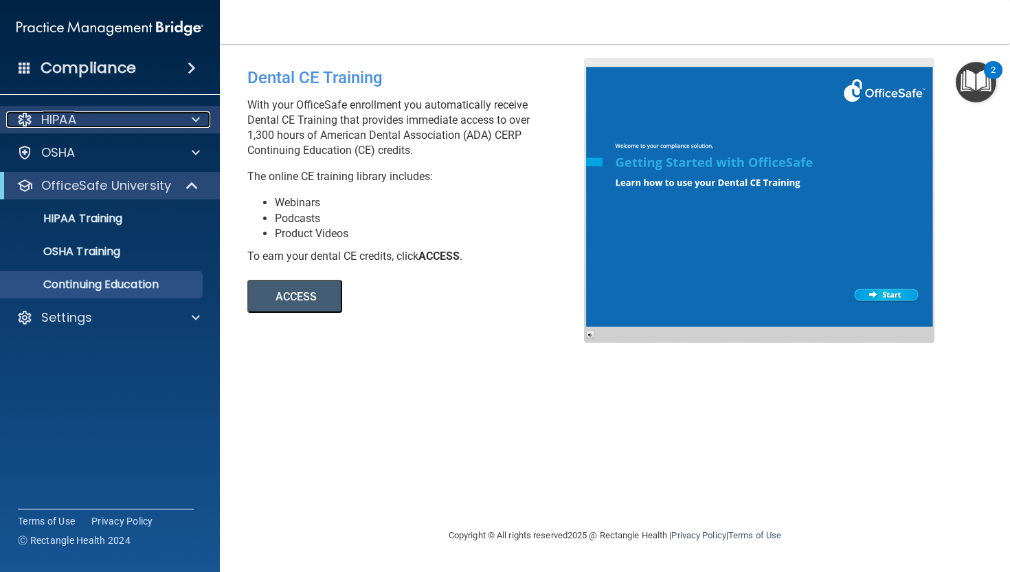
click at [139, 117] on div "HIPAA" at bounding box center [91, 119] width 170 height 16
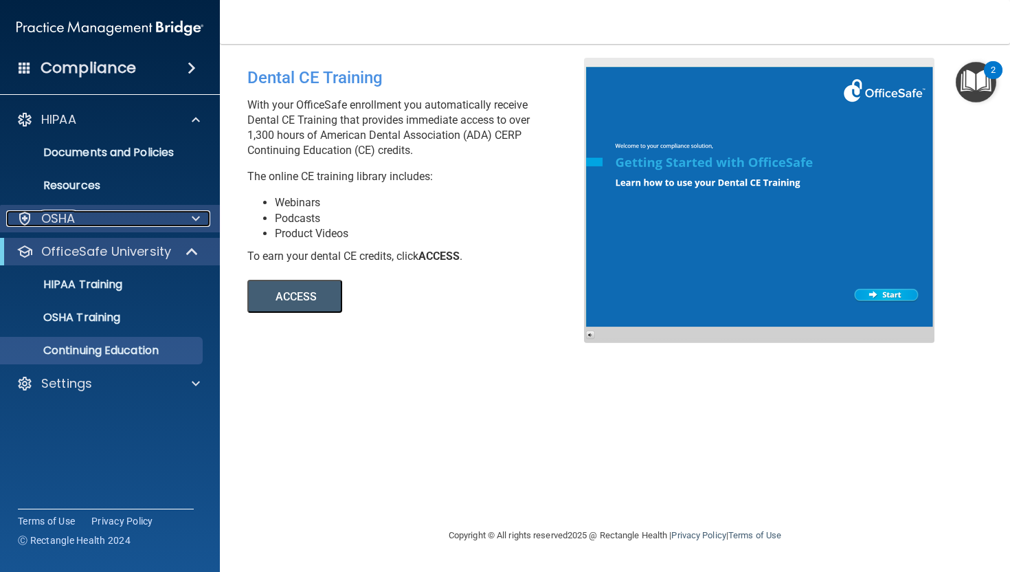
click at [154, 218] on div "OSHA" at bounding box center [91, 218] width 170 height 16
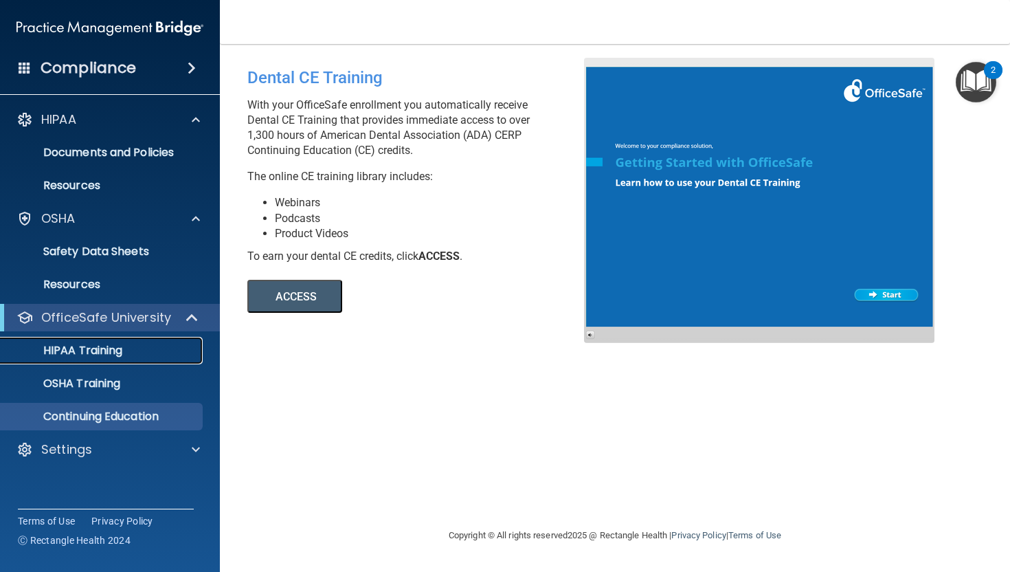
click at [124, 352] on div "HIPAA Training" at bounding box center [103, 351] width 188 height 14
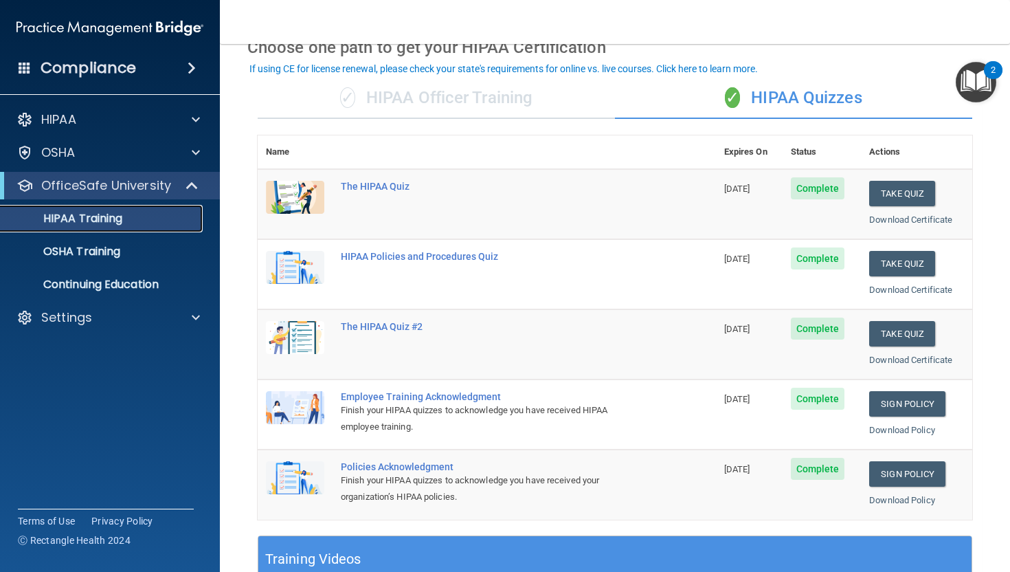
scroll to position [71, 0]
